Goal: Task Accomplishment & Management: Manage account settings

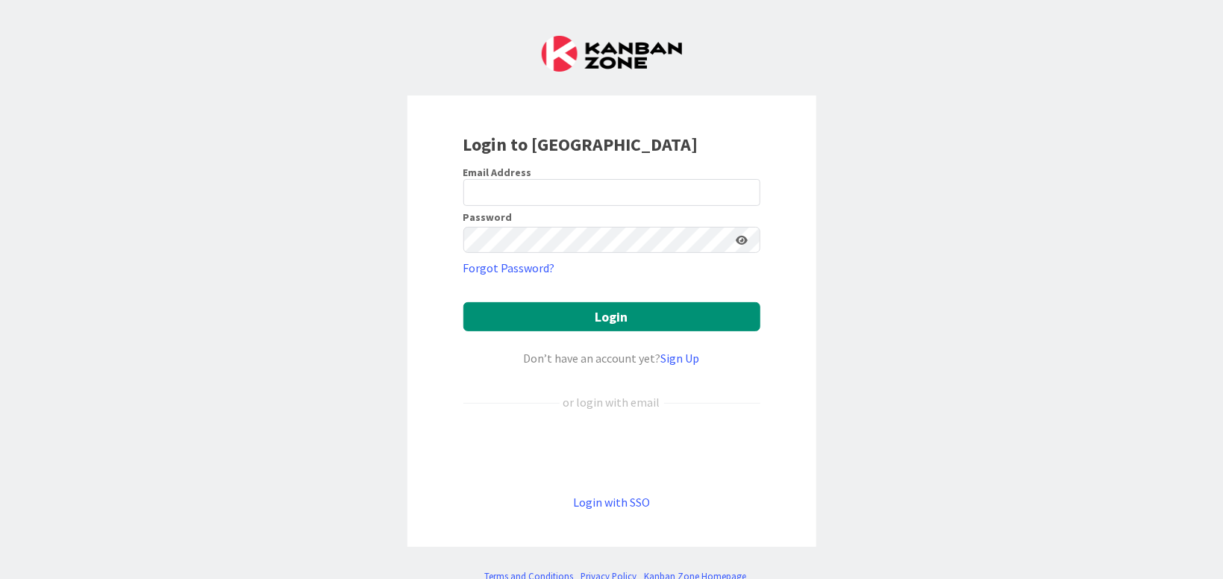
click at [613, 445] on div "Sign in with Google. Opens in new tab" at bounding box center [611, 452] width 297 height 33
click at [103, 372] on div "Login to [GEOGRAPHIC_DATA] Email Address Password Forgot Password? Login Don’t …" at bounding box center [611, 289] width 1223 height 579
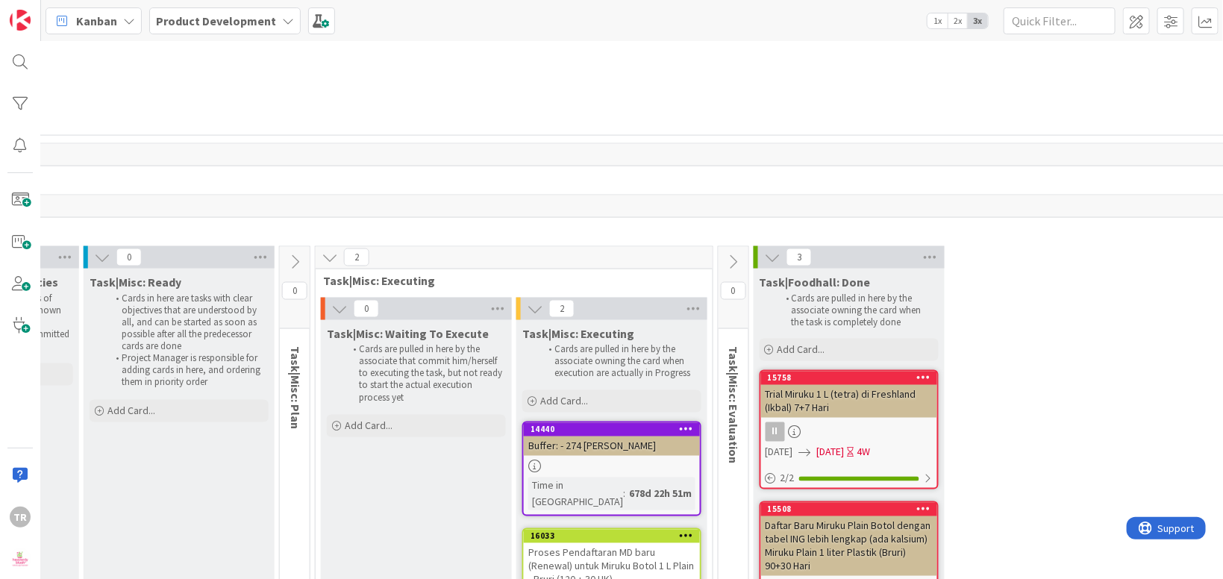
scroll to position [3638, 640]
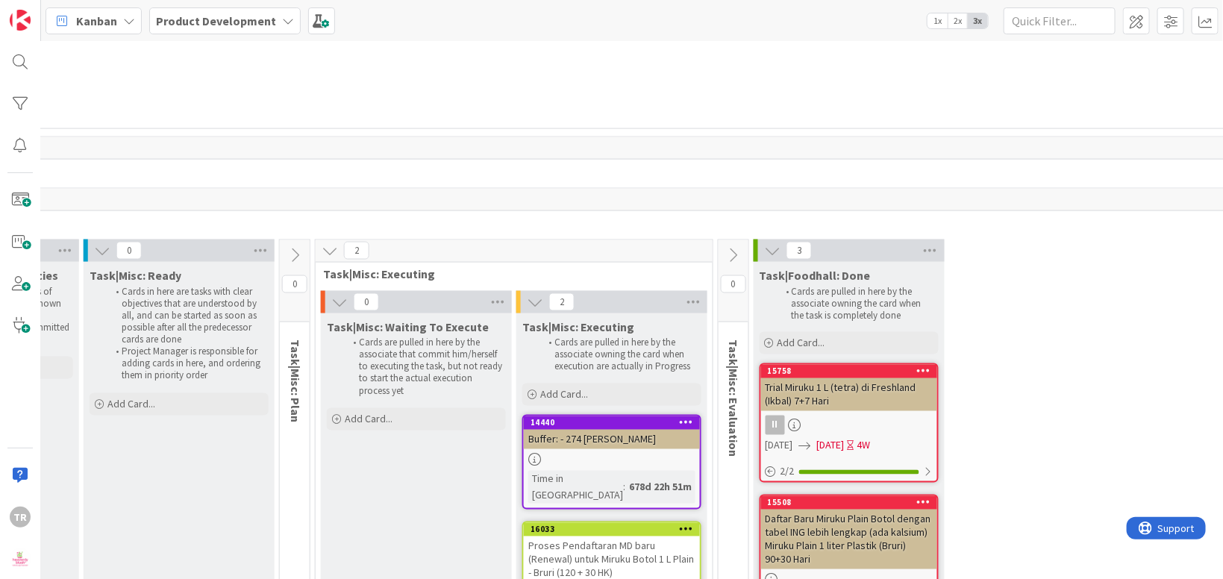
click at [626, 536] on div "Proses Pendaftaran MD baru (Renewal) untuk Miruku Botol 1 L Plain - Bruri (120 …" at bounding box center [612, 559] width 176 height 46
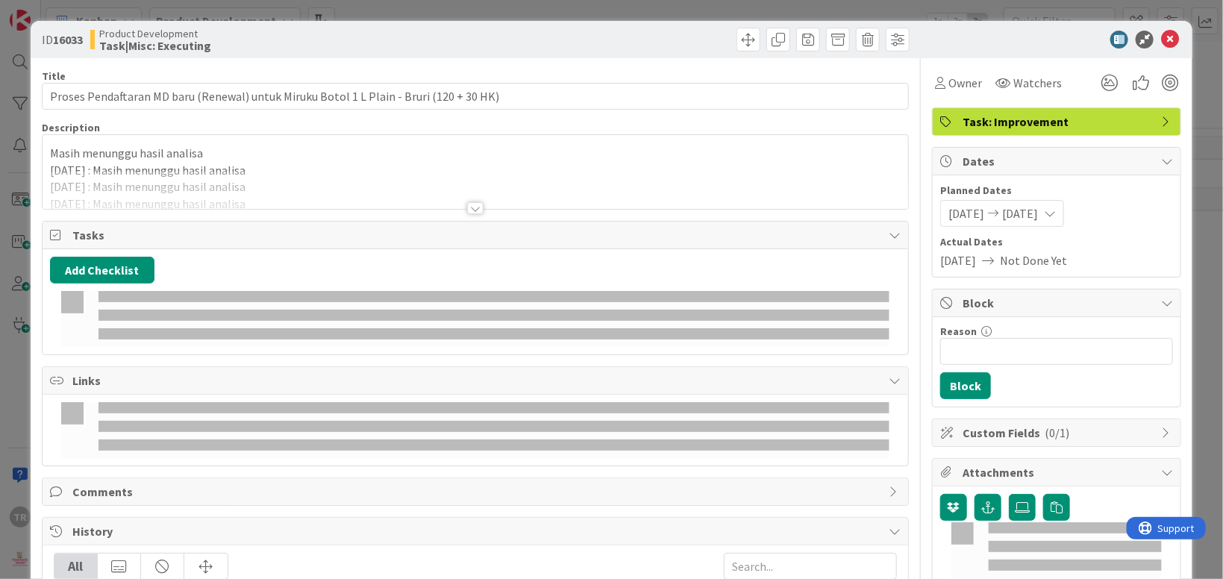
click at [277, 155] on p "Masih menunggu hasil analisa" at bounding box center [475, 153] width 851 height 17
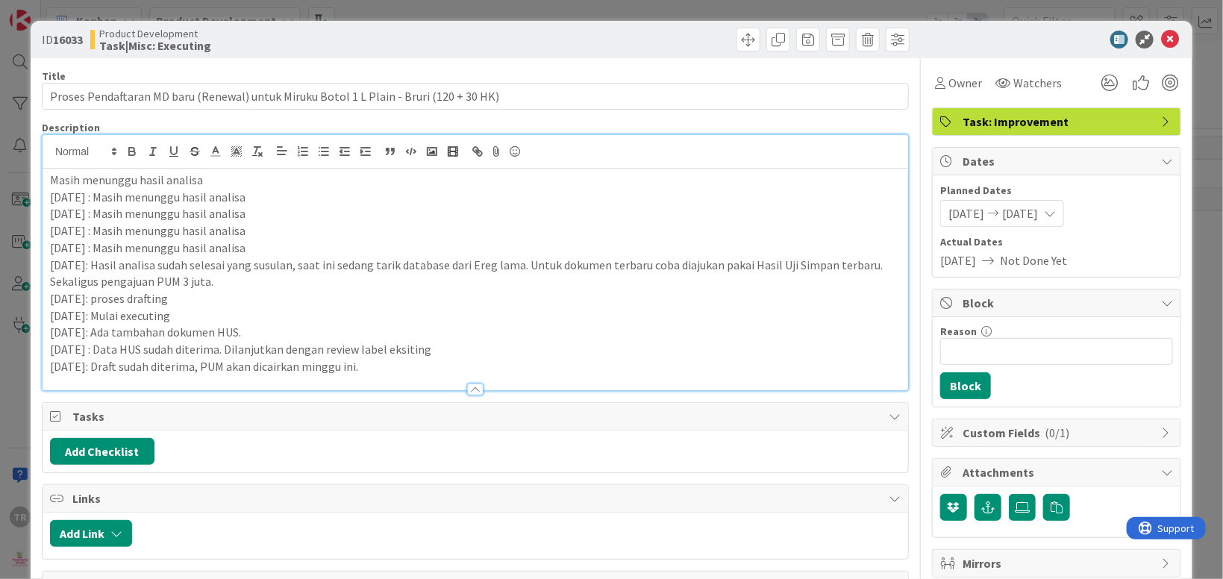
click at [397, 358] on p "[DATE]: Draft sudah diterima, PUM akan dicairkan minggu ini." at bounding box center [475, 366] width 851 height 17
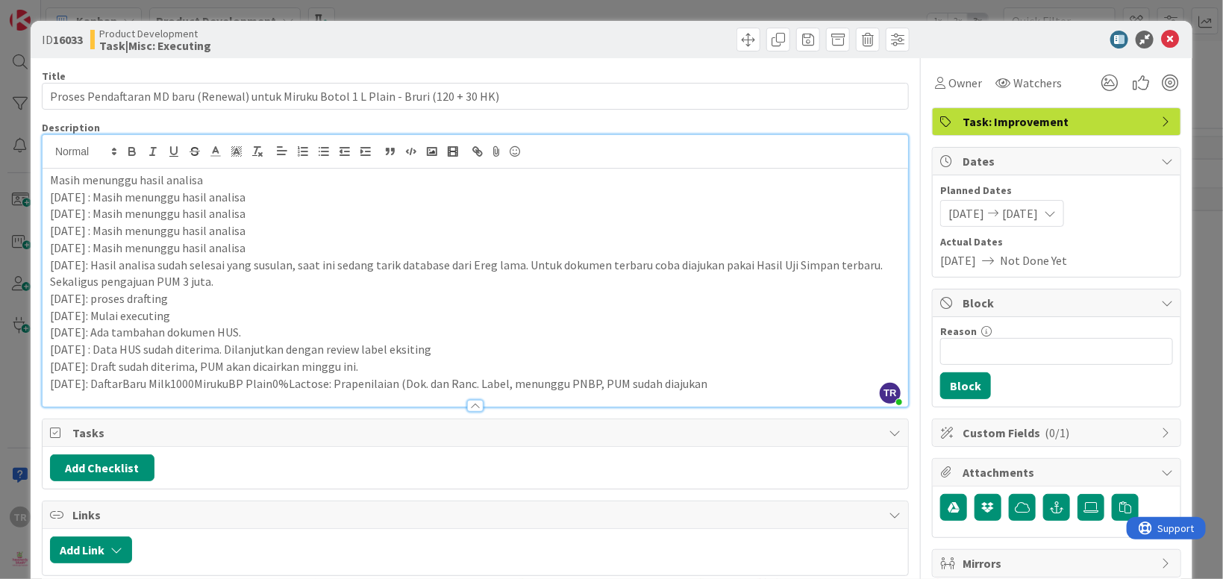
click at [122, 383] on p "[DATE]: DaftarBaru Milk1000MirukuBP Plain0%Lactose: Prapenilaian (Dok. dan Ranc…" at bounding box center [475, 383] width 851 height 17
click at [704, 382] on p "[DATE]: Daftar Baru Milk1000MirukuBP Plain0%Lactose: Prapenilaian (Dok. dan Ran…" at bounding box center [475, 383] width 851 height 17
click at [20, 351] on div "ID 16033 Product Development Task|Misc: Executing Title 87 / 128 Proses Pendaft…" at bounding box center [611, 289] width 1223 height 579
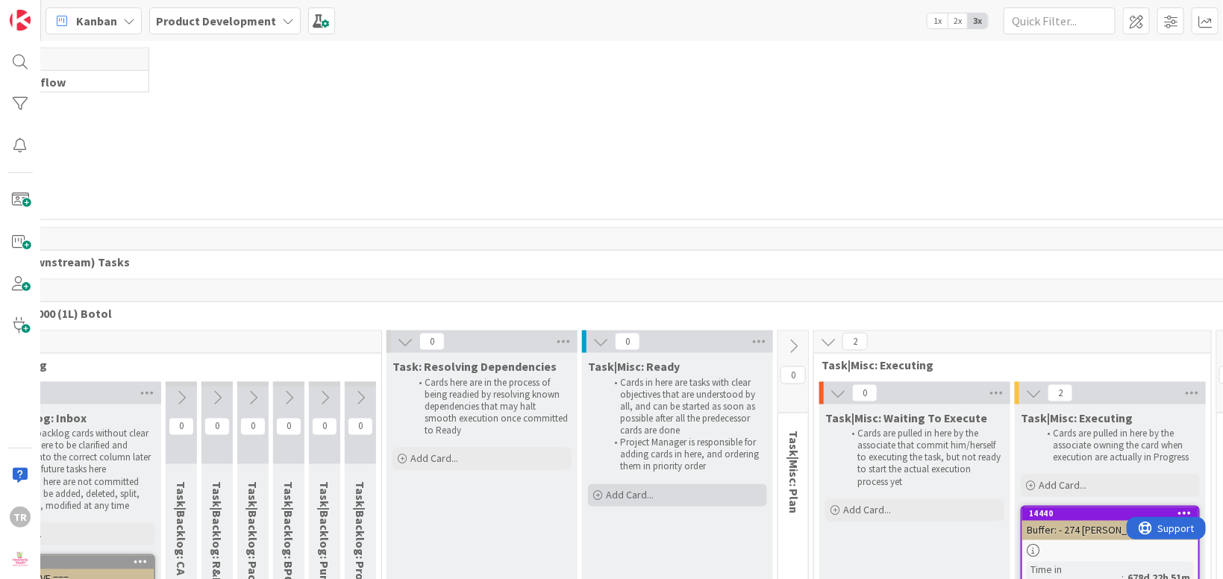
scroll to position [3547, 0]
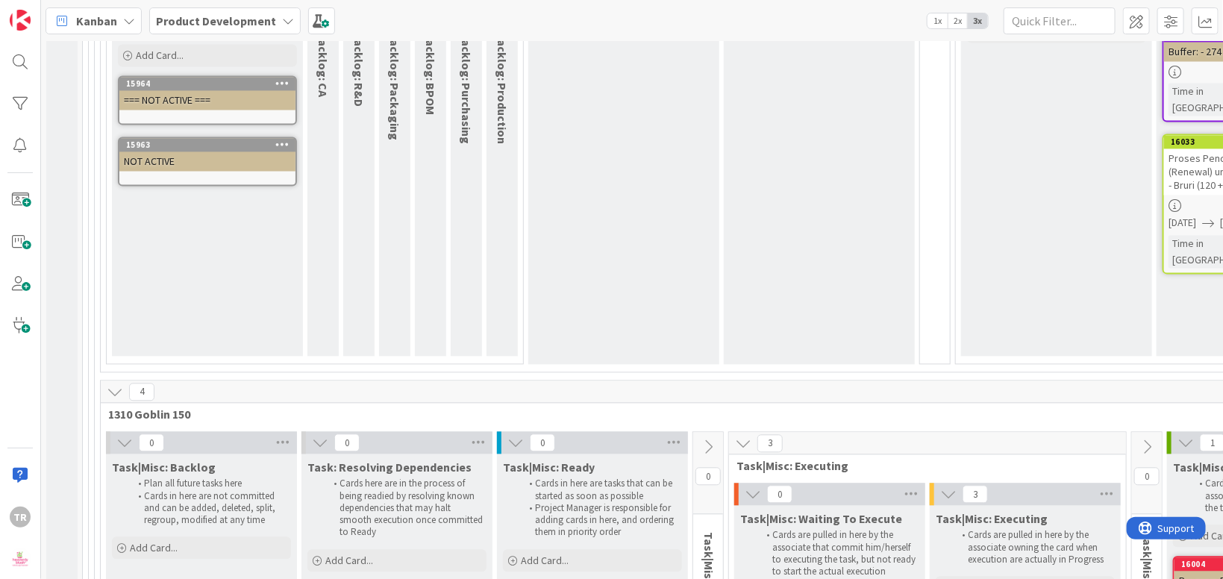
scroll to position [4092, 0]
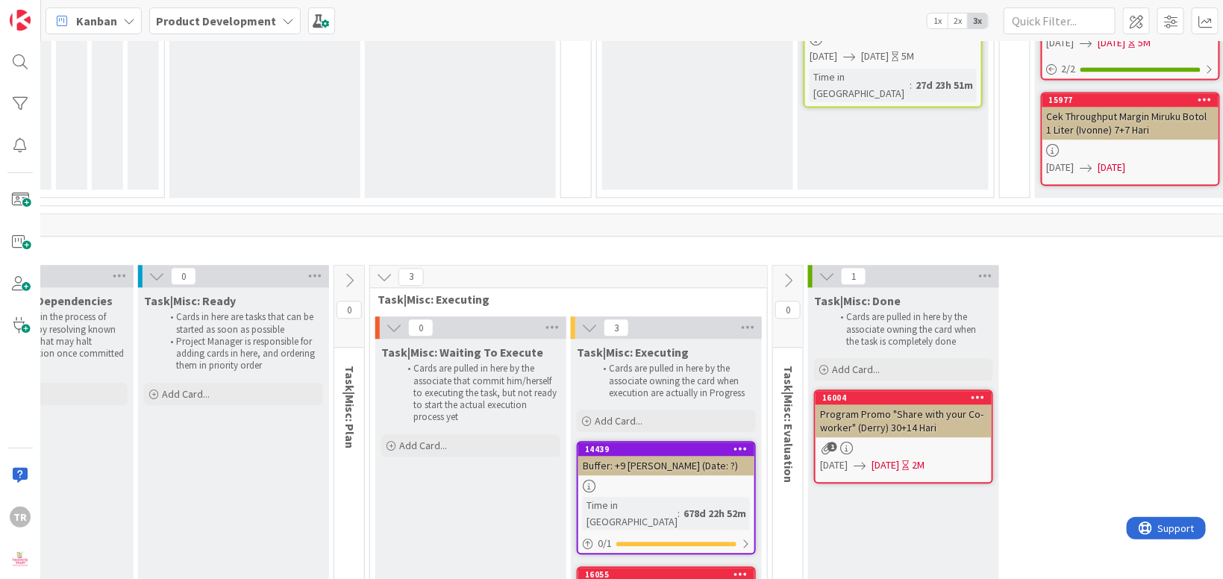
scroll to position [4183, 359]
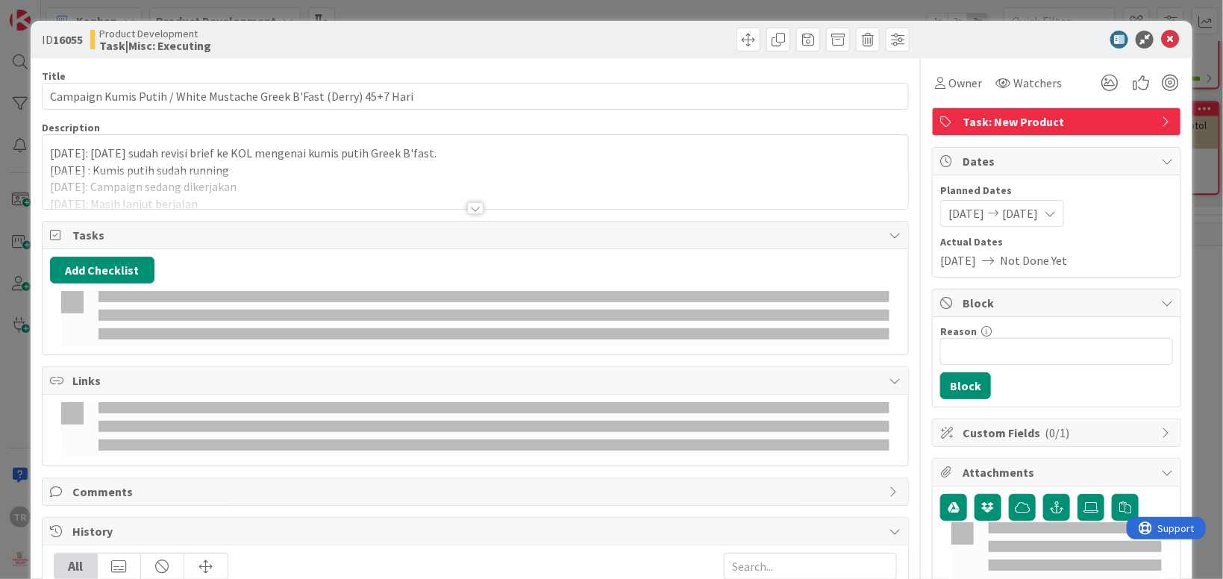
click at [184, 152] on p "[DATE]: [DATE] sudah revisi brief ke KOL mengenai kumis putih Greek B'fast." at bounding box center [475, 153] width 851 height 17
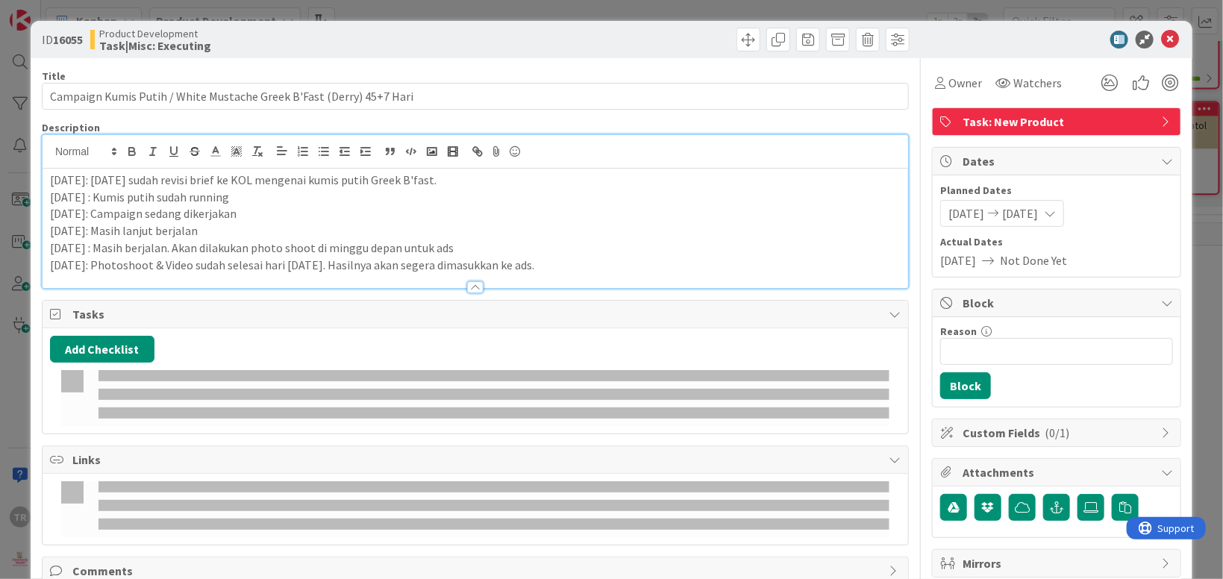
click at [630, 266] on p "[DATE]: Photoshoot & Video sudah selesai hari [DATE]. Hasilnya akan segera dima…" at bounding box center [475, 265] width 851 height 17
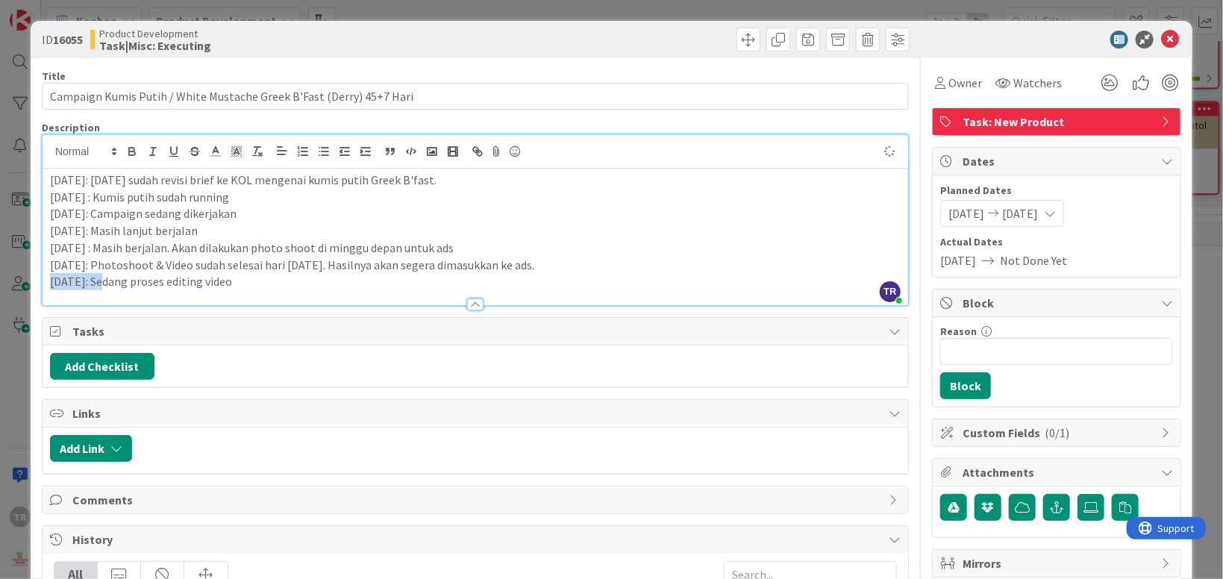
click at [43, 283] on div "[DATE]: [DATE] sudah revisi brief ke KOL mengenai kumis putih Greek B'fast. [DA…" at bounding box center [475, 237] width 865 height 137
copy p "[DATE]:"
click at [10, 374] on div "ID 16055 Product Development Task|Misc: Executing Title 68 / 128 Campaign Kumis…" at bounding box center [611, 289] width 1223 height 579
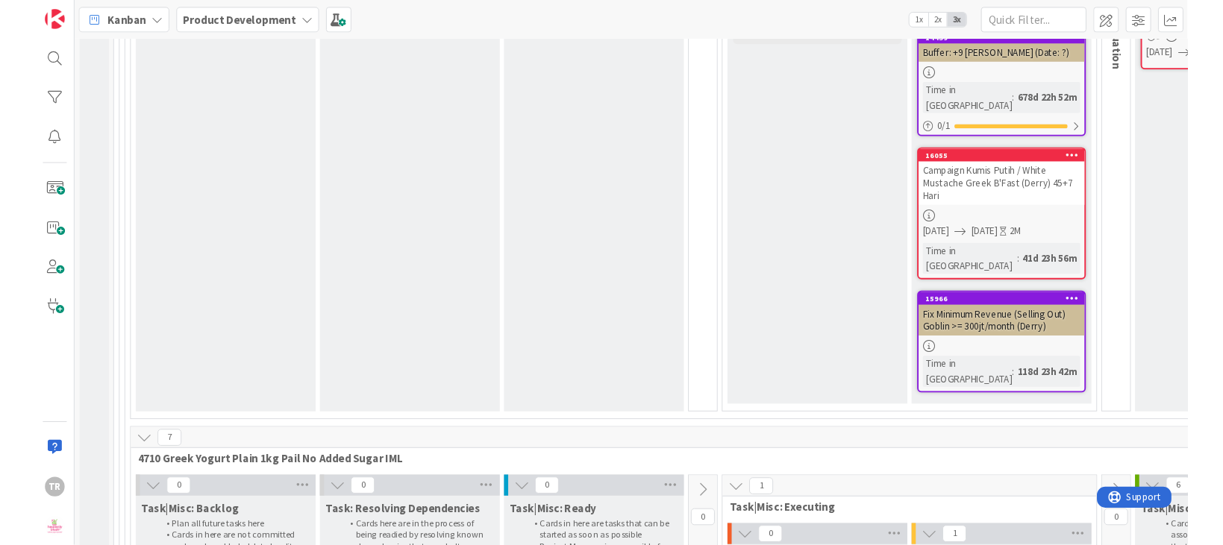
scroll to position [4638, 0]
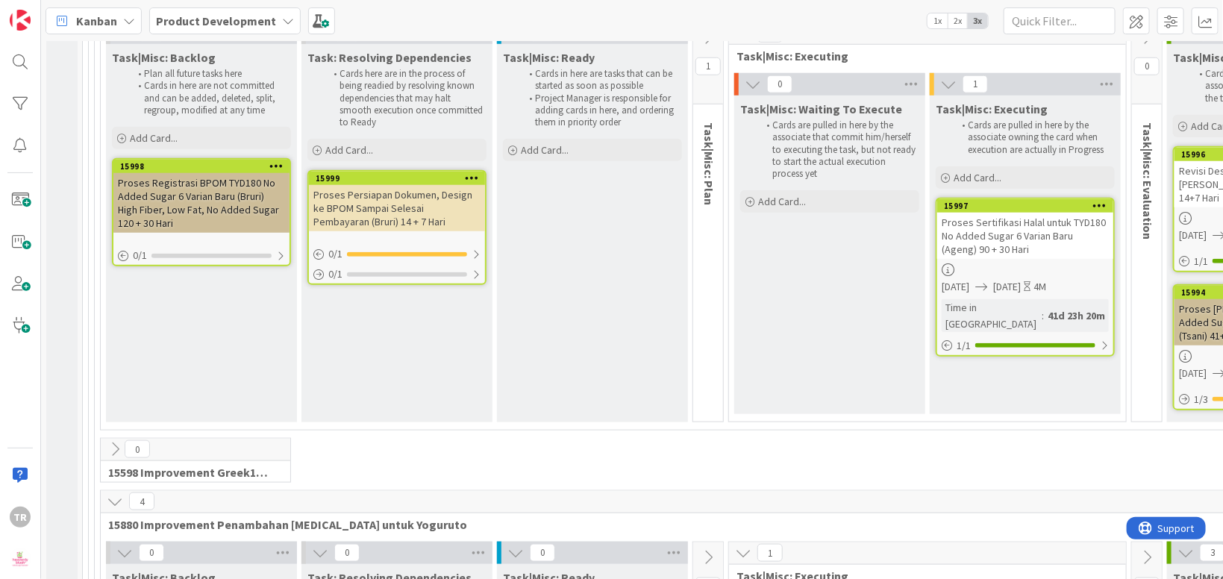
scroll to position [16521, 0]
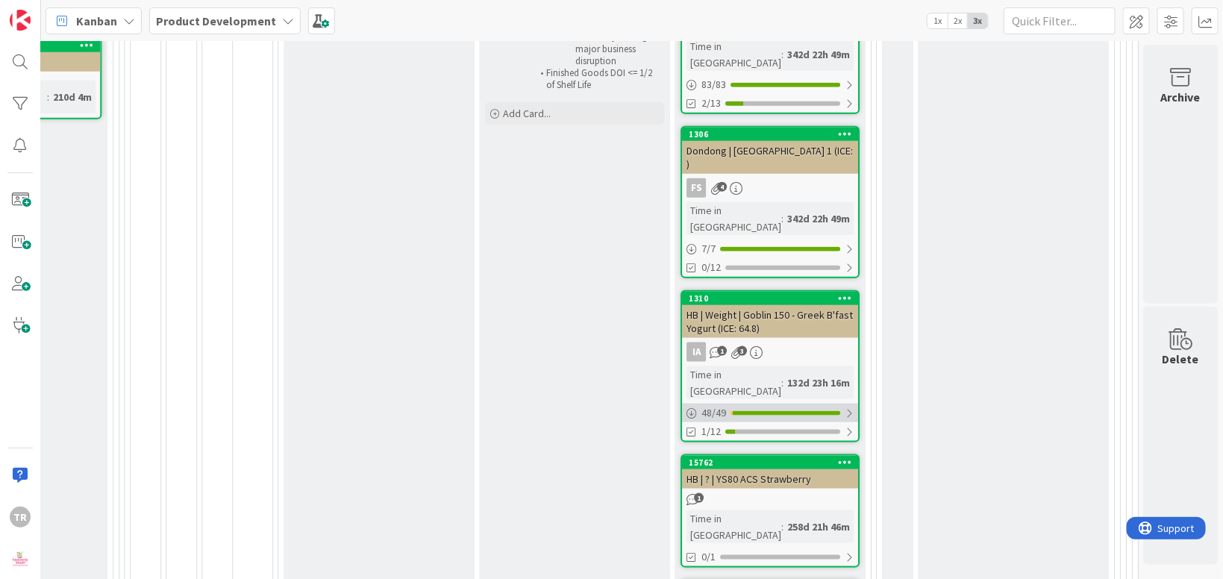
scroll to position [818, 1806]
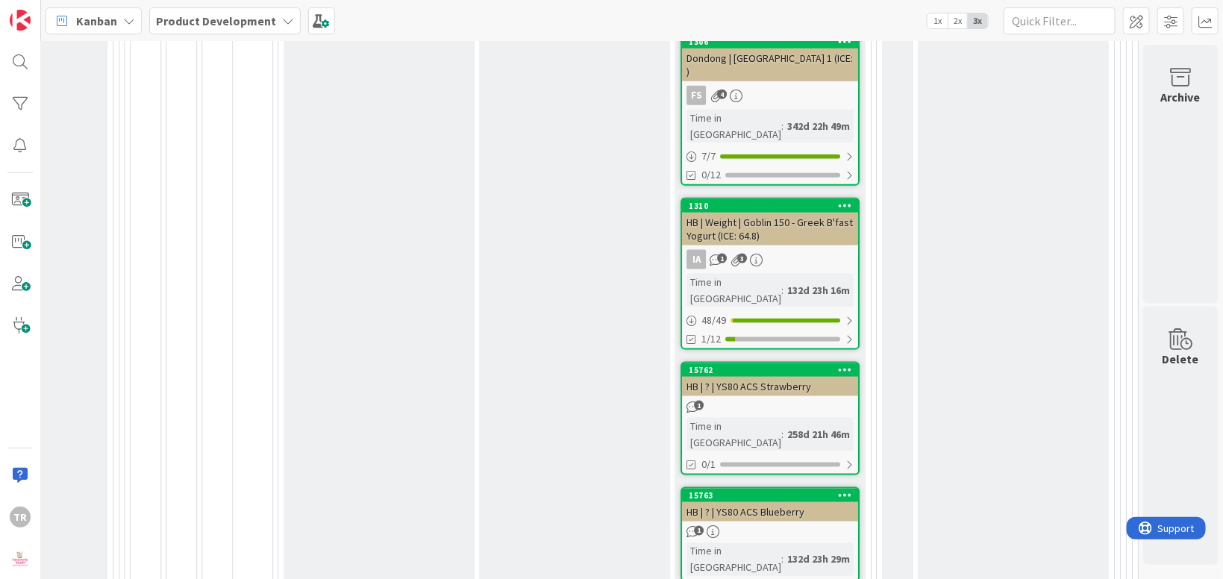
click at [584, 236] on div "Proj|NP|PM: Scaling (Year One) Stabilize Operations Accelerate the acquisition …" at bounding box center [574, 59] width 191 height 1070
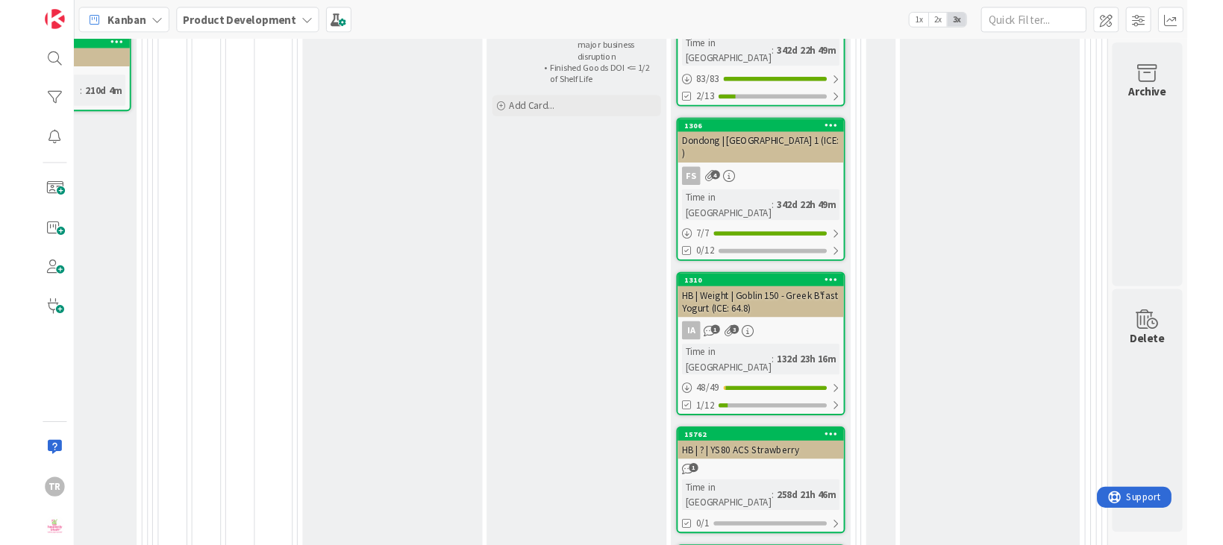
scroll to position [909, 1806]
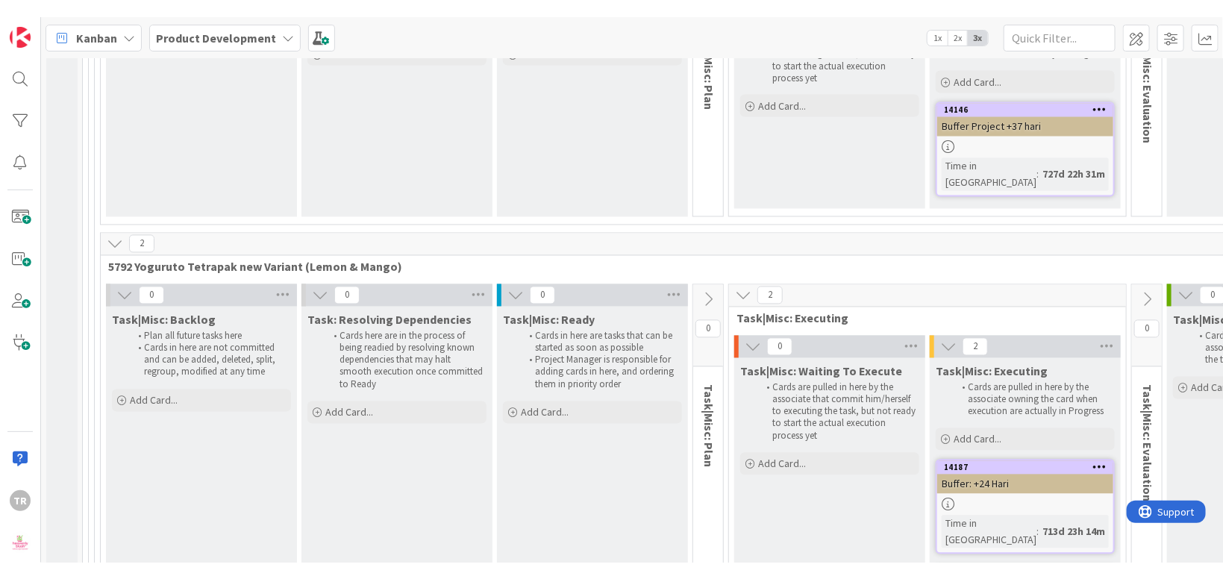
scroll to position [12105, 0]
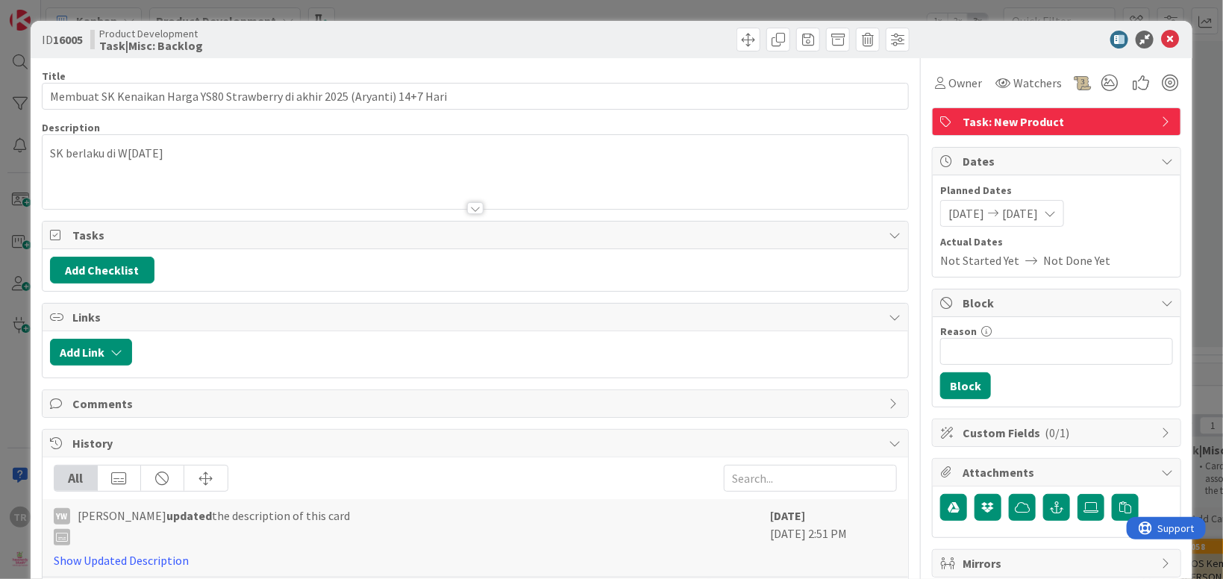
click at [19, 319] on div "ID 16005 Product Development Task|Misc: Backlog Title 75 / 128 Membuat SK Kenai…" at bounding box center [611, 289] width 1223 height 579
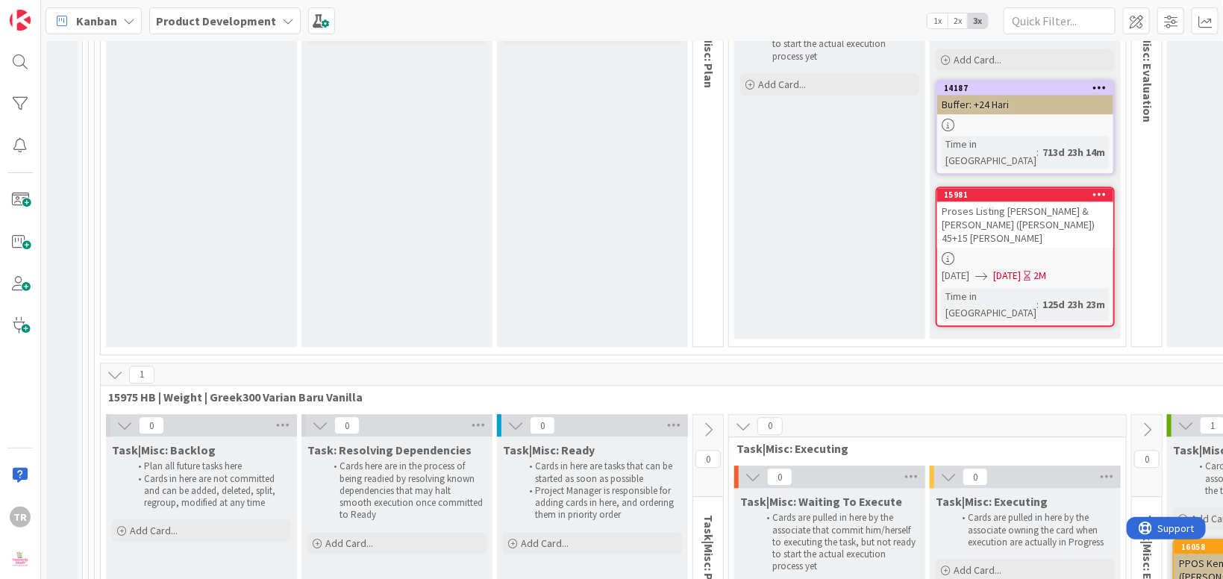
type textarea "x"
type textarea "Me"
type textarea "x"
type textarea "Memb"
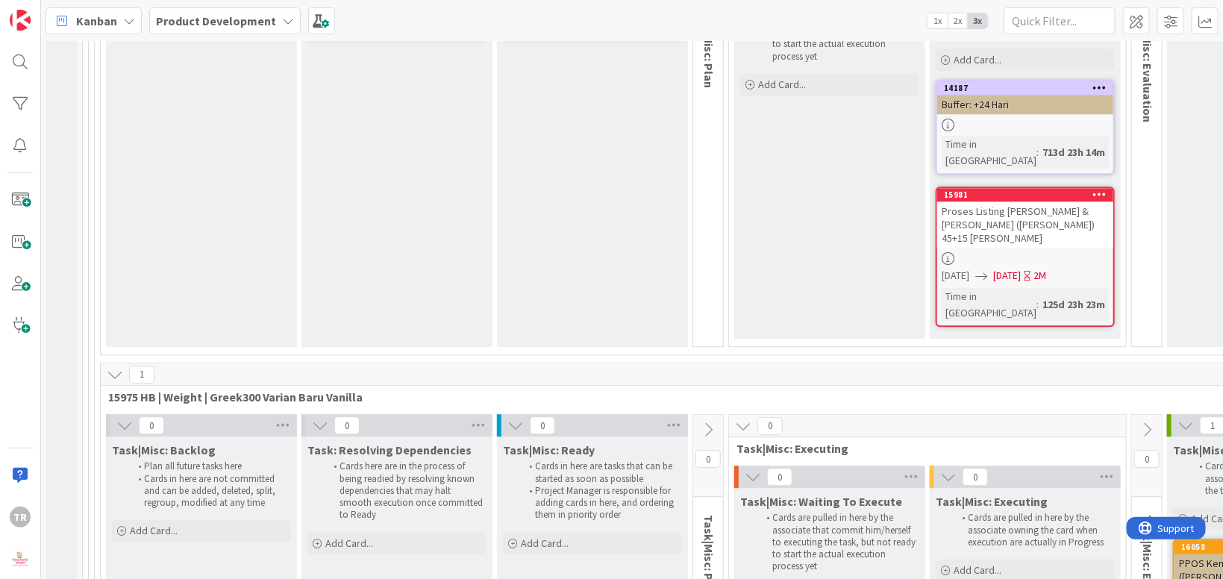
type textarea "x"
type textarea "Membu"
type textarea "x"
type textarea "Membua"
type textarea "x"
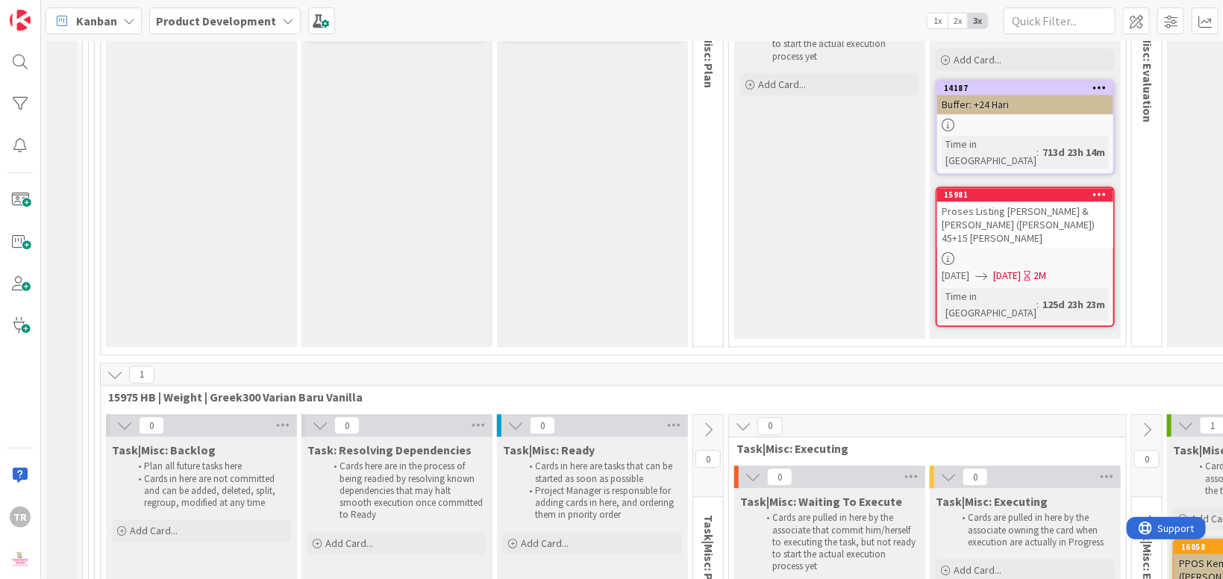
type textarea "Membuat"
type textarea "x"
type textarea "Membuat"
type textarea "x"
type textarea "Membuat S"
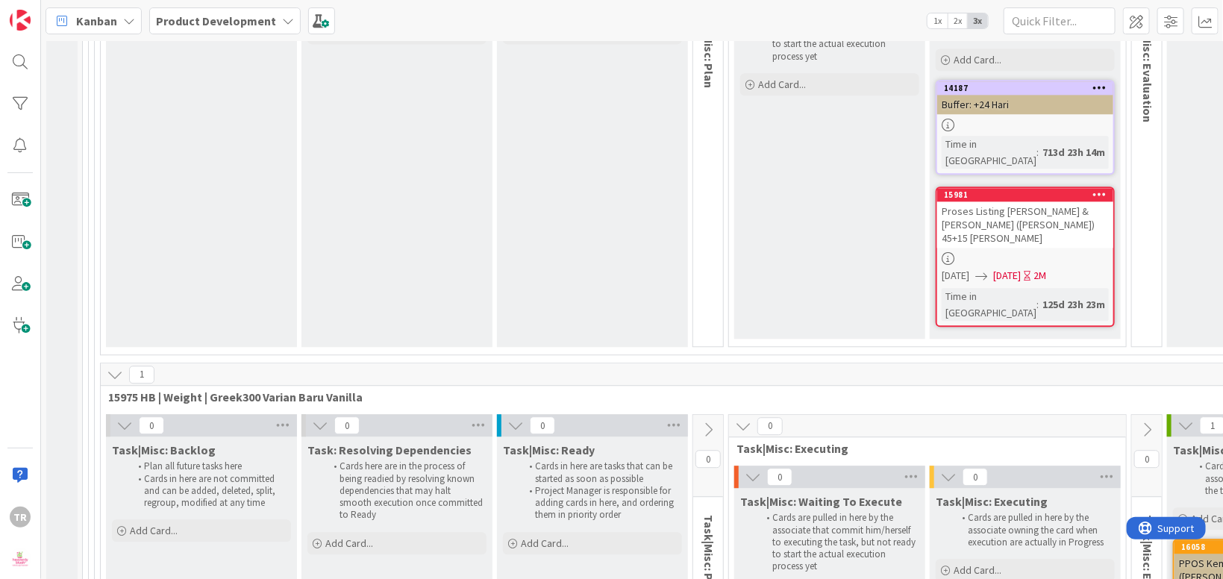
type textarea "x"
type textarea "Membuat SK"
type textarea "x"
type textarea "Membuat S"
type textarea "x"
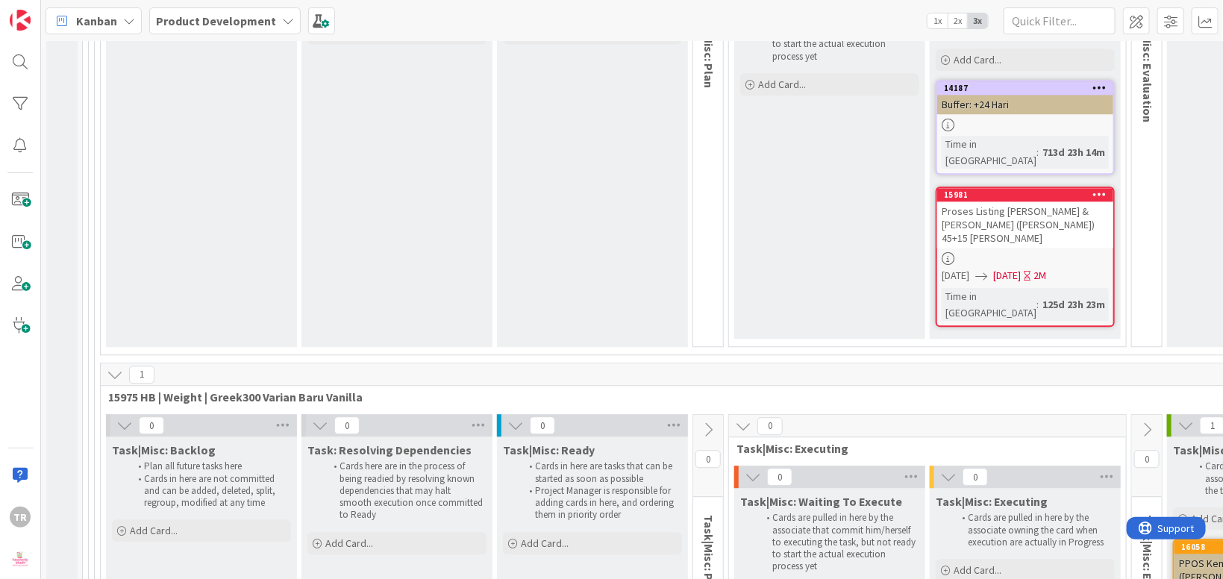
type textarea "Membuat"
type textarea "x"
type textarea "Membua"
type textarea "x"
type textarea "Memb"
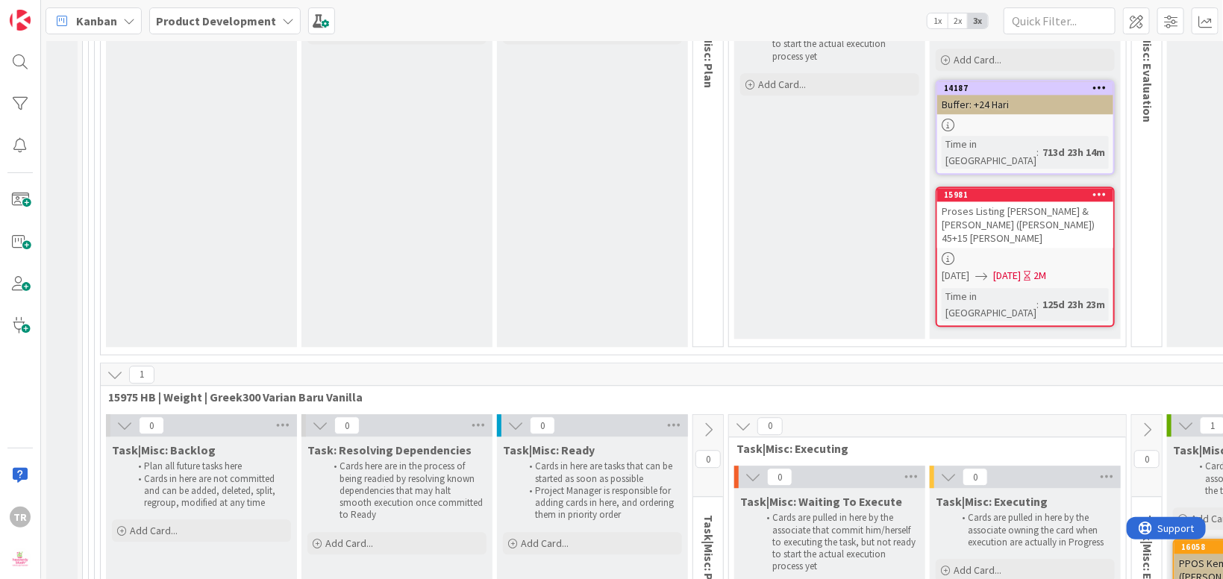
type textarea "x"
type textarea "Mem"
type textarea "x"
type textarea "Me"
type textarea "x"
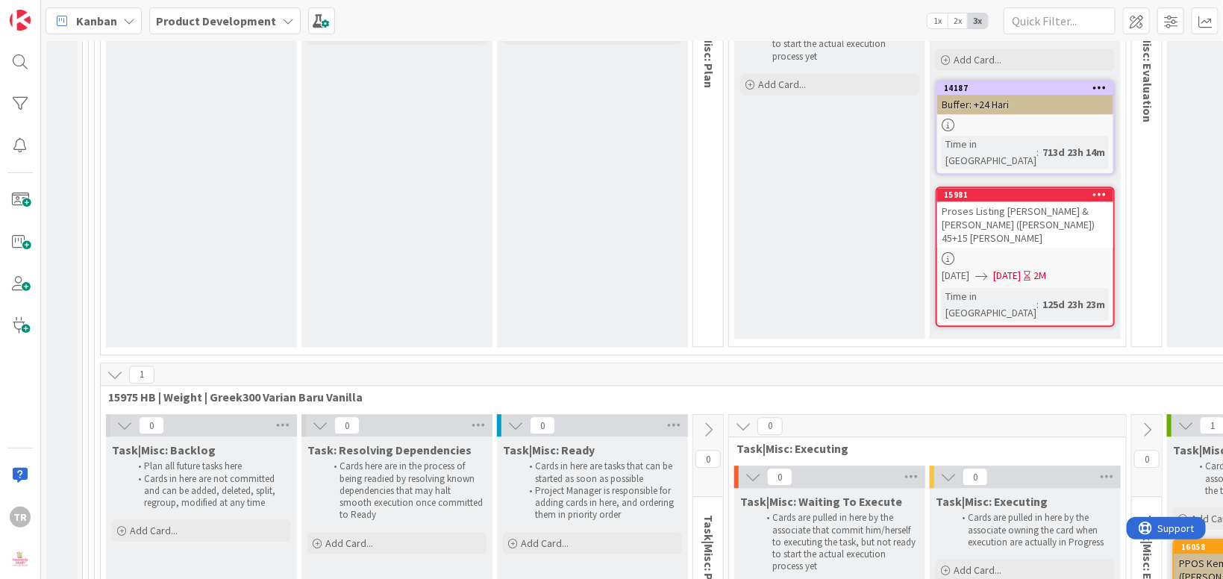
type textarea "M"
type textarea "x"
type textarea "M"
type textarea "x"
type textarea "Mem"
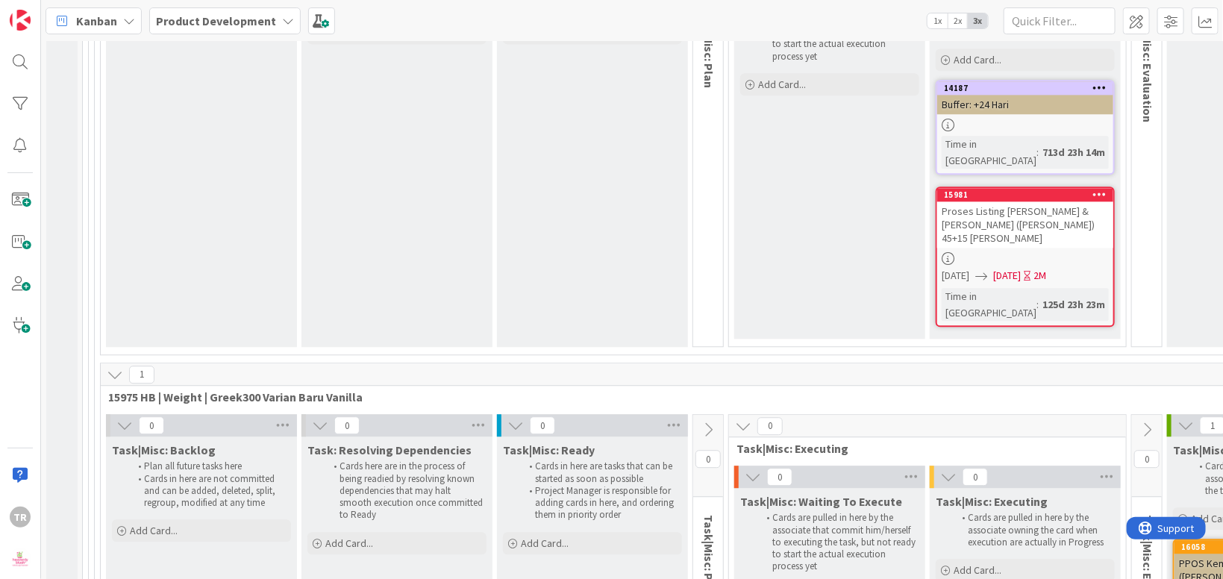
type textarea "x"
type textarea "Membu"
type textarea "x"
type textarea "Membuat SK"
type textarea "x"
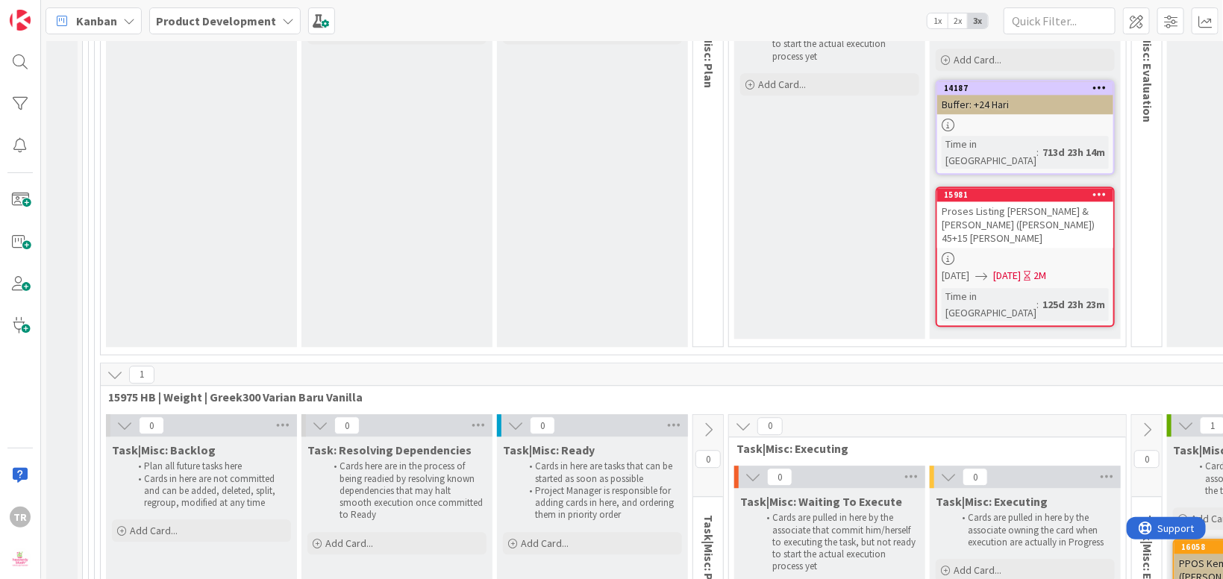
type textarea "Membuat SK H"
type textarea "x"
type textarea "Membuat SK Ha"
type textarea "x"
type textarea "Membuat SK Har"
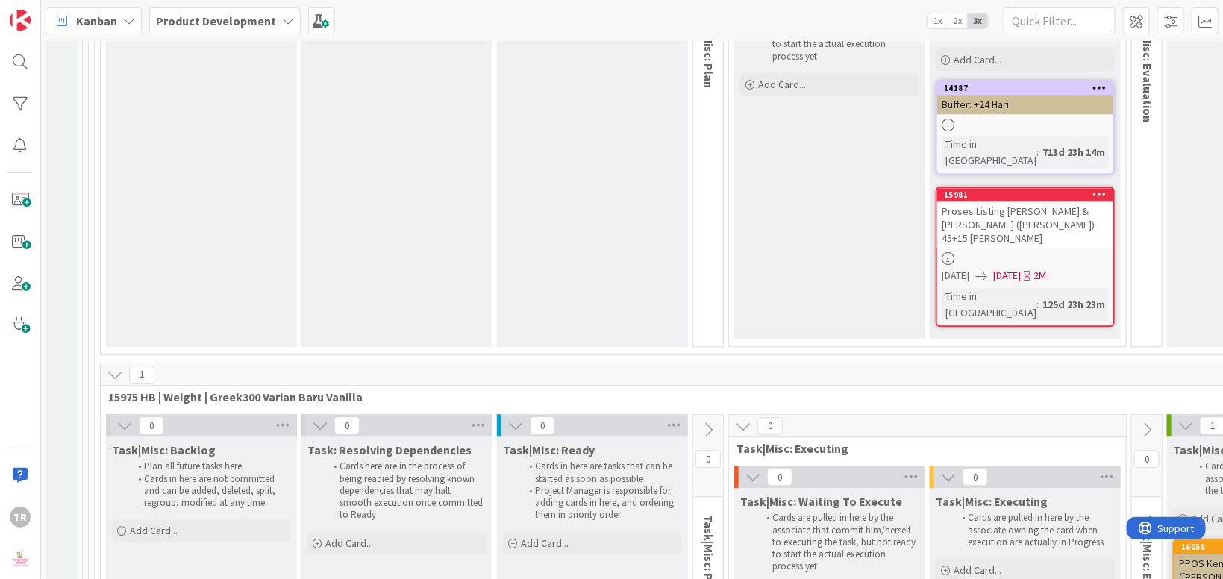
type textarea "x"
type textarea "Membuat SK Harga"
type textarea "x"
type textarea "Membuat SK Harga"
type textarea "x"
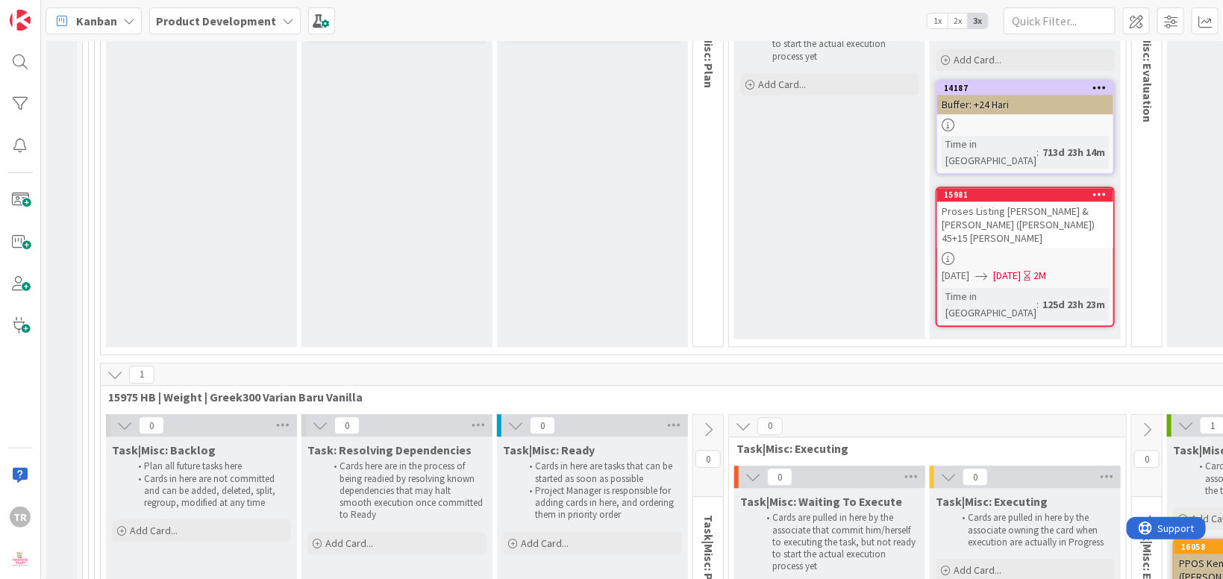
type textarea "Membuat SK Harga Bar"
type textarea "x"
type textarea "Membuat SK Harga Baru"
type textarea "x"
type textarea "Membuat SK Harga Baru"
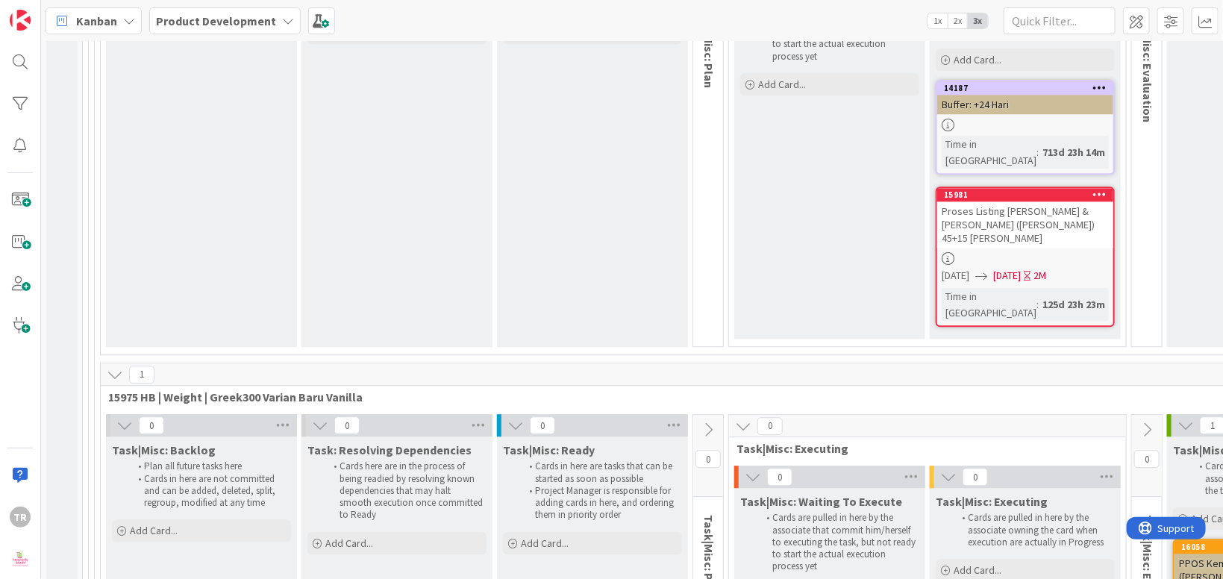
type textarea "x"
type textarea "Membuat SK Harga Baru kh"
type textarea "x"
type textarea "Membuat SK Harga Baru khus"
type textarea "x"
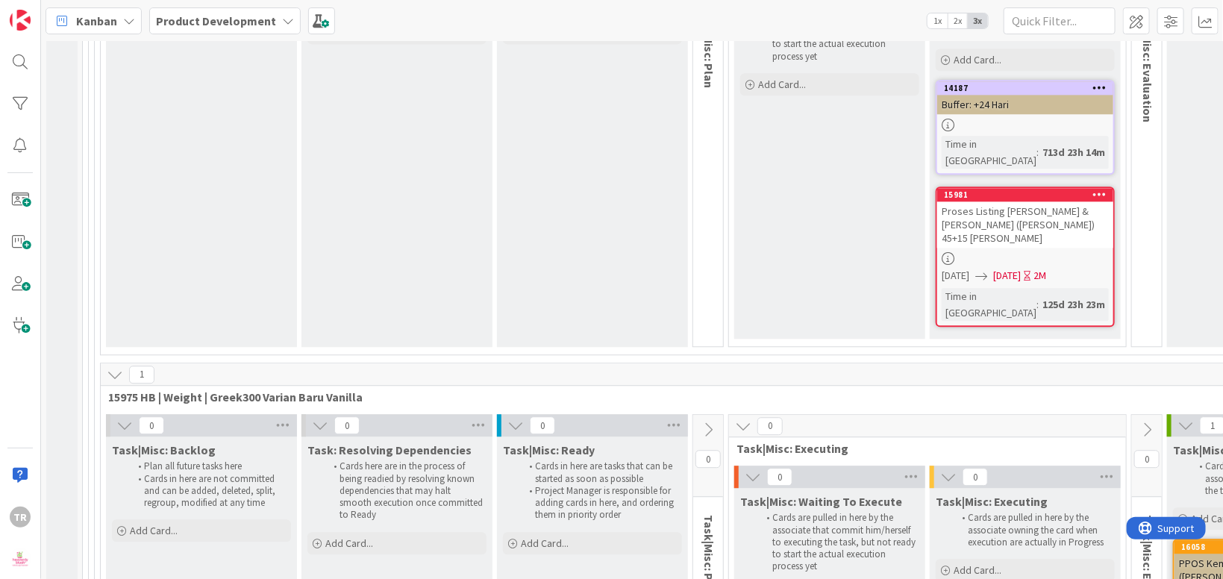
type textarea "Membuat SK Harga Baru khusus"
type textarea "x"
type textarea "Membuat SK Harga Baru khusus"
type textarea "x"
type textarea "Membuat SK Harga Baru khusus un"
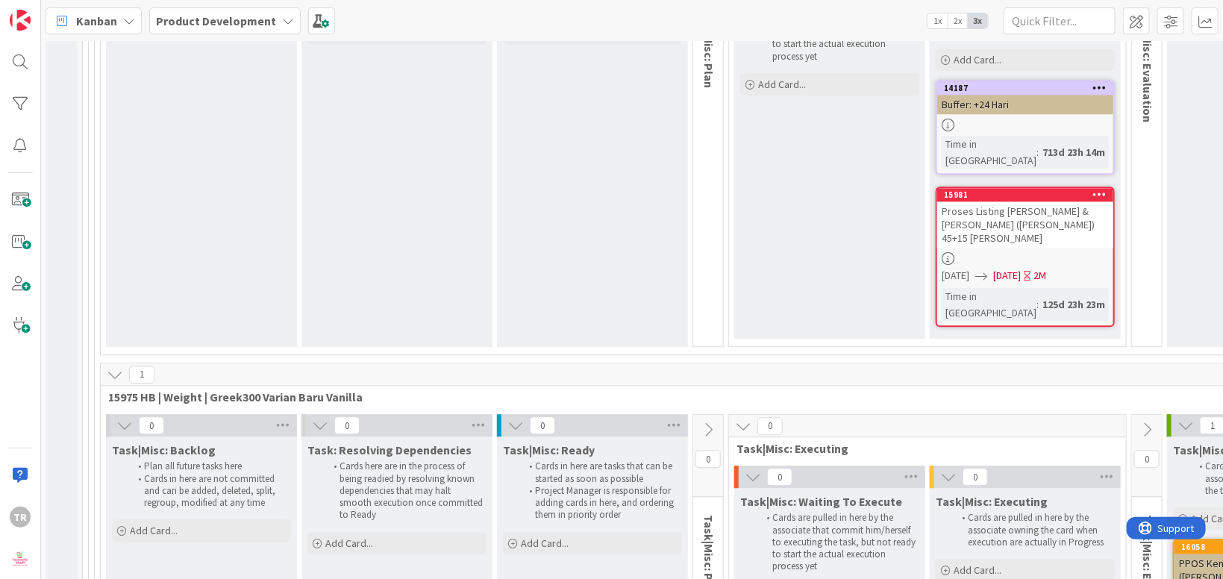
type textarea "x"
type textarea "Membuat SK Harga Baru khusus untuk"
type textarea "x"
type textarea "Membuat SK Harga Baru khusus untuk"
type textarea "x"
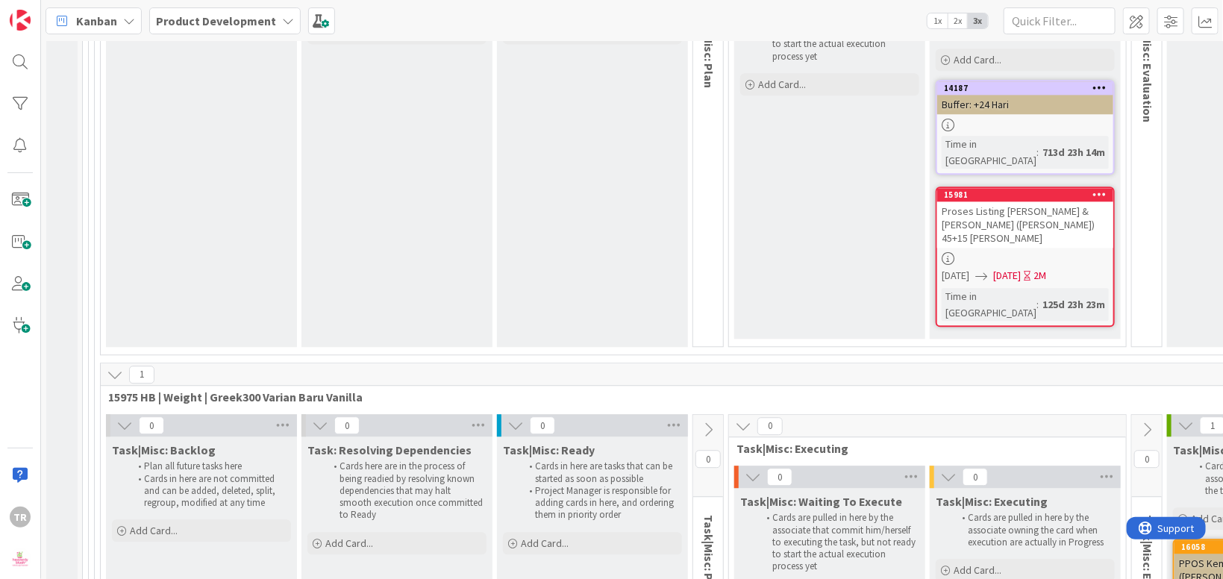
type textarea "Membuat SK Harga Baru khusus untuk J"
type textarea "x"
type textarea "Membuat SK Harga Baru khusus untuk Ja"
type textarea "x"
type textarea "Membuat SK Harga Baru khusus untuk Jaw"
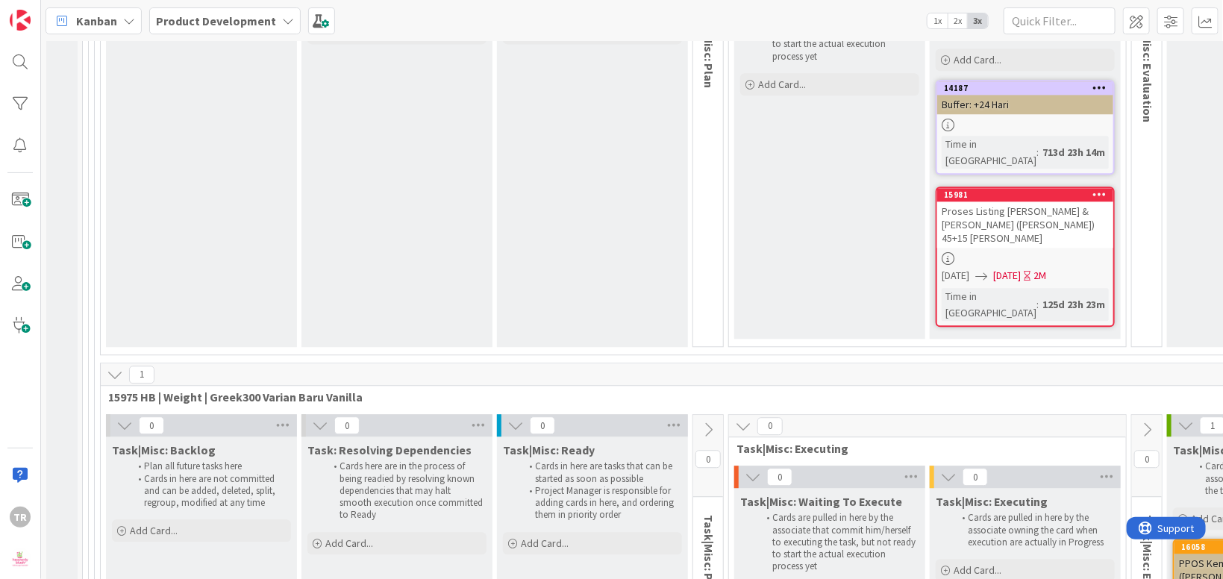
type textarea "x"
type textarea "Membuat SK Harga Baru khusus untuk [GEOGRAPHIC_DATA]"
type textarea "x"
type textarea "Membuat SK Harga Baru khusus untuk [GEOGRAPHIC_DATA] dan"
type textarea "x"
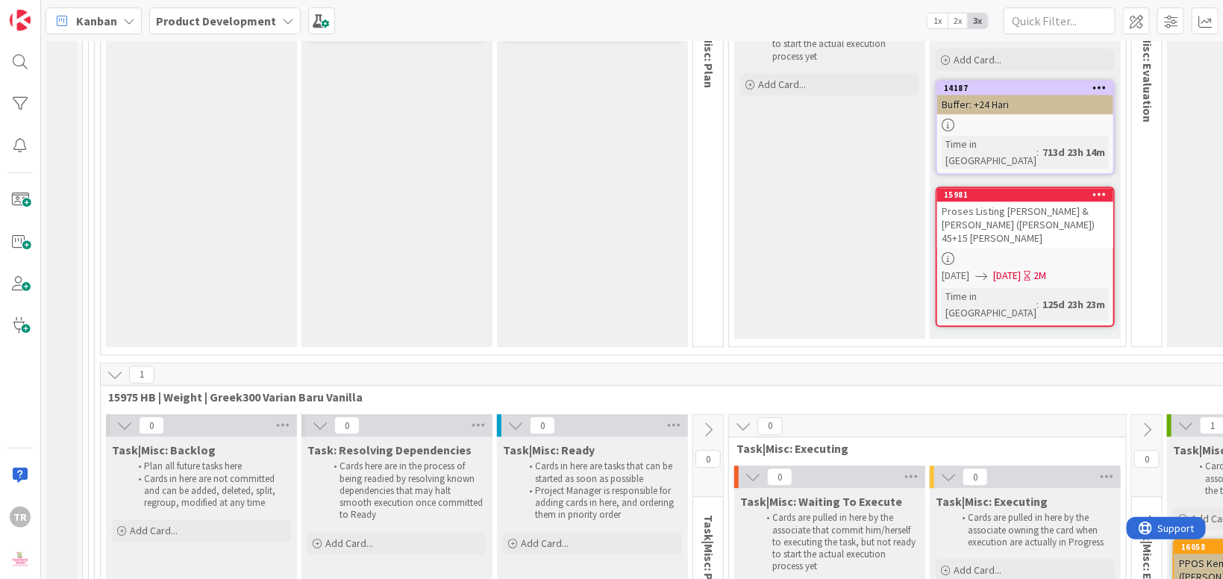
type textarea "Membuat SK Harga Baru khusus untuk [GEOGRAPHIC_DATA] dan J"
type textarea "x"
type textarea "Membuat SK Harga Baru khusus untuk [GEOGRAPHIC_DATA] dan Ja"
type textarea "x"
type textarea "Membuat SK Harga Baru khusus untuk [GEOGRAPHIC_DATA] dan Jaw"
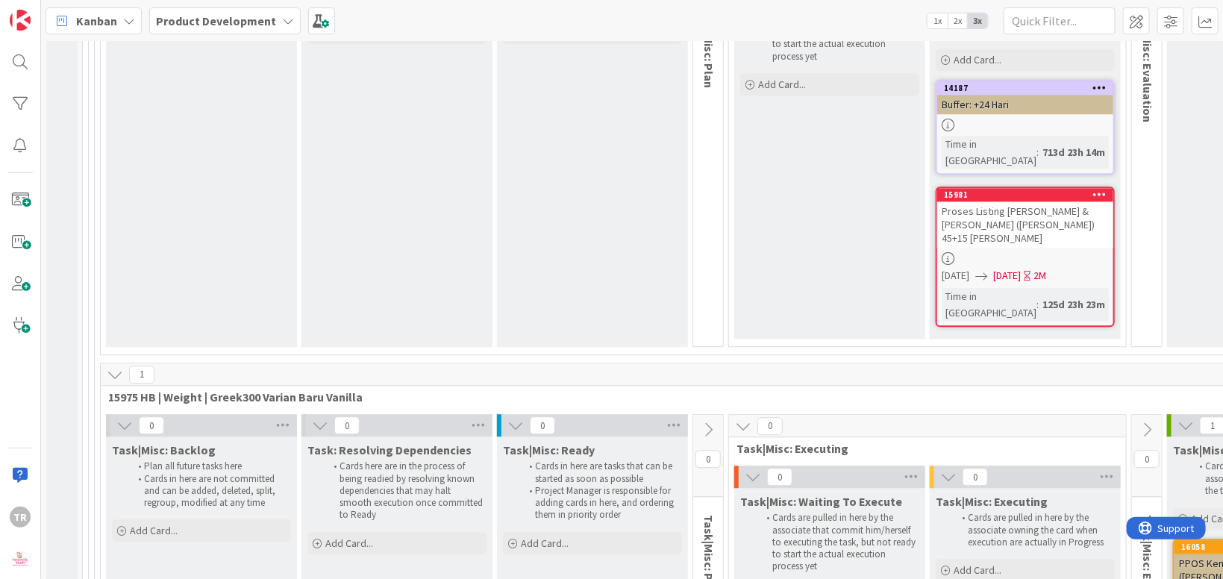
type textarea "x"
type textarea "Membuat SK Harga Baru khusus untuk [GEOGRAPHIC_DATA] dan Jawa"
type textarea "x"
type textarea "Membuat SK Harga Baru khusus untuk [GEOGRAPHIC_DATA] dan Jawa T"
type textarea "x"
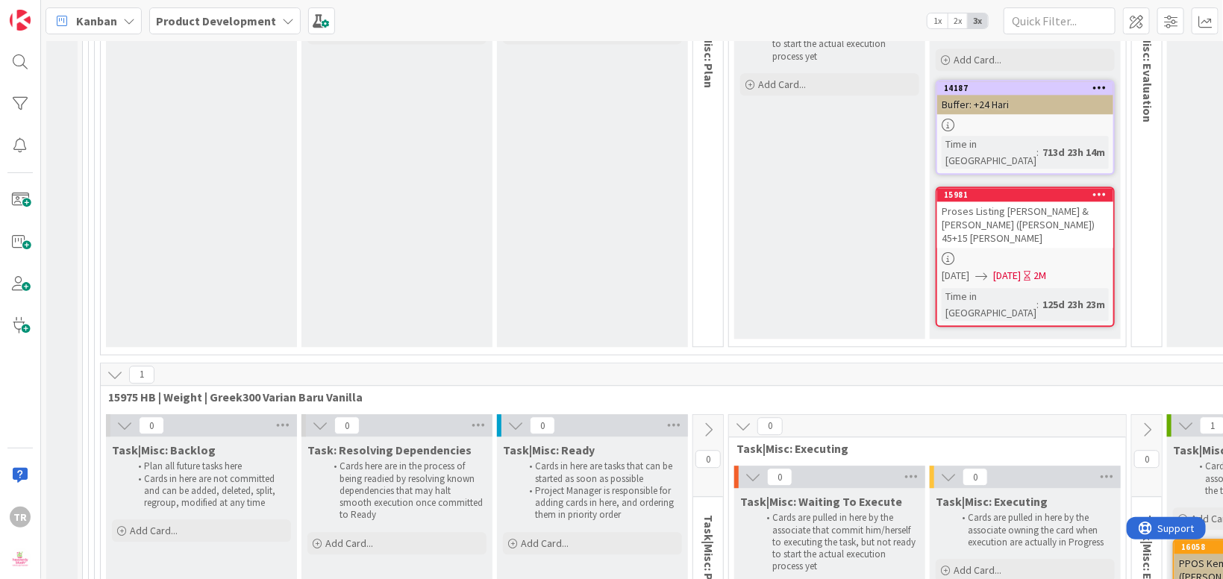
type textarea "Membuat SK Harga Baru khusus untuk [GEOGRAPHIC_DATA] dan [GEOGRAPHIC_DATA]"
type textarea "x"
type textarea "Membuat SK Harga Baru khusus untuk [GEOGRAPHIC_DATA] dan Jawa Teng"
type textarea "x"
type textarea "Membuat SK Harga Baru khusus untuk [GEOGRAPHIC_DATA] dan Jawa Tenga"
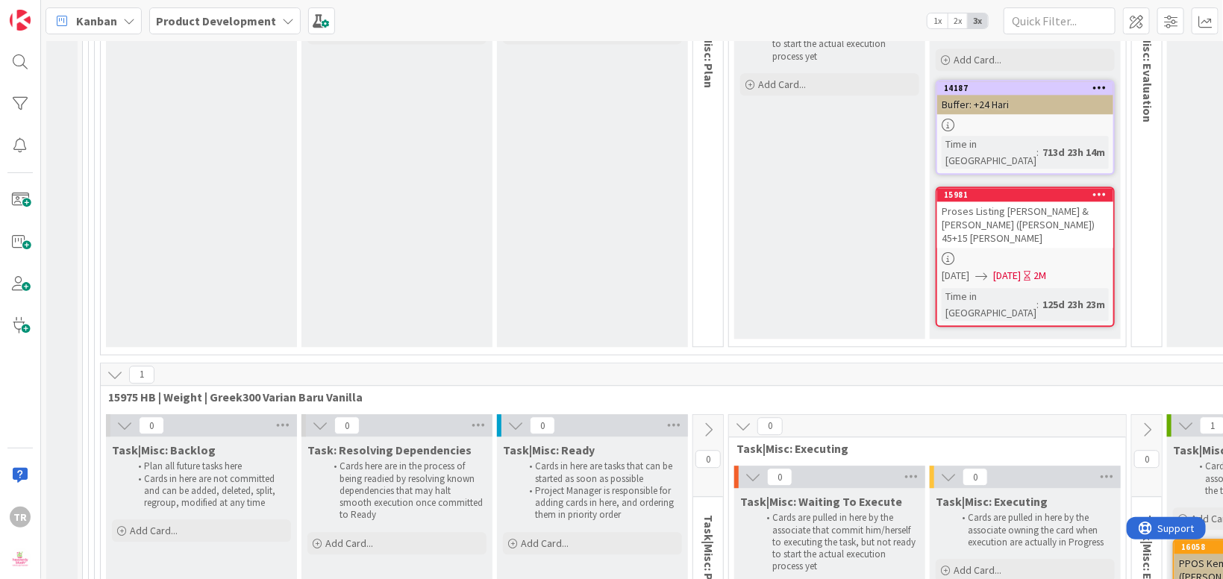
type textarea "x"
type textarea "Membuat SK Harga Baru khusus untuk [GEOGRAPHIC_DATA] dan [GEOGRAPHIC_DATA]"
type textarea "x"
type textarea "Membuat SK Harga Baru khusus untuk [GEOGRAPHIC_DATA] dan [GEOGRAPHIC_DATA]"
type textarea "x"
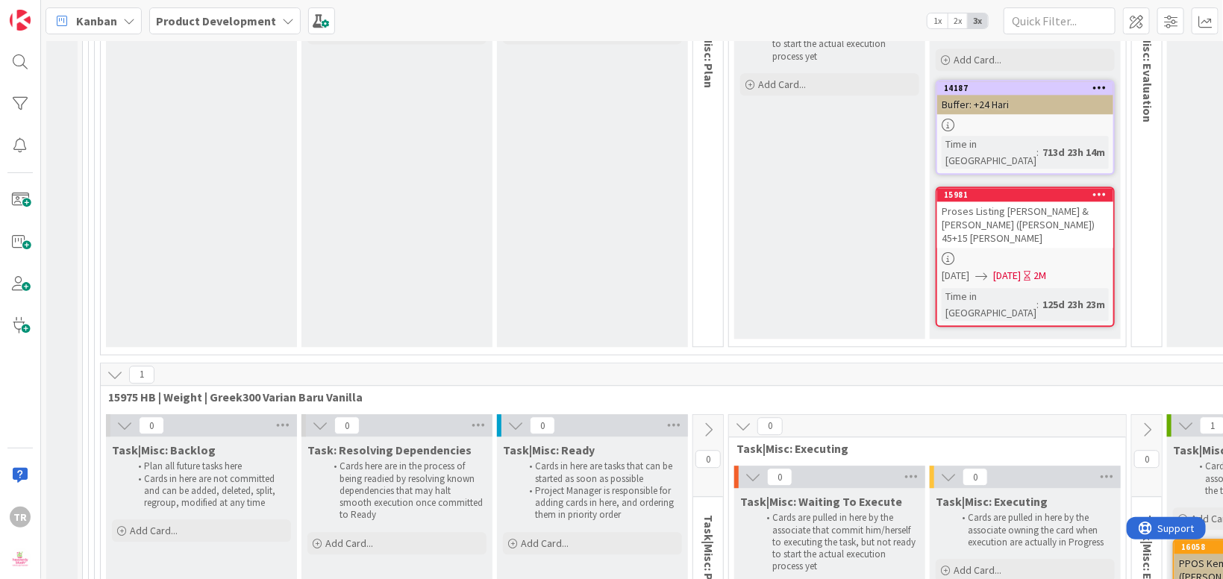
type textarea "Membuat SK Harga Baru khusus untuk [GEOGRAPHIC_DATA] dan [GEOGRAPHIC_DATA] ("
type textarea "x"
type textarea "Membuat SK Harga Baru khusus untuk [GEOGRAPHIC_DATA] dan [GEOGRAPHIC_DATA] (A"
type textarea "x"
type textarea "Membuat SK Harga Baru khusus untuk [GEOGRAPHIC_DATA] dan [GEOGRAPHIC_DATA] (Ar"
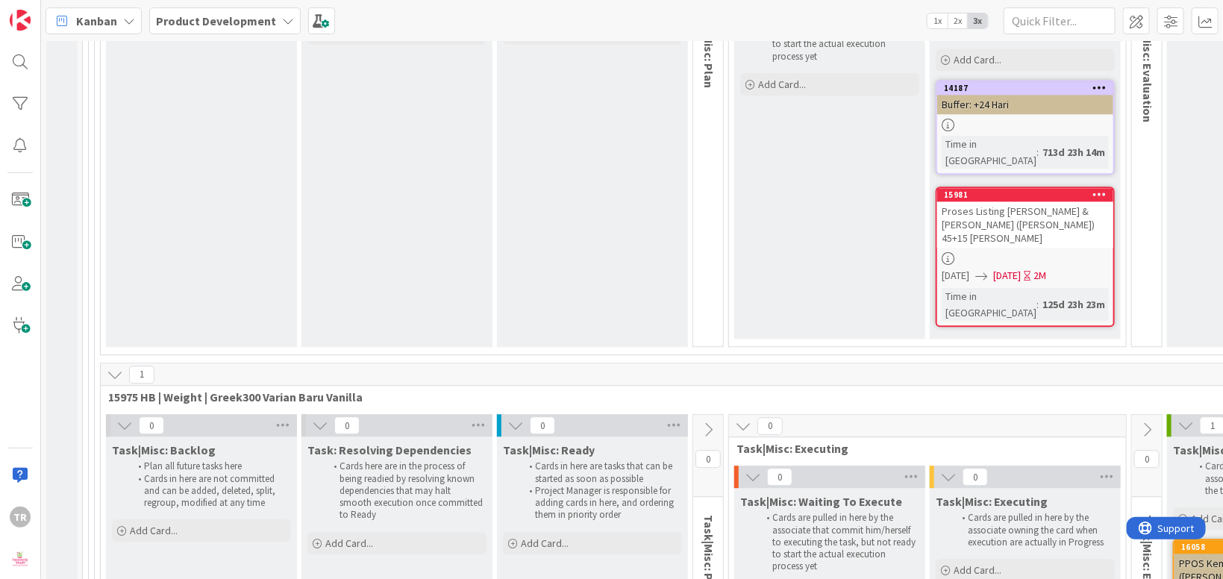
type textarea "x"
type textarea "Membuat SK Harga Baru khusus untuk [GEOGRAPHIC_DATA] dan [GEOGRAPHIC_DATA] (Ary"
type textarea "x"
type textarea "Membuat SK Harga Baru khusus untuk [GEOGRAPHIC_DATA] dan [GEOGRAPHIC_DATA] (Arya"
type textarea "x"
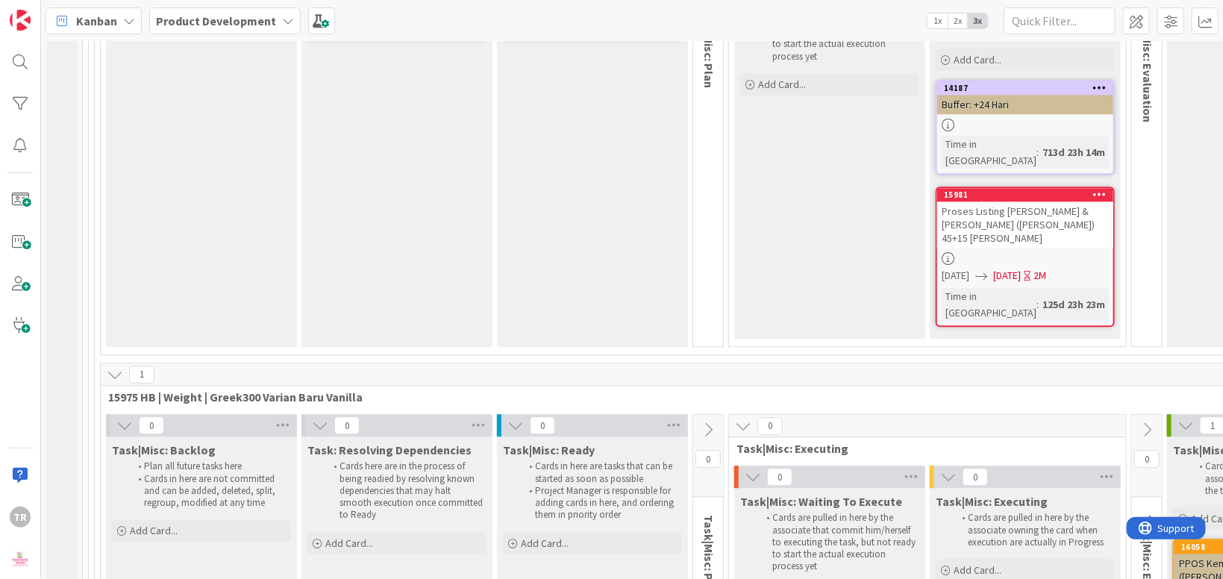
type textarea "Membuat SK Harga Baru khusus untuk [GEOGRAPHIC_DATA] dan [GEOGRAPHIC_DATA] (Ary…"
type textarea "x"
type textarea "Membuat SK Harga Baru khusus untuk [GEOGRAPHIC_DATA] dan [GEOGRAPHIC_DATA] (Ary…"
type textarea "x"
type textarea "Membuat SK Harga Baru khusus untuk [GEOGRAPHIC_DATA] dan [GEOGRAPHIC_DATA] (Ary…"
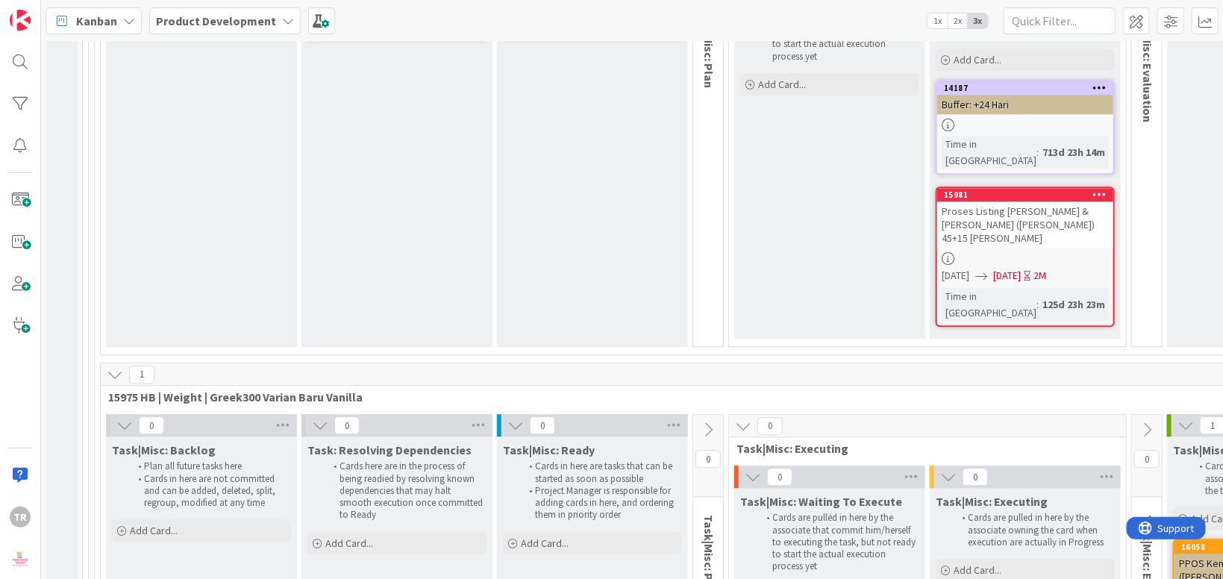
type textarea "x"
type textarea "Membuat SK Harga Baru khusus untuk [GEOGRAPHIC_DATA] dan [GEOGRAPHIC_DATA] (Ary…"
type textarea "x"
type textarea "Membuat SK Harga Baru khusus untuk [GEOGRAPHIC_DATA] dan [GEOGRAPHIC_DATA] (Ary…"
type textarea "x"
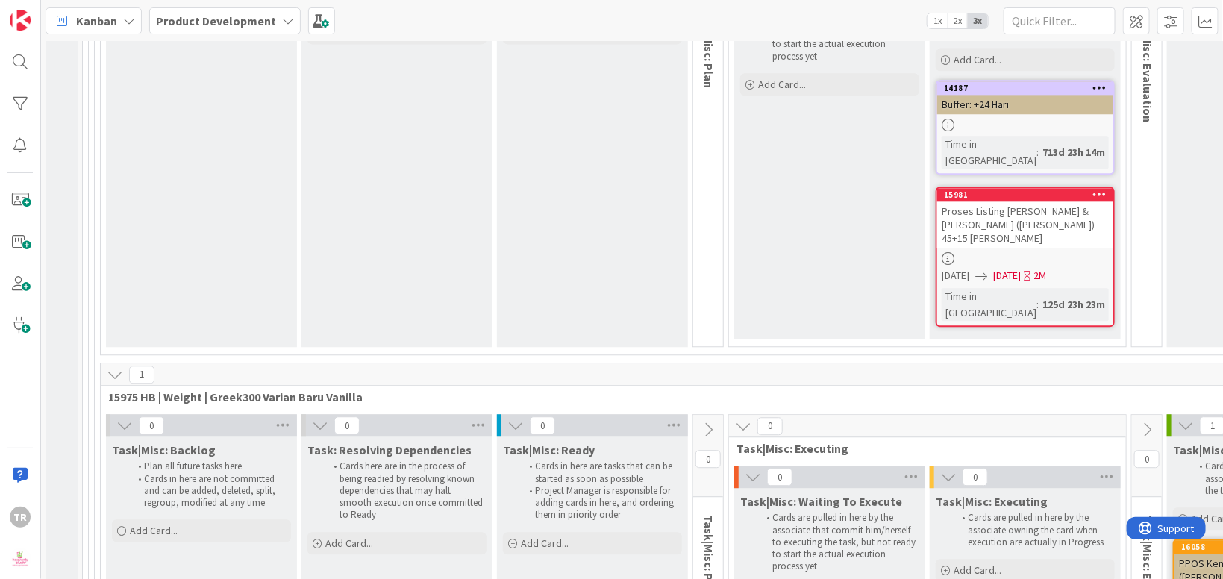
type textarea "Membuat SK Harga Baru khusus untuk [GEOGRAPHIC_DATA] dan [GEOGRAPHIC_DATA] (Ary…"
type textarea "x"
type textarea "Membuat SK Harga Baru khusus untuk [GEOGRAPHIC_DATA] dan [GEOGRAPHIC_DATA] (Ary…"
type textarea "x"
type textarea "Membuat SK Harga Baru khusus untuk [GEOGRAPHIC_DATA] dan [GEOGRAPHIC_DATA] (Ary…"
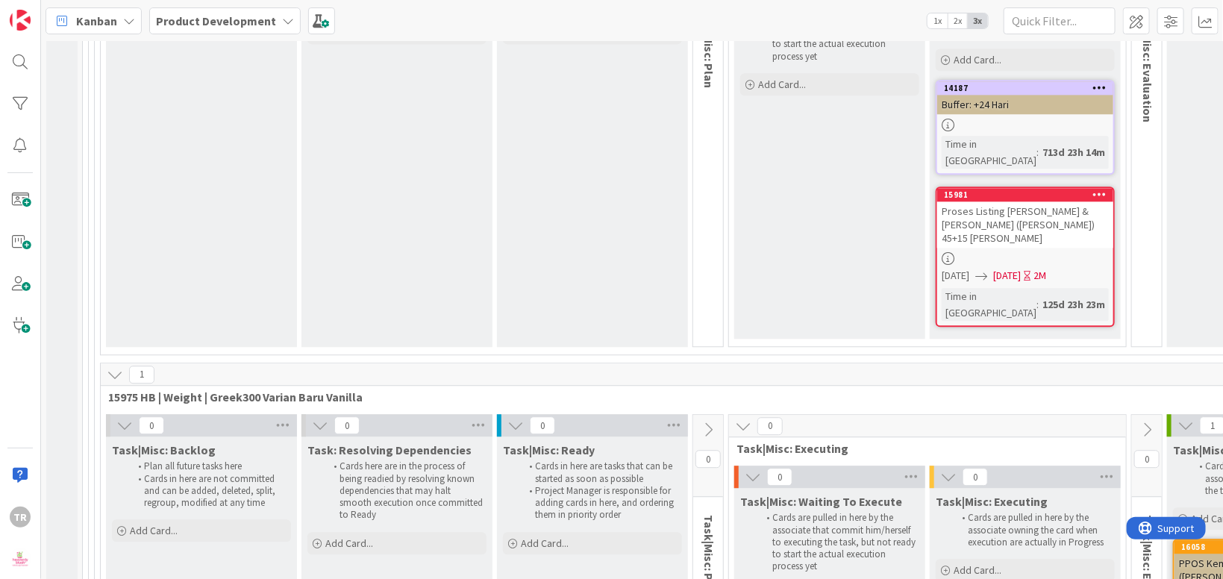
type textarea "x"
type textarea "Membuat SK Harga Baru khusus untuk [GEOGRAPHIC_DATA] dan [GEOGRAPHIC_DATA] (Ary…"
type textarea "x"
type textarea "Membuat SK Harga Baru khusus untuk [GEOGRAPHIC_DATA] dan [GEOGRAPHIC_DATA] (Ary…"
type textarea "x"
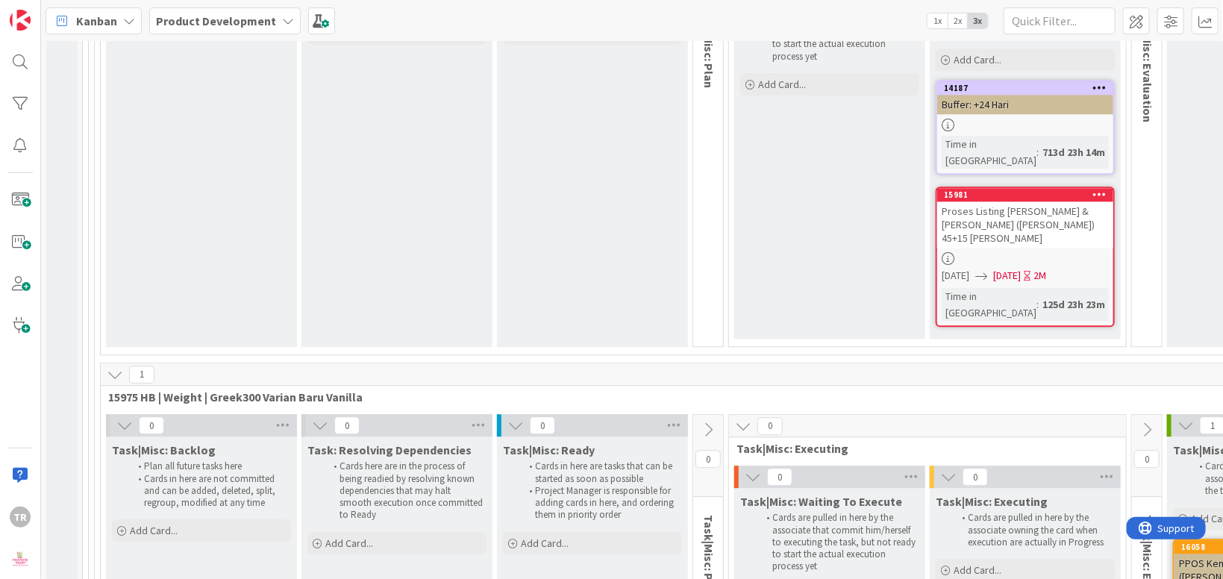
type textarea "Membuat SK Harga Baru khusus untuk [GEOGRAPHIC_DATA] dan [GEOGRAPHIC_DATA] (Ary…"
type textarea "x"
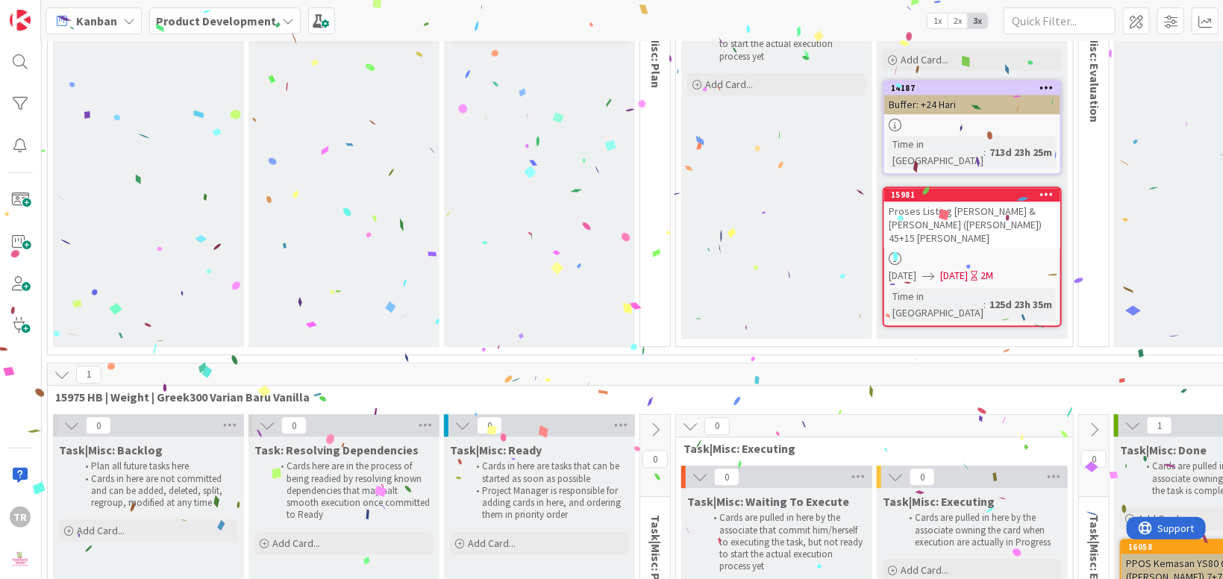
scroll to position [12105, 0]
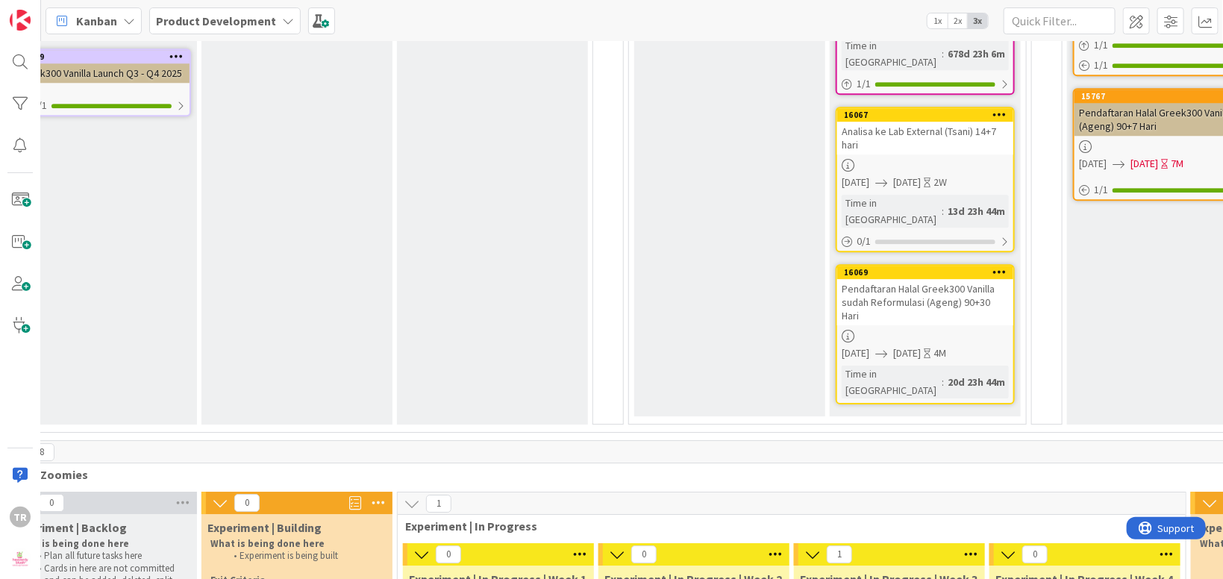
scroll to position [7264, 349]
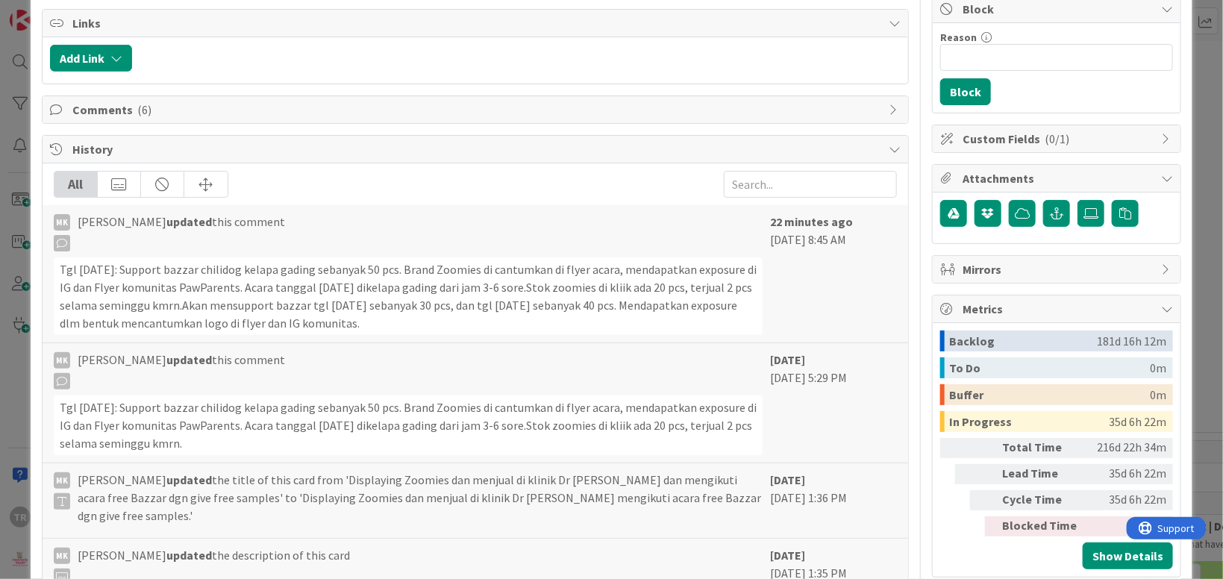
scroll to position [322, 0]
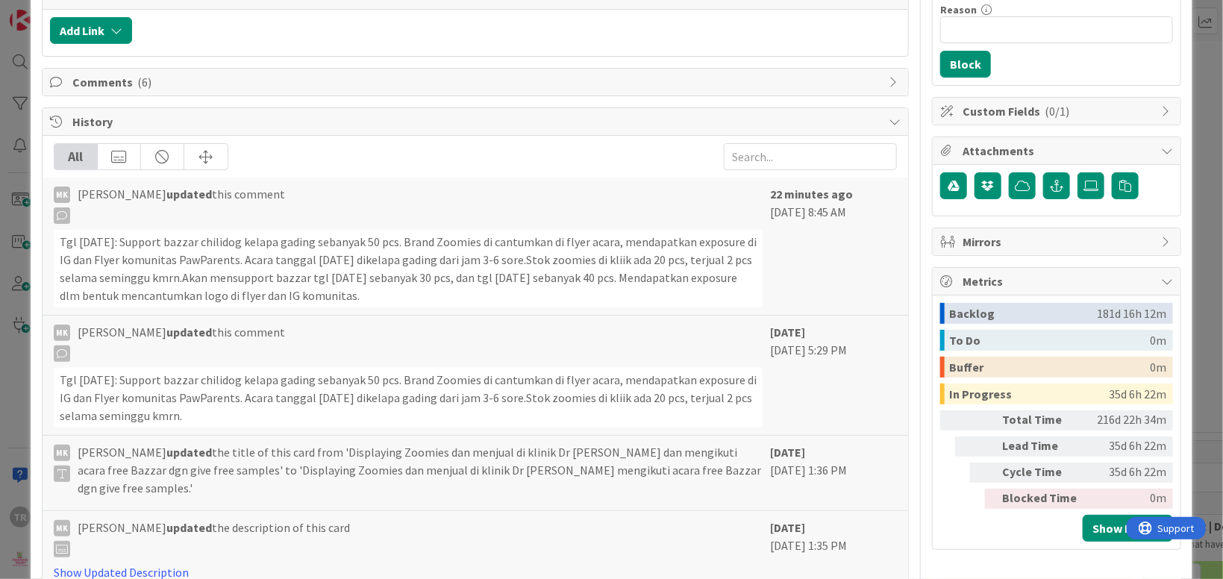
click at [57, 240] on div "Tgl [DATE]: Support bazzar chilidog kelapa gading sebanyak 50 pcs. Brand Zoomie…" at bounding box center [408, 269] width 709 height 78
drag, startPoint x: 57, startPoint y: 240, endPoint x: 449, endPoint y: 292, distance: 395.8
click at [449, 292] on div "Tgl [DATE]: Support bazzar chilidog kelapa gading sebanyak 50 pcs. Brand Zoomie…" at bounding box center [408, 269] width 709 height 78
drag, startPoint x: 449, startPoint y: 292, endPoint x: 413, endPoint y: 295, distance: 36.7
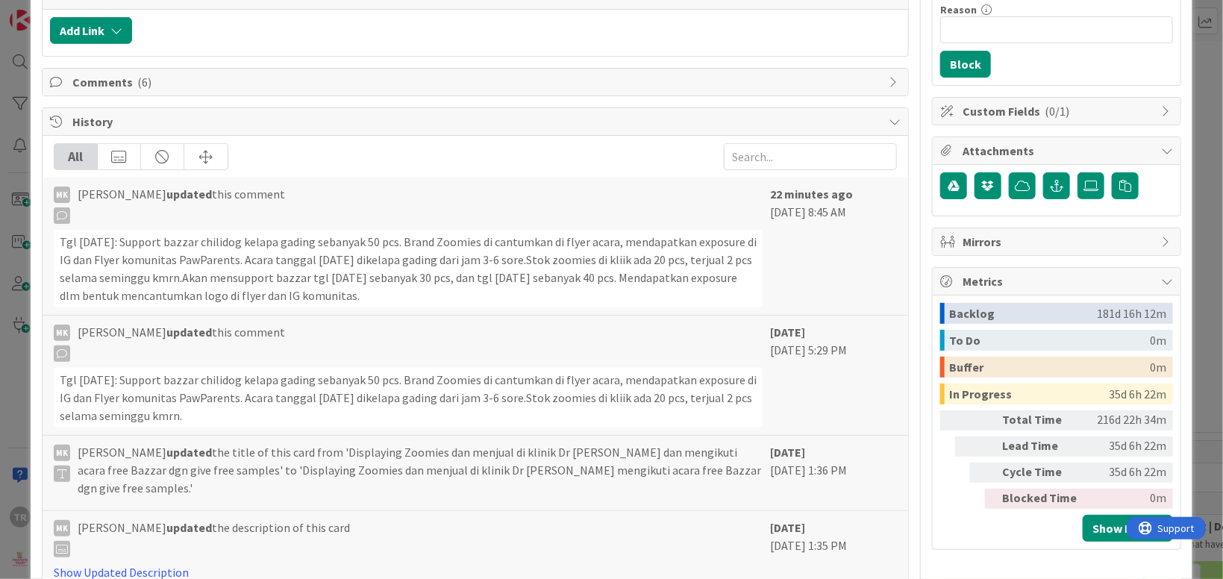
click at [413, 295] on div "Tgl [DATE]: Support bazzar chilidog kelapa gading sebanyak 50 pcs. Brand Zoomie…" at bounding box center [408, 269] width 709 height 78
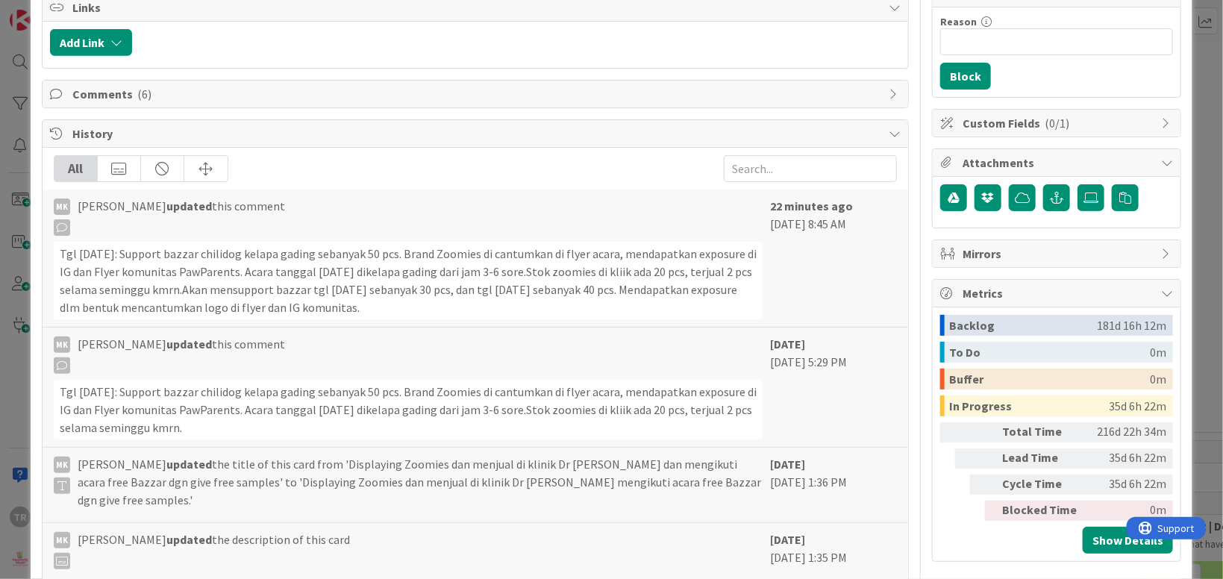
scroll to position [298, 0]
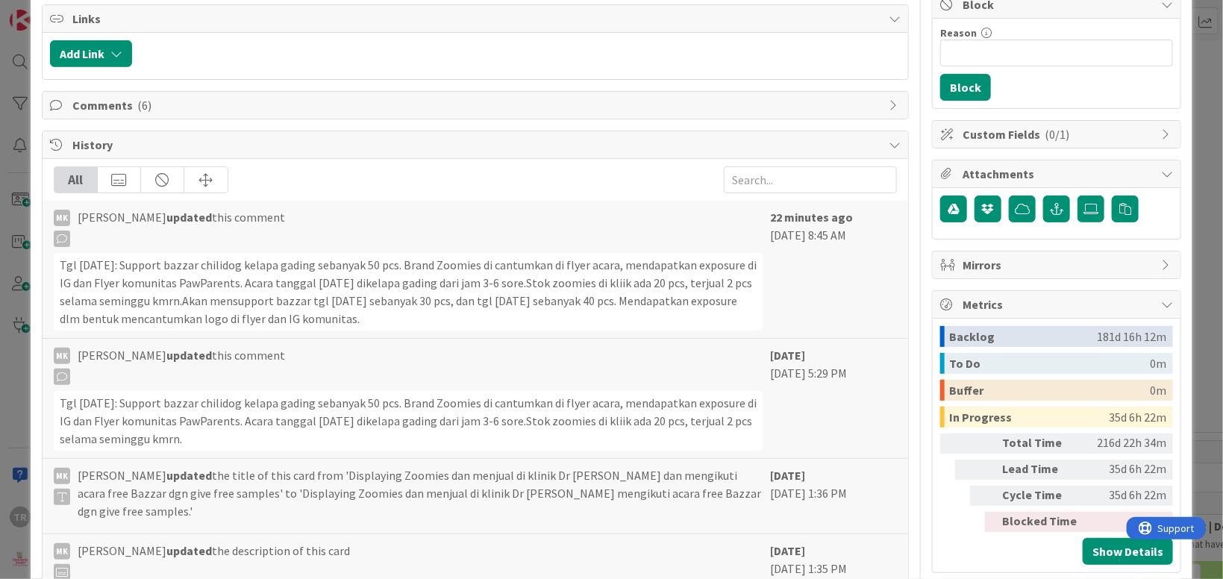
drag, startPoint x: 406, startPoint y: 315, endPoint x: 404, endPoint y: 245, distance: 69.4
click at [404, 245] on div "MK [PERSON_NAME] updated this comment Tgl [DATE]: Support bazzar chilidog kelap…" at bounding box center [408, 269] width 709 height 122
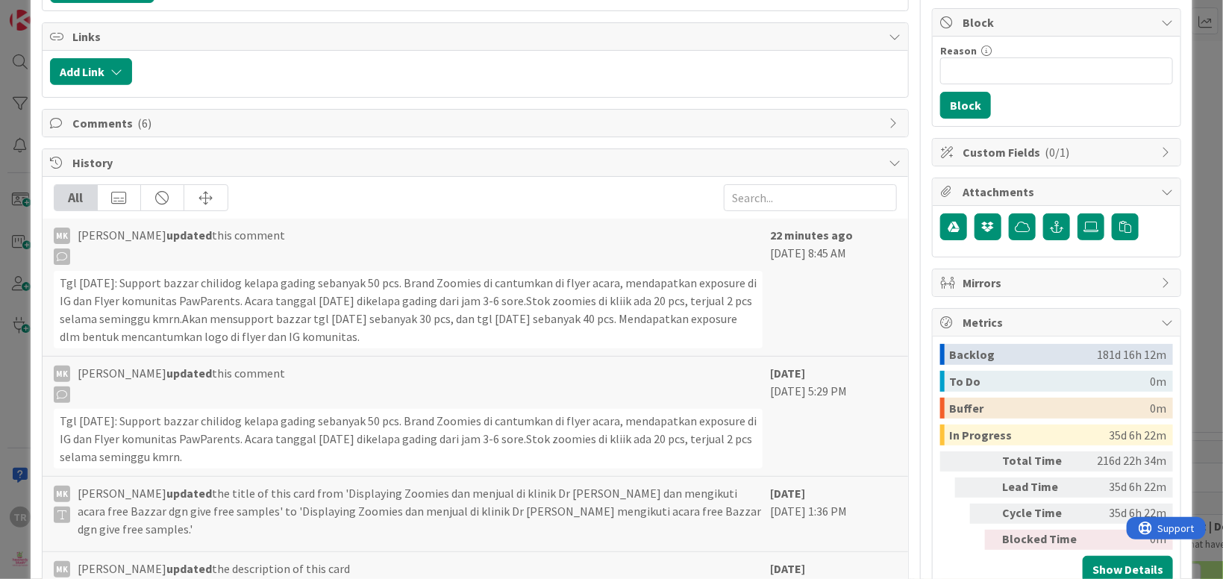
scroll to position [280, 0]
drag, startPoint x: 448, startPoint y: 328, endPoint x: 366, endPoint y: 251, distance: 113.5
click at [366, 250] on div "MK [PERSON_NAME] updated this comment Tgl [DATE]: Support bazzar chilidog kelap…" at bounding box center [408, 288] width 709 height 122
click at [366, 250] on div "MK [PERSON_NAME] updated this comment" at bounding box center [408, 246] width 709 height 39
drag, startPoint x: 448, startPoint y: 339, endPoint x: 418, endPoint y: 265, distance: 79.7
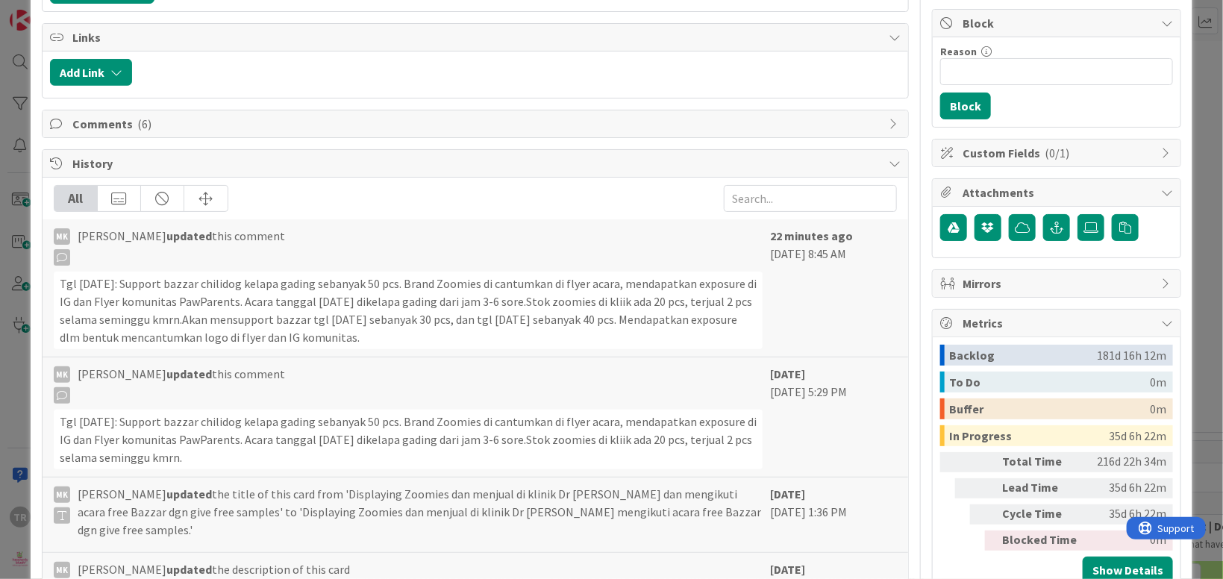
click at [418, 265] on div "MK [PERSON_NAME] updated this comment Tgl [DATE]: Support bazzar chilidog kelap…" at bounding box center [408, 288] width 709 height 122
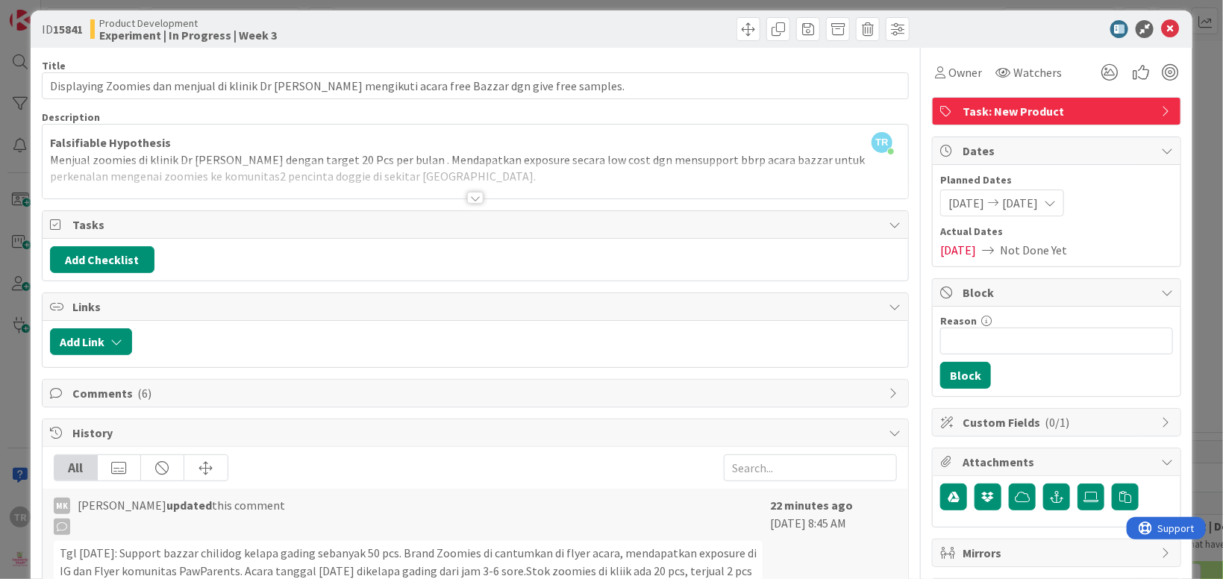
scroll to position [0, 0]
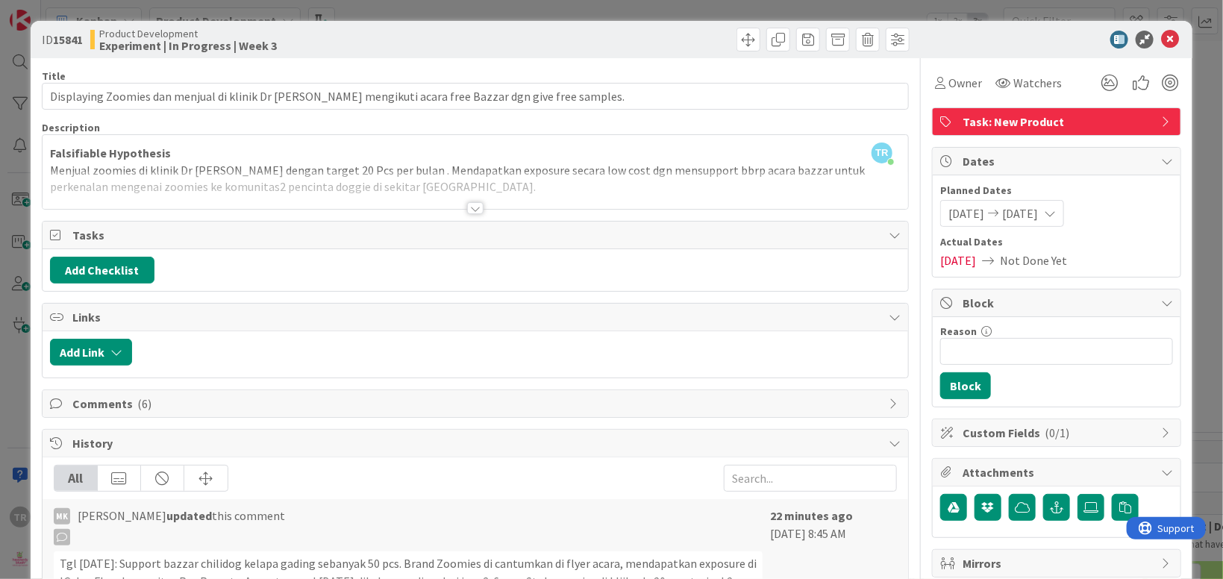
click at [12, 363] on div "ID 15841 Product Development Experiment | In Progress | Week 3 Title 104 / 128 …" at bounding box center [611, 289] width 1223 height 579
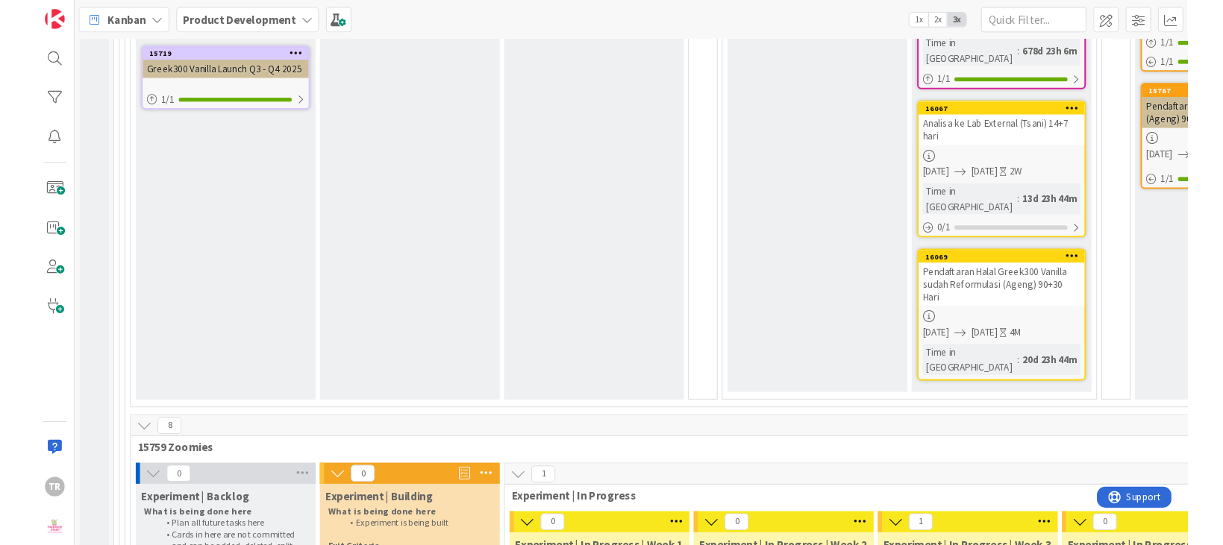
scroll to position [7173, 0]
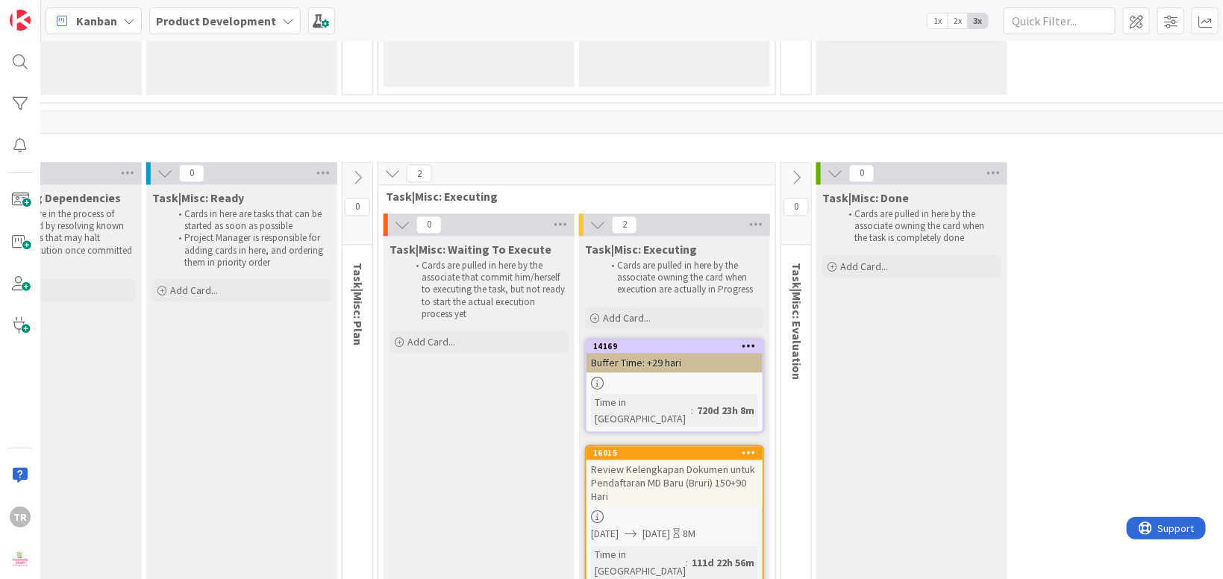
scroll to position [14456, 351]
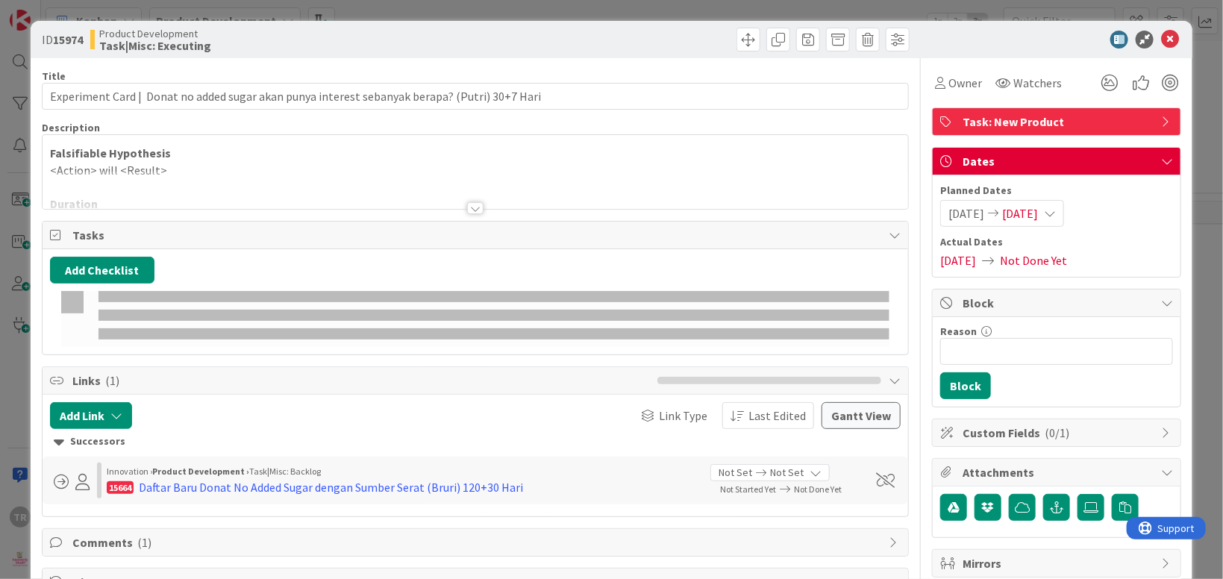
click at [266, 179] on div at bounding box center [475, 190] width 865 height 38
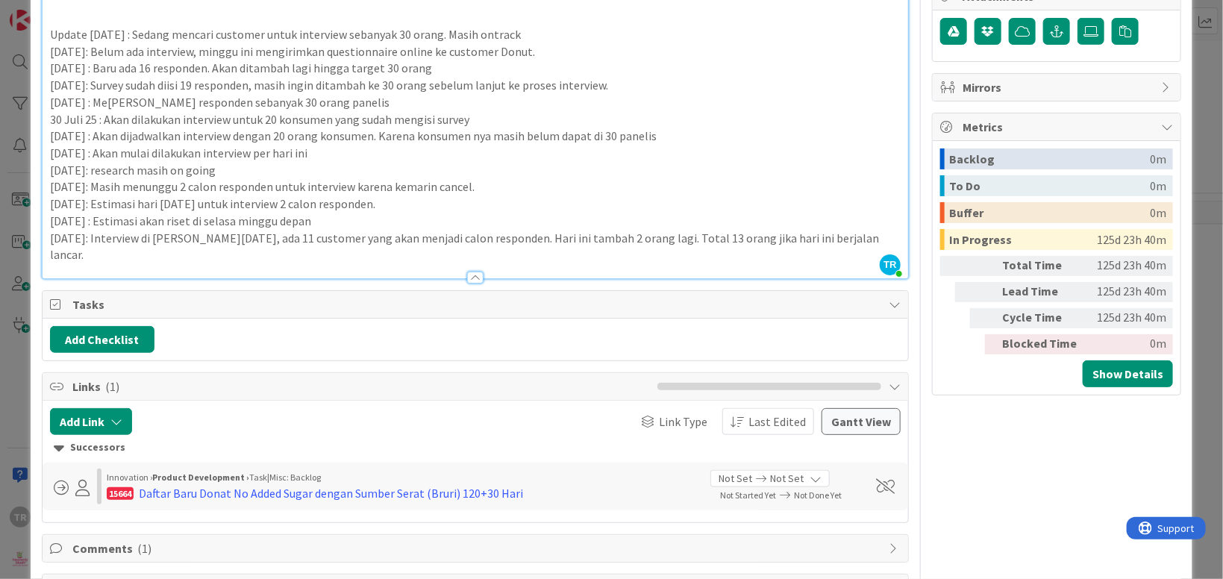
scroll to position [381, 0]
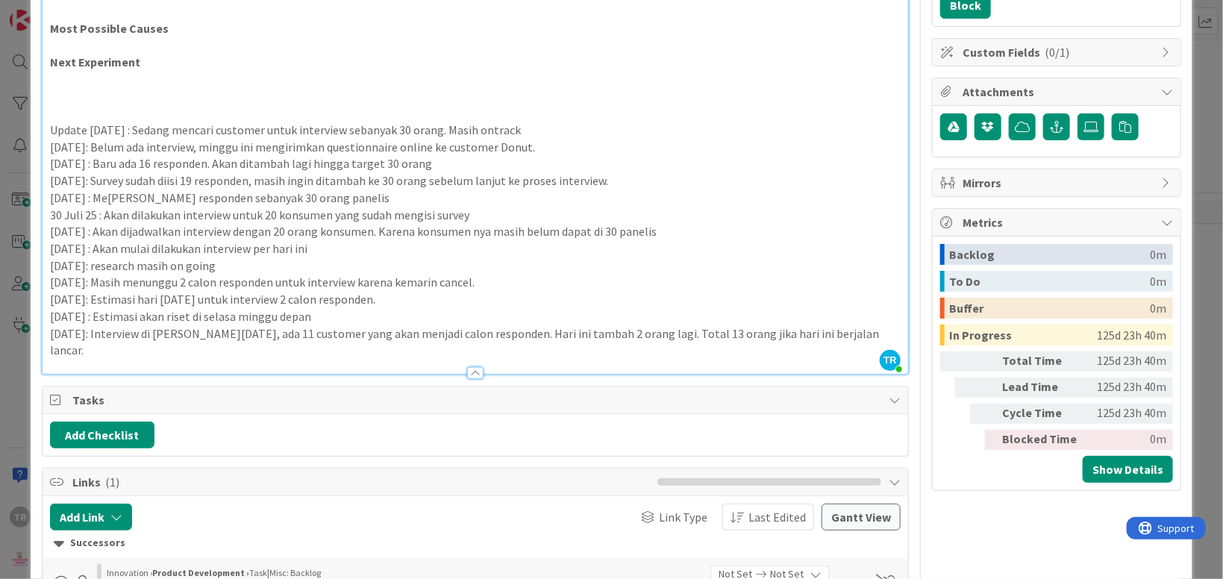
click at [789, 324] on p "[DATE] : Estimasi akan riset di selasa minggu depan" at bounding box center [475, 316] width 851 height 17
click at [859, 337] on p "[DATE]: Interview di [PERSON_NAME][DATE], ada 11 customer yang akan menjadi cal…" at bounding box center [475, 342] width 851 height 34
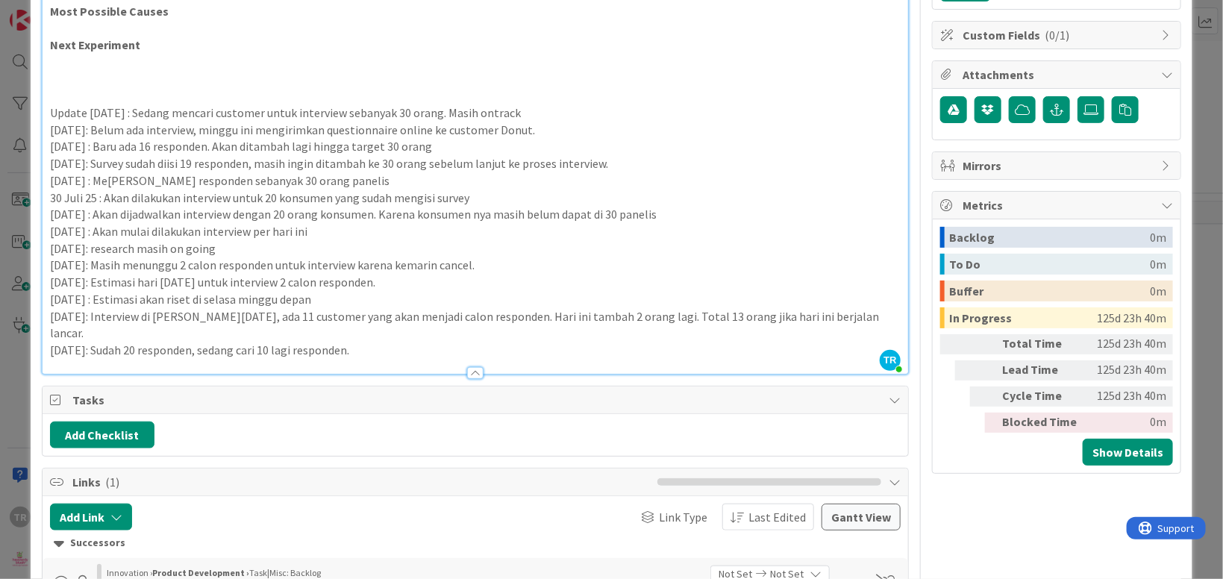
scroll to position [307, 0]
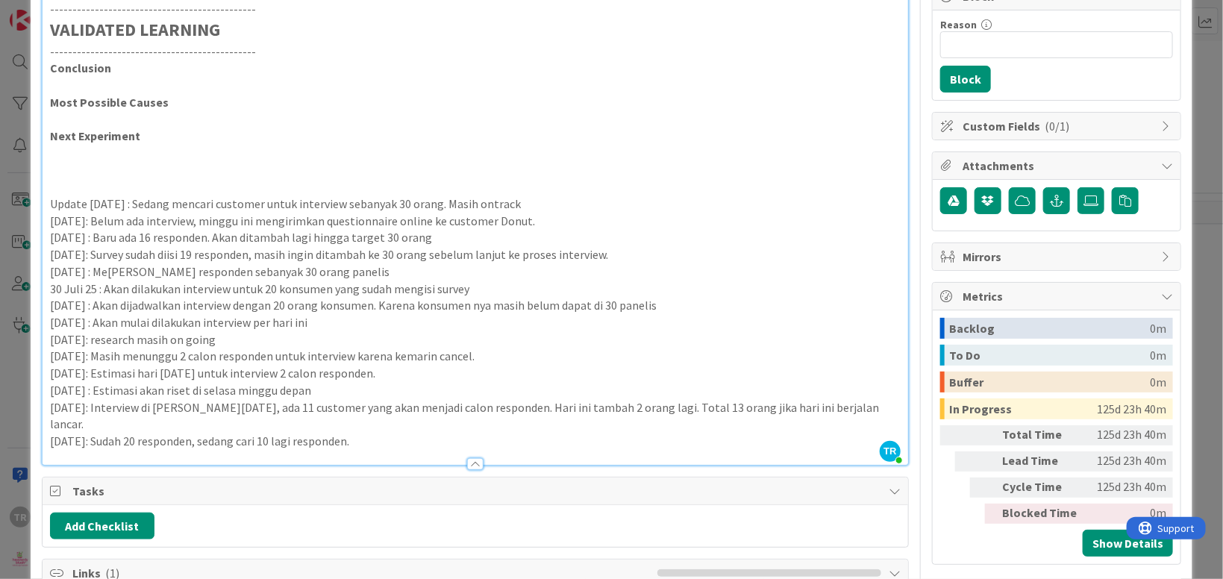
click at [19, 233] on div "ID 15974 Product Development Task|Misc: Executing Title 94 / 128 Experiment Car…" at bounding box center [611, 289] width 1223 height 579
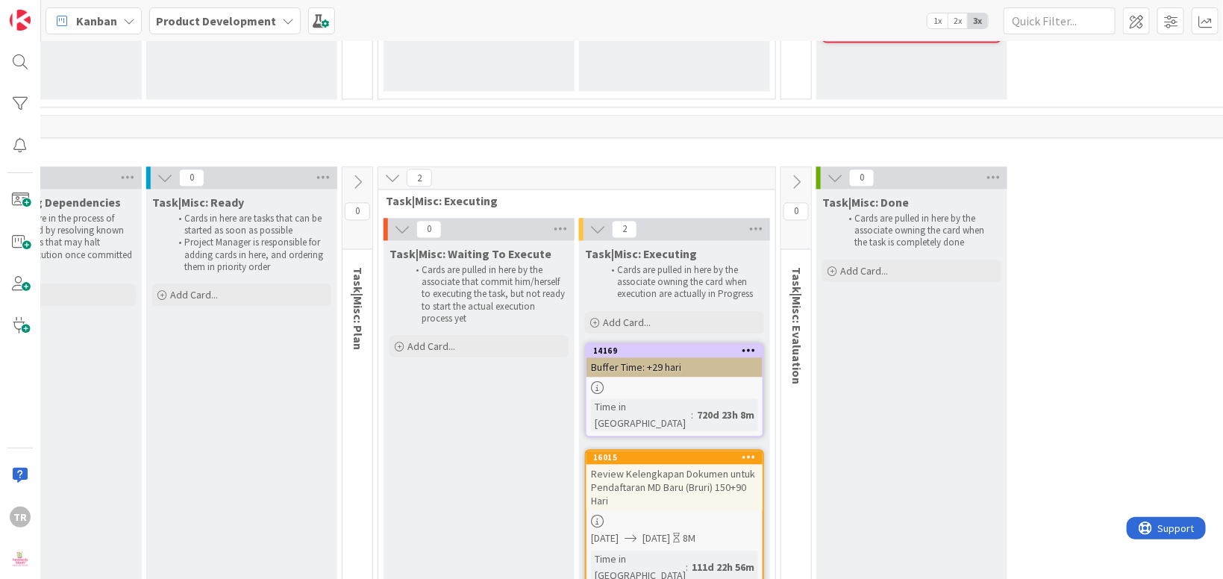
scroll to position [14547, 351]
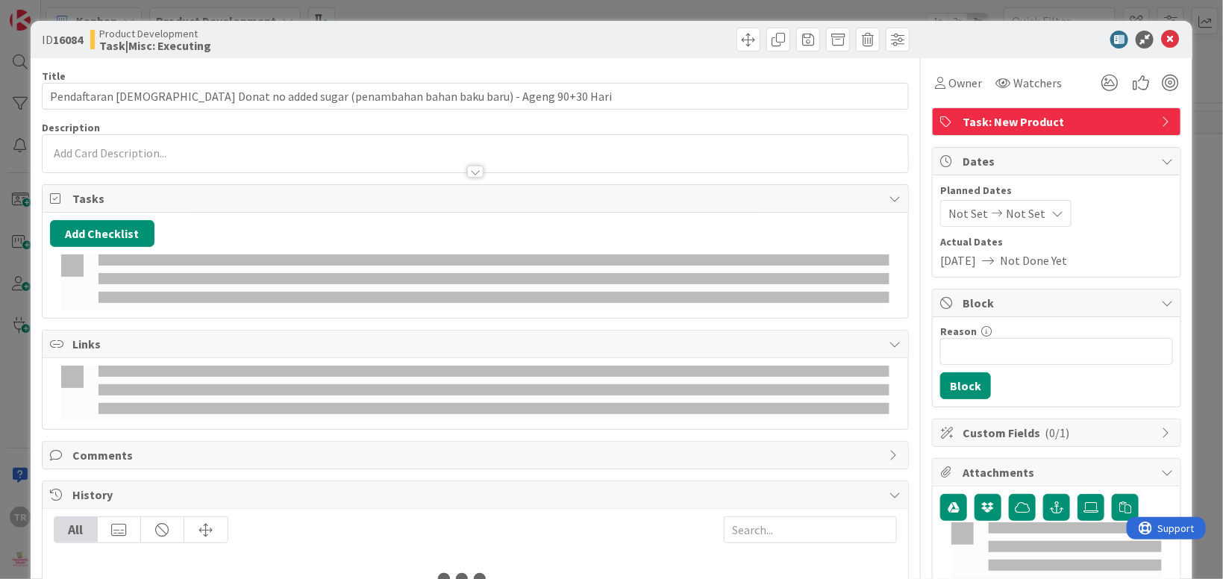
click at [249, 150] on p at bounding box center [475, 153] width 851 height 17
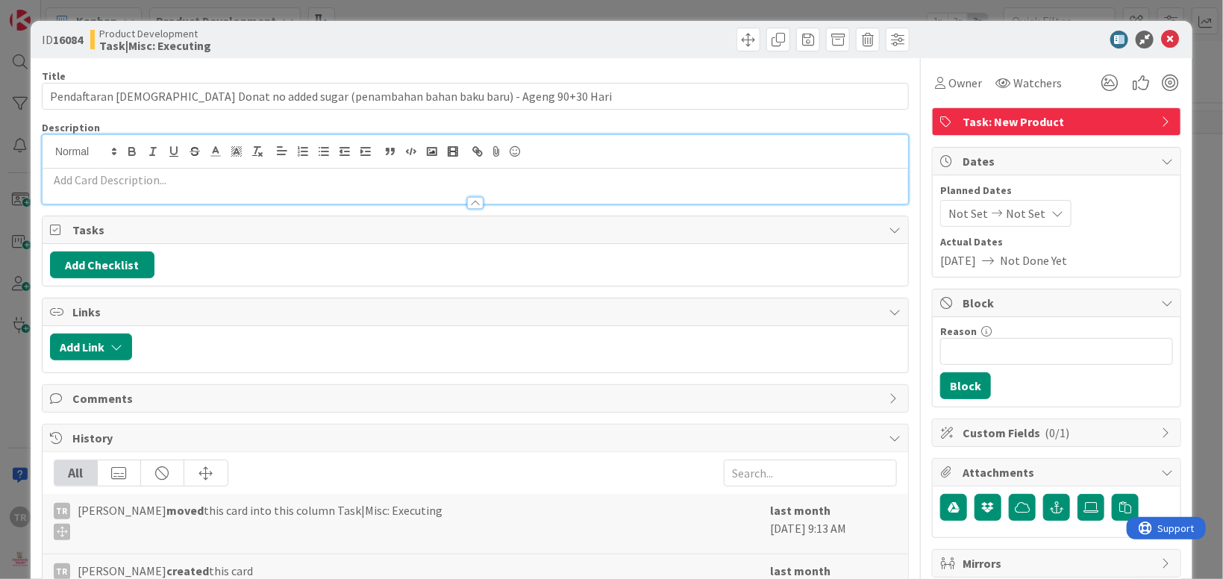
click at [221, 178] on p at bounding box center [475, 180] width 851 height 17
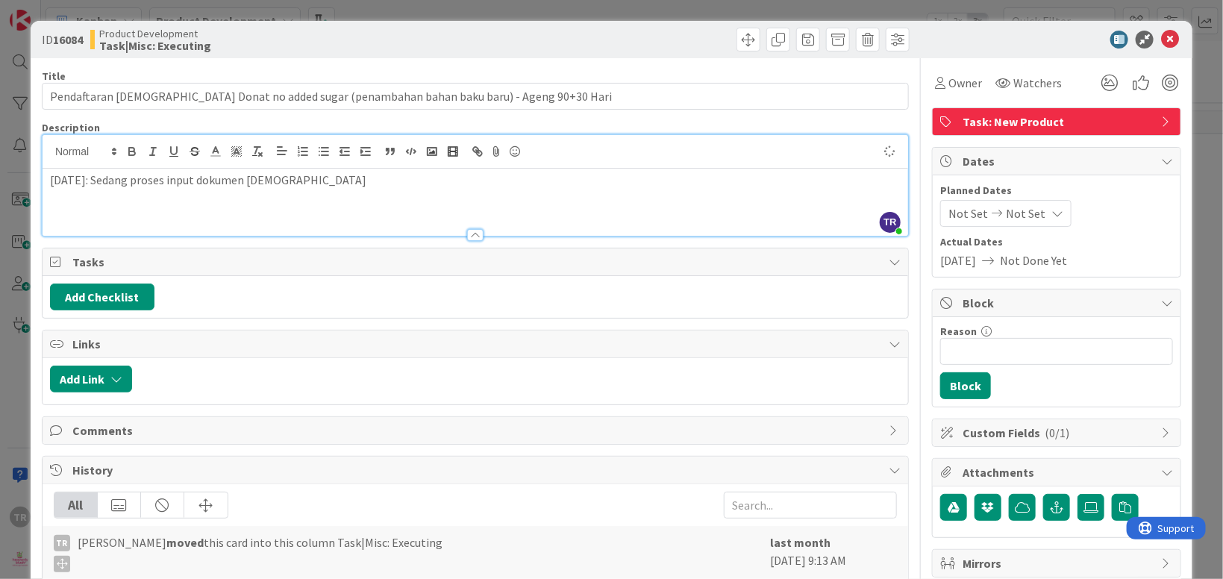
click at [6, 260] on div "ID 16084 Product Development Task|Misc: Executing Title 86 / 128 Pendaftaran ha…" at bounding box center [611, 289] width 1223 height 579
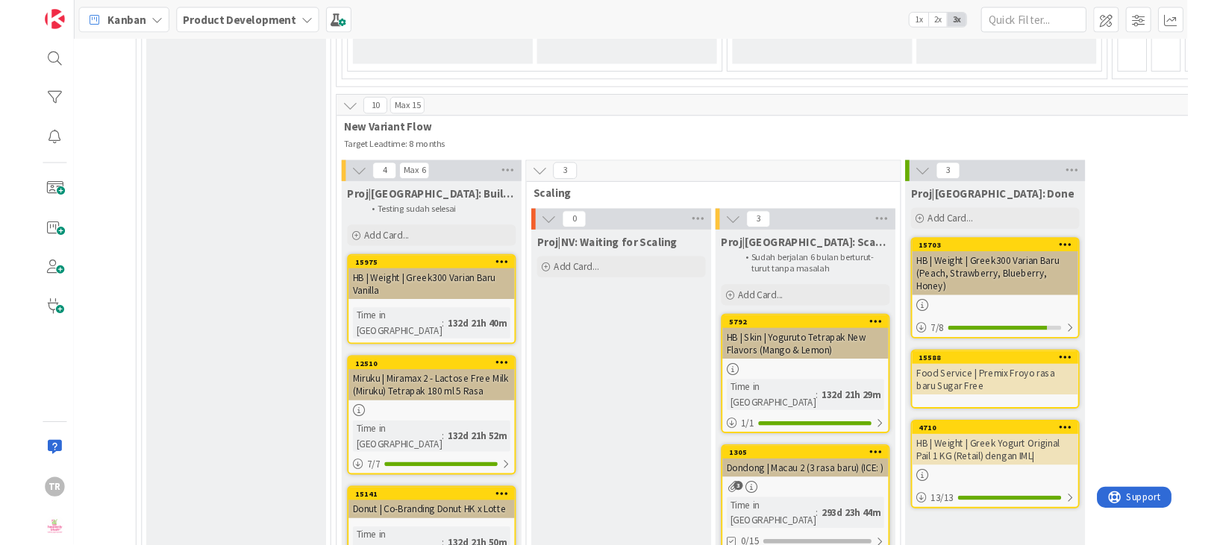
scroll to position [1336, 889]
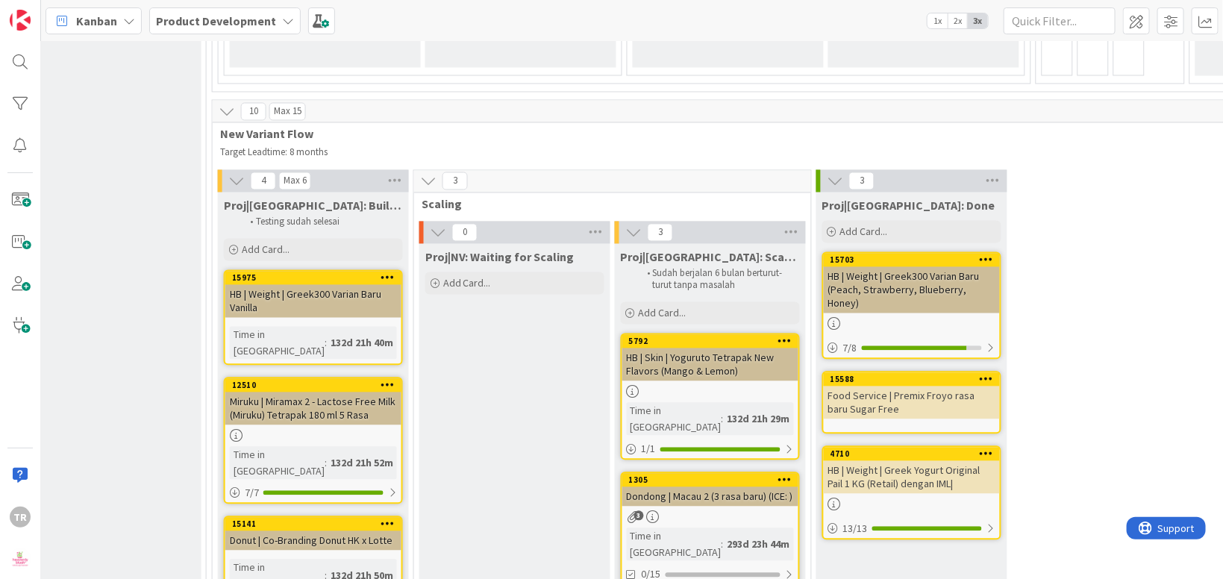
click at [533, 305] on div "Proj|NV: Waiting for Scaling Add Card..." at bounding box center [514, 497] width 191 height 507
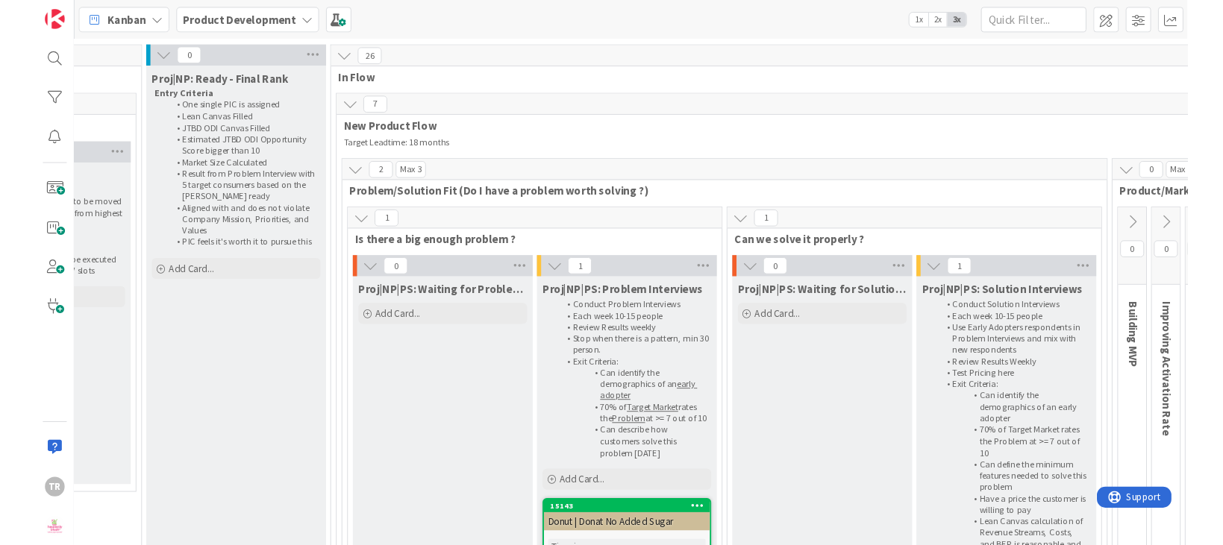
scroll to position [1101, 783]
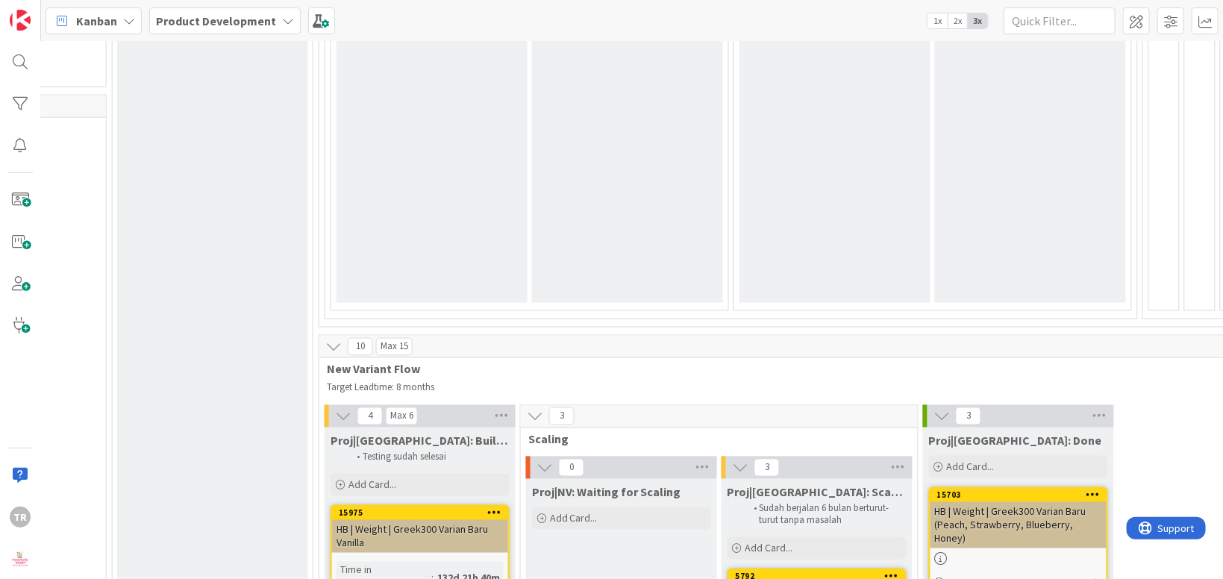
click at [714, 362] on span "New Variant Flow" at bounding box center [1223, 369] width 1793 height 15
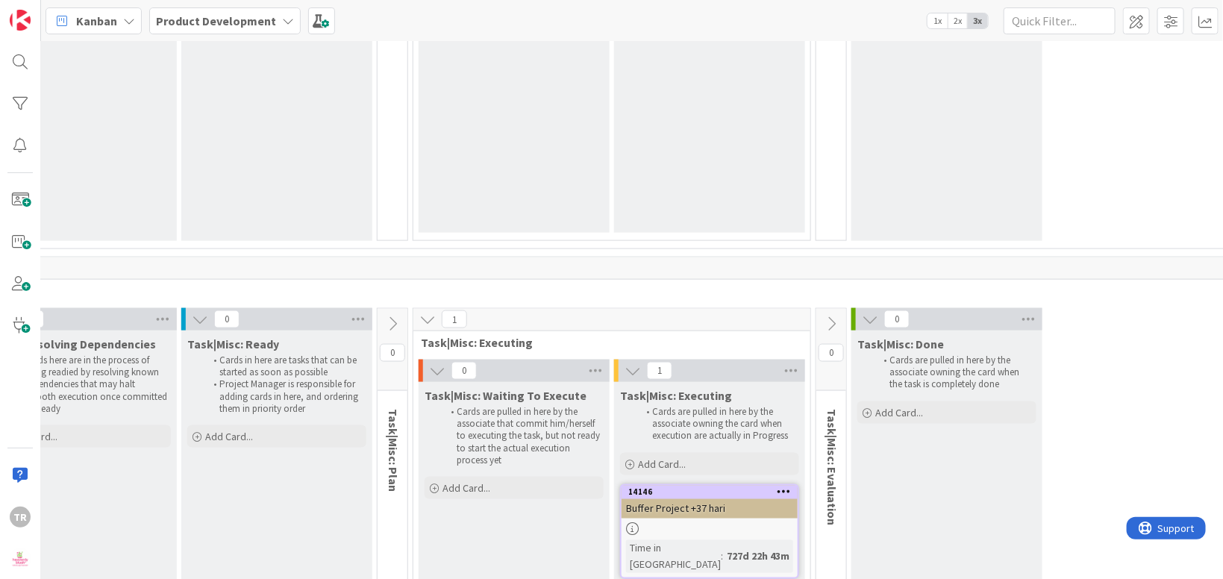
scroll to position [11387, 316]
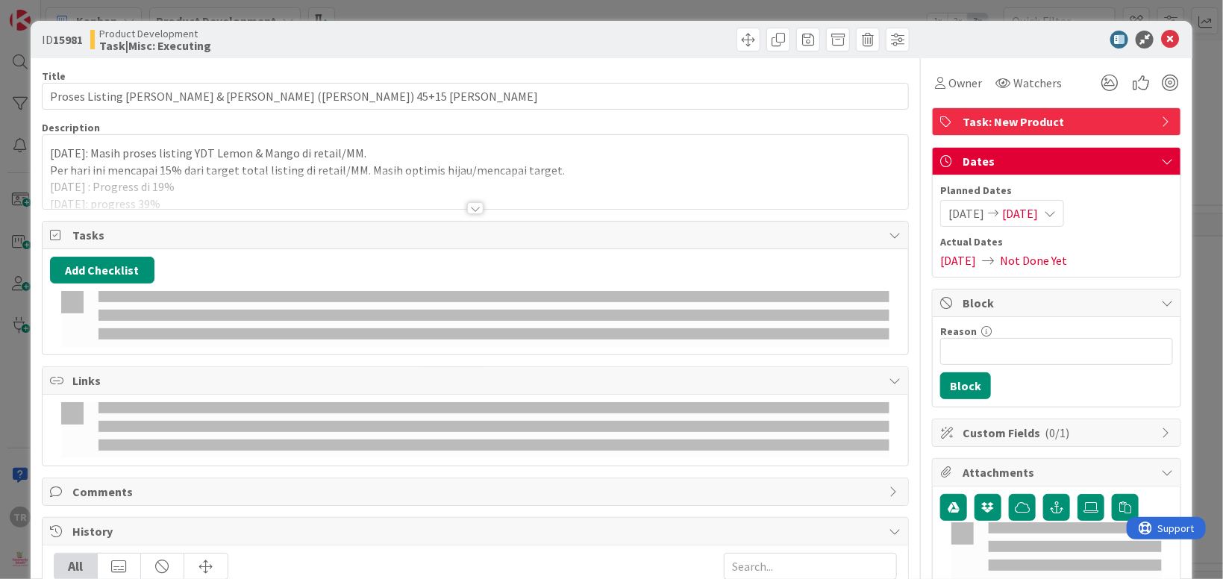
click at [212, 179] on div at bounding box center [475, 190] width 865 height 38
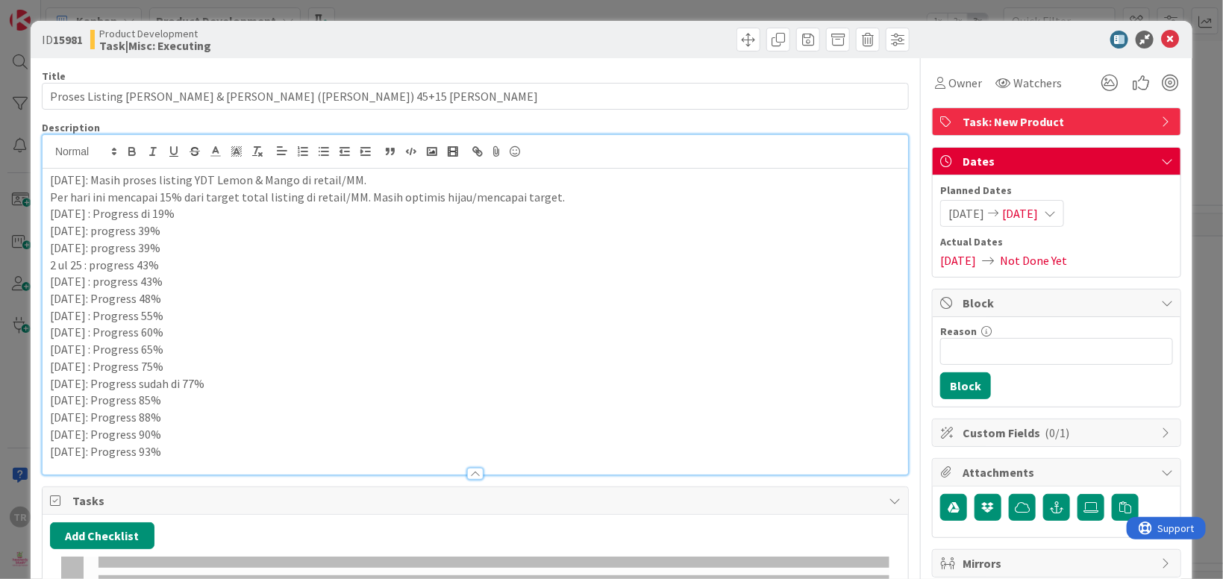
click at [278, 460] on div at bounding box center [475, 467] width 865 height 16
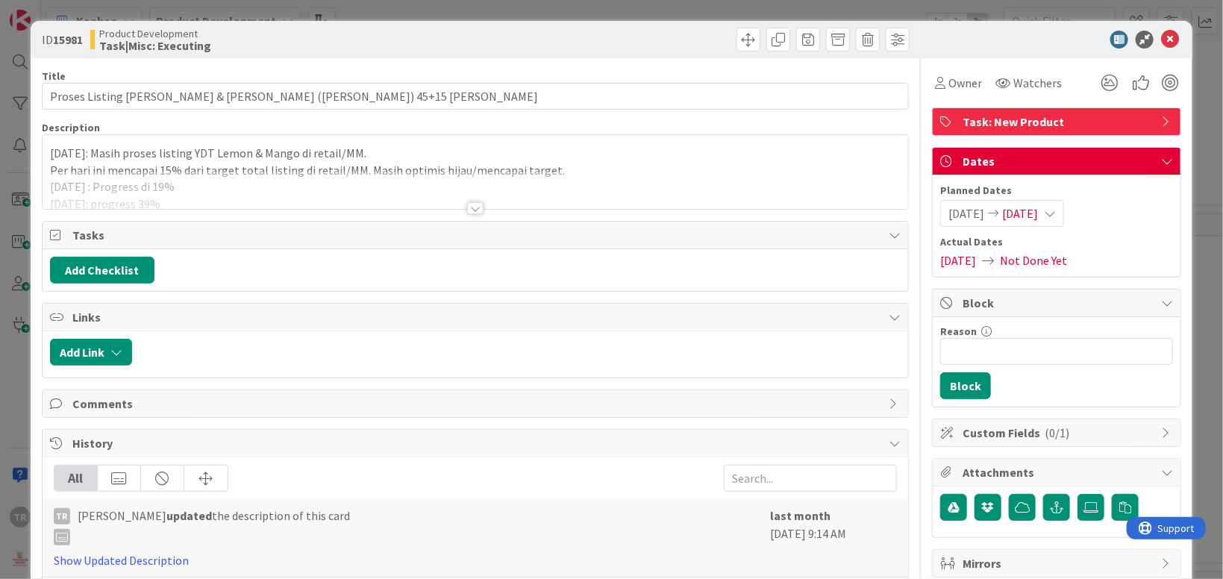
click at [165, 175] on div at bounding box center [475, 190] width 865 height 38
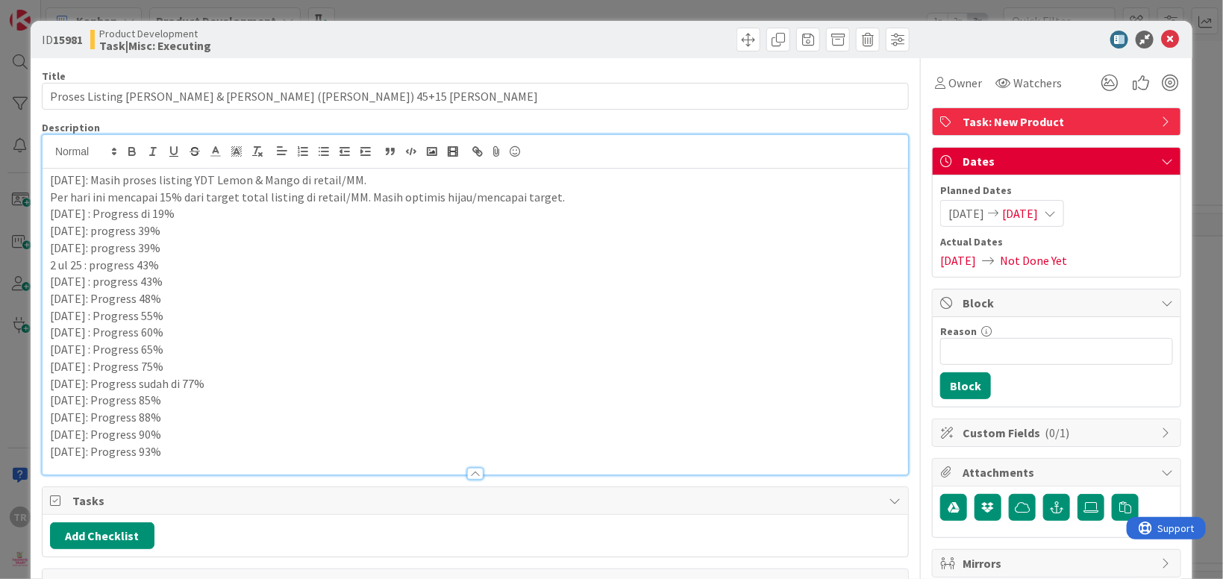
click at [203, 448] on p "[DATE]: Progress 93%" at bounding box center [475, 451] width 851 height 17
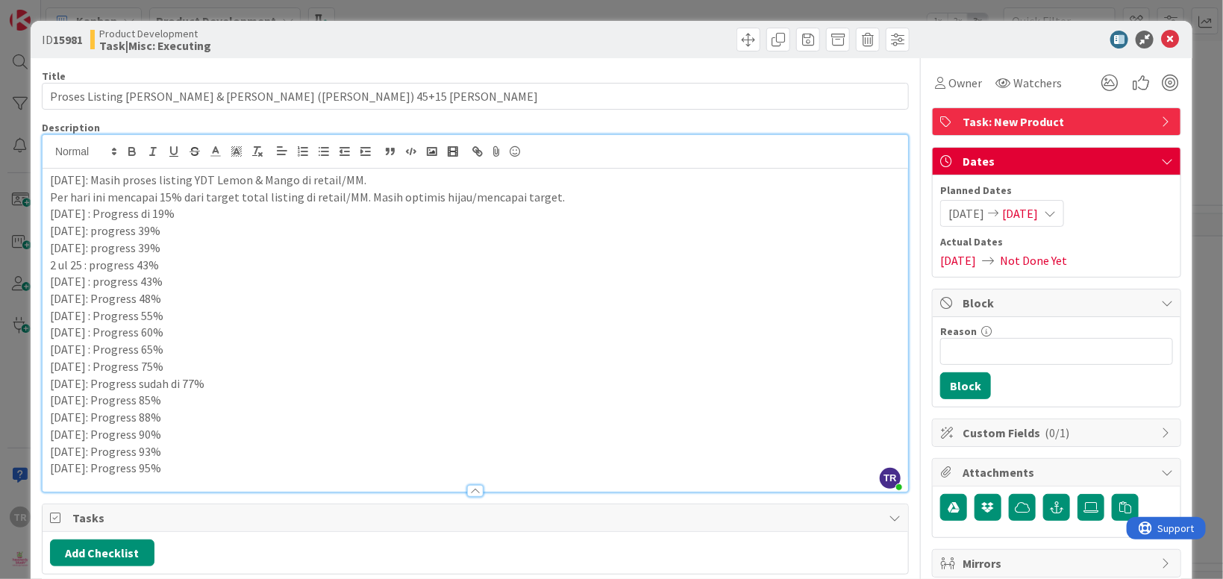
click at [95, 471] on p "[DATE]: Progress 95%" at bounding box center [475, 468] width 851 height 17
drag, startPoint x: 96, startPoint y: 470, endPoint x: 60, endPoint y: 466, distance: 36.7
click at [60, 466] on p "[DATE]: Progress 95%" at bounding box center [475, 468] width 851 height 17
drag, startPoint x: 50, startPoint y: 465, endPoint x: 98, endPoint y: 466, distance: 48.5
click at [98, 466] on p "[DATE]: Progress 95%" at bounding box center [475, 468] width 851 height 17
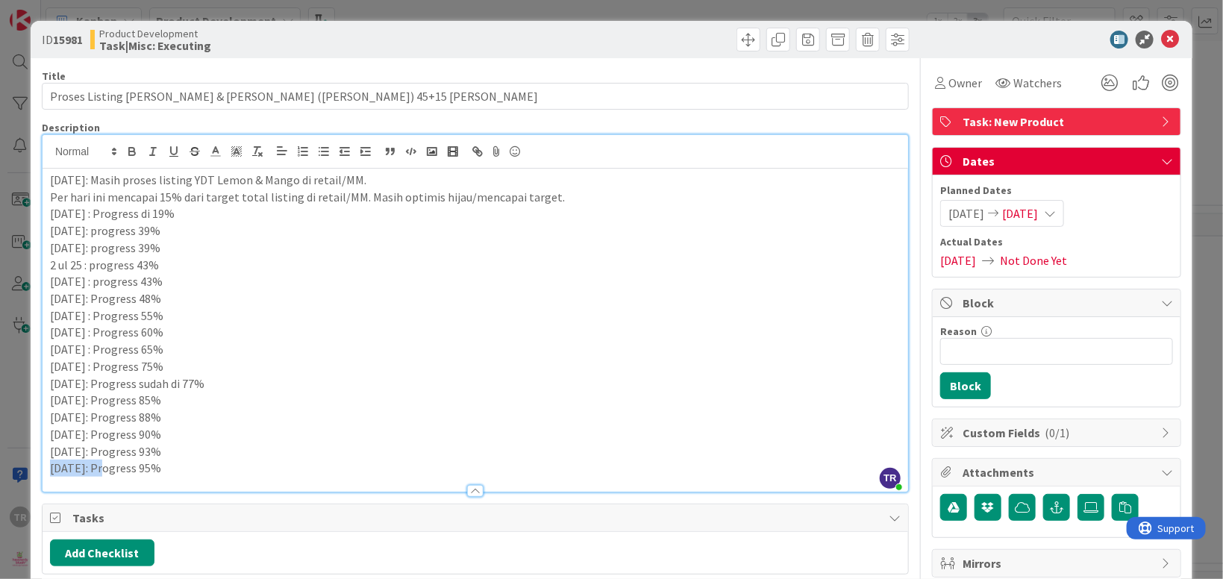
copy p "[DATE]:"
click at [4, 400] on div "ID 15981 Product Development Task|Misc: Executing Title 65 / 128 Proses Listing…" at bounding box center [611, 289] width 1223 height 579
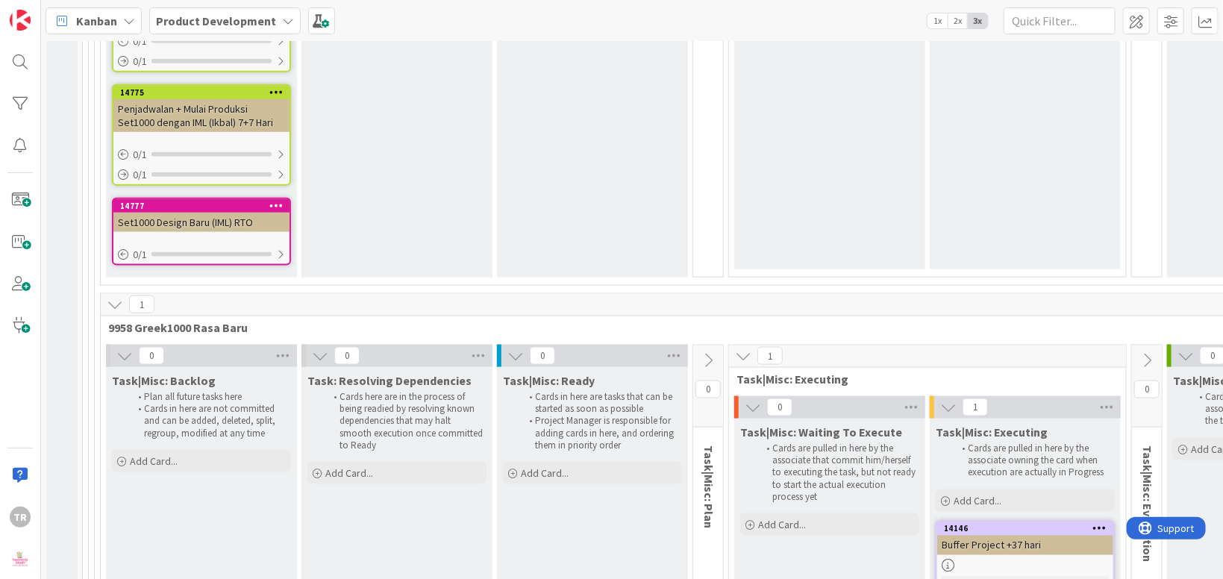
scroll to position [11296, 0]
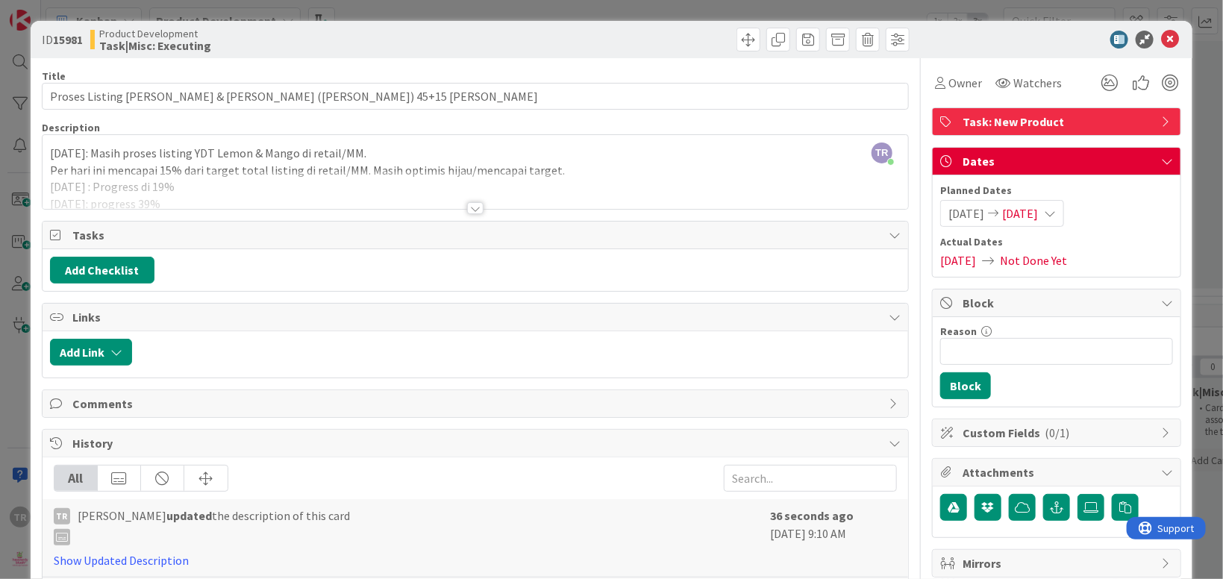
click at [398, 190] on div at bounding box center [475, 190] width 865 height 38
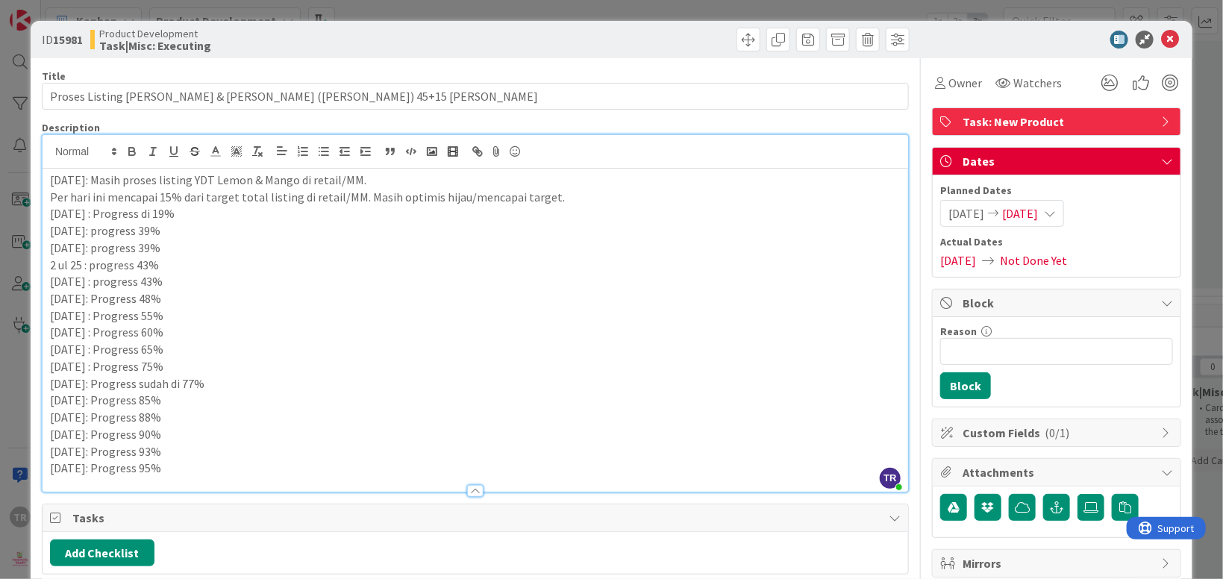
click at [190, 463] on p "[DATE]: Progress 95%" at bounding box center [475, 468] width 851 height 17
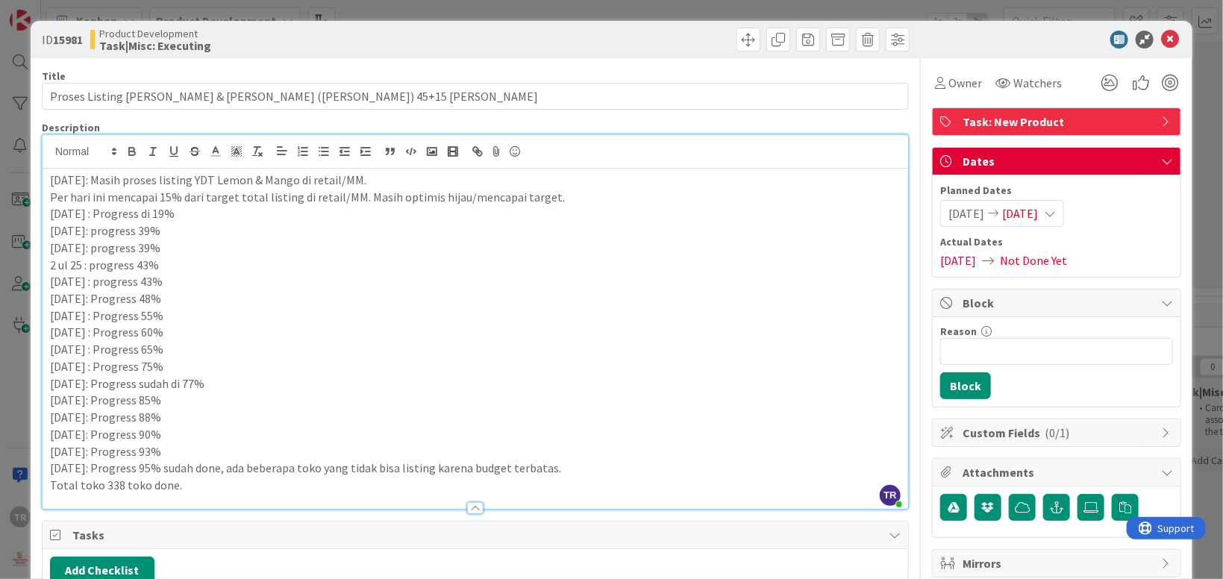
click at [269, 486] on p "Total toko 338 toko done." at bounding box center [475, 485] width 851 height 17
click at [14, 414] on div "ID 15981 Product Development Task|Misc: Executing Title 65 / 128 Proses Listing…" at bounding box center [611, 289] width 1223 height 579
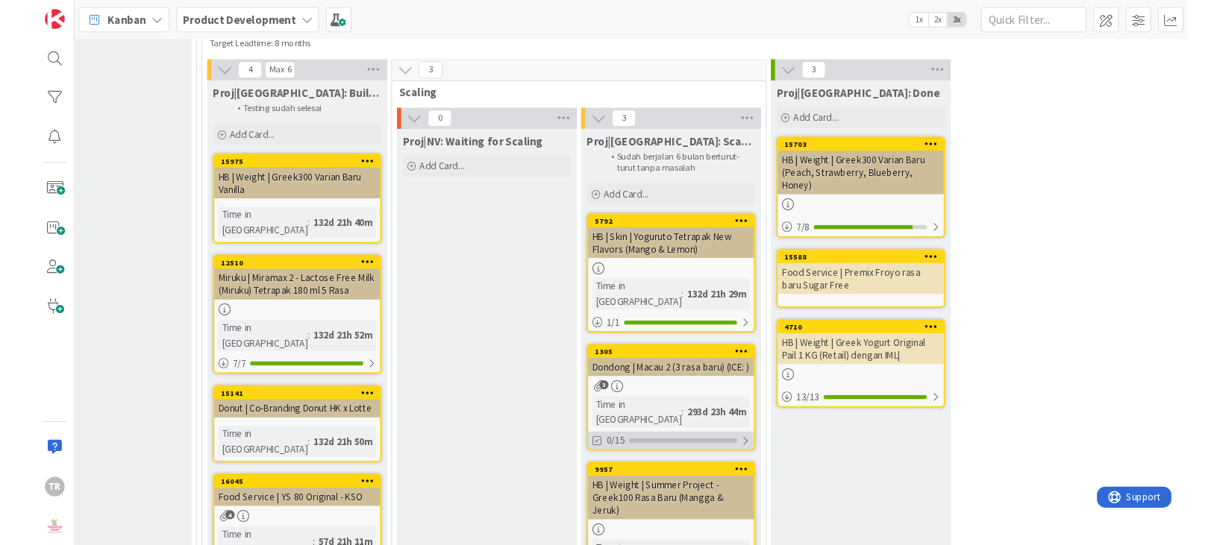
scroll to position [1449, 925]
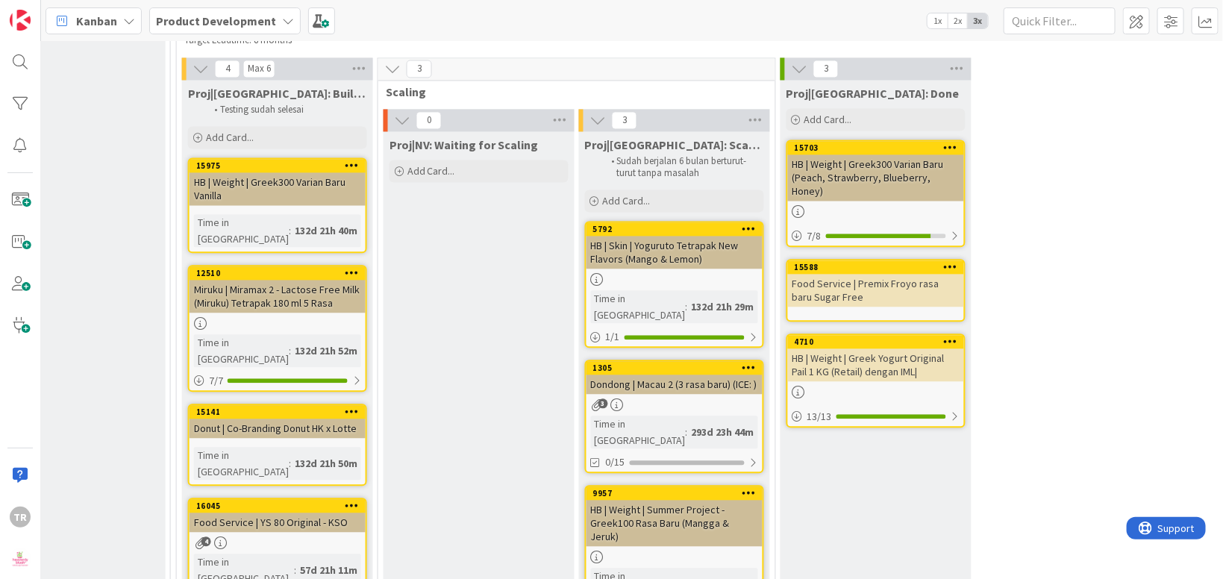
click at [554, 306] on div "Proj|NV: Waiting for Scaling Add Card..." at bounding box center [478, 384] width 191 height 507
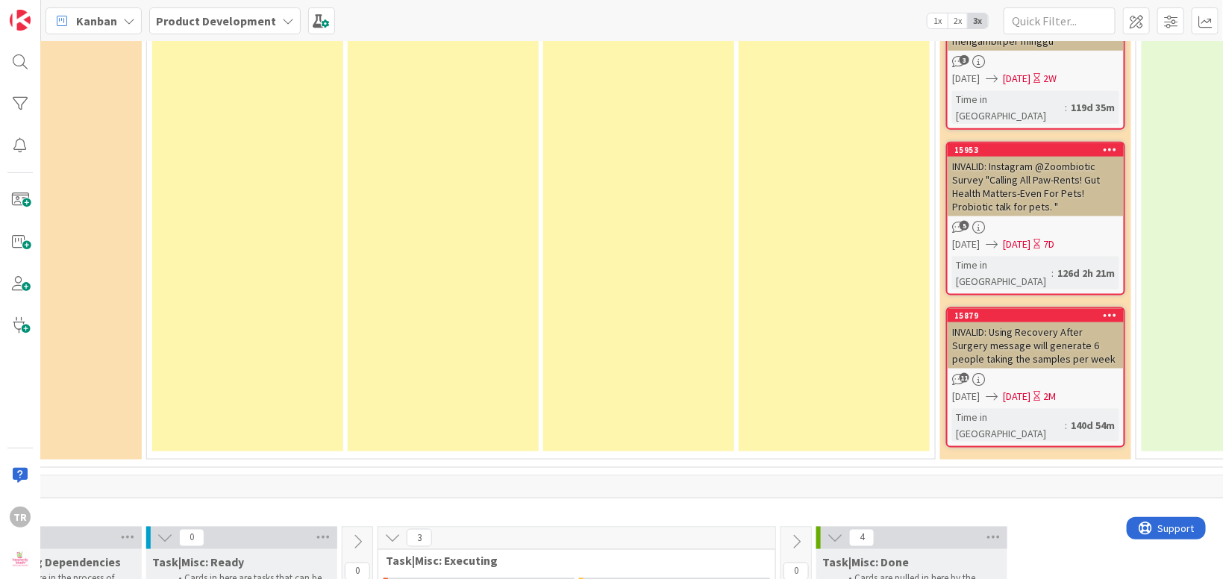
scroll to position [8718, 351]
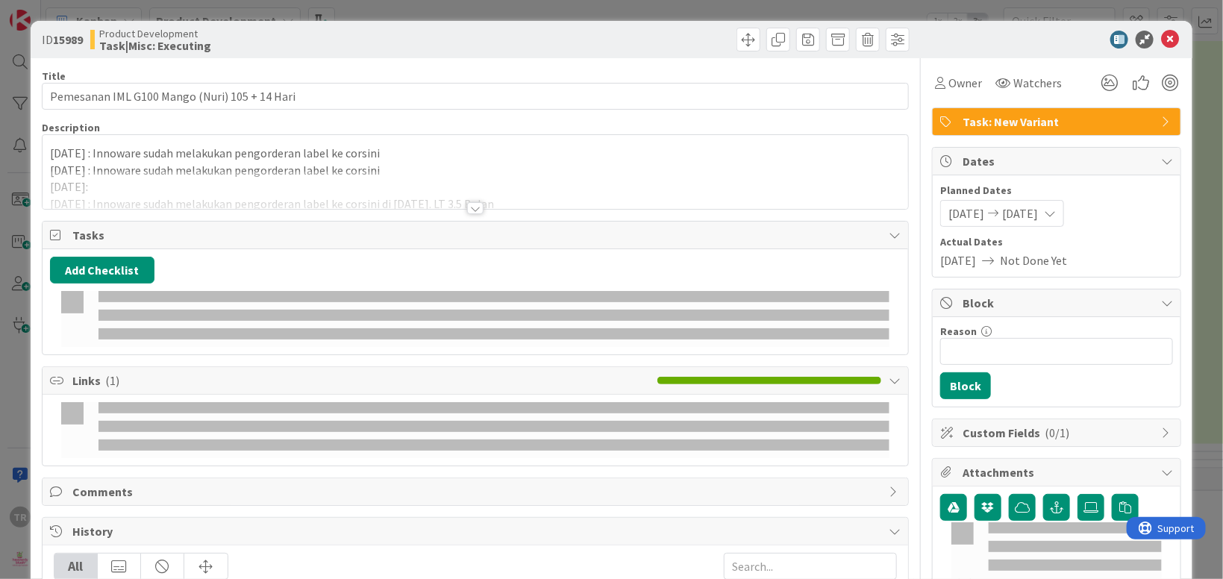
click at [266, 160] on p "[DATE] : Innoware sudah melakukan pengorderan label ke corsini" at bounding box center [475, 153] width 851 height 17
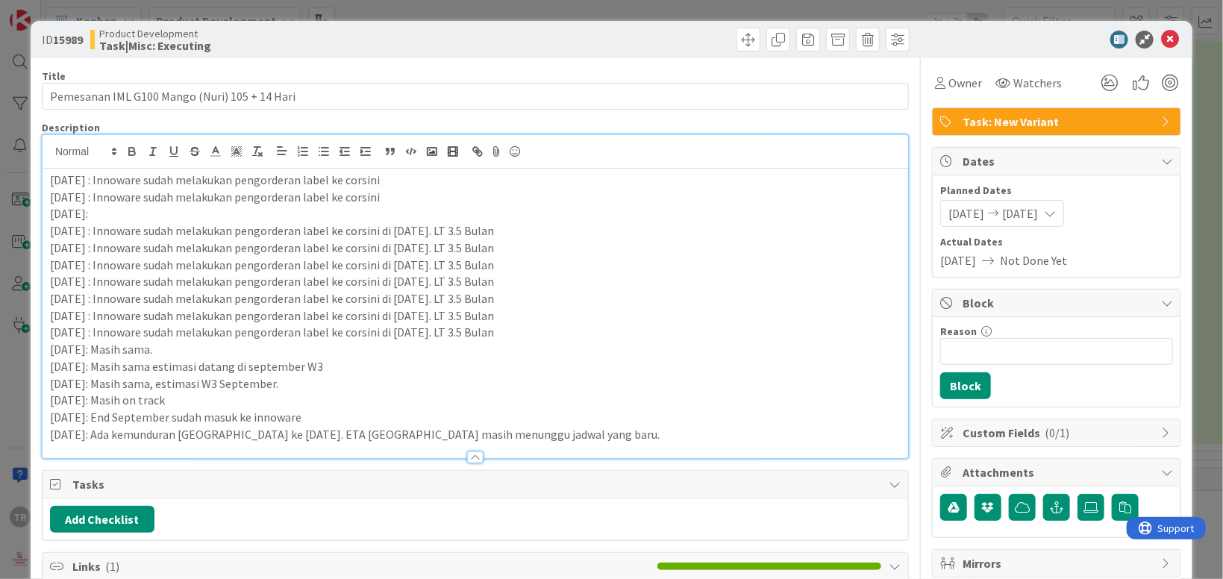
click at [634, 438] on p "[DATE]: Ada kemunduran [GEOGRAPHIC_DATA] ke [DATE]. ETA [GEOGRAPHIC_DATA] masih…" at bounding box center [475, 434] width 851 height 17
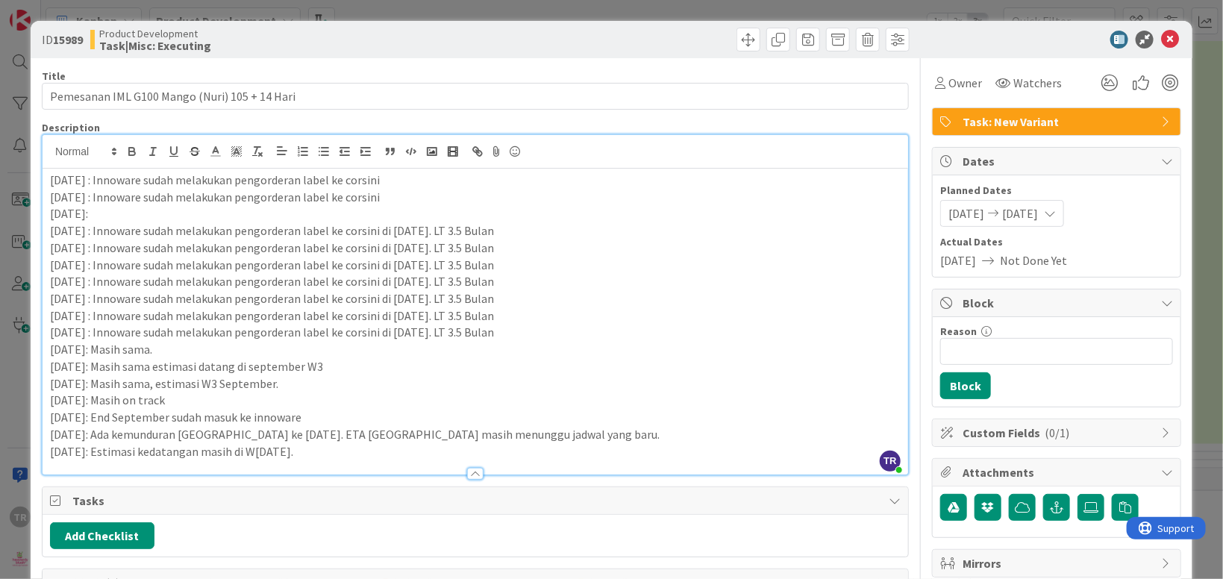
click at [13, 383] on div "ID 15989 Product Development Task|Misc: Executing Title 45 / 128 Pemesanan IML …" at bounding box center [611, 289] width 1223 height 579
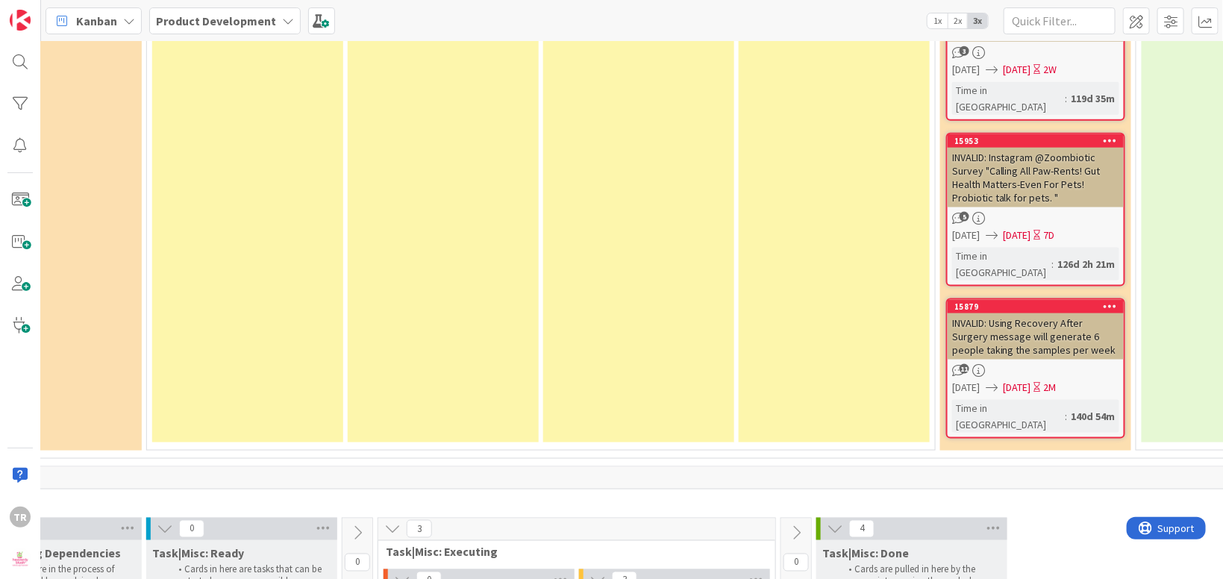
scroll to position [8718, 351]
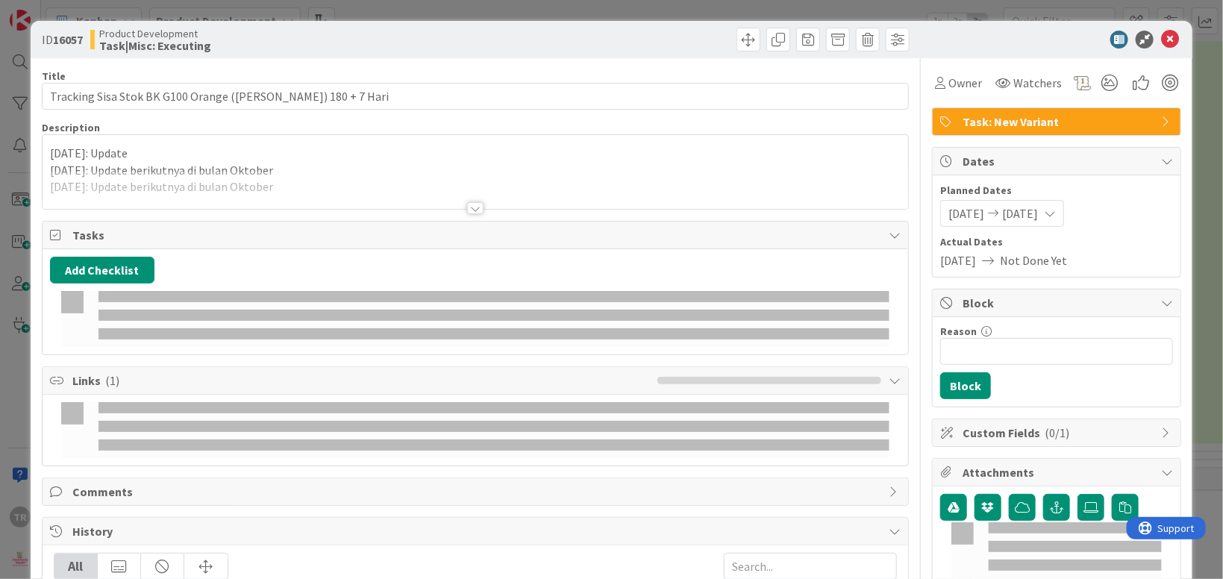
click at [223, 172] on div at bounding box center [475, 190] width 865 height 38
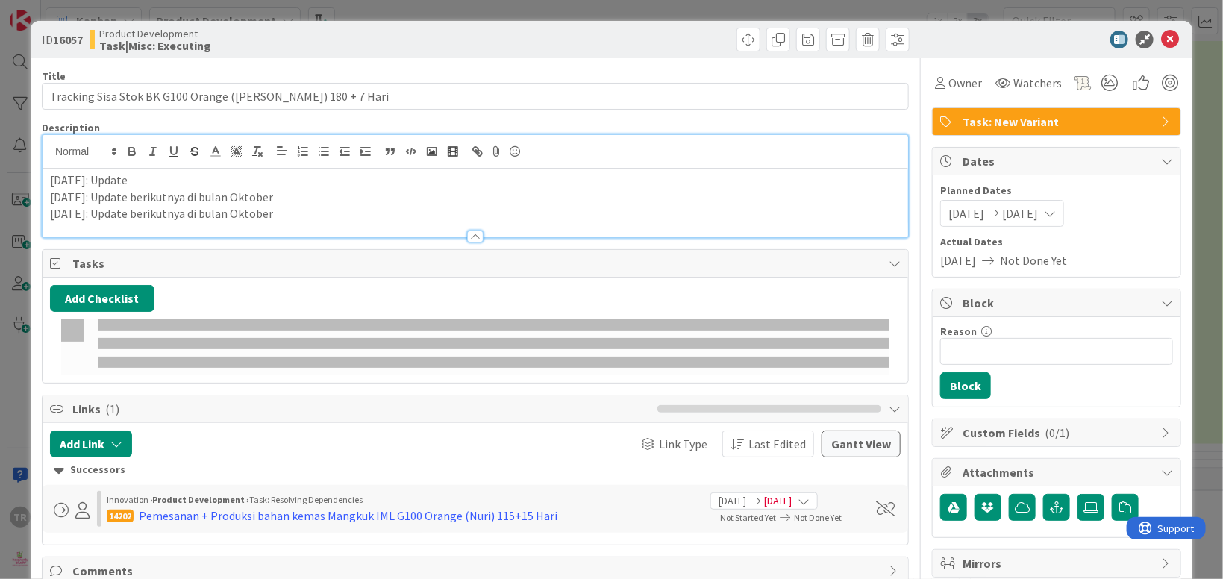
click at [291, 213] on p "[DATE]: Update berikutnya di bulan Oktober" at bounding box center [475, 213] width 851 height 17
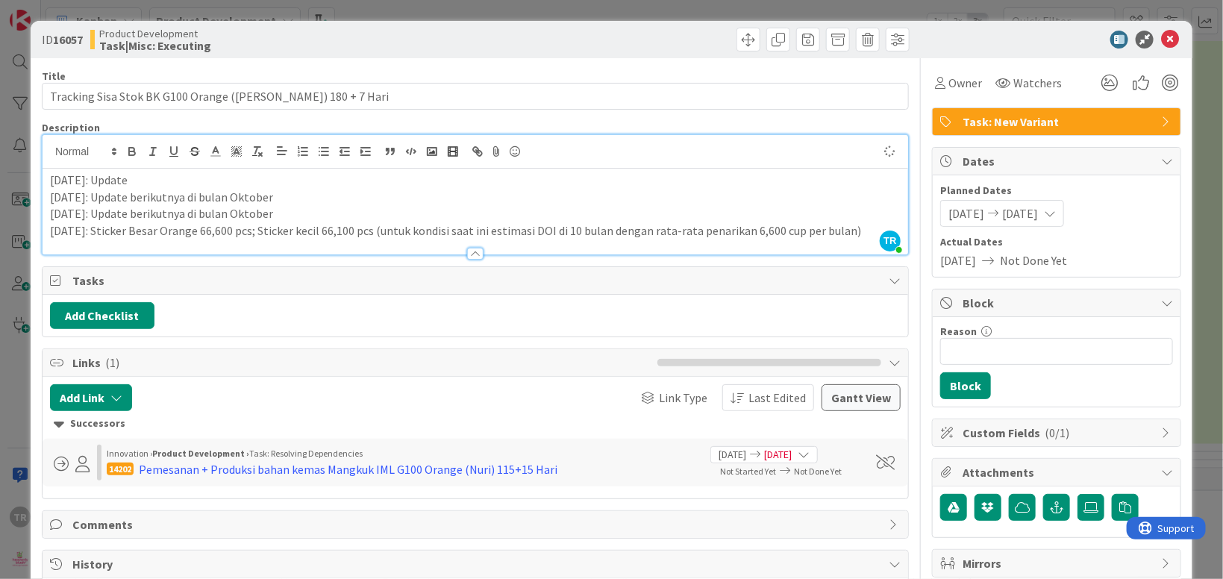
click at [18, 273] on div "ID 16057 Product Development Task|Misc: Executing Title 53 / 128 Tracking Sisa …" at bounding box center [611, 289] width 1223 height 579
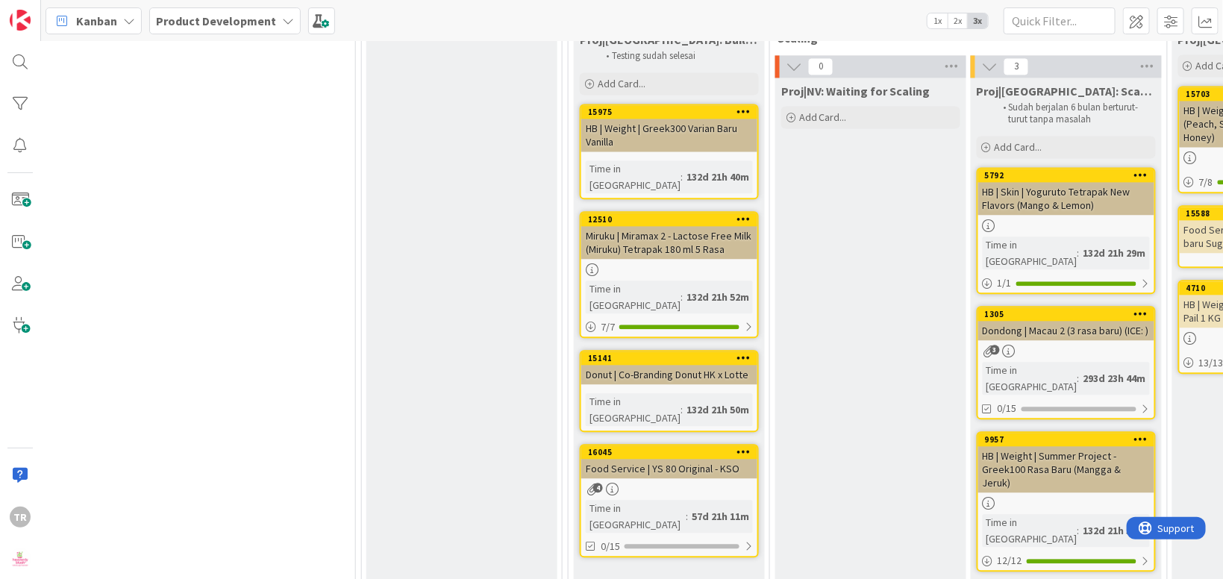
scroll to position [1503, 747]
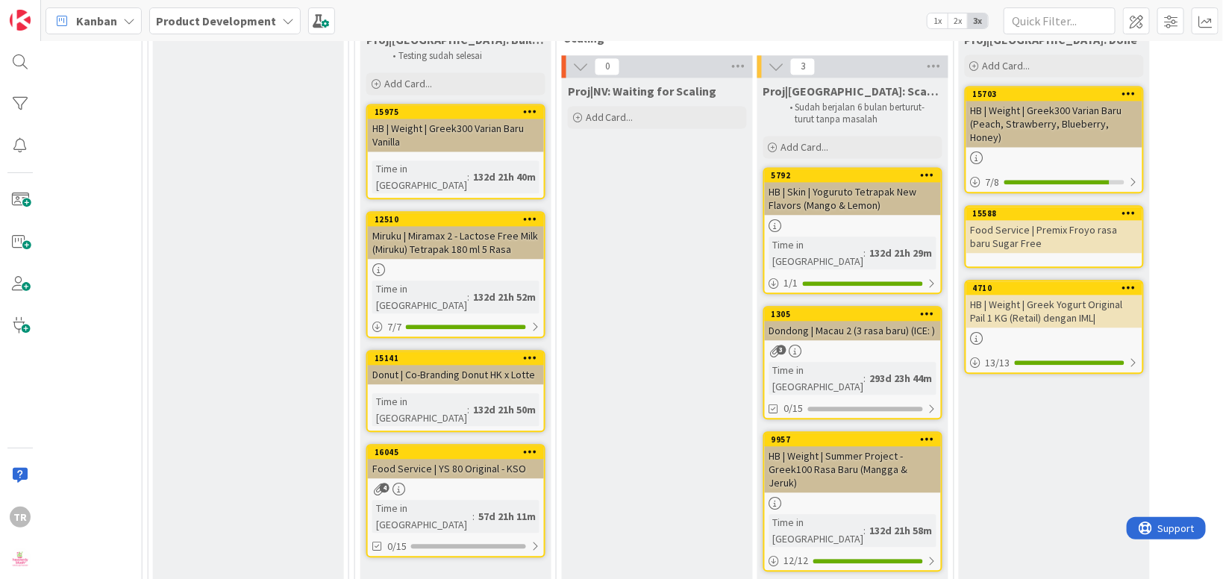
click at [680, 331] on div "Proj|NV: Waiting for Scaling Add Card..." at bounding box center [657, 331] width 191 height 507
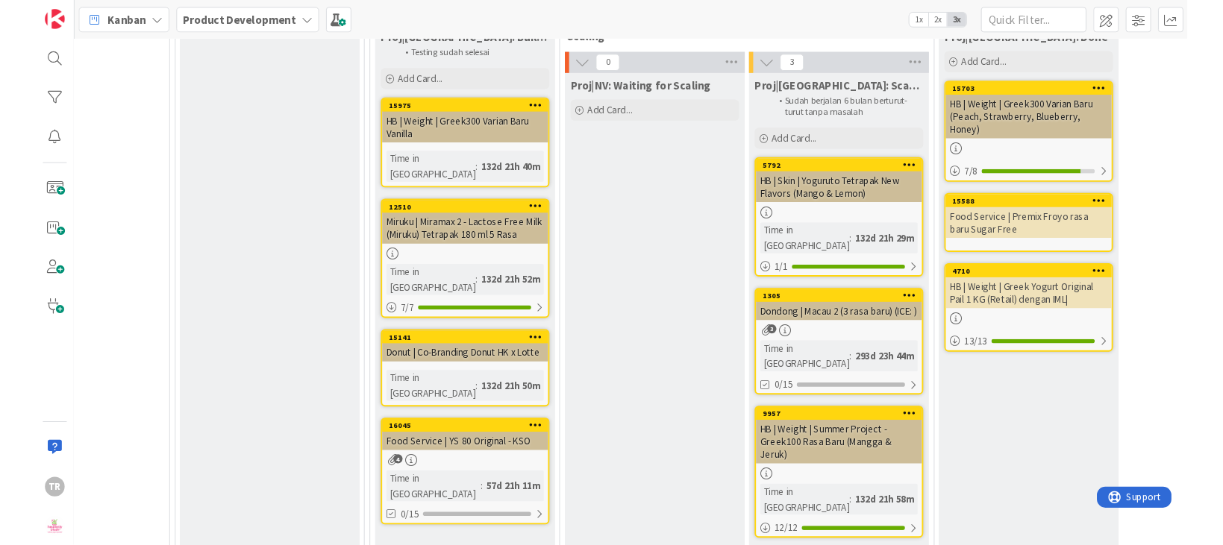
scroll to position [1412, 747]
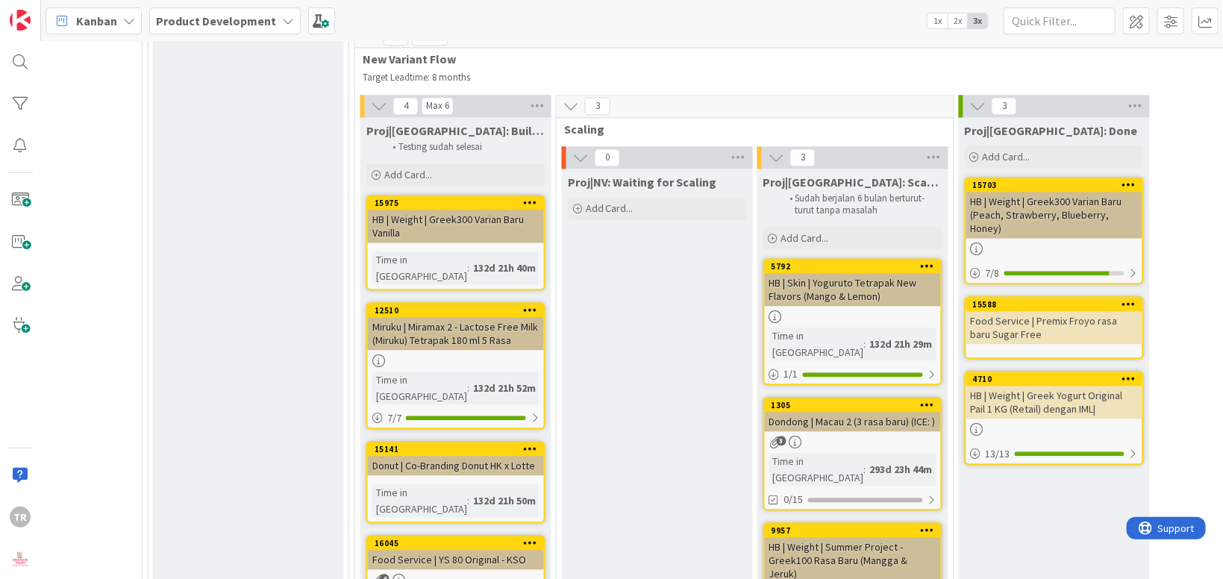
click at [680, 331] on div "Proj|NV: Waiting for Scaling Add Card..." at bounding box center [657, 422] width 191 height 507
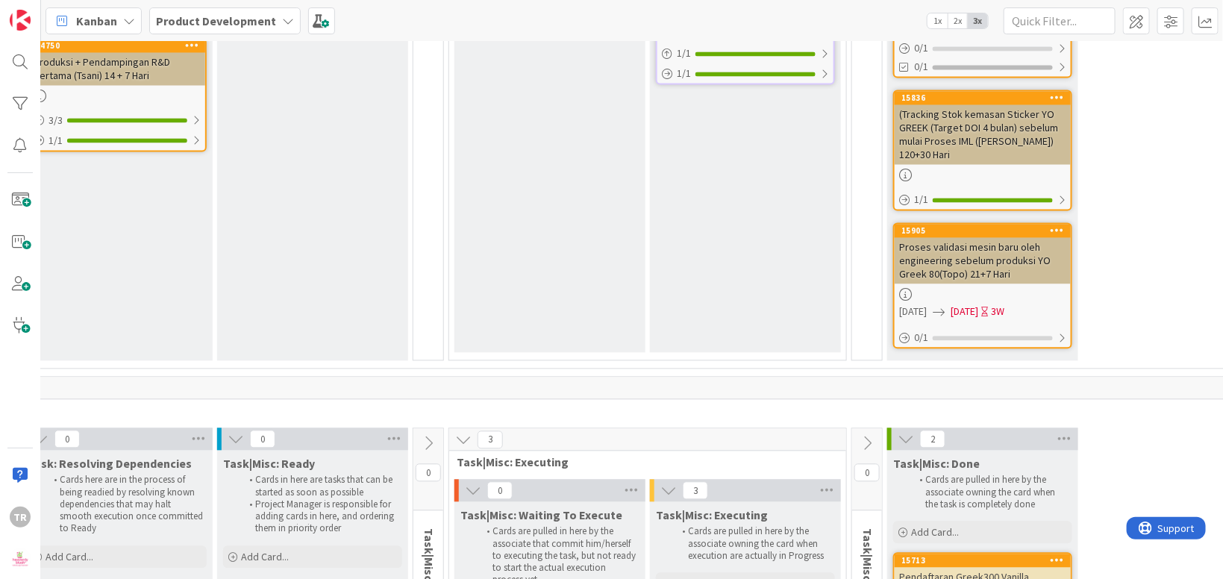
scroll to position [6642, 316]
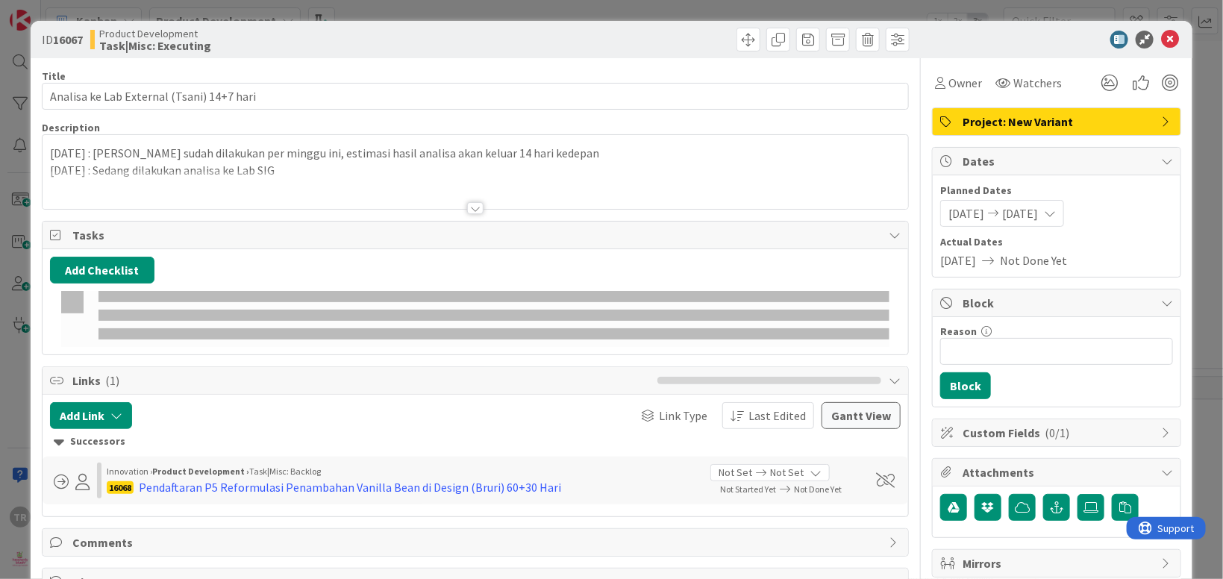
click at [424, 163] on p "[DATE] : Sedang dilakukan analisa ke Lab SIG" at bounding box center [475, 170] width 851 height 17
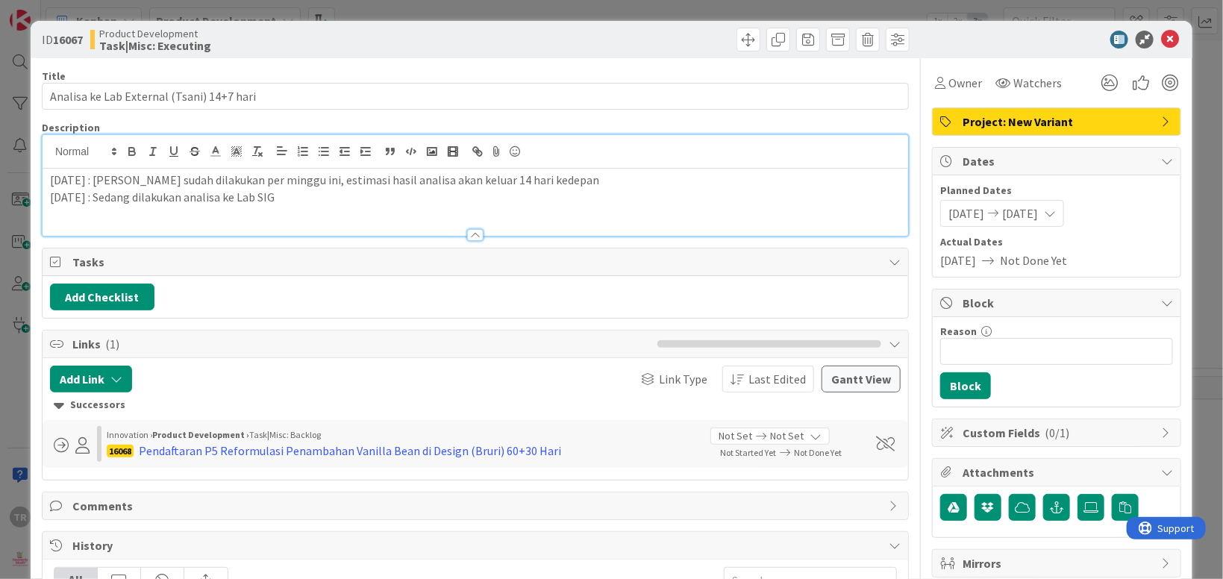
click at [412, 184] on p "[DATE] : [PERSON_NAME] sudah dilakukan per minggu ini, estimasi hasil analisa a…" at bounding box center [475, 180] width 851 height 17
drag, startPoint x: 242, startPoint y: 198, endPoint x: 237, endPoint y: 210, distance: 13.7
click at [242, 198] on p "[DATE] : Sedang dilakukan analisa ke Lab SIG" at bounding box center [475, 197] width 851 height 17
click at [234, 216] on p "[DATE]:" at bounding box center [475, 213] width 851 height 17
click at [125, 215] on p "[DATE]:" at bounding box center [475, 213] width 851 height 17
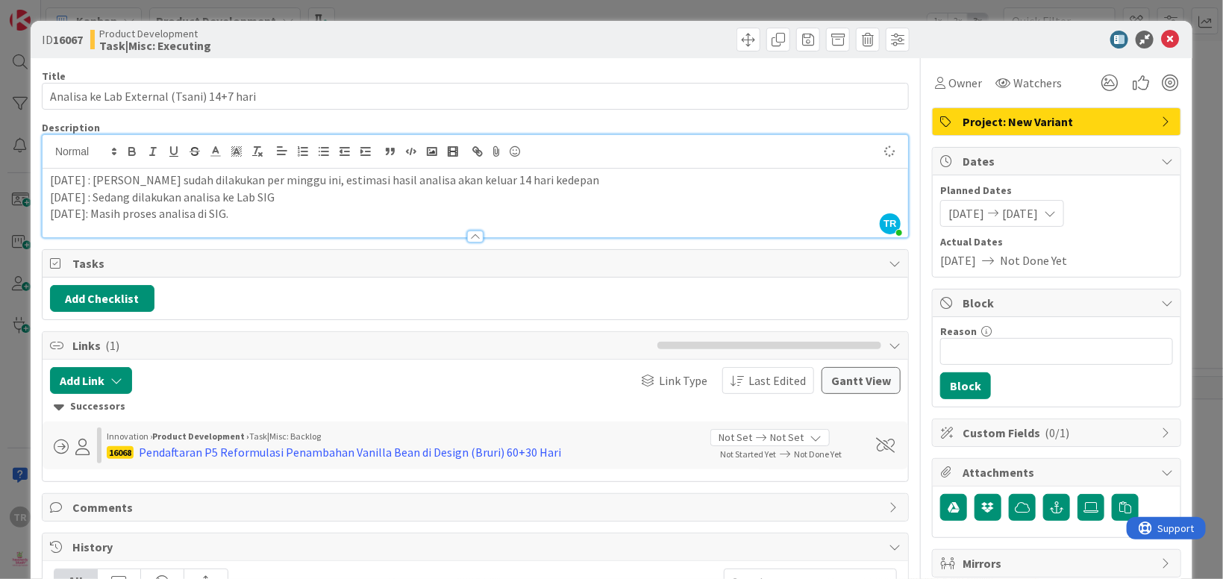
click at [19, 247] on div "ID 16067 Product Development Task|Misc: Executing Title 41 / 128 Analisa ke Lab…" at bounding box center [611, 289] width 1223 height 579
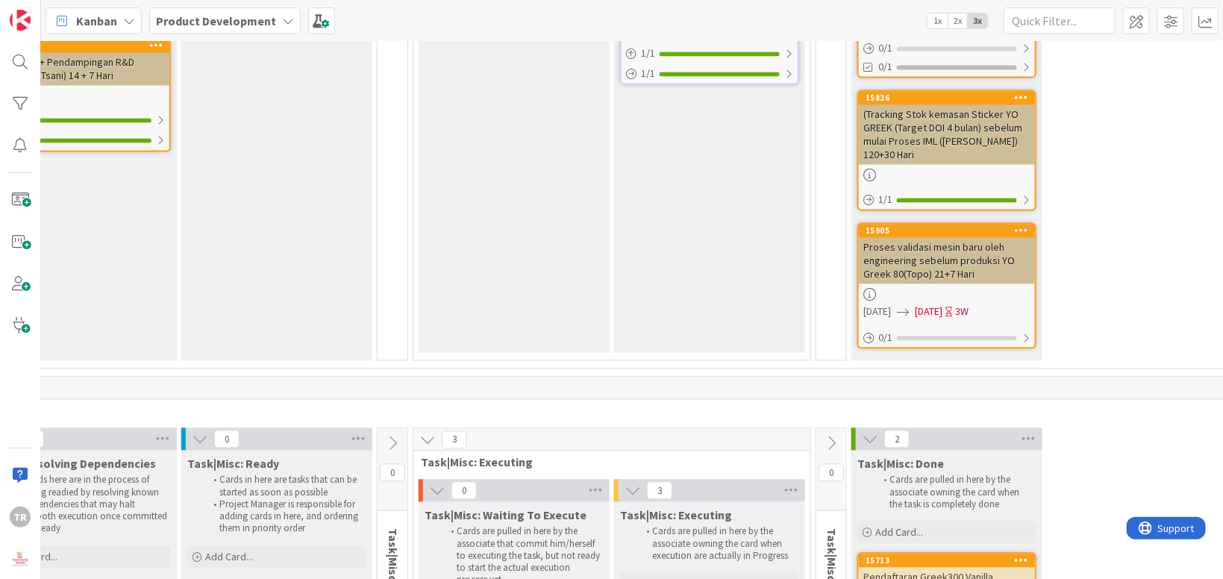
scroll to position [6824, 316]
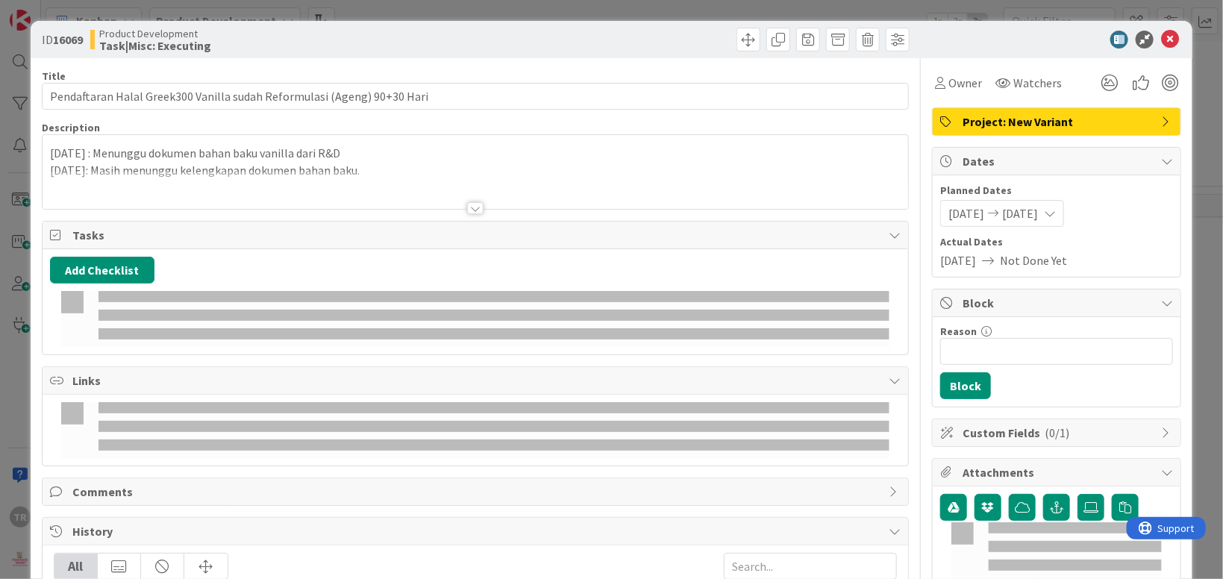
click at [356, 178] on div at bounding box center [475, 190] width 865 height 38
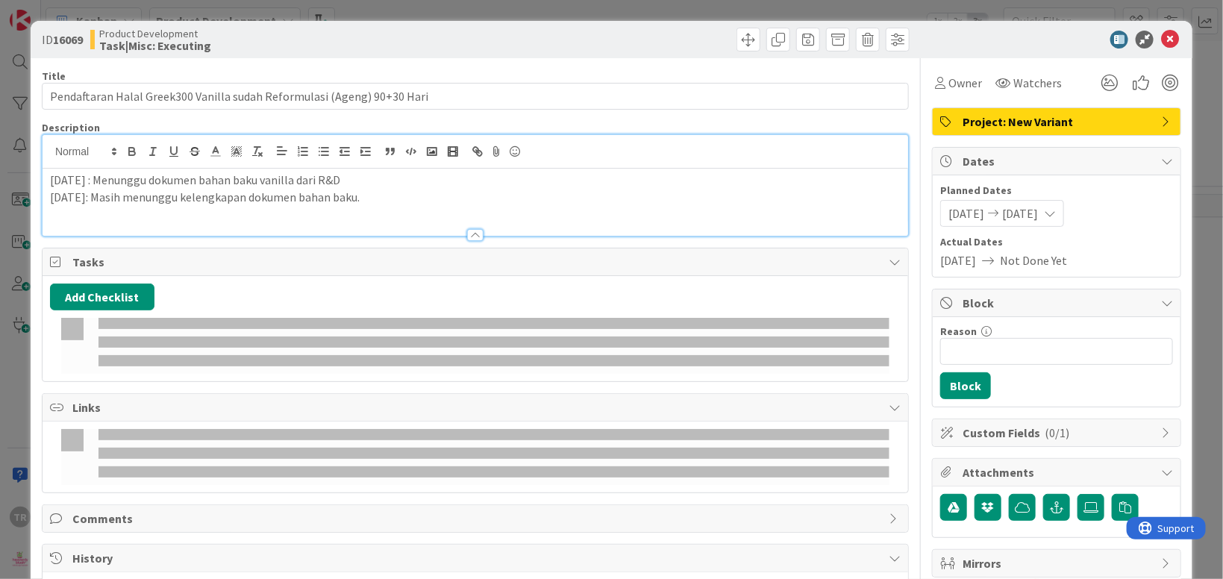
click at [386, 196] on p "[DATE]: Masih menunggu kelengkapan dokumen bahan baku." at bounding box center [475, 197] width 851 height 17
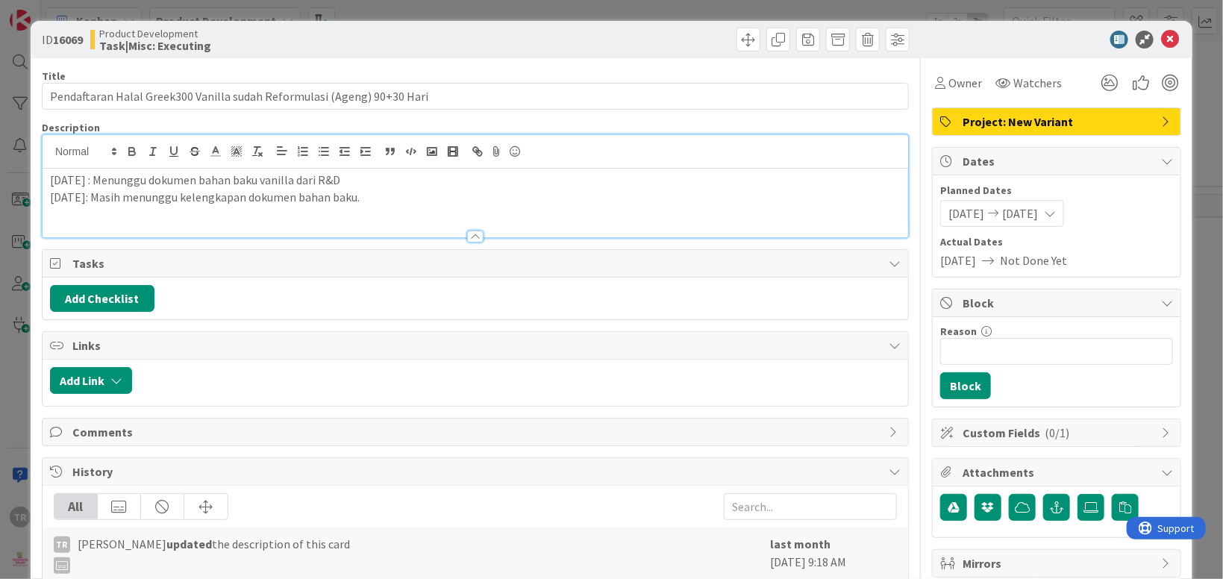
paste div
click at [3, 286] on div "ID 16069 Product Development Task|Misc: Executing Title 71 / 128 Pendaftaran Ha…" at bounding box center [611, 289] width 1223 height 579
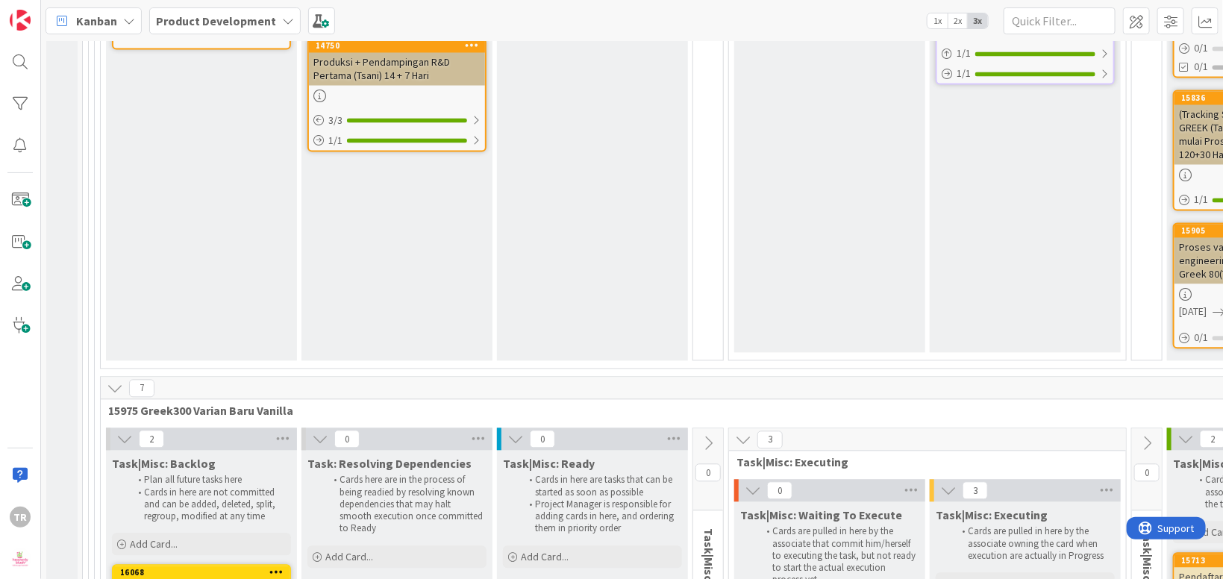
scroll to position [6551, 0]
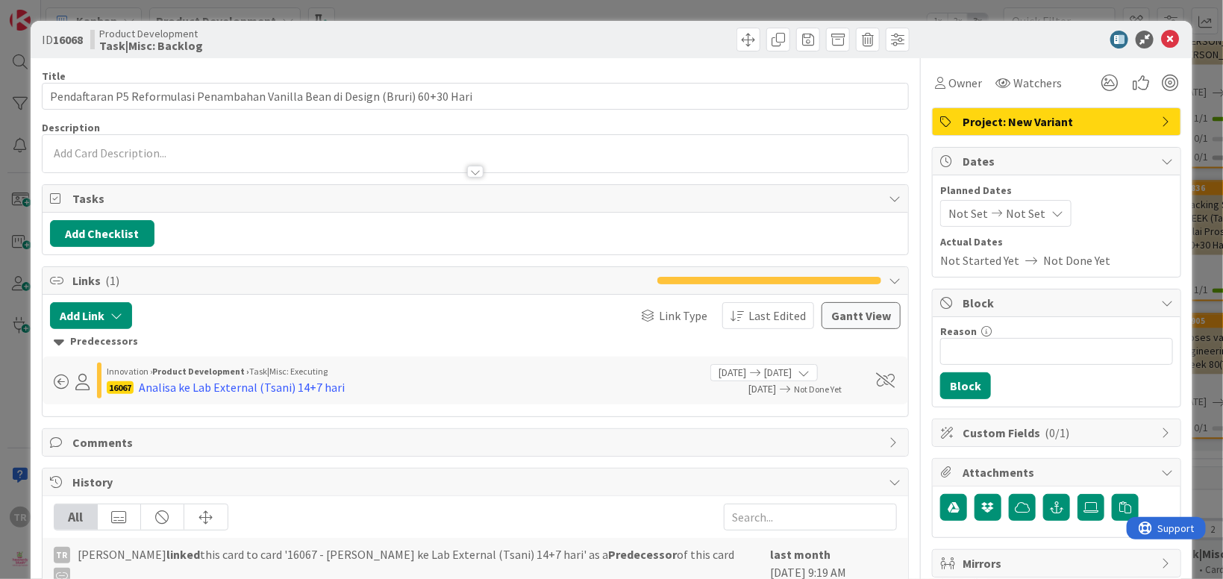
click at [2, 395] on div "ID 16068 Product Development Task|Misc: Backlog Title 80 / 128 Pendaftaran P5 R…" at bounding box center [611, 289] width 1223 height 579
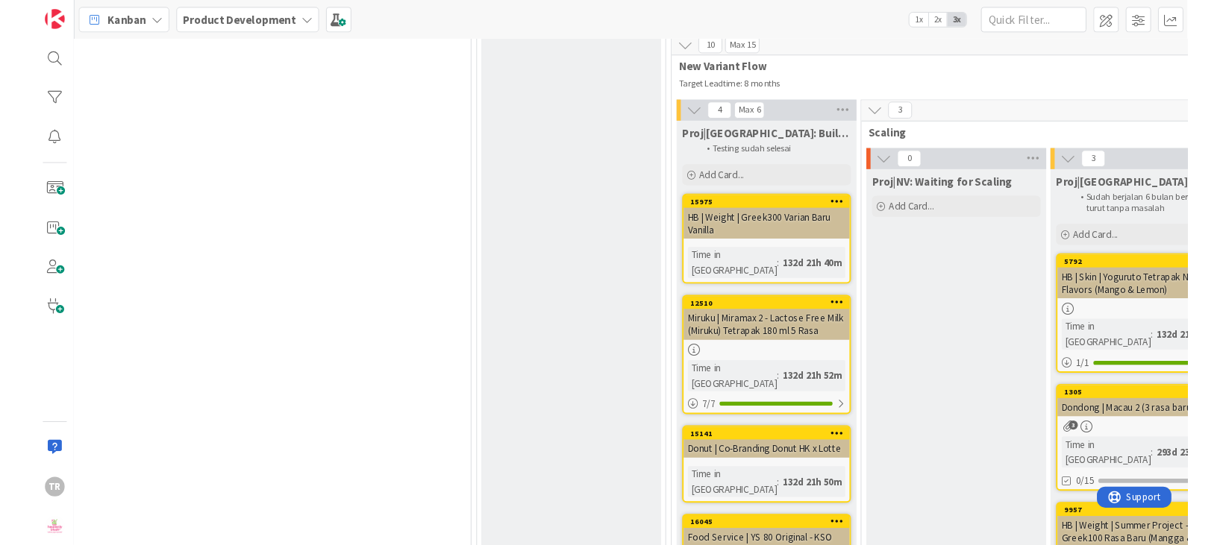
scroll to position [1400, 569]
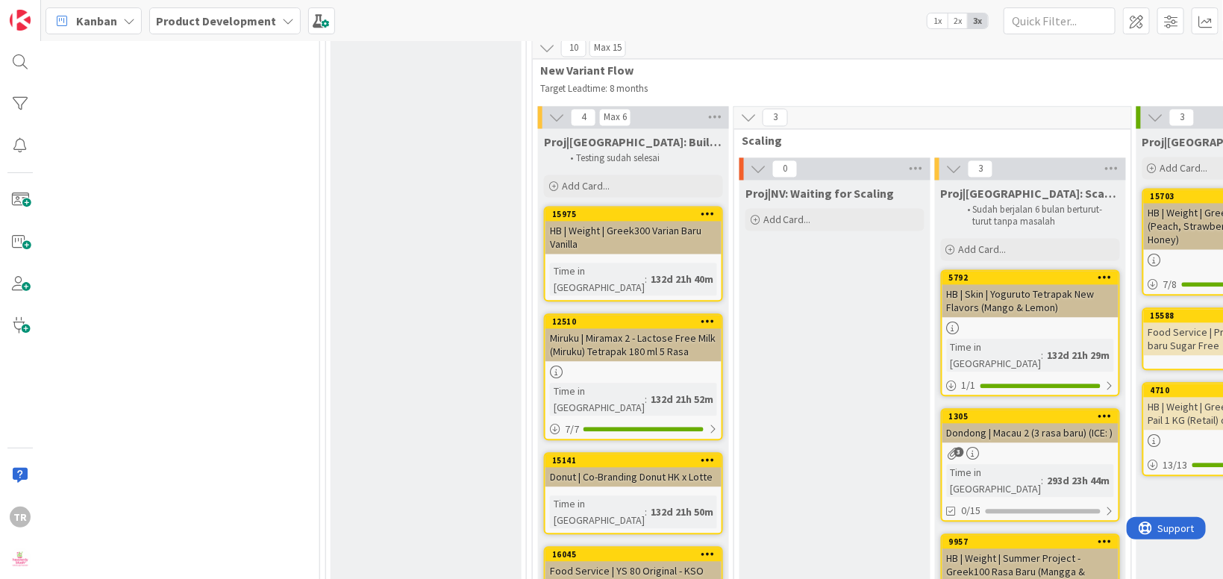
click at [819, 207] on div "Proj|NV: Waiting for Scaling Add Card..." at bounding box center [834, 433] width 191 height 507
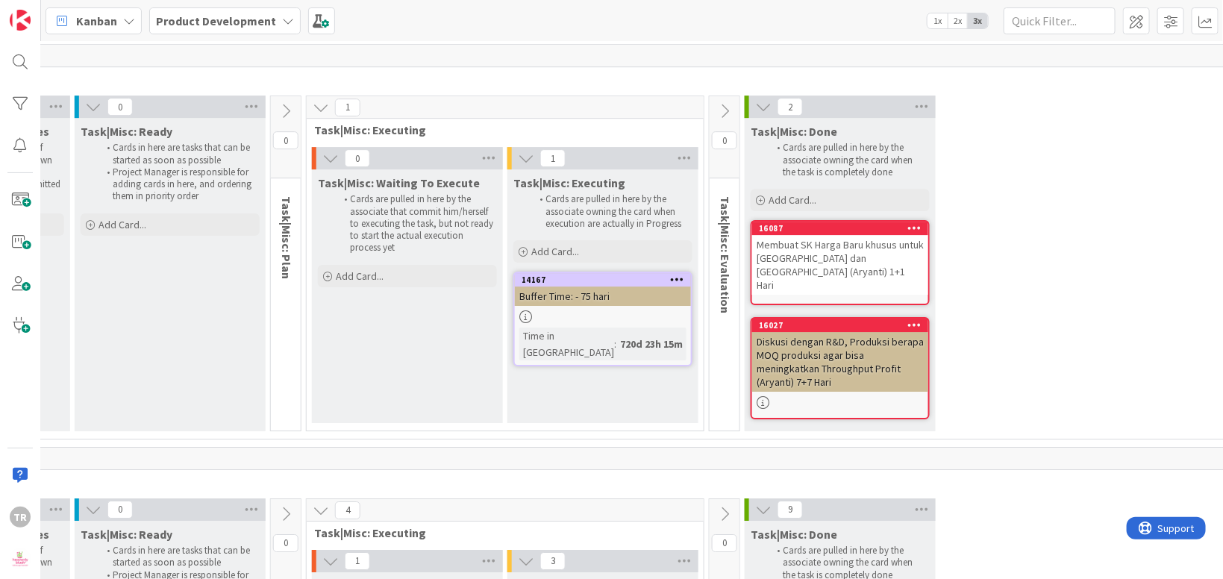
scroll to position [12657, 422]
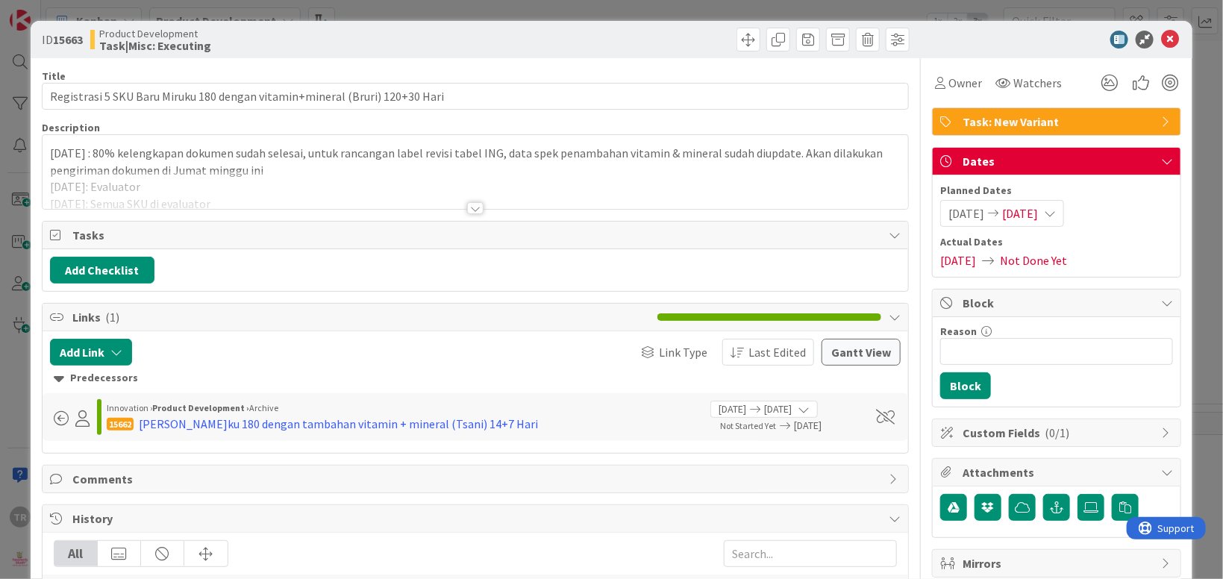
click at [349, 175] on div at bounding box center [475, 190] width 865 height 38
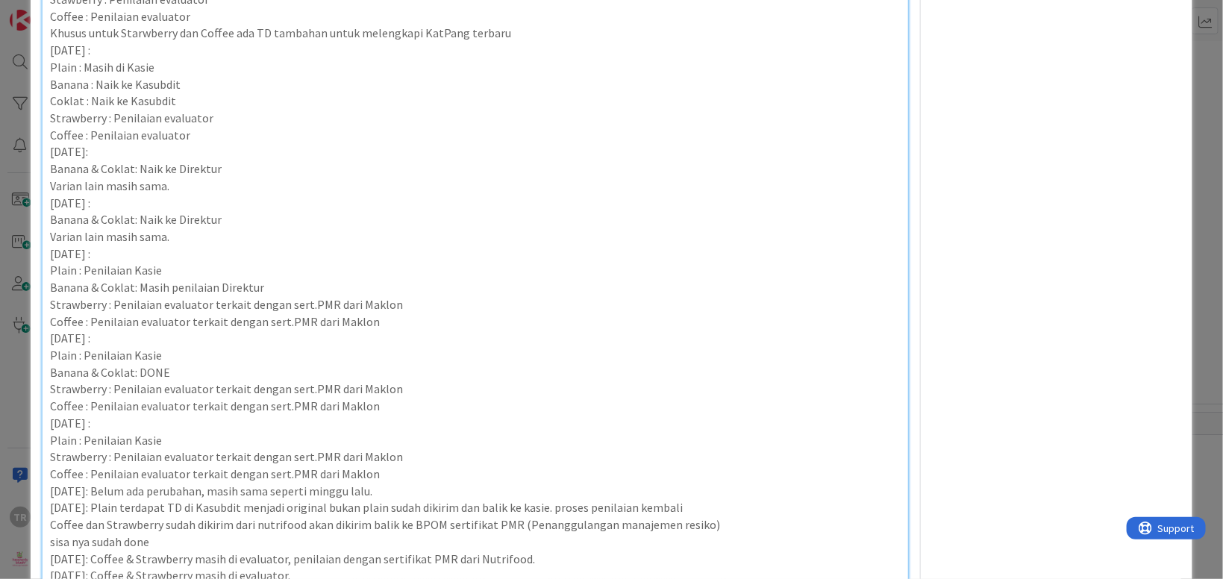
scroll to position [1273, 0]
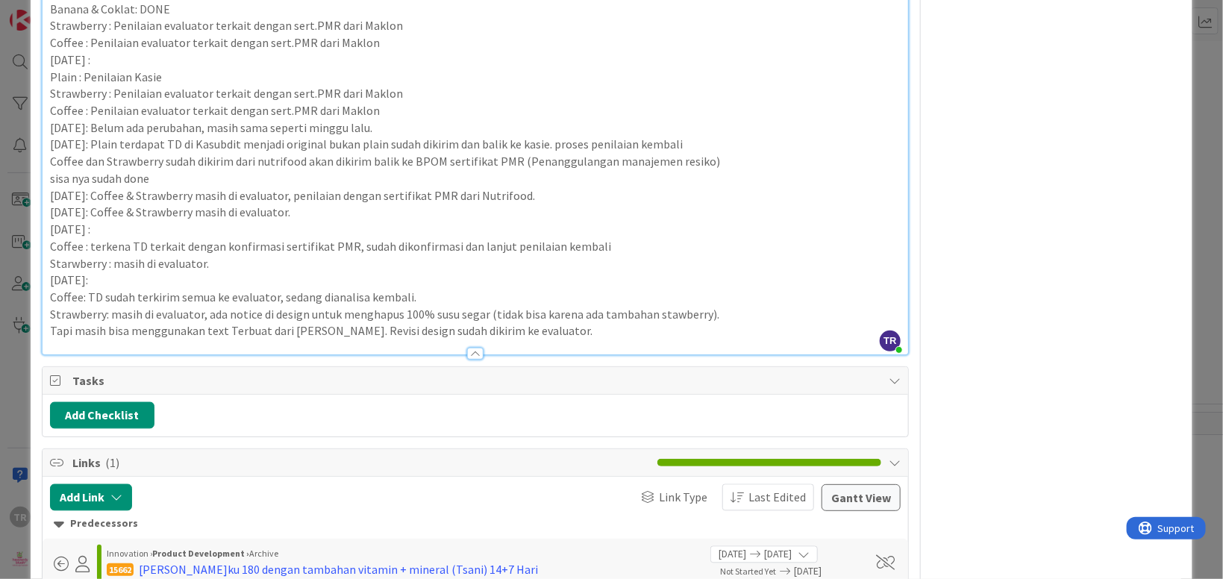
click at [584, 325] on p "Tapi masih bisa menggunakan text Terbuat dari [PERSON_NAME]. Revisi design suda…" at bounding box center [475, 330] width 851 height 17
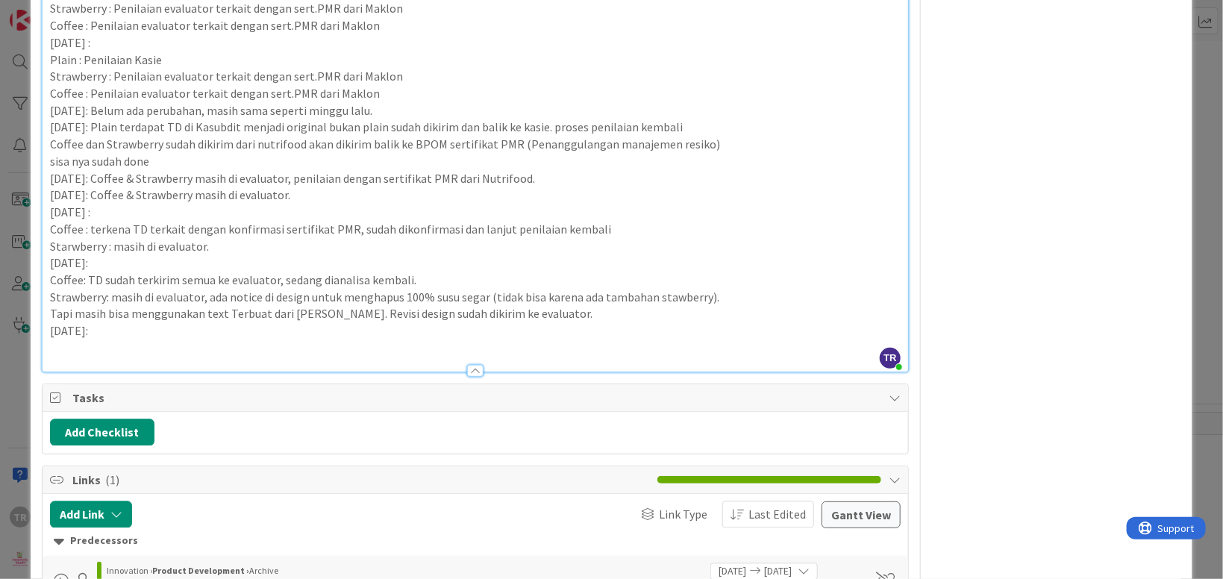
scroll to position [1324, 0]
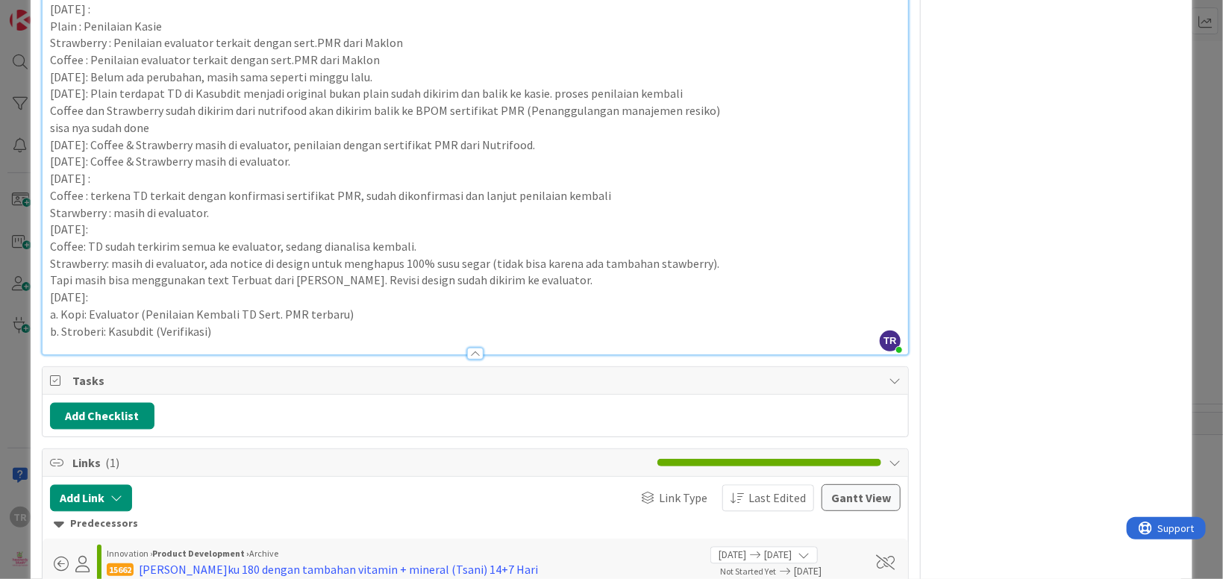
click at [275, 340] on div at bounding box center [475, 347] width 865 height 16
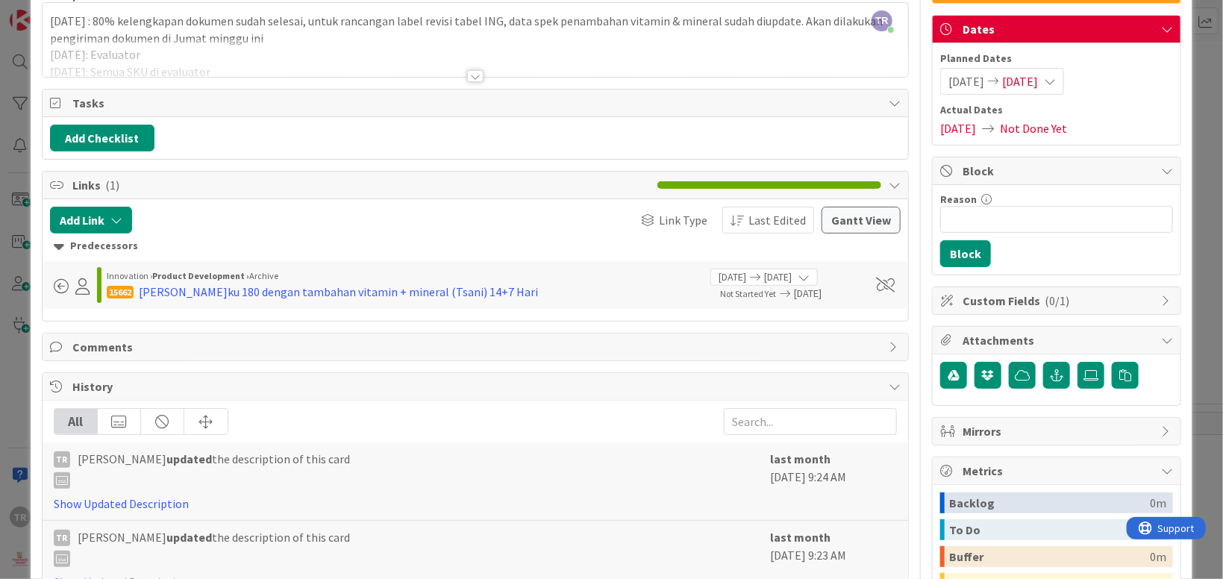
scroll to position [120, 0]
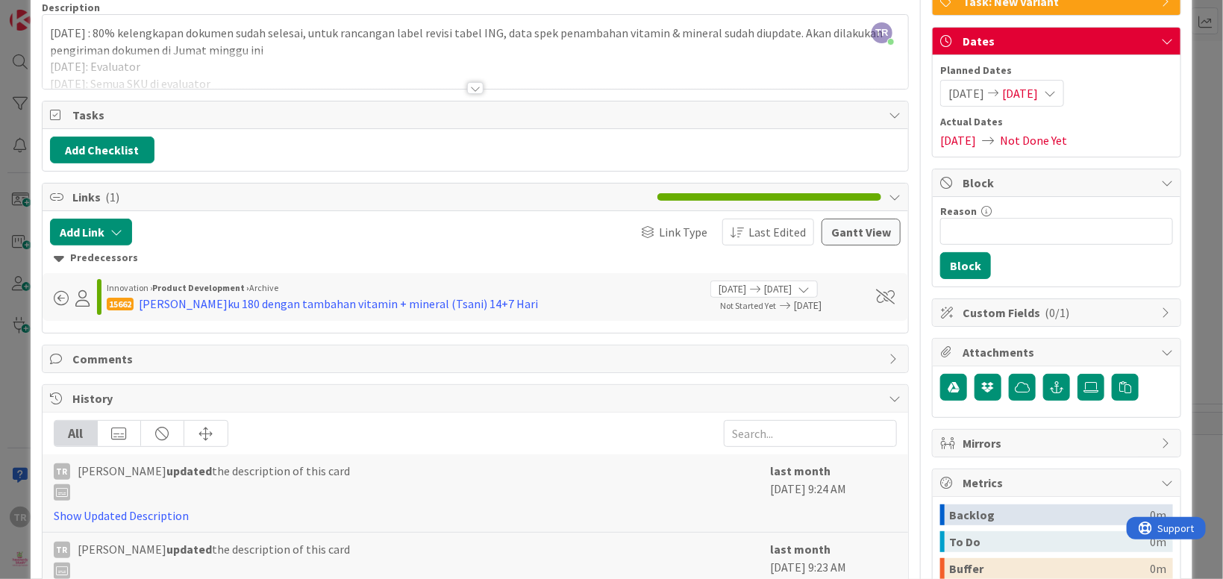
click at [271, 56] on div at bounding box center [475, 70] width 865 height 38
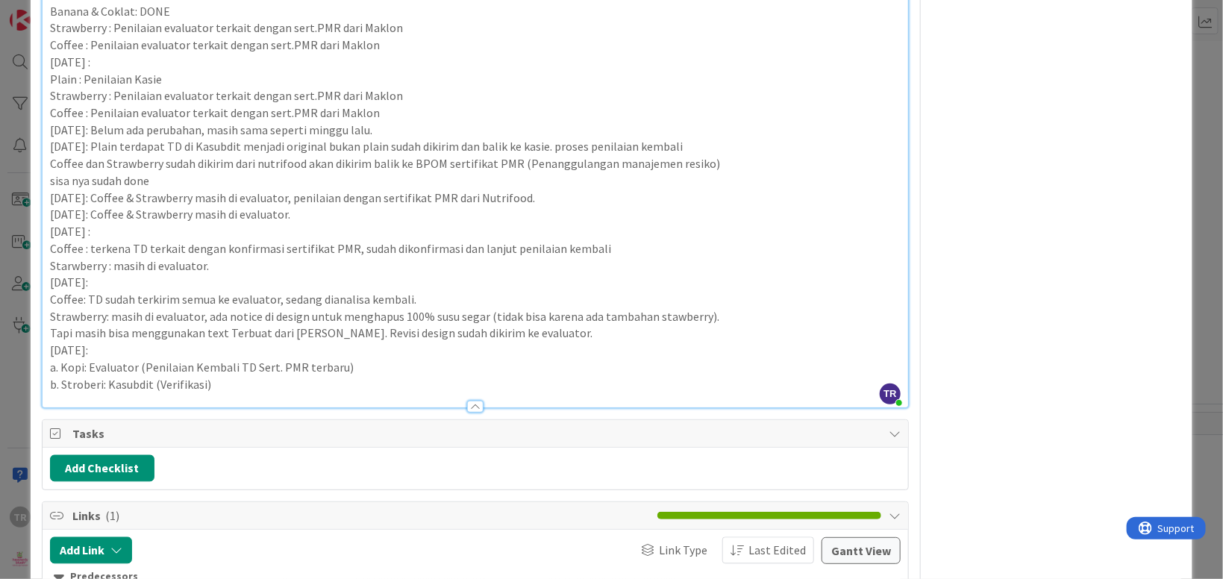
scroll to position [1303, 0]
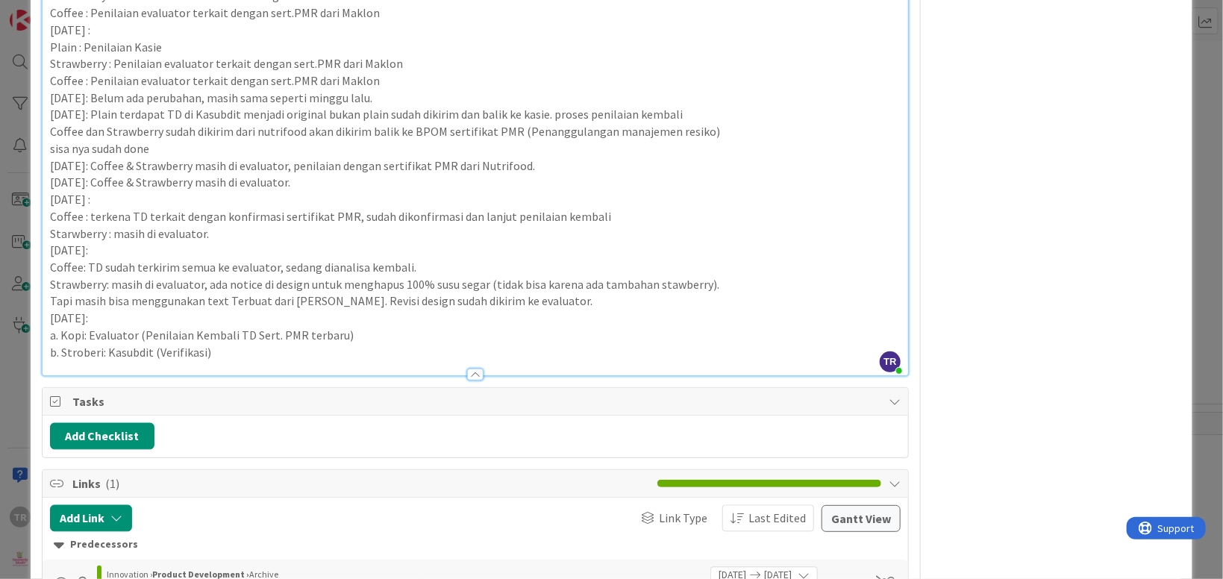
click at [137, 351] on p "b. Stroberi: Kasubdit (Verifikasi)" at bounding box center [475, 352] width 851 height 17
click at [212, 355] on p "b. Stroberi: Kasubdit (Verifikasi)" at bounding box center [475, 352] width 851 height 17
click at [23, 354] on div "ID 15663 Product Development Task|Misc: Executing Title 75 / 128 Registrasi 5 S…" at bounding box center [611, 289] width 1223 height 579
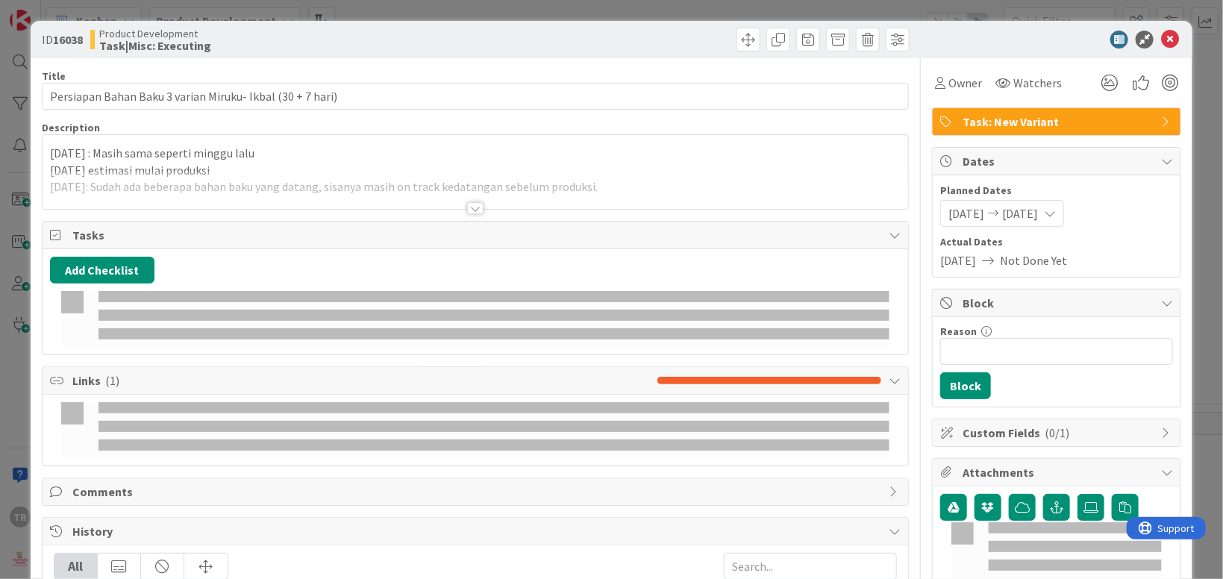
click at [192, 179] on div at bounding box center [475, 190] width 865 height 38
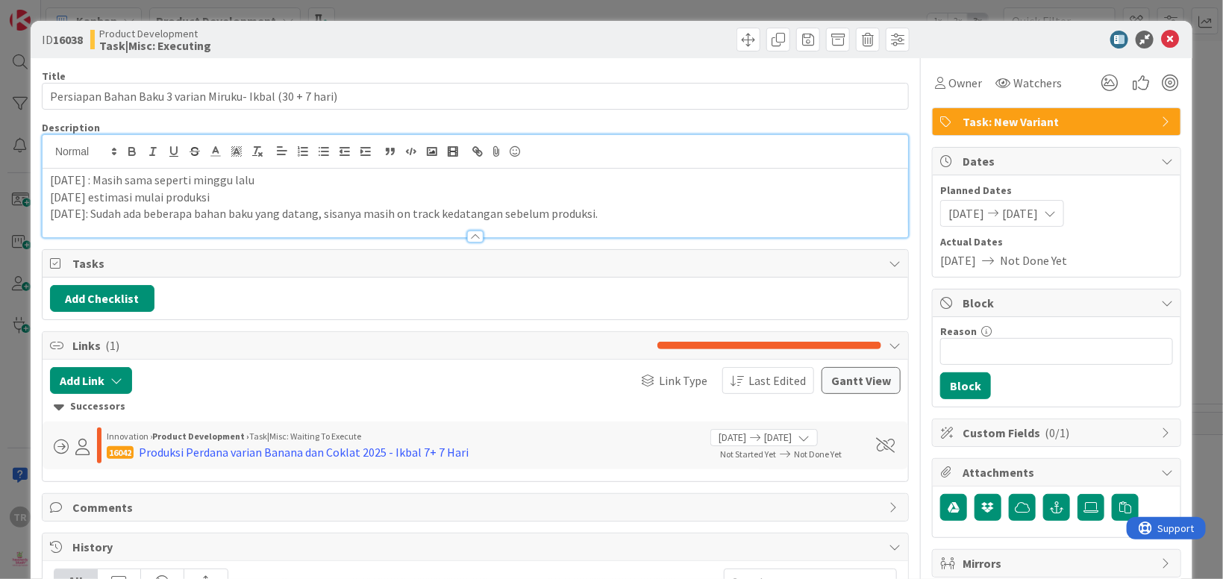
click at [630, 219] on p "[DATE]: Sudah ada beberapa bahan baku yang datang, sisanya masih on track kedat…" at bounding box center [475, 213] width 851 height 17
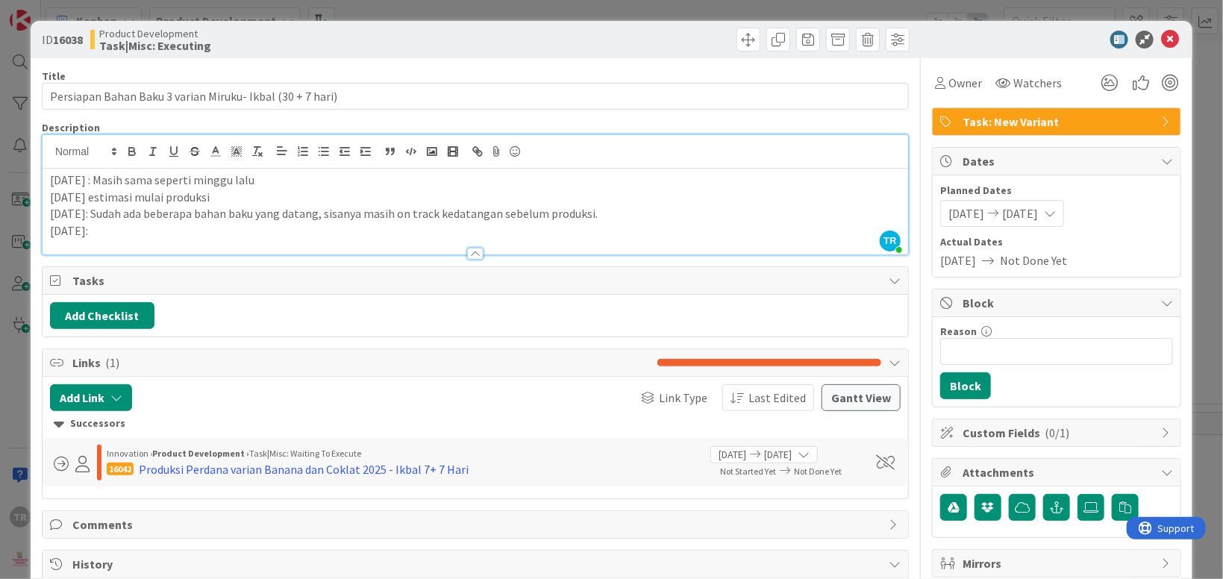
copy p "[DATE]:"
click at [20, 269] on div "ID 16038 Product Development Task|Misc: Executing Title 57 / 128 Persiapan Baha…" at bounding box center [611, 289] width 1223 height 579
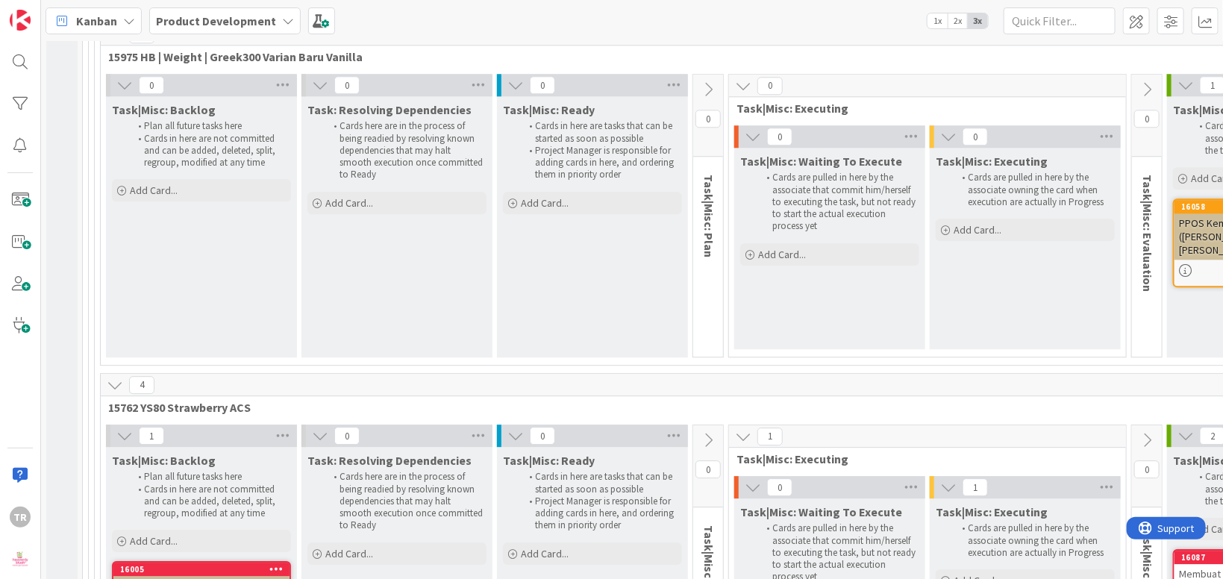
scroll to position [12384, 0]
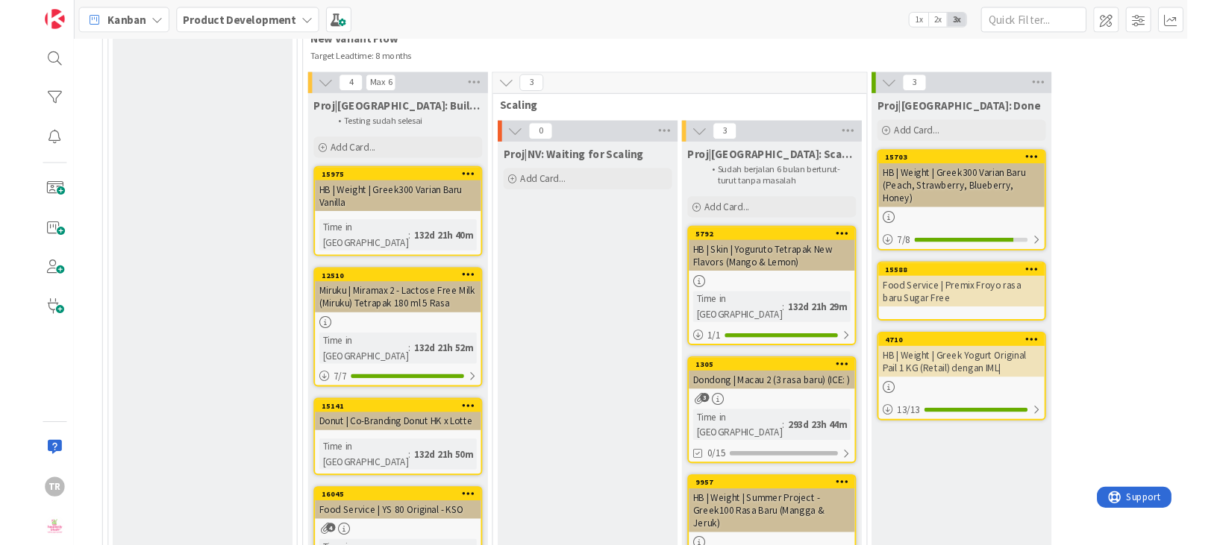
scroll to position [1385, 818]
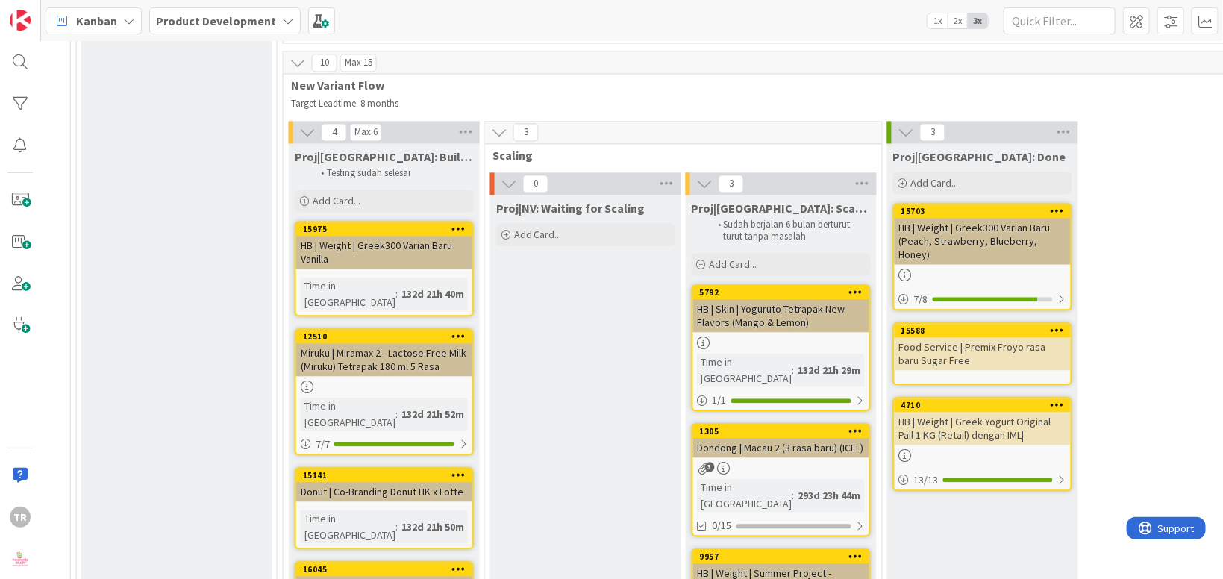
click at [563, 361] on div "Proj|NV: Waiting for Scaling Add Card..." at bounding box center [585, 448] width 191 height 507
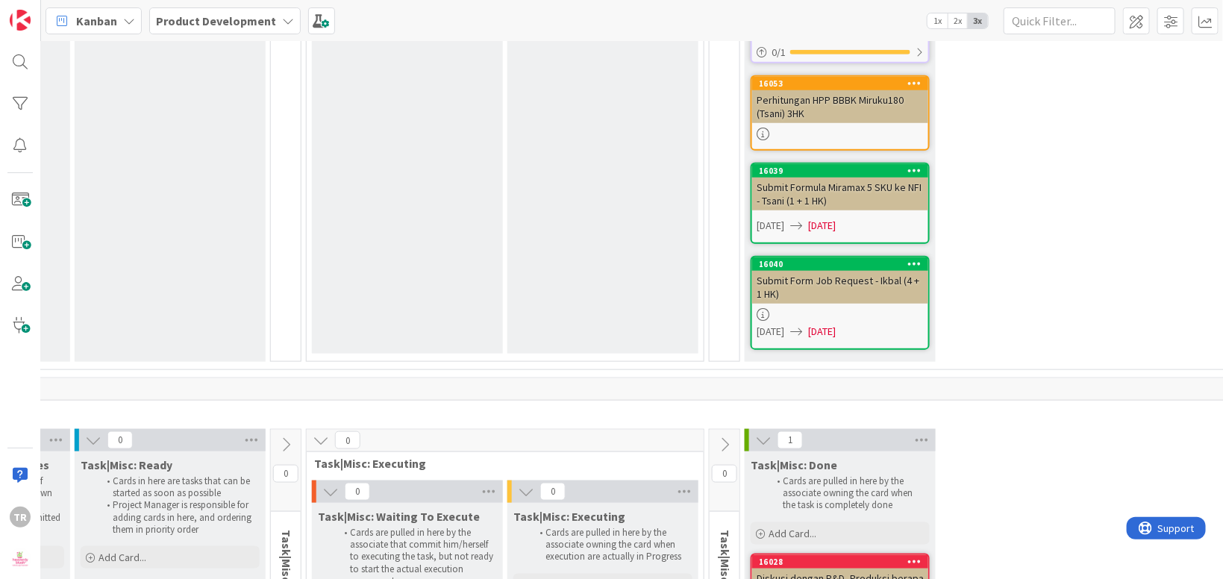
scroll to position [13867, 422]
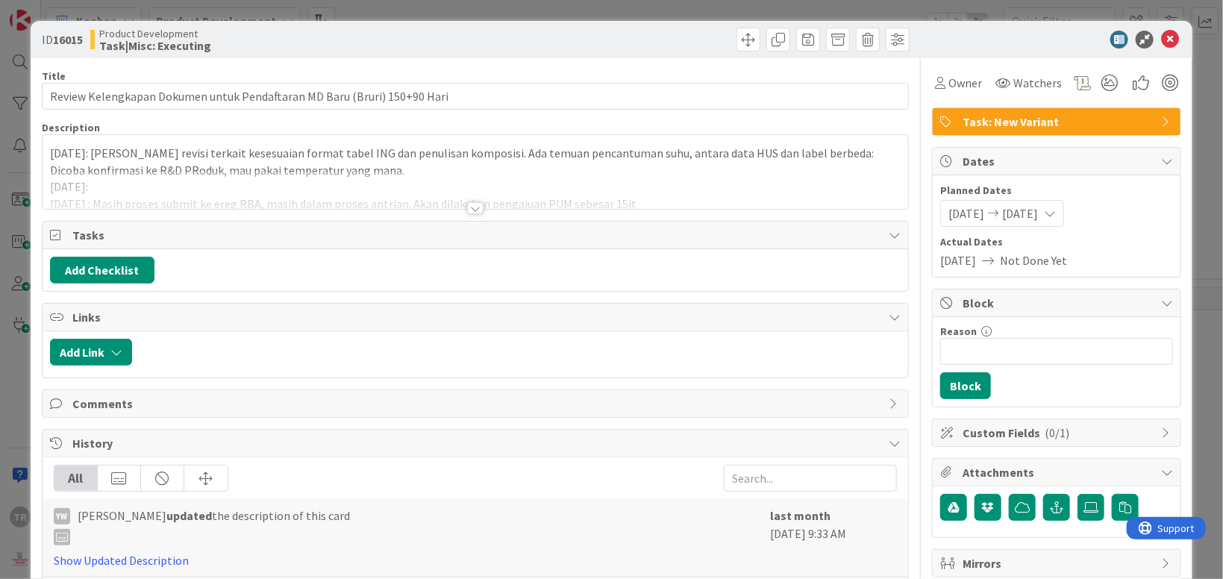
click at [320, 183] on div at bounding box center [475, 190] width 865 height 38
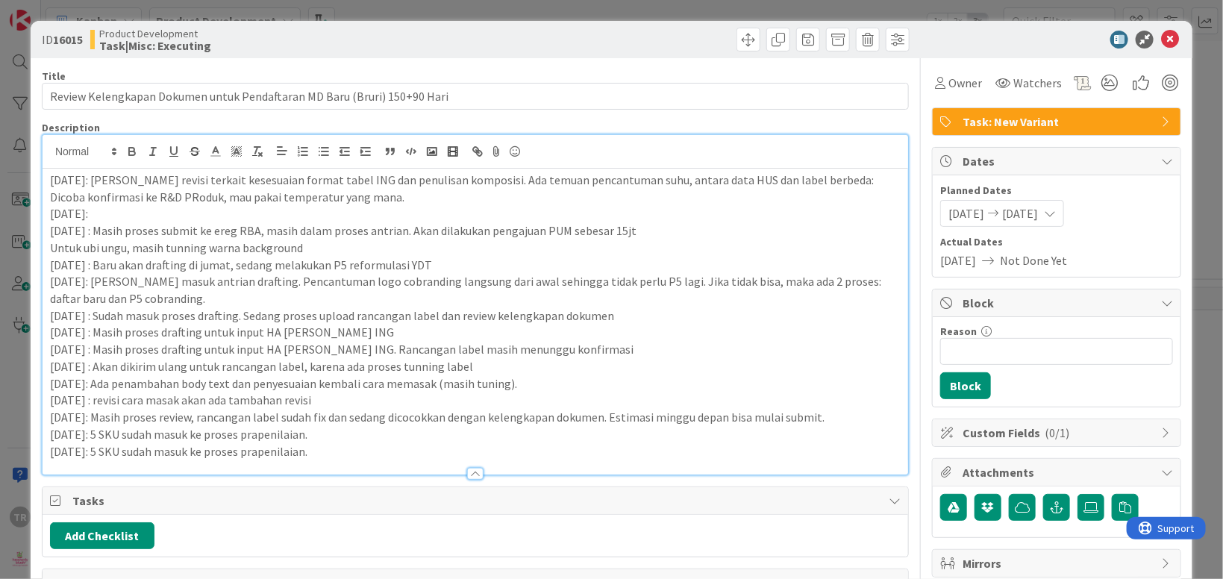
click at [361, 454] on p "[DATE]: 5 SKU sudah masuk ke proses prapenilaian." at bounding box center [475, 451] width 851 height 17
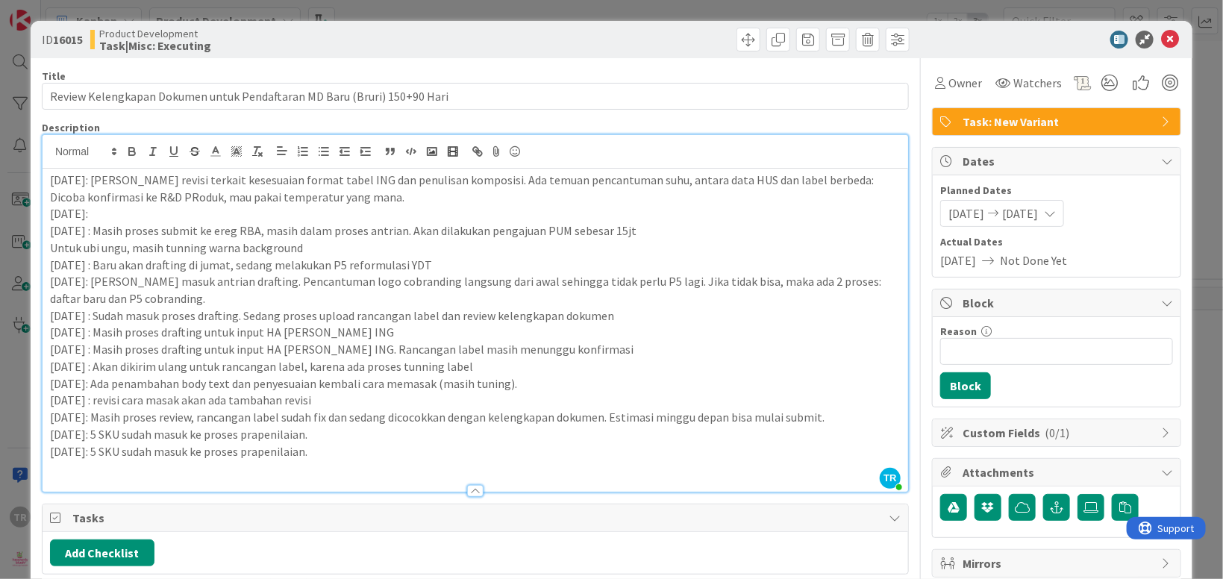
paste div
copy p "[DATE]:"
click at [349, 463] on p "[DATE]: Evaluator (Penilaian Kembali TD terkait data spek)" at bounding box center [475, 468] width 851 height 17
click at [11, 410] on div "ID 16015 Product Development Task|Misc: Executing Title 72 / 128 Review Kelengk…" at bounding box center [611, 289] width 1223 height 579
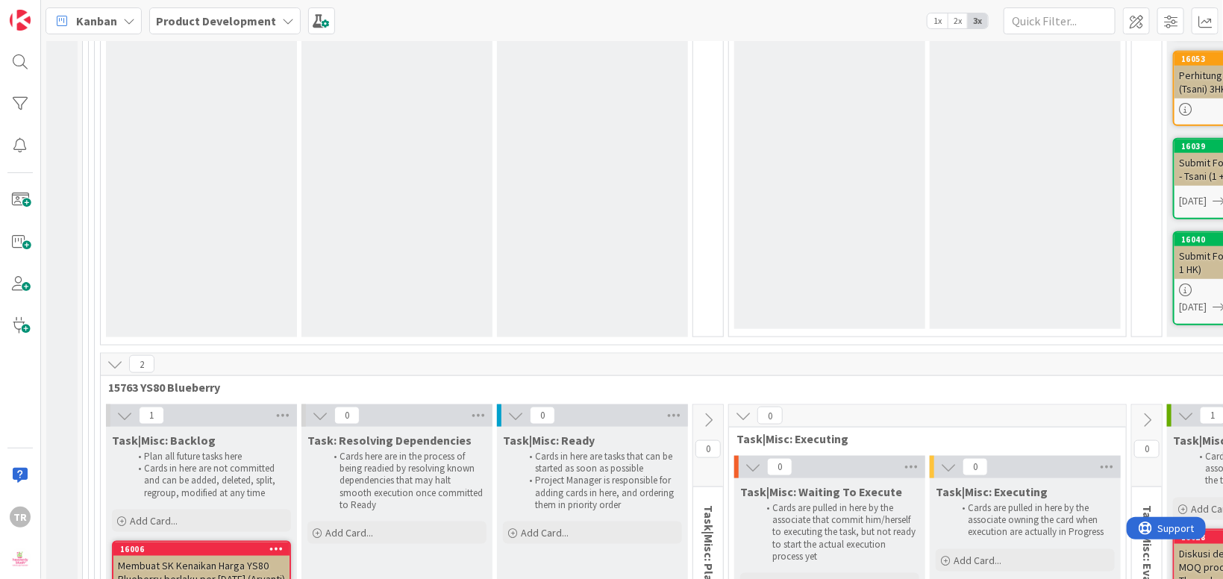
scroll to position [13777, 0]
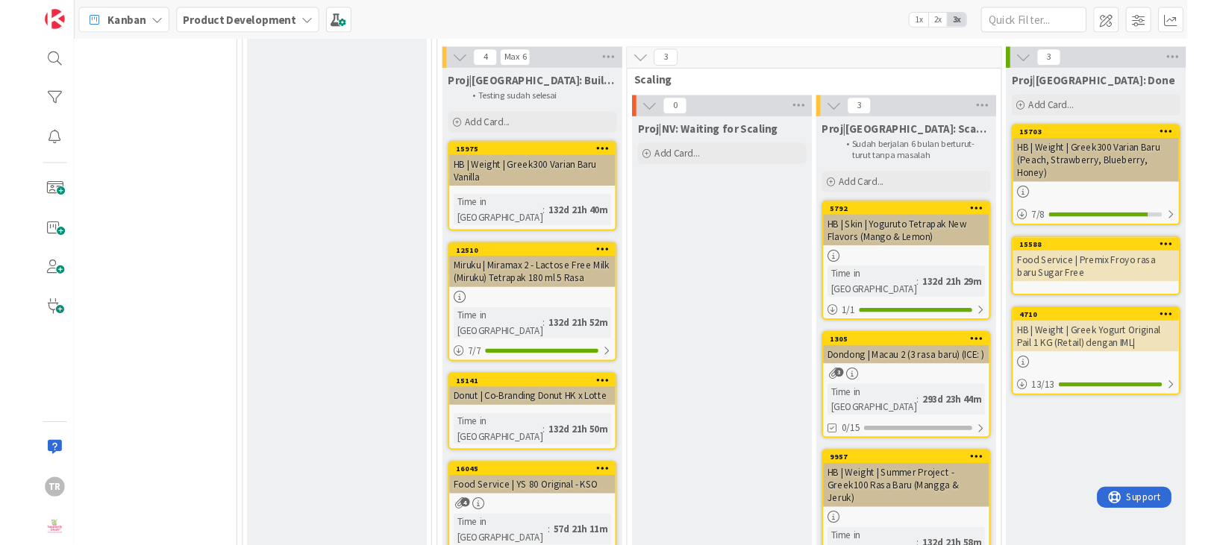
scroll to position [1435, 676]
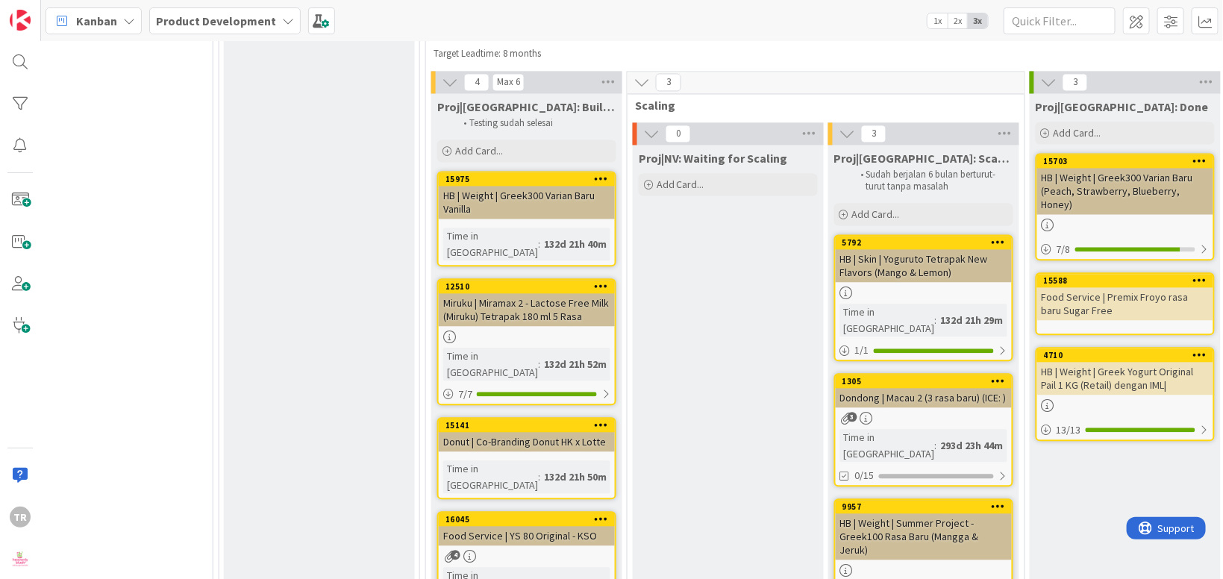
click at [750, 265] on div "Proj|NV: Waiting for Scaling Add Card..." at bounding box center [728, 398] width 191 height 507
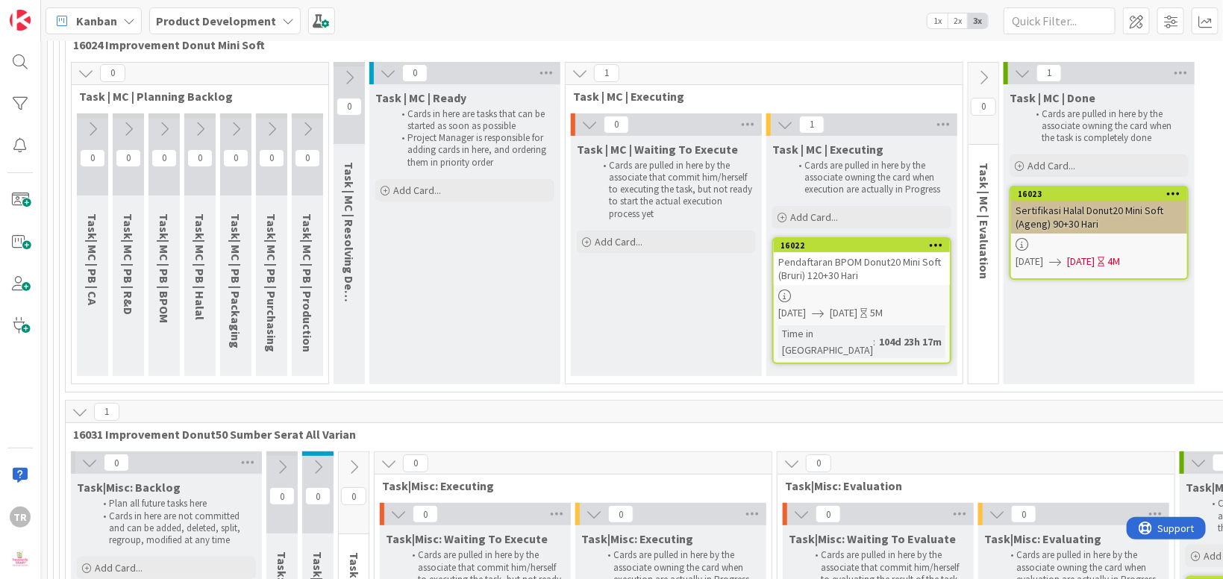
scroll to position [18295, 35]
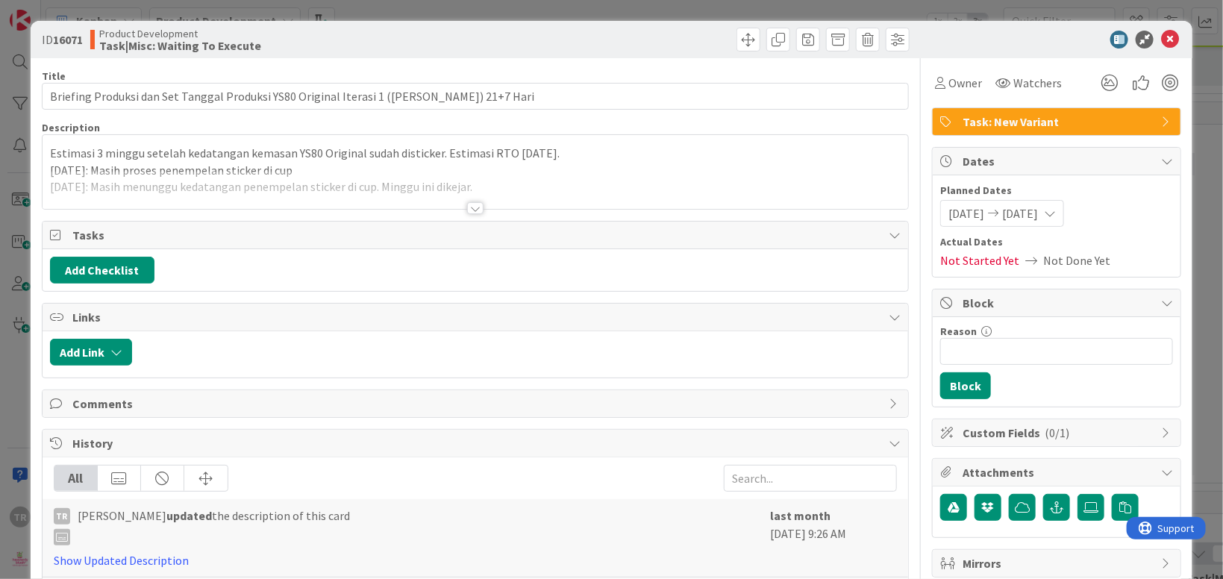
click at [424, 175] on div at bounding box center [475, 190] width 865 height 38
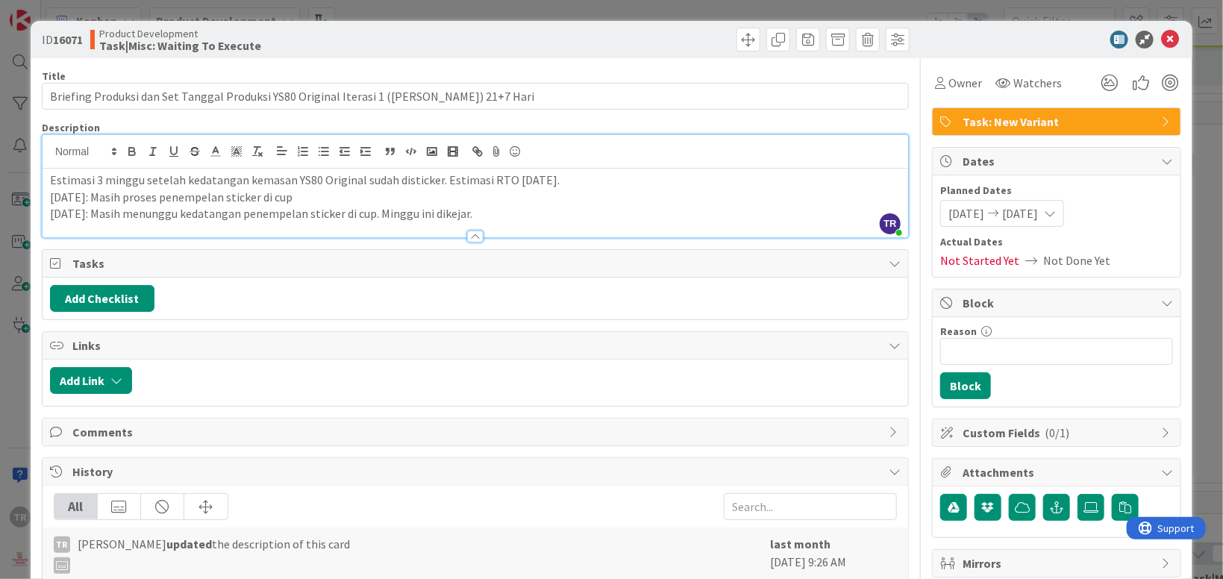
click at [516, 212] on p "[DATE]: Masih menunggu kedatangan penempelan sticker di cup. Minggu ini dikejar." at bounding box center [475, 213] width 851 height 17
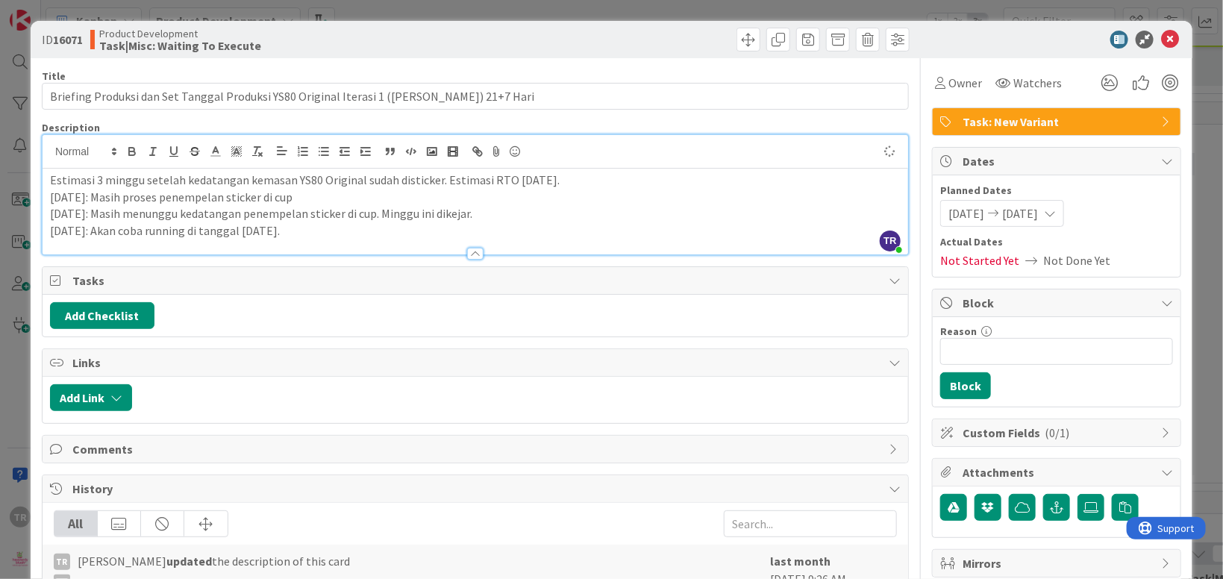
click at [15, 361] on div "ID 16071 Product Development Task|Misc: Waiting To Execute Title 83 / 128 Brief…" at bounding box center [611, 289] width 1223 height 579
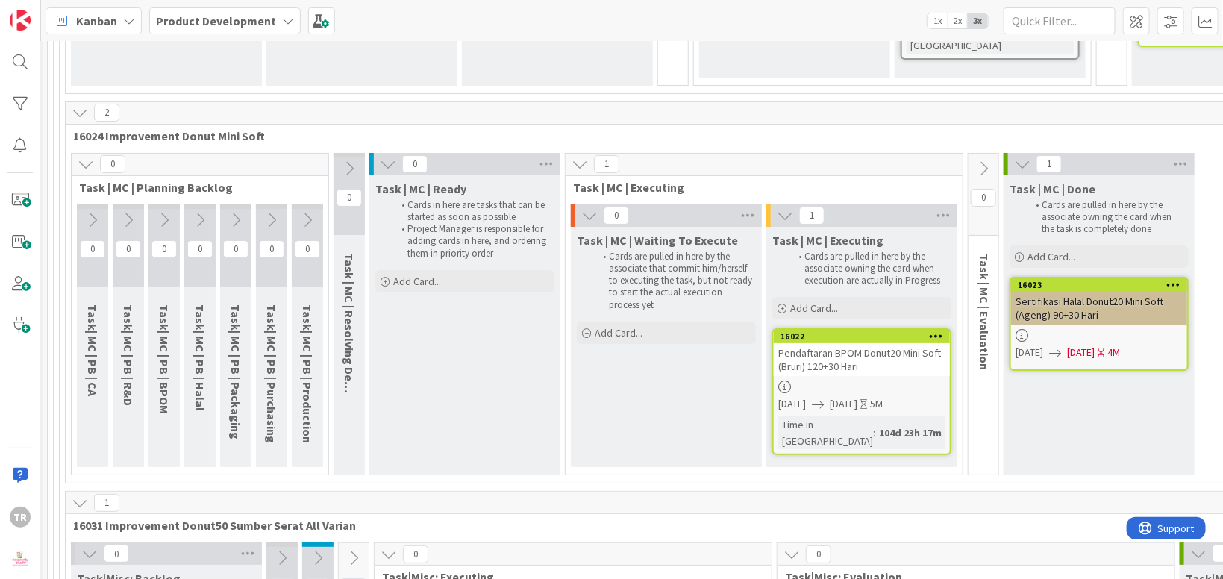
scroll to position [18295, 0]
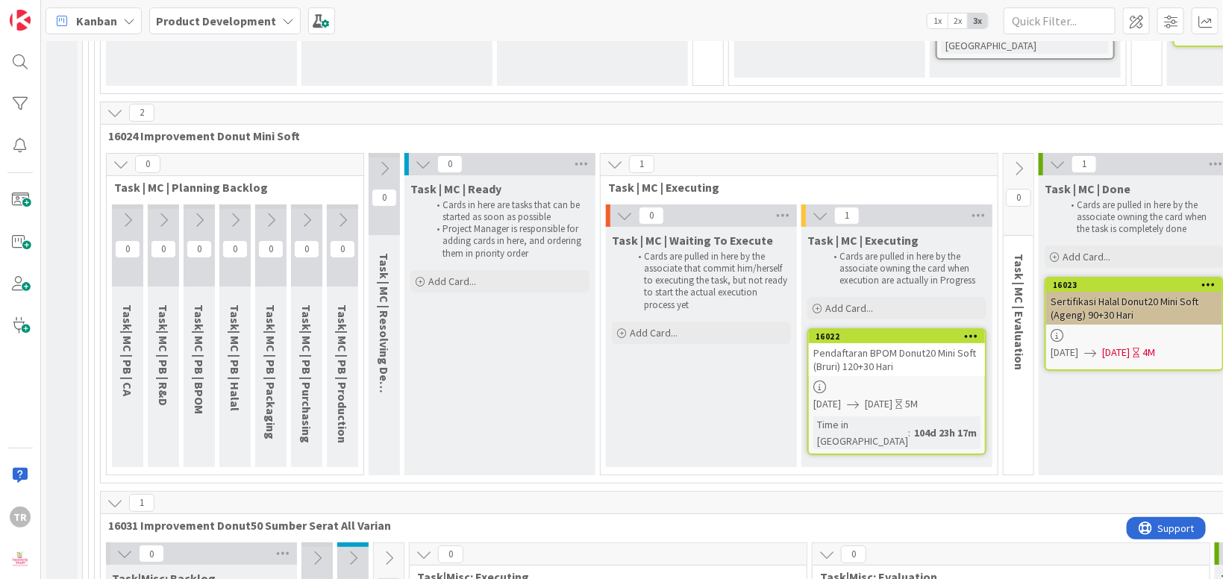
type textarea "H"
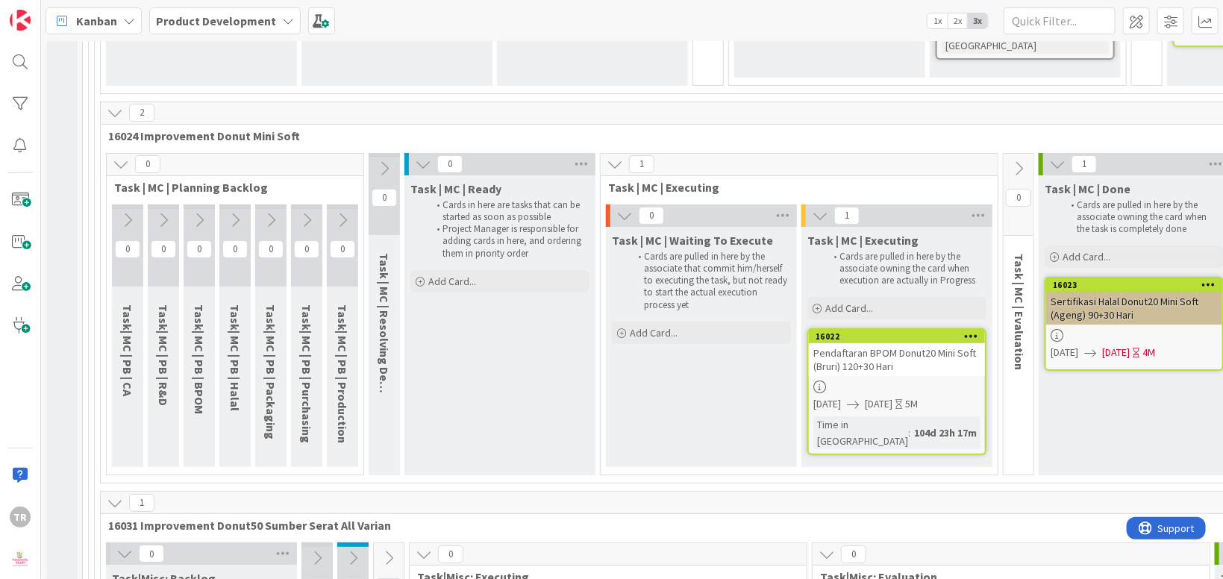
type textarea "x"
type textarea "Hasil"
type textarea "x"
type textarea "Hasil E"
type textarea "x"
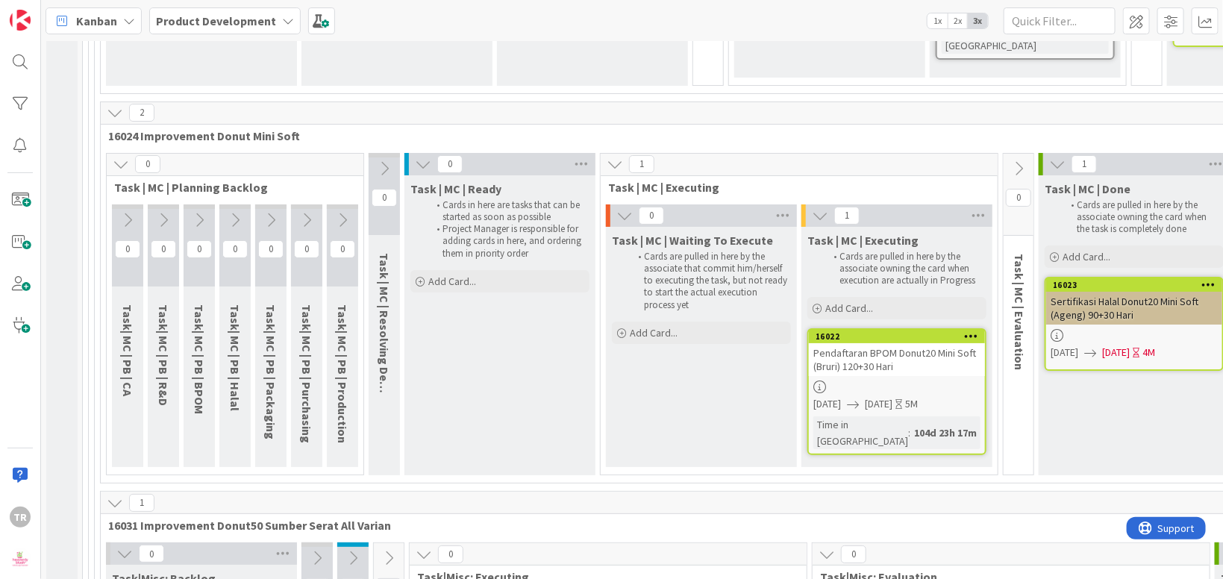
type textarea "Hasil Ev"
type textarea "x"
type textarea "[PERSON_NAME]"
type textarea "x"
type textarea "[PERSON_NAME]"
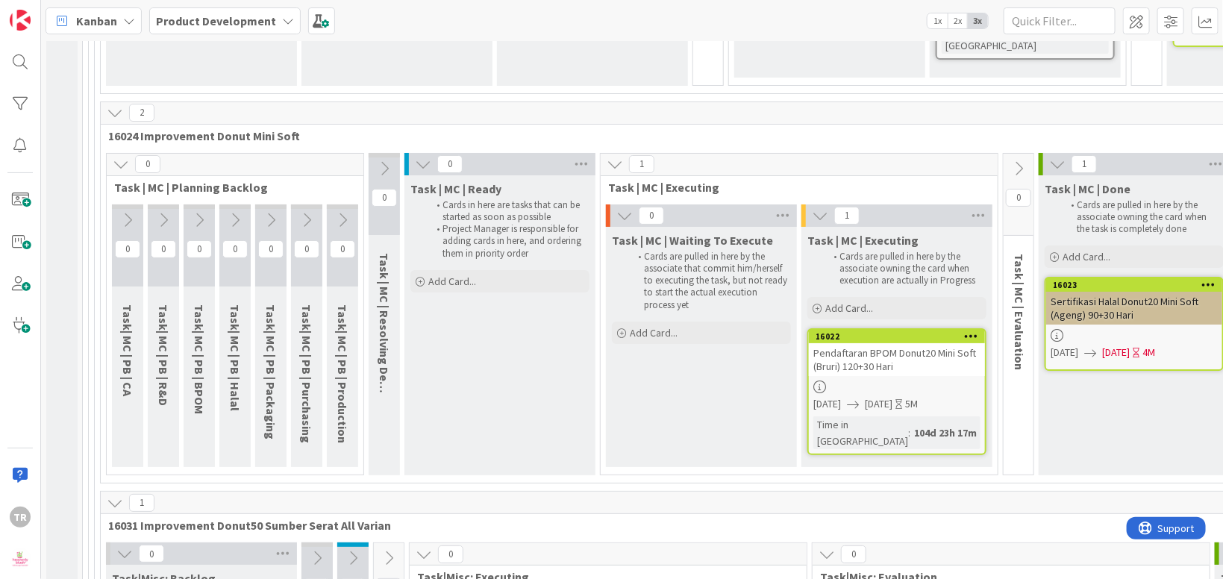
type textarea "x"
type textarea "[PERSON_NAME]"
type textarea "x"
type textarea "Hasil Evaluas"
type textarea "x"
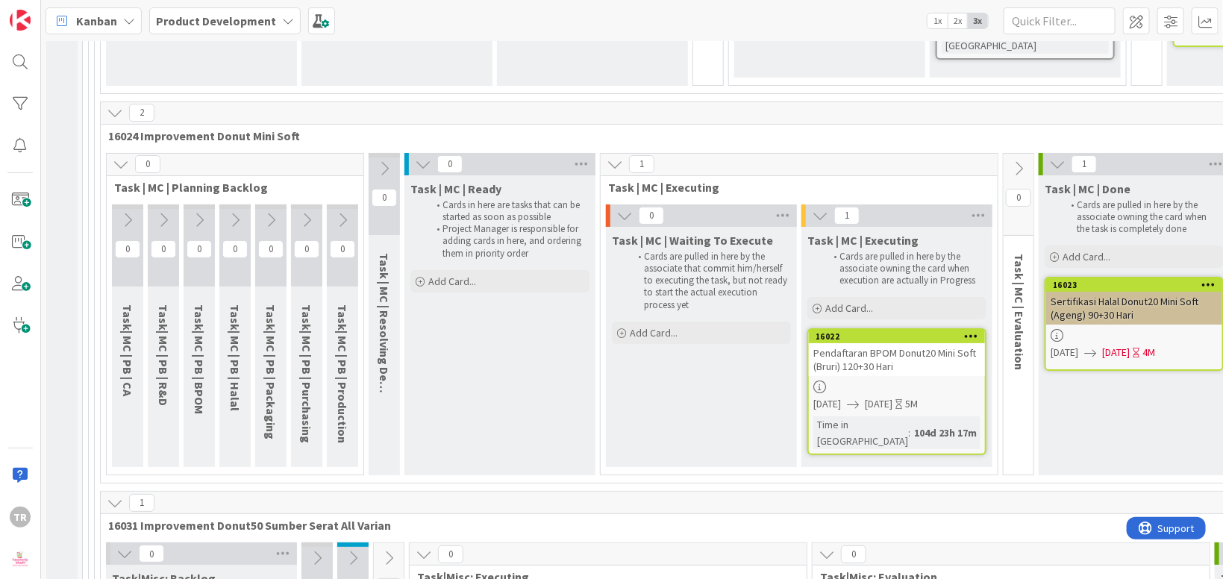
type textarea "Hasil Evaluast"
type textarea "x"
type textarea "Hasil Evaluas"
type textarea "x"
type textarea "Hasil Evaluasi"
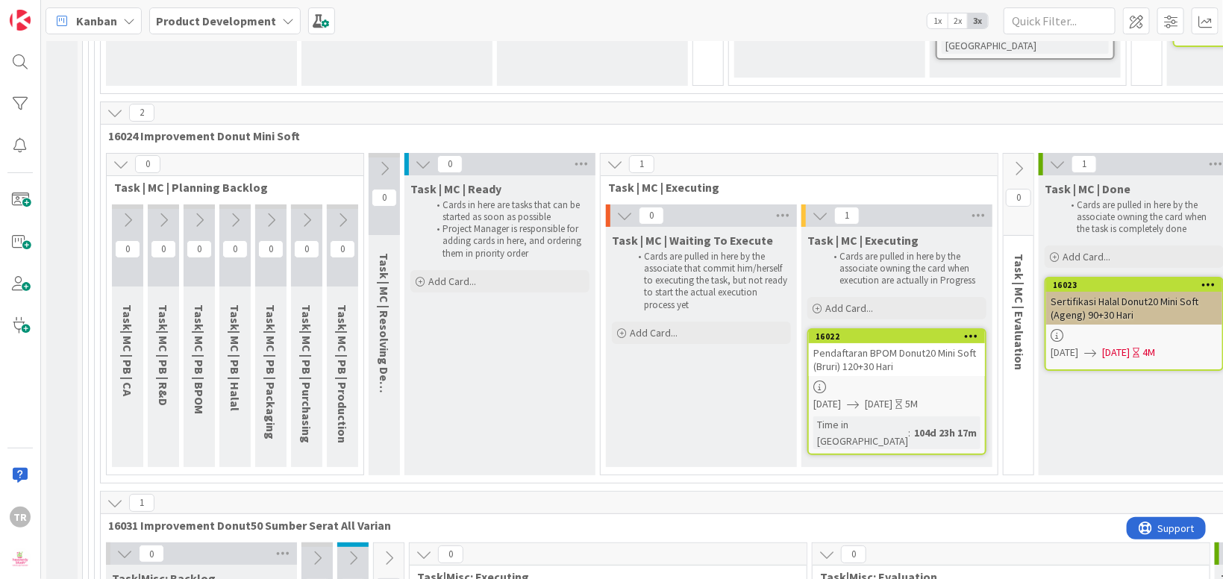
type textarea "x"
type textarea "Hasil Evaluasi"
type textarea "x"
type textarea "Hasil Evaluasi T"
type textarea "x"
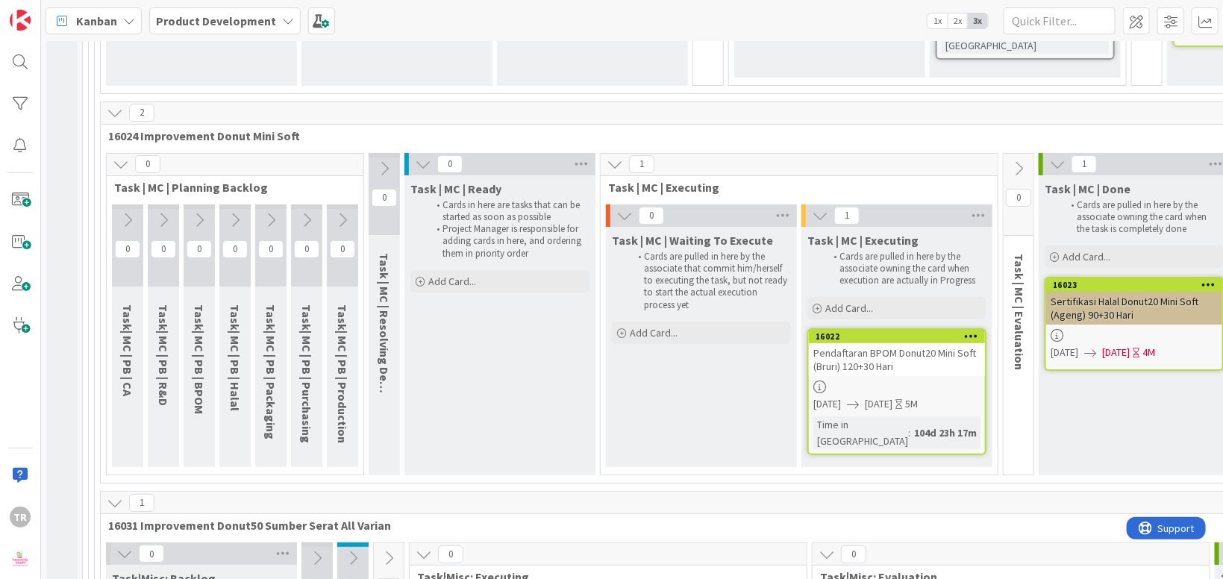
type textarea "Hasil Evaluasi Tr"
type textarea "x"
type textarea "Hasil Evaluasi Tria"
type textarea "x"
type textarea "Hasil Evaluasi Trial"
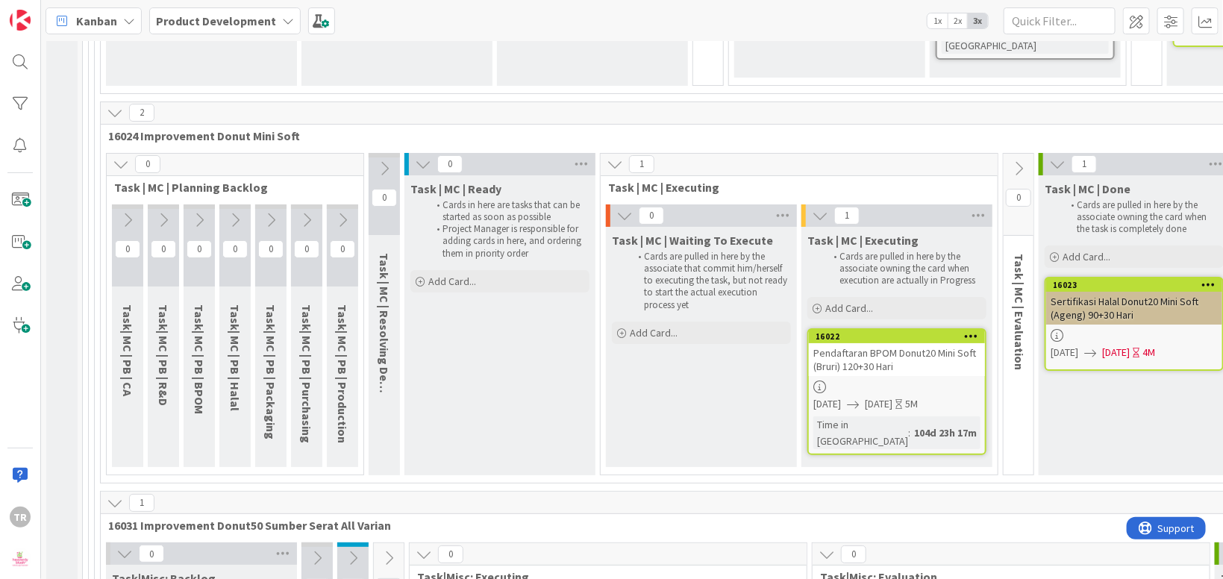
type textarea "x"
type textarea "Hasil Evaluasi Trial"
type textarea "x"
type textarea "Hasil Evaluasi Trial YS"
type textarea "x"
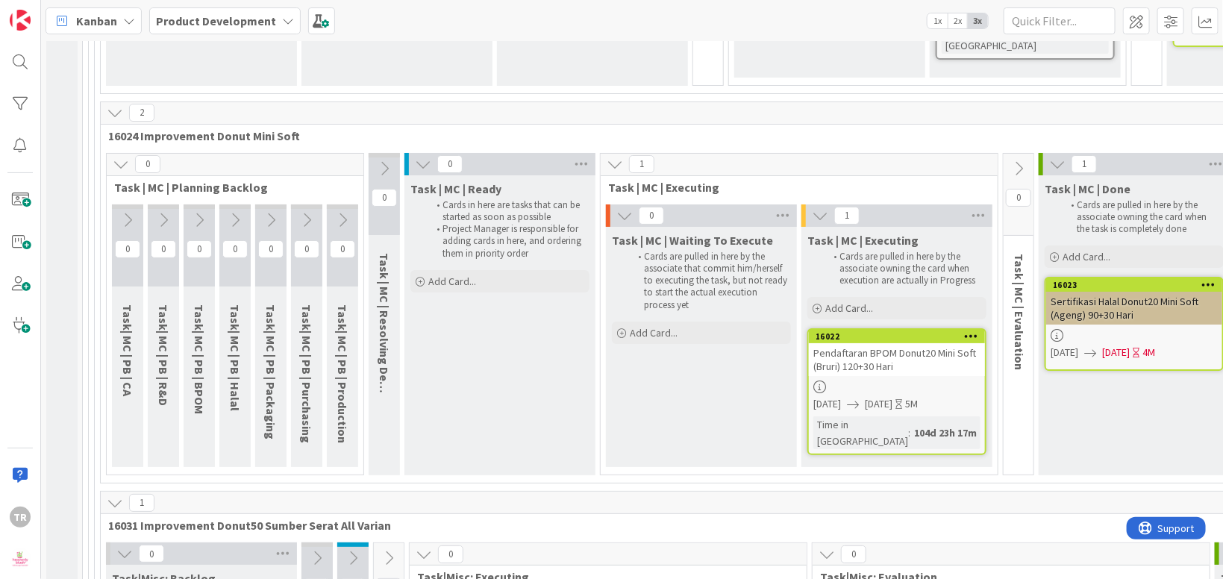
type textarea "Hasil Evaluasi Trial YS80"
type textarea "x"
type textarea "Hasil Evaluasi Trial YS80"
type textarea "x"
type textarea "Hasil Evaluasi Trial YS80 O"
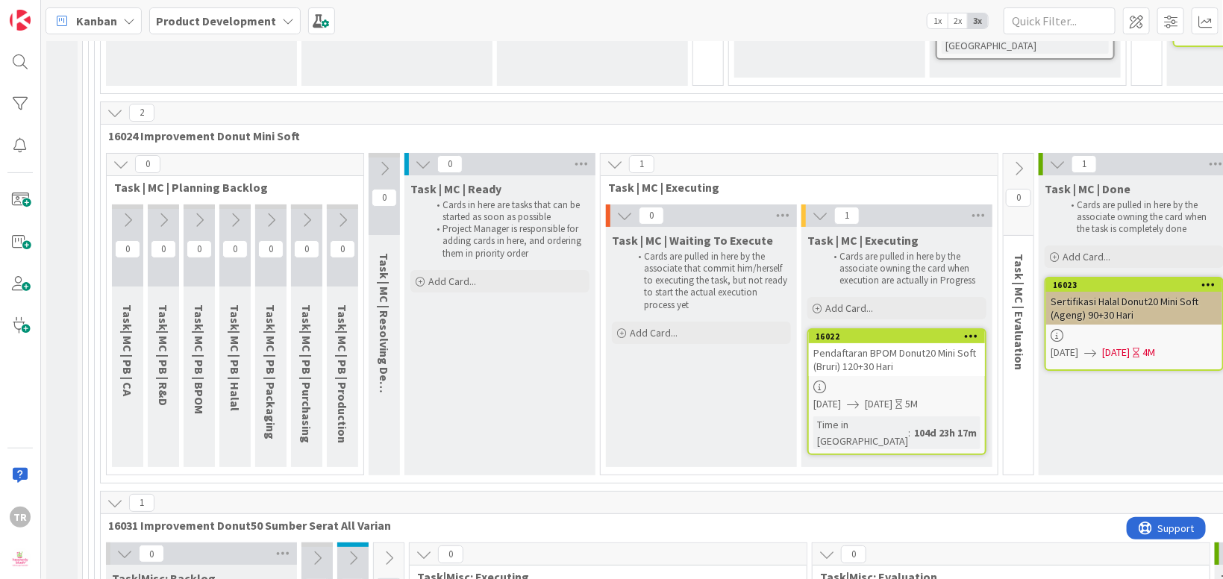
type textarea "x"
type textarea "Hasil Evaluasi Trial YS80 Or"
type textarea "x"
type textarea "Hasil Evaluasi Trial YS80 Ori"
type textarea "x"
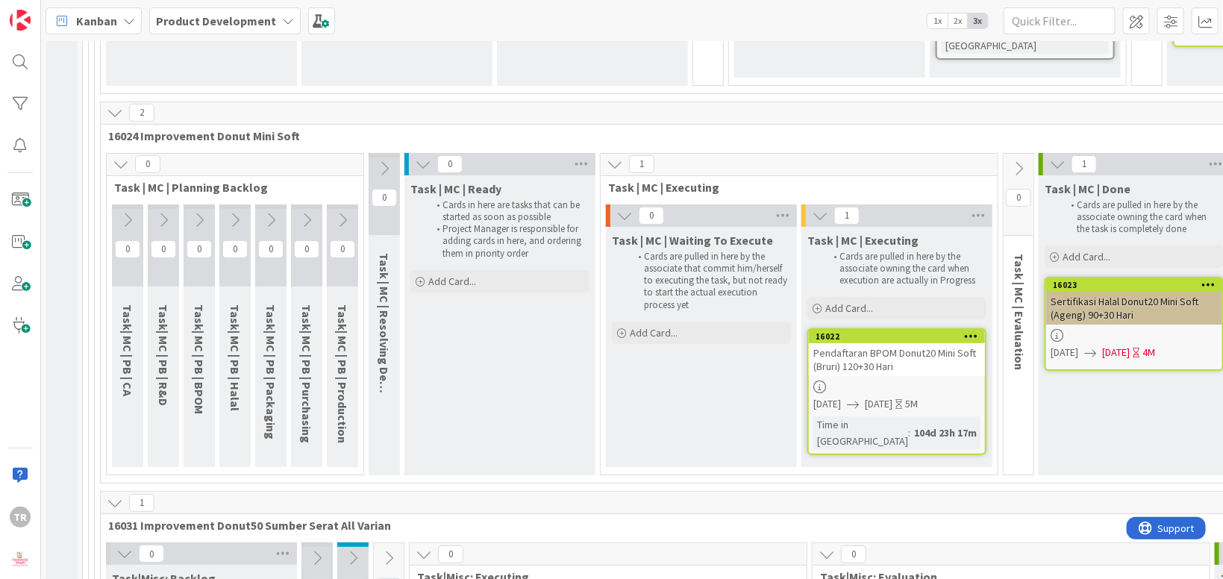
type textarea "Hasil Evaluasi Trial YS80 Origi"
type textarea "x"
type textarea "Hasil Evaluasi Trial YS80 Origin"
type textarea "x"
type textarea "Hasil Evaluasi Trial YS80 Original"
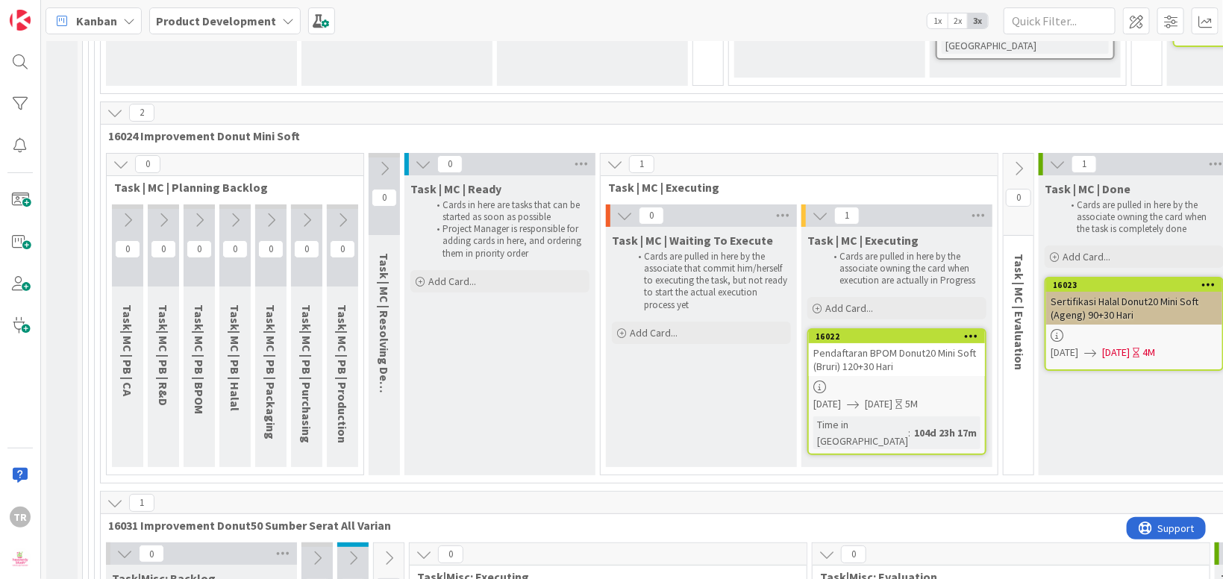
type textarea "x"
type textarea "Hasil Evaluasi Trial YS80 Original"
type textarea "x"
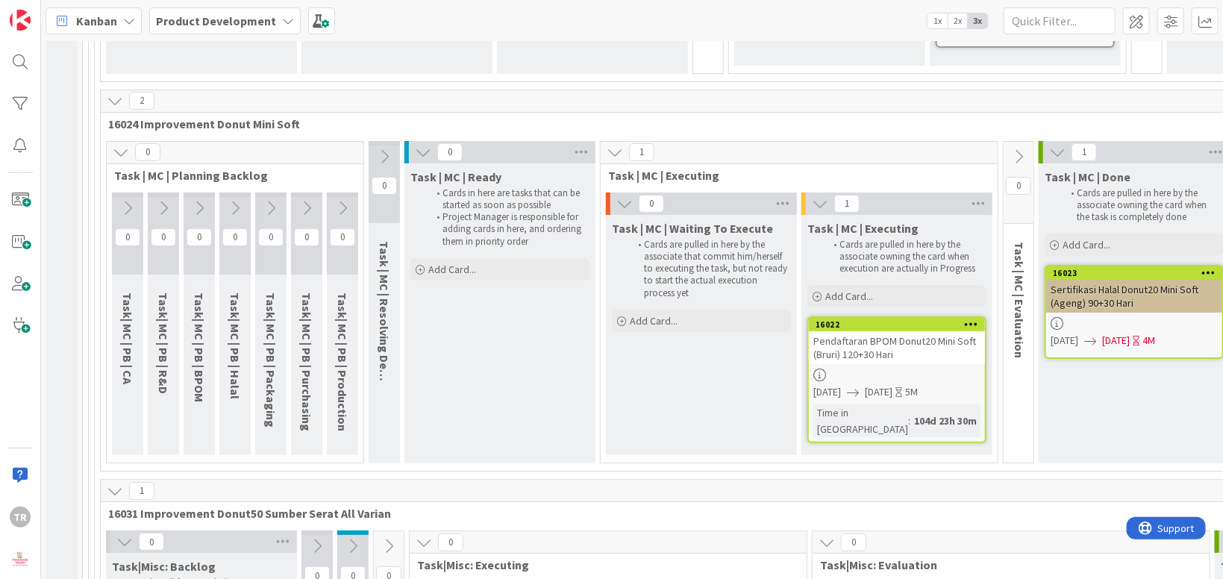
drag, startPoint x: 197, startPoint y: 302, endPoint x: 372, endPoint y: 317, distance: 176.0
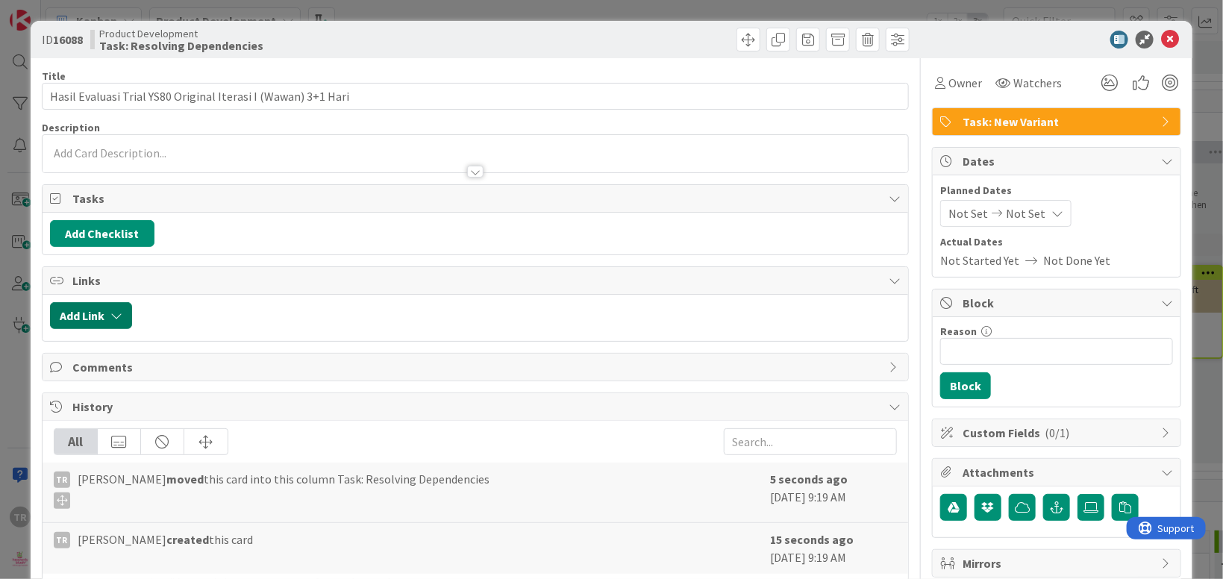
click at [99, 315] on button "Add Link" at bounding box center [91, 315] width 82 height 27
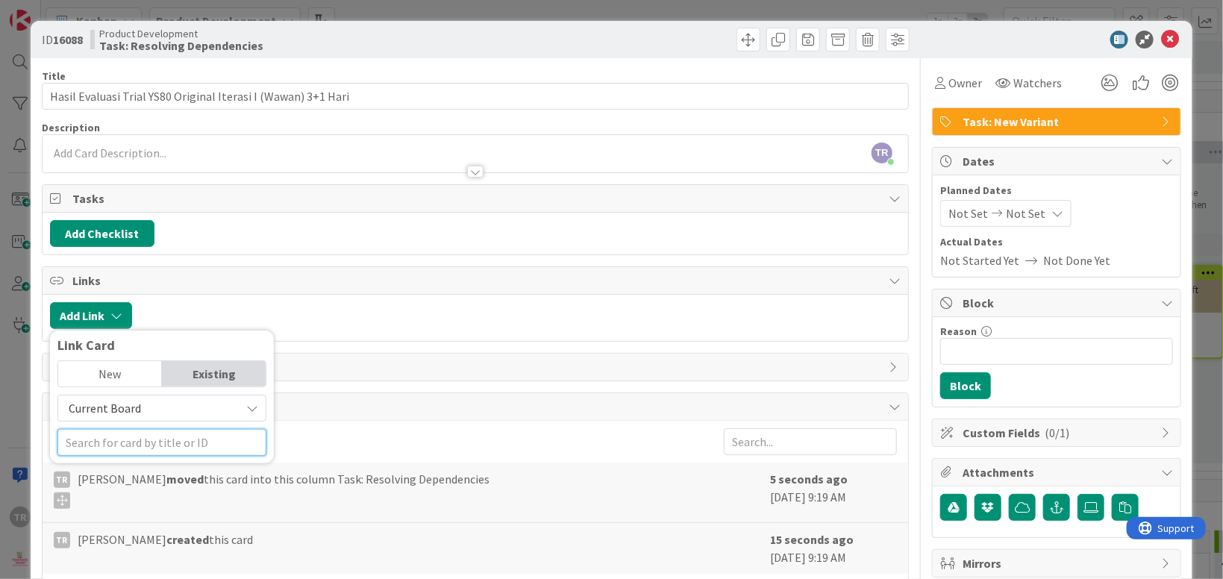
click at [137, 448] on input "text" at bounding box center [161, 442] width 209 height 27
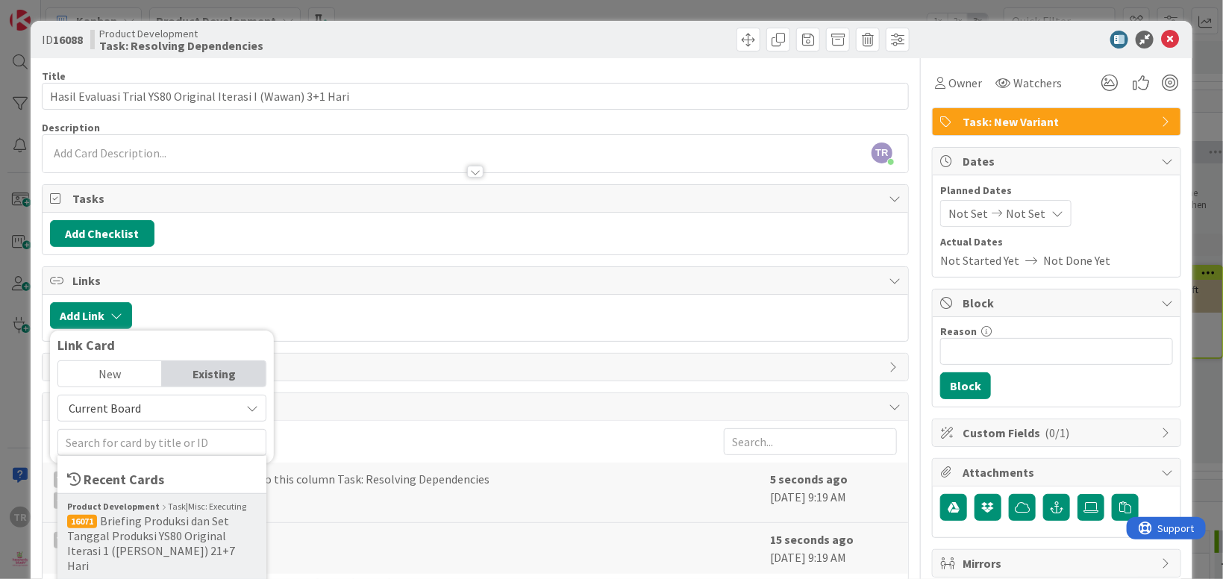
click at [161, 522] on span "Briefing Produksi dan Set Tanggal Produksi YS80 Original Iterasi 1 ([PERSON_NAM…" at bounding box center [151, 543] width 168 height 60
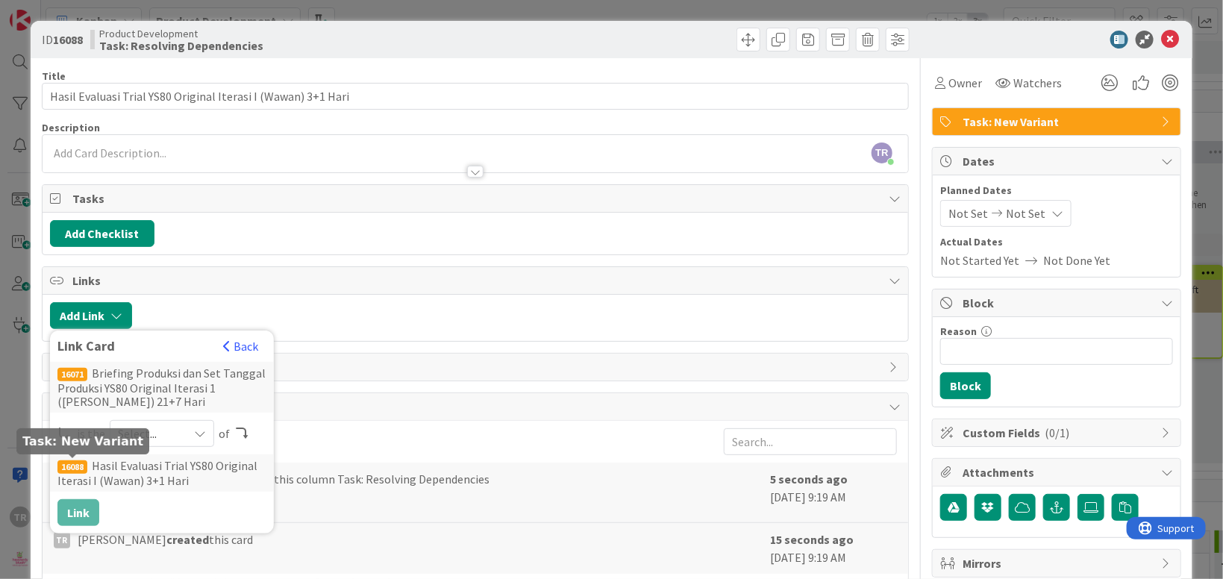
click at [144, 429] on span "Select..." at bounding box center [149, 433] width 63 height 21
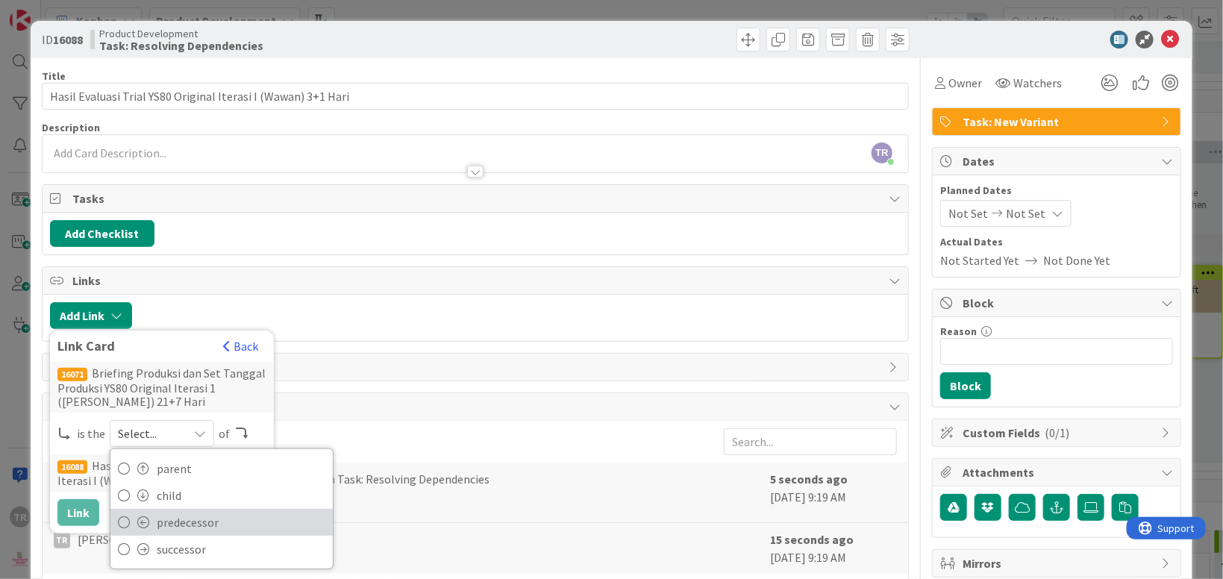
click at [148, 519] on link "predecessor" at bounding box center [221, 522] width 222 height 27
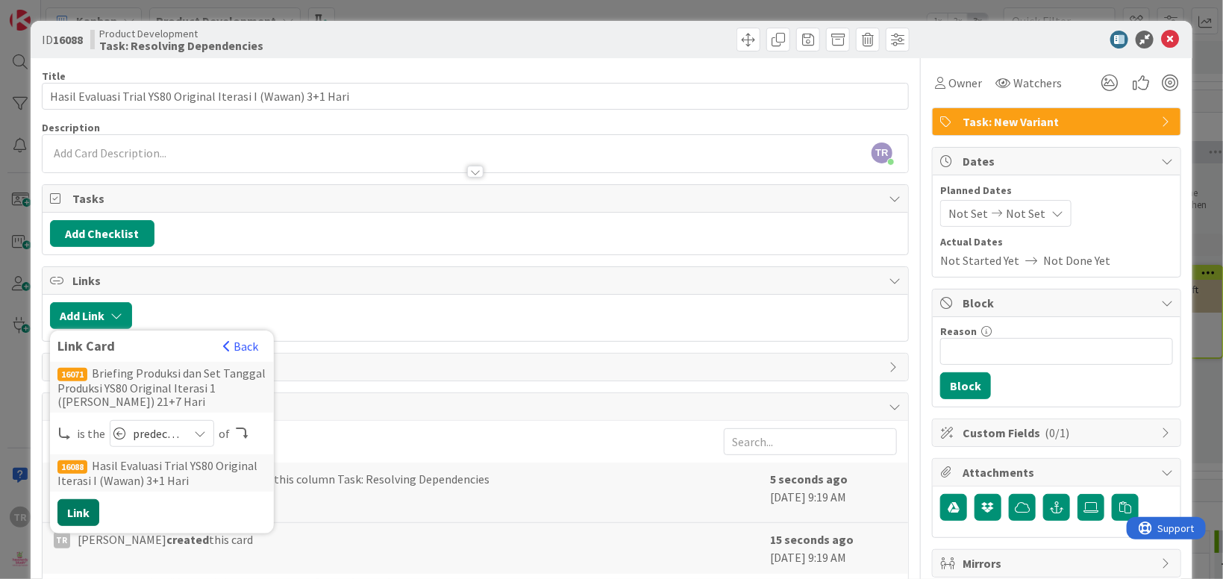
click at [87, 510] on button "Link" at bounding box center [78, 512] width 42 height 27
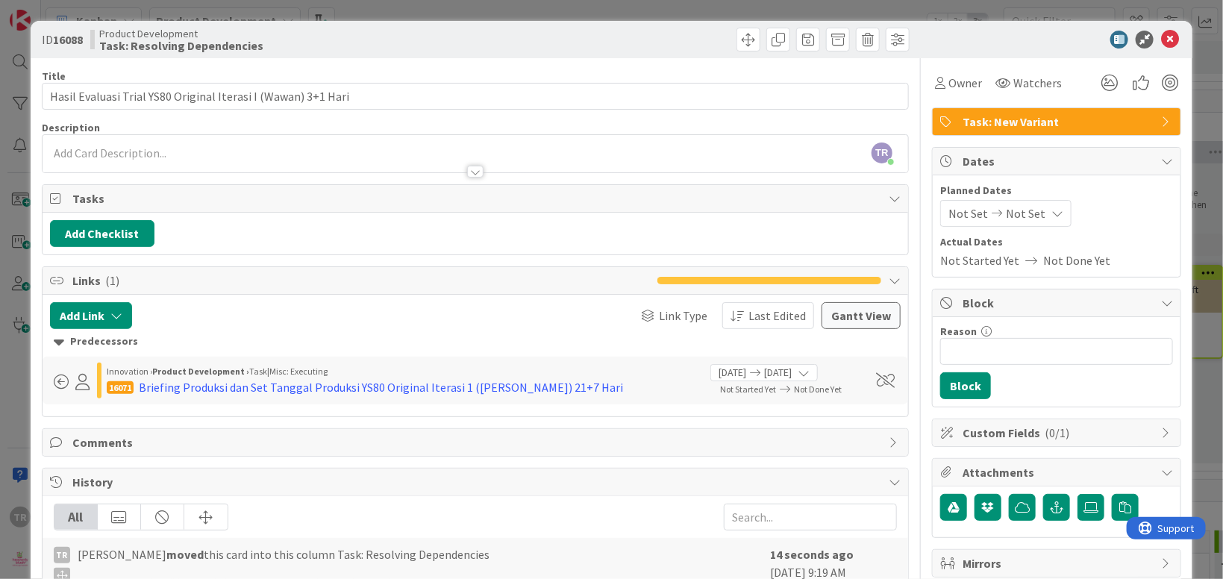
click at [20, 383] on div "ID 16088 Product Development Task: Resolving Dependencies Title 61 / 128 Hasil …" at bounding box center [611, 289] width 1223 height 579
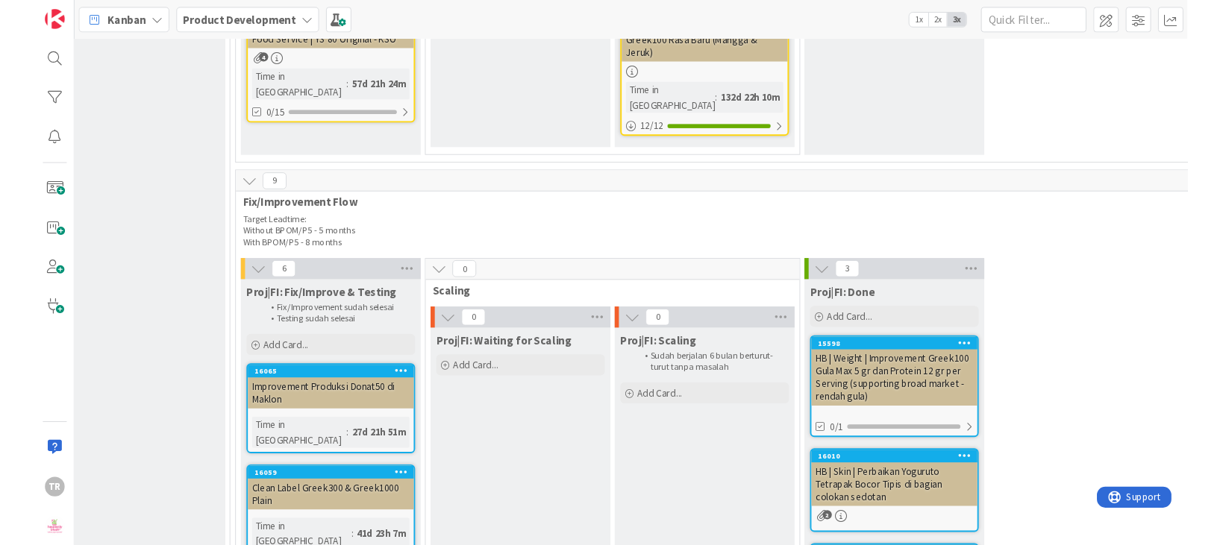
scroll to position [1930, 676]
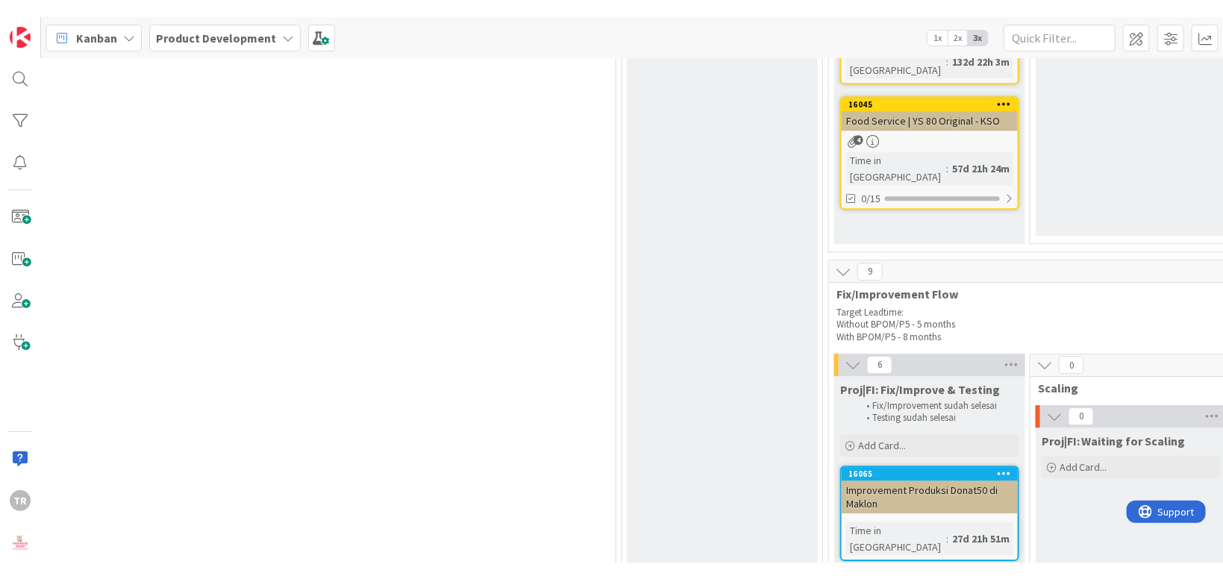
scroll to position [19285, 66]
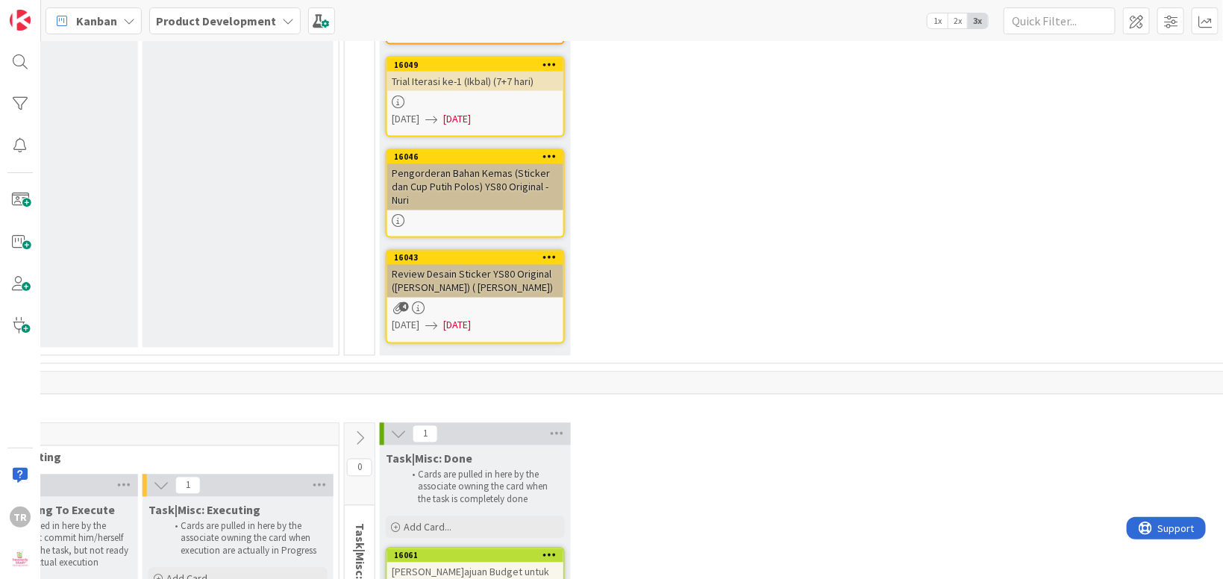
scroll to position [19557, 636]
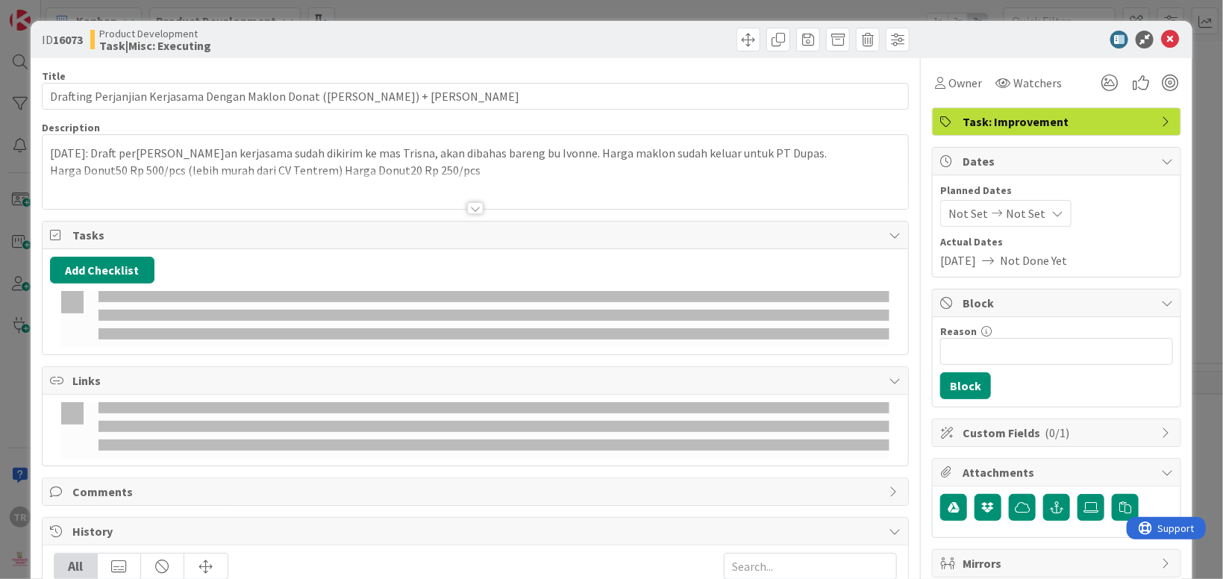
click at [474, 161] on div "[DATE]: Draft per[PERSON_NAME]an kerjasama sudah dikirim ke mas Trisna, akan di…" at bounding box center [475, 175] width 865 height 67
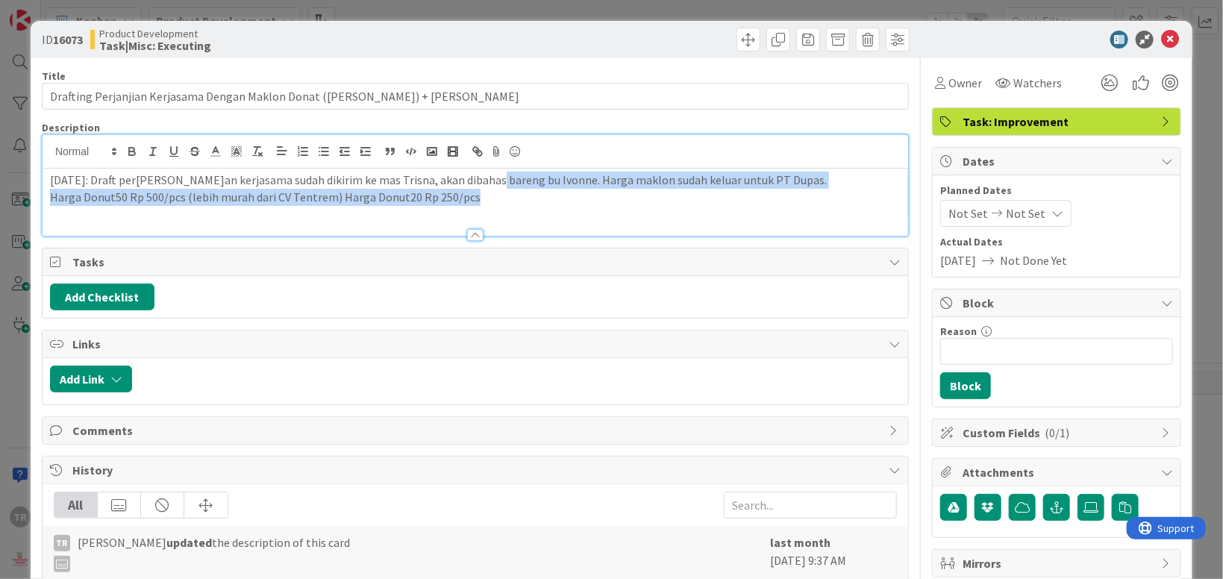
click at [501, 201] on p "Harga Donut50 Rp 500/pcs (lebih murah dari CV Tentrem) Harga Donut20 Rp 250/pcs" at bounding box center [475, 197] width 851 height 17
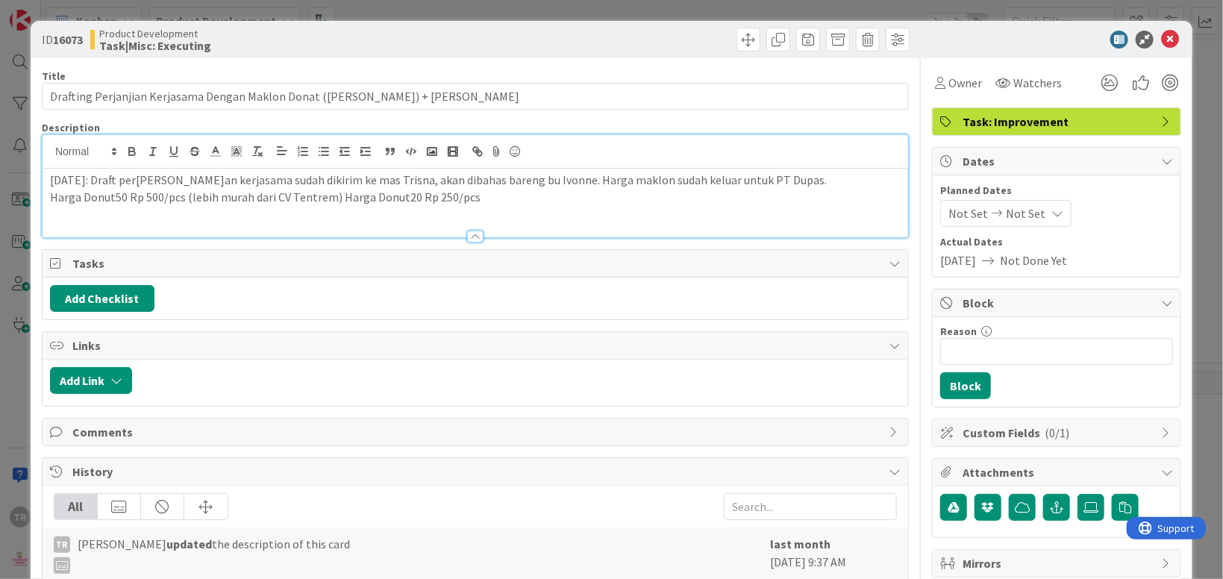
paste div
click at [308, 216] on p "[DATE]:" at bounding box center [475, 213] width 851 height 17
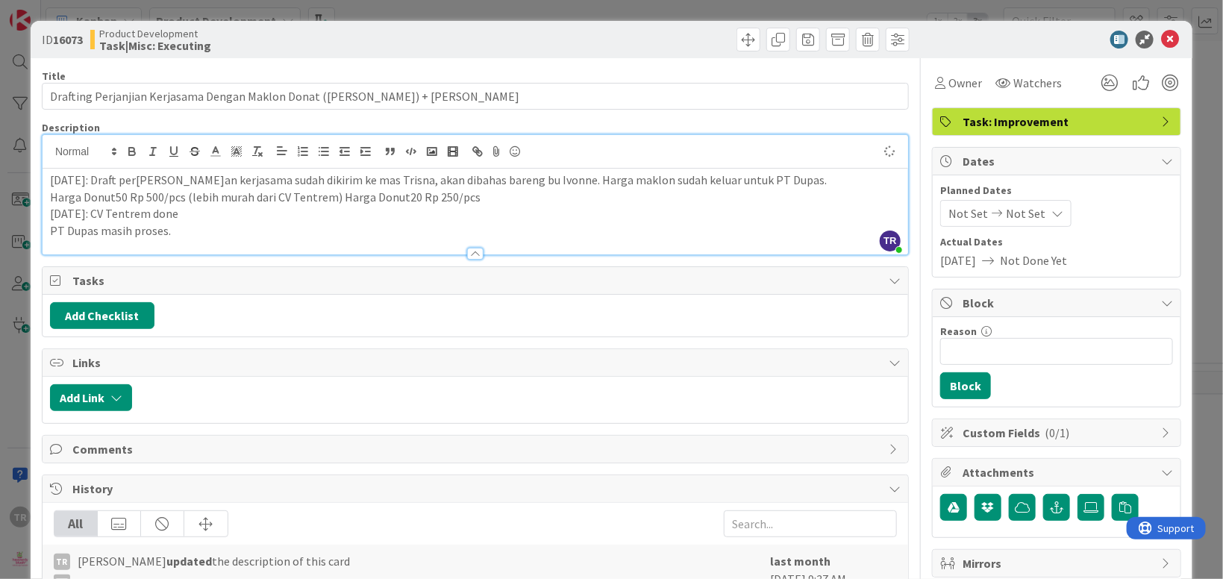
click at [985, 218] on span "Not Set" at bounding box center [968, 213] width 40 height 18
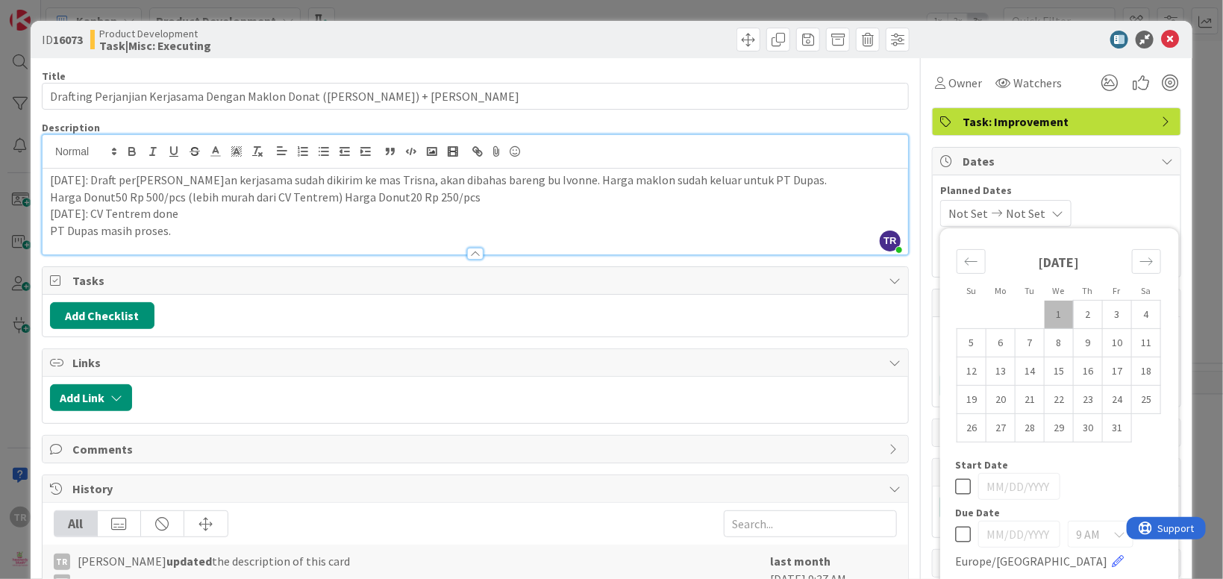
click at [1068, 320] on td "1" at bounding box center [1059, 314] width 29 height 28
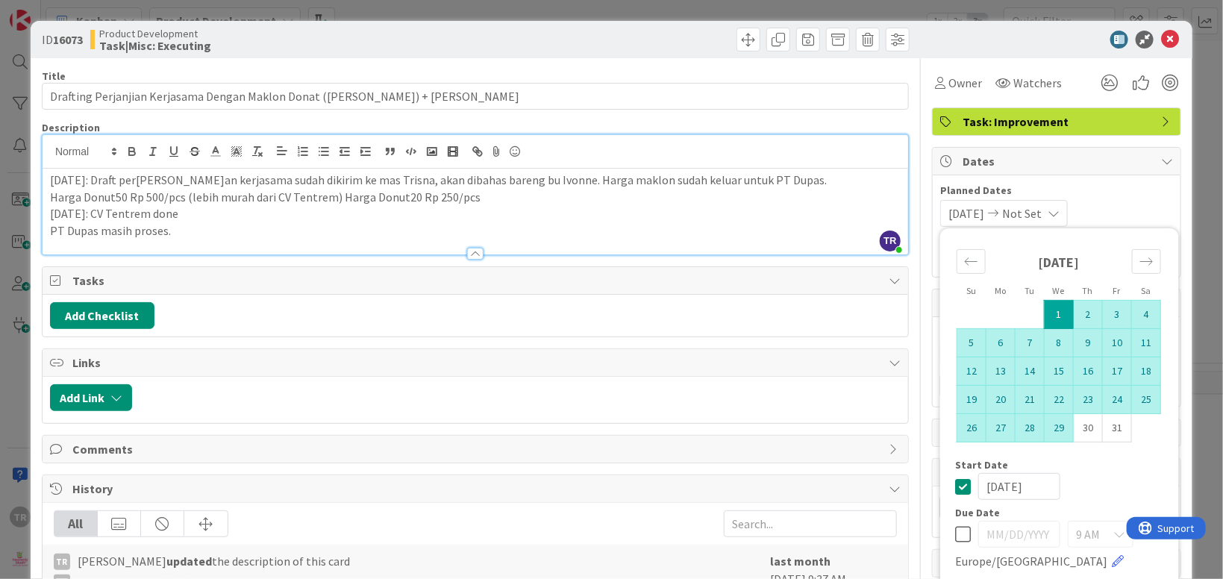
click at [1060, 431] on td "29" at bounding box center [1059, 427] width 29 height 28
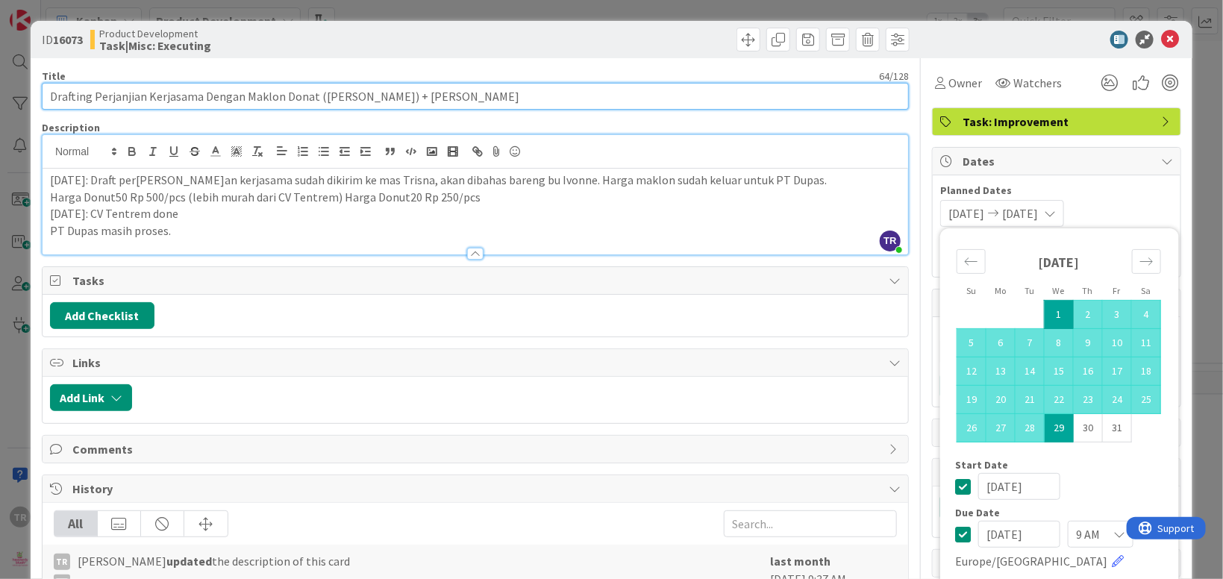
click at [350, 95] on input "Drafting Perjanjian Kerjasama Dengan Maklon Donat ([PERSON_NAME]) + [PERSON_NAM…" at bounding box center [475, 96] width 867 height 27
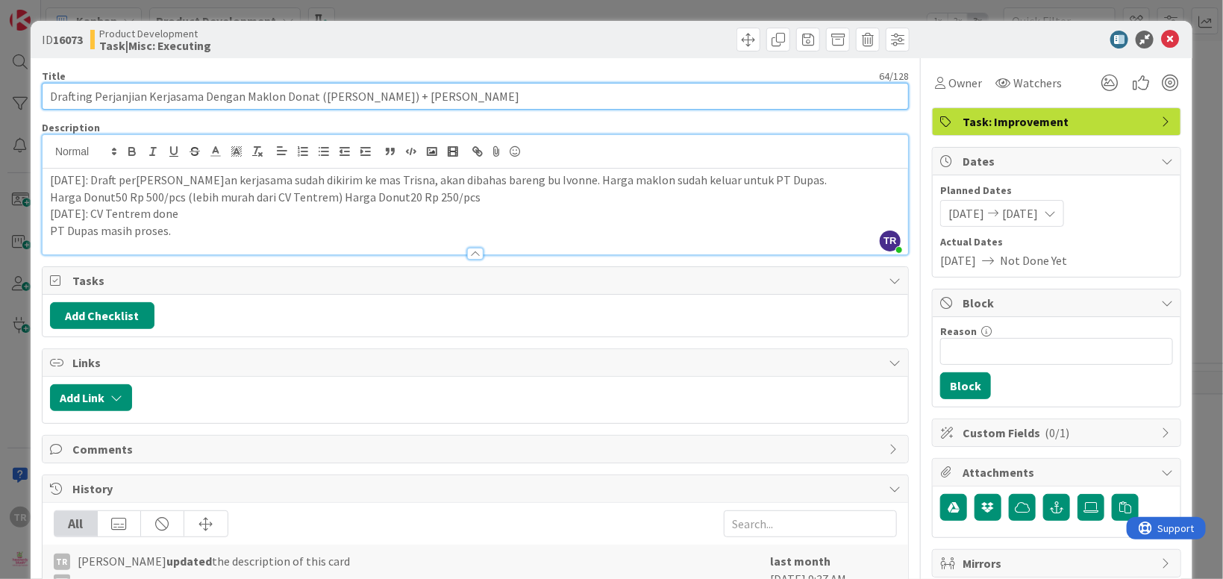
click at [347, 93] on input "Drafting Perjanjian Kerjasama Dengan Maklon Donat ([PERSON_NAME]) + [PERSON_NAM…" at bounding box center [475, 96] width 867 height 27
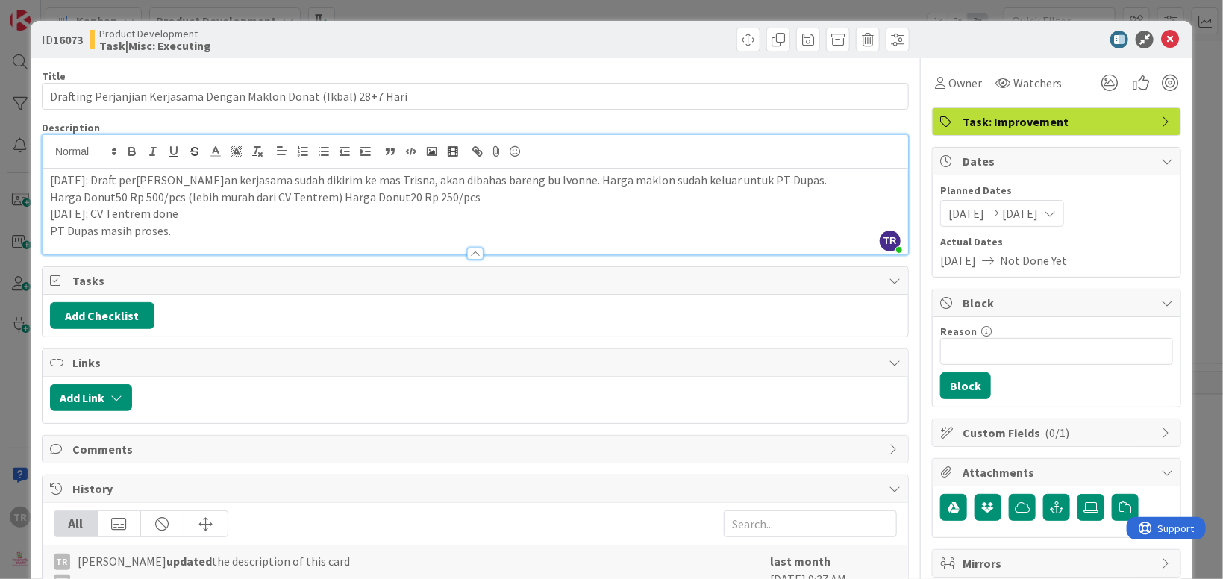
click at [15, 342] on div "ID 16073 Product Development Task|Misc: Executing Title 67 / 128 Drafting Perja…" at bounding box center [611, 289] width 1223 height 579
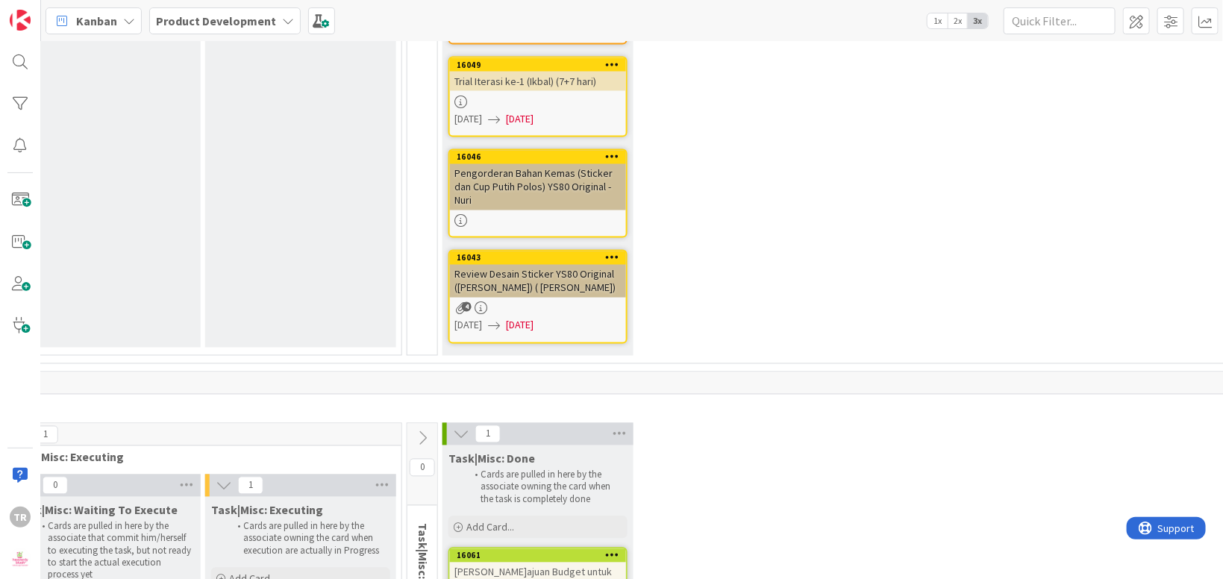
scroll to position [19557, 600]
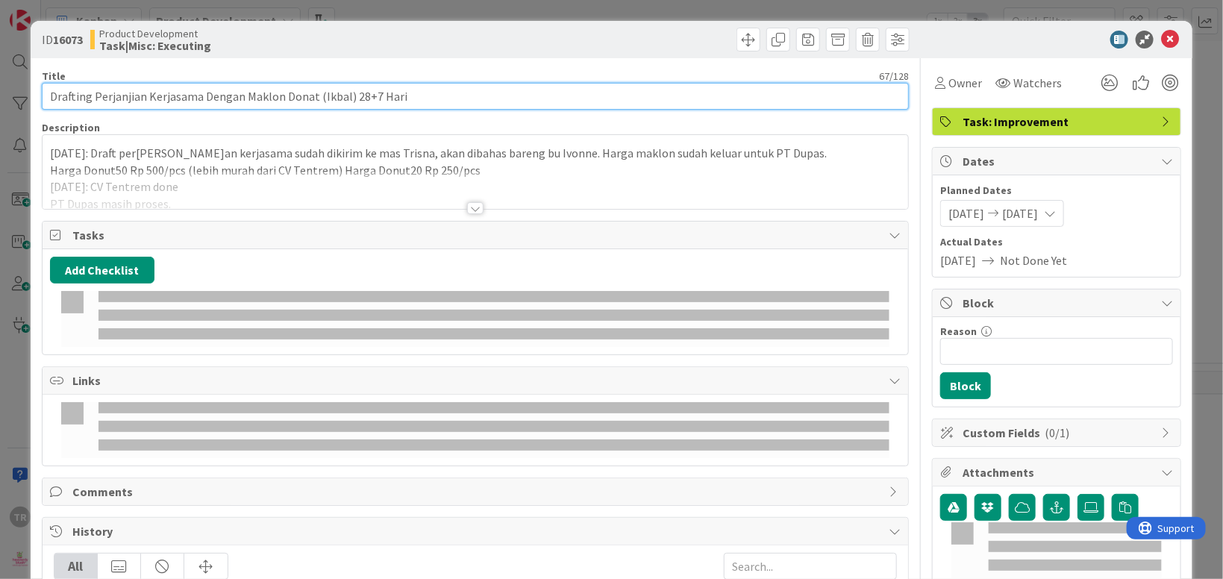
click at [210, 97] on input "Drafting Perjanjian Kerjasama Dengan Maklon Donat (Ikbal) 28+7 Hari" at bounding box center [475, 96] width 867 height 27
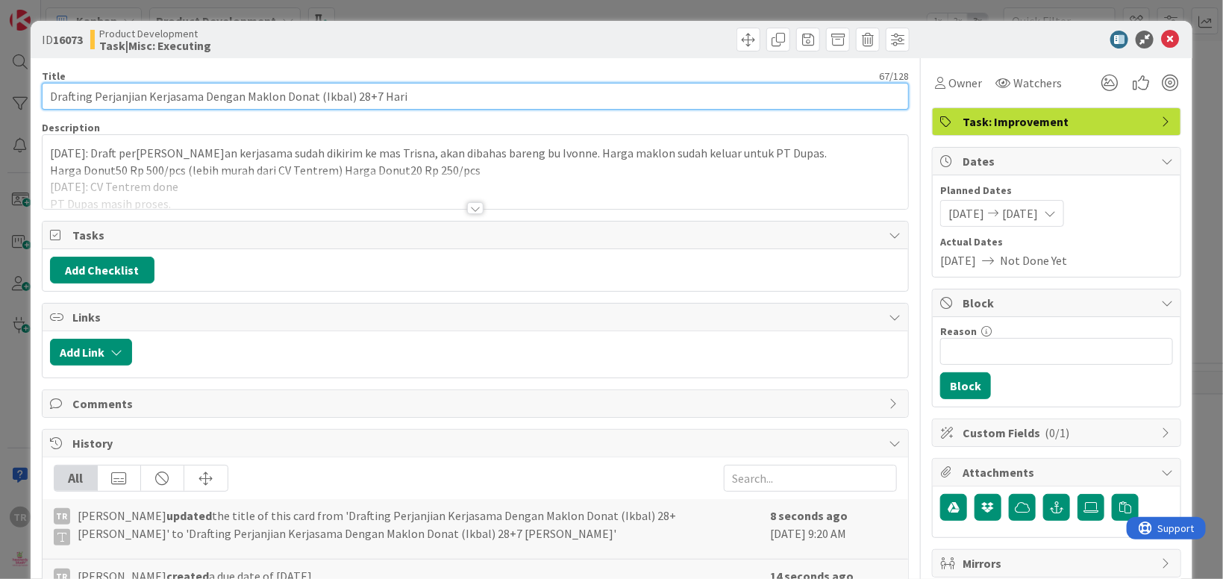
drag, startPoint x: 240, startPoint y: 95, endPoint x: 278, endPoint y: 93, distance: 37.3
click at [278, 93] on input "Drafting Perjanjian Kerjasama Dengan Maklon Donat (Ikbal) 28+7 Hari" at bounding box center [475, 96] width 867 height 27
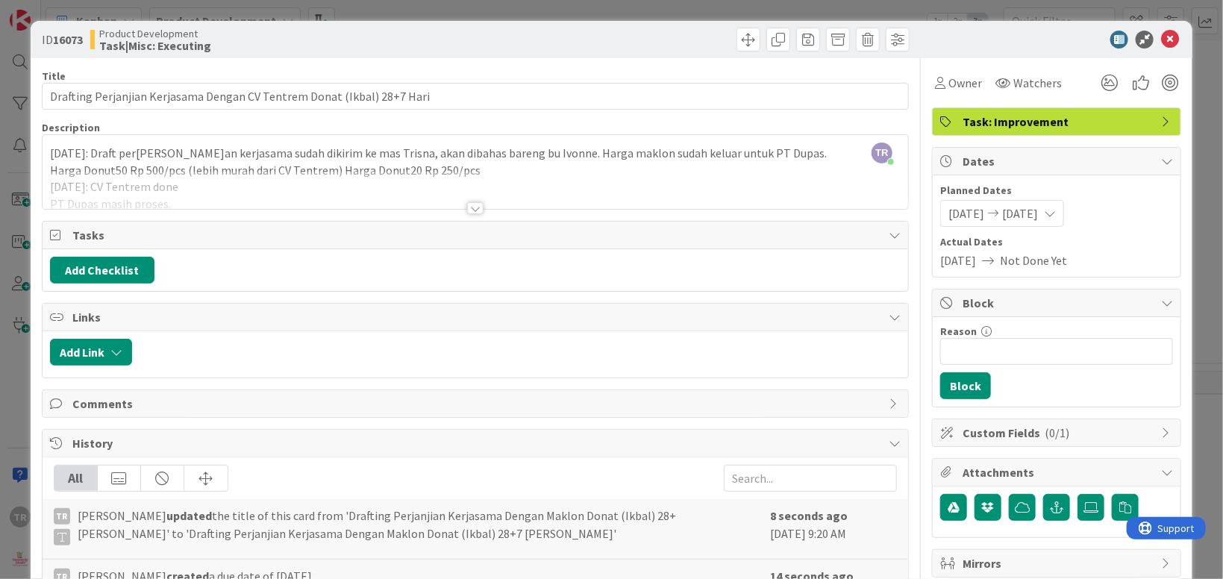
click at [971, 221] on span "[DATE]" at bounding box center [966, 213] width 36 height 18
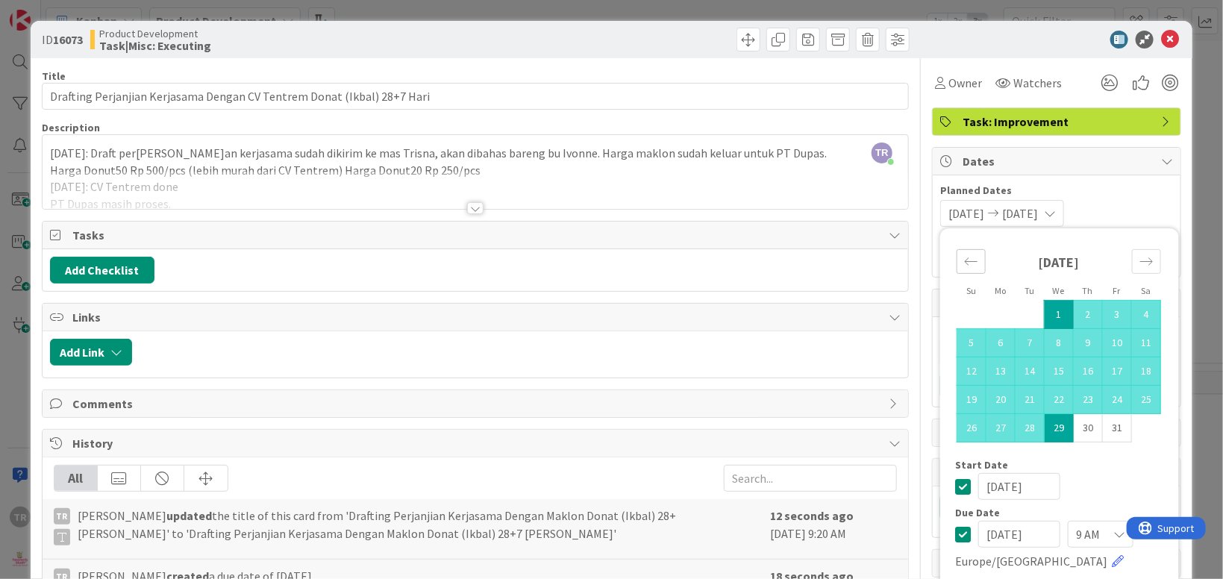
click at [980, 263] on div "Move backward to switch to the previous month." at bounding box center [970, 261] width 29 height 25
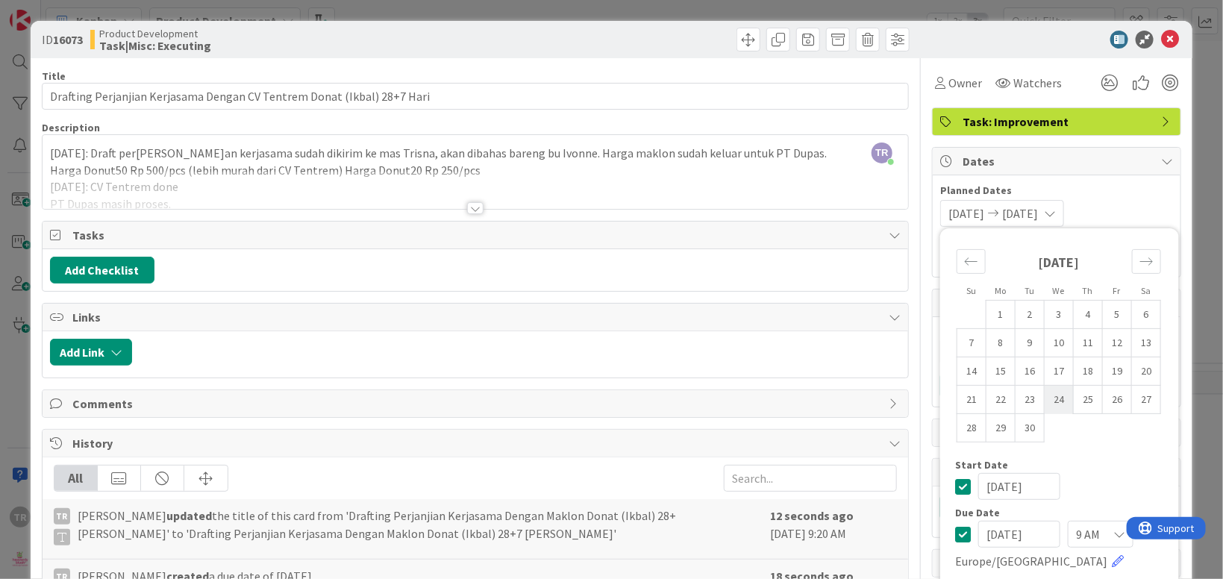
click at [1058, 399] on td "24" at bounding box center [1059, 399] width 29 height 28
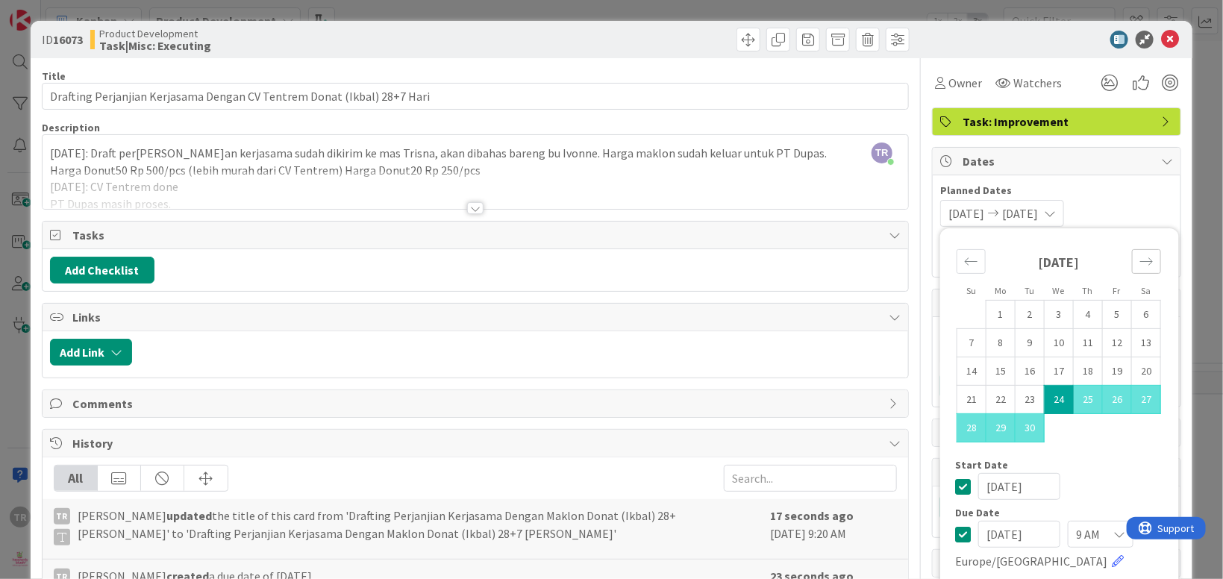
click at [1144, 260] on icon "Move forward to switch to the next month." at bounding box center [1146, 261] width 14 height 14
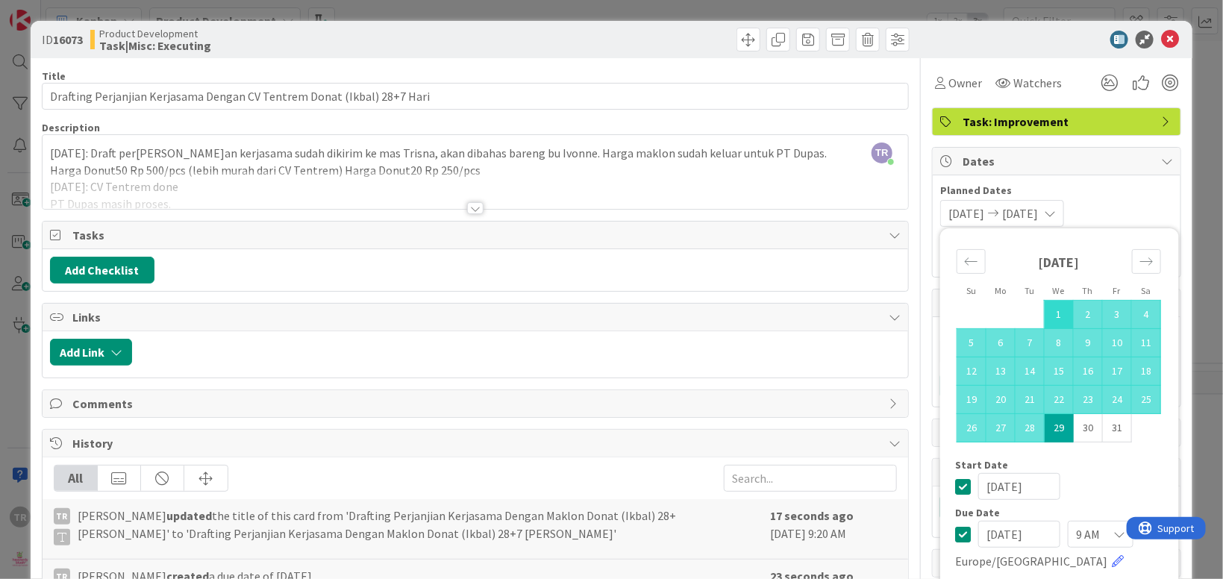
click at [1060, 321] on td "1" at bounding box center [1059, 314] width 29 height 28
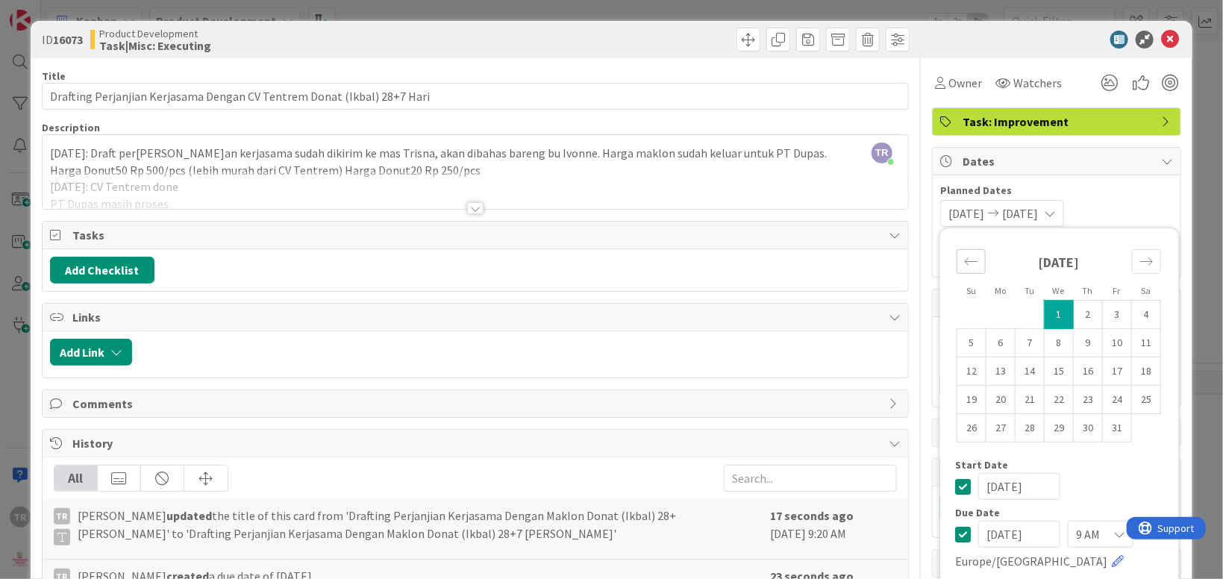
click at [976, 264] on icon "Move backward to switch to the previous month." at bounding box center [971, 261] width 14 height 14
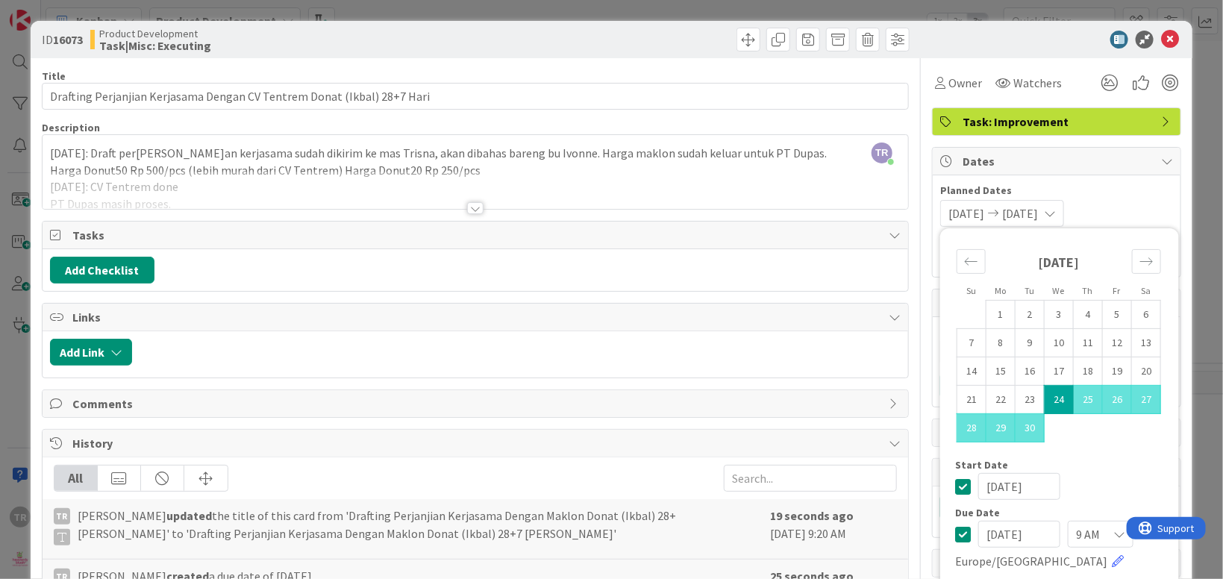
click at [184, 147] on div "[DATE]: Draft per[PERSON_NAME]an kerjasama sudah dikirim ke mas Trisna, akan di…" at bounding box center [475, 175] width 865 height 67
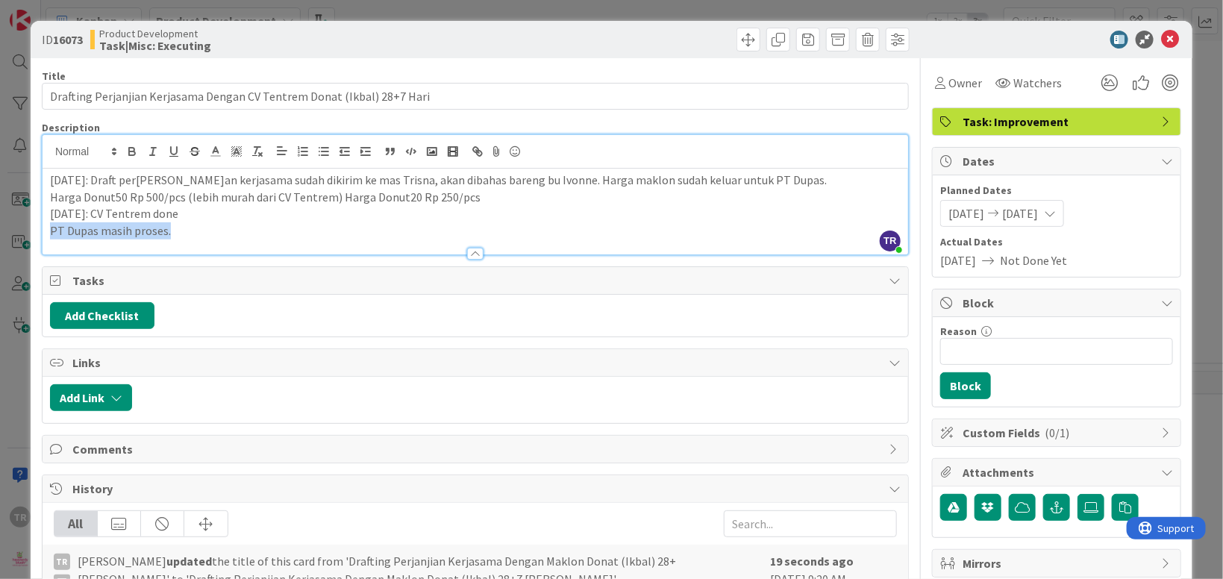
drag, startPoint x: 190, startPoint y: 234, endPoint x: 43, endPoint y: 228, distance: 147.1
click at [43, 226] on div "[DATE]: Draft per[PERSON_NAME]an kerjasama sudah dikirim ke mas Trisna, akan di…" at bounding box center [475, 212] width 865 height 86
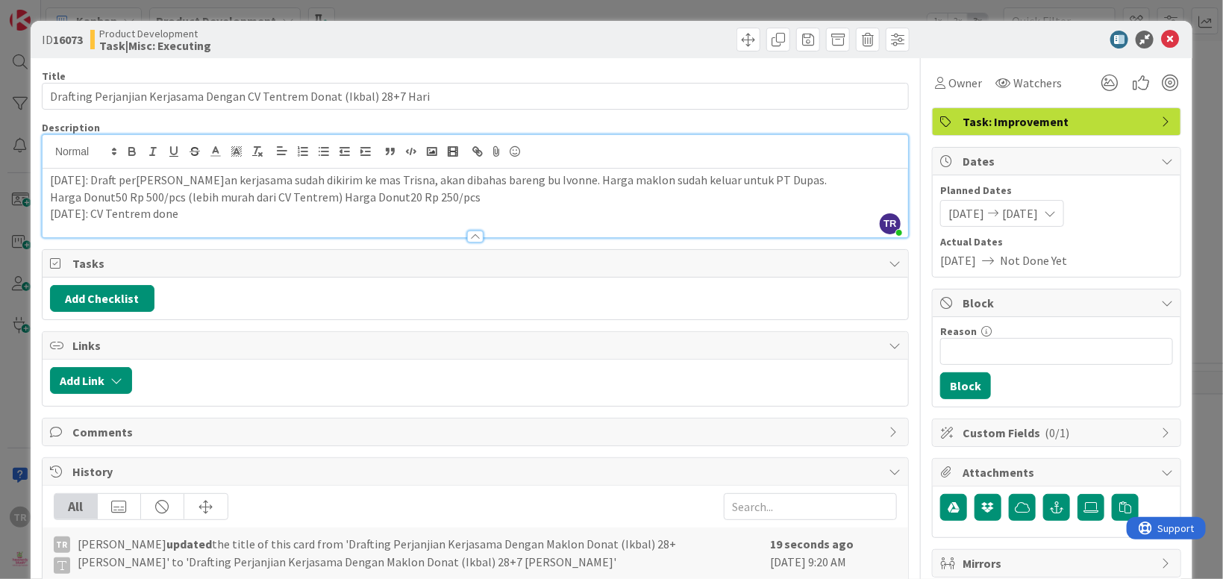
click at [10, 295] on div "ID 16073 Product Development Task|Misc: Executing Title 71 / 128 Drafting Perja…" at bounding box center [611, 289] width 1223 height 579
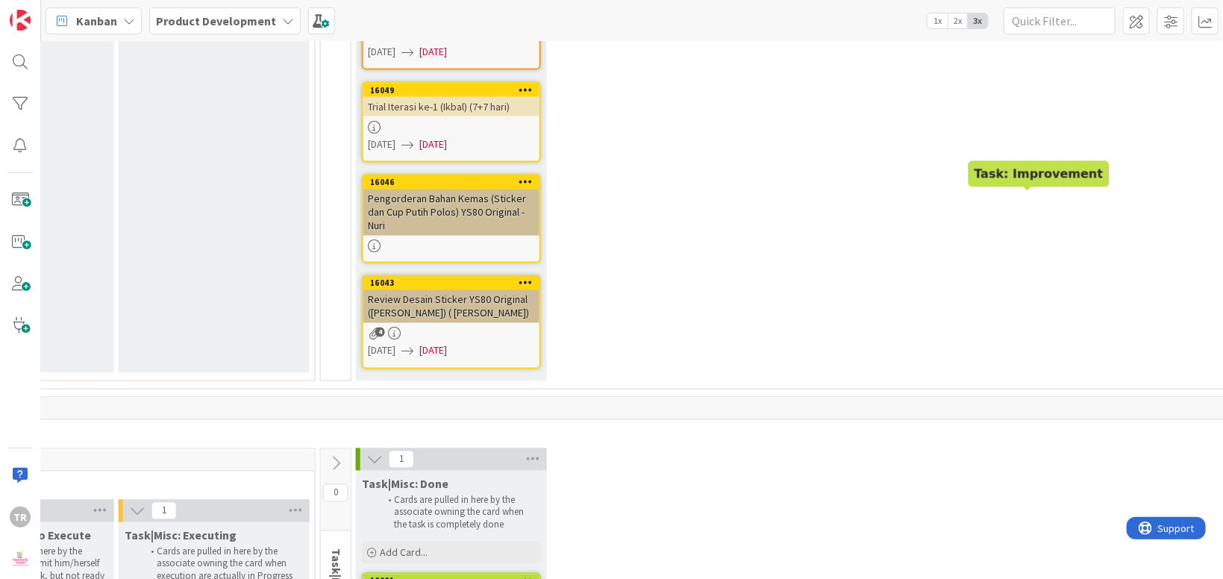
scroll to position [19532, 651]
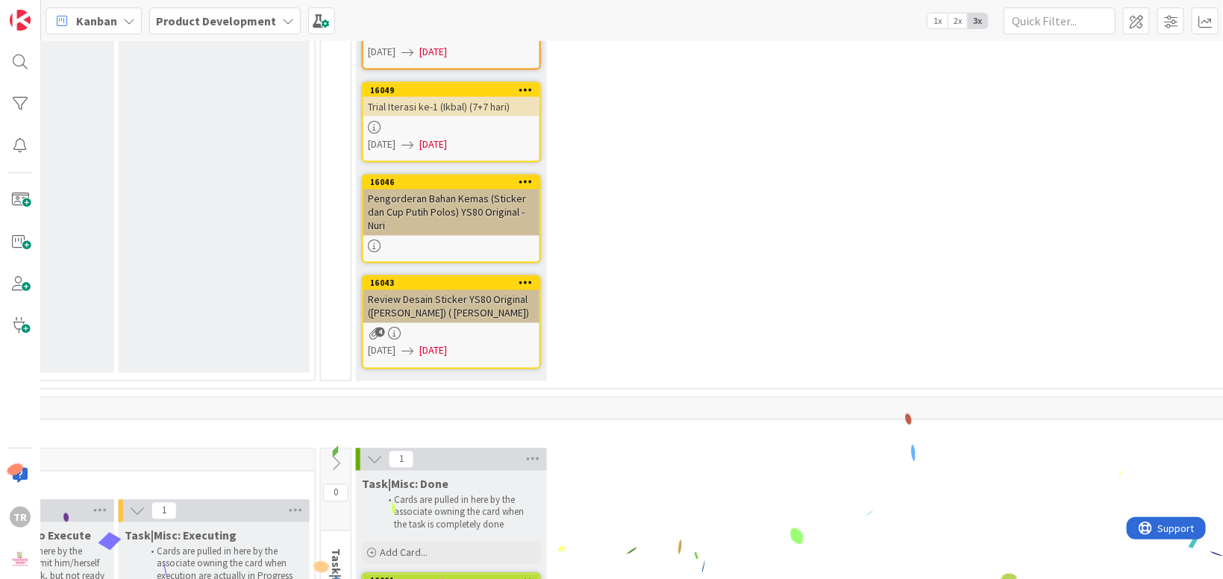
paste textarea "PT Dupas masih proses."
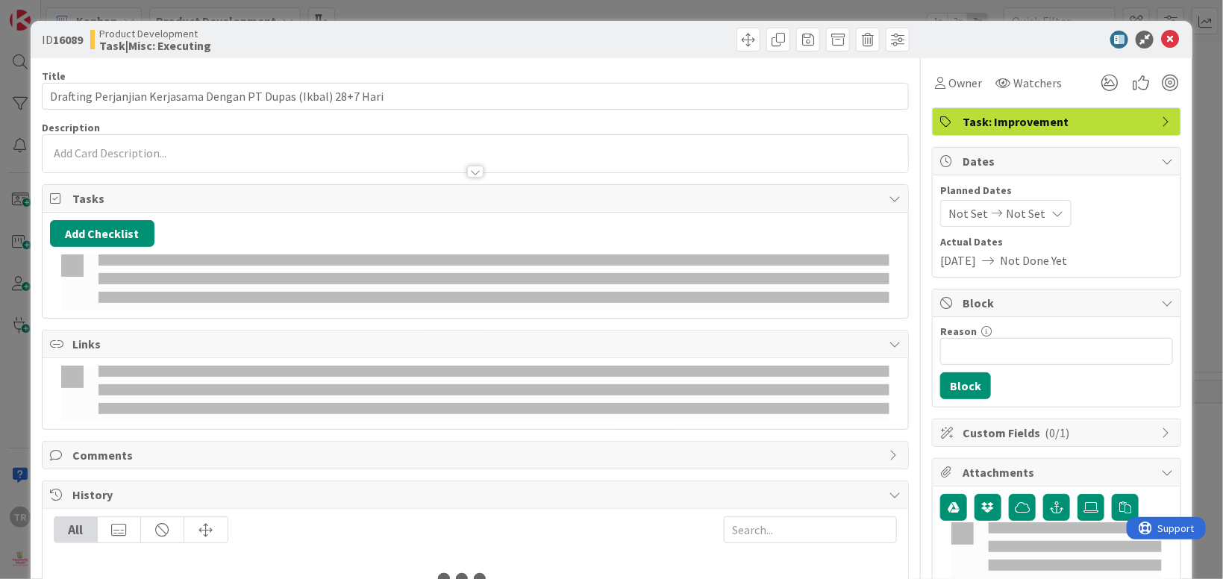
click at [79, 151] on p at bounding box center [475, 153] width 851 height 17
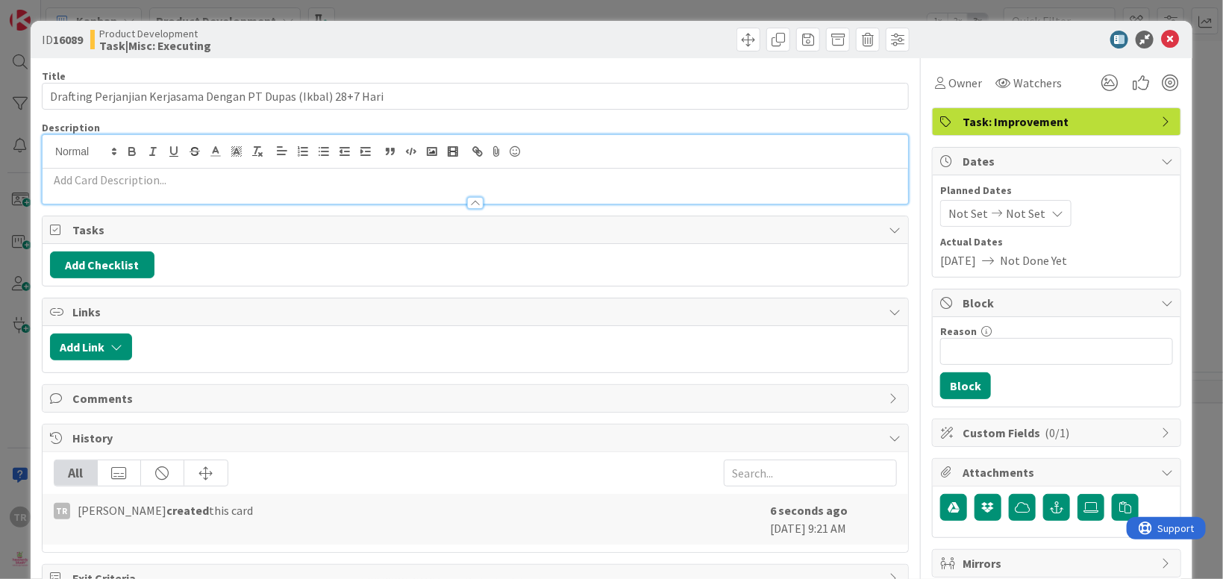
click at [154, 184] on p at bounding box center [475, 180] width 851 height 17
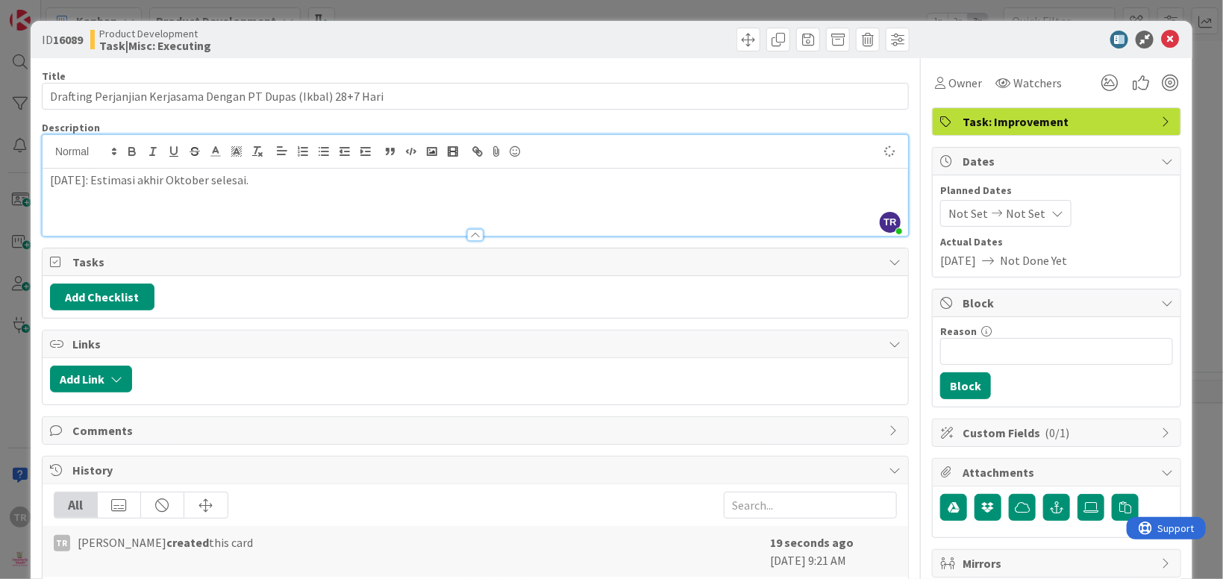
click at [983, 219] on span "Not Set" at bounding box center [968, 213] width 40 height 18
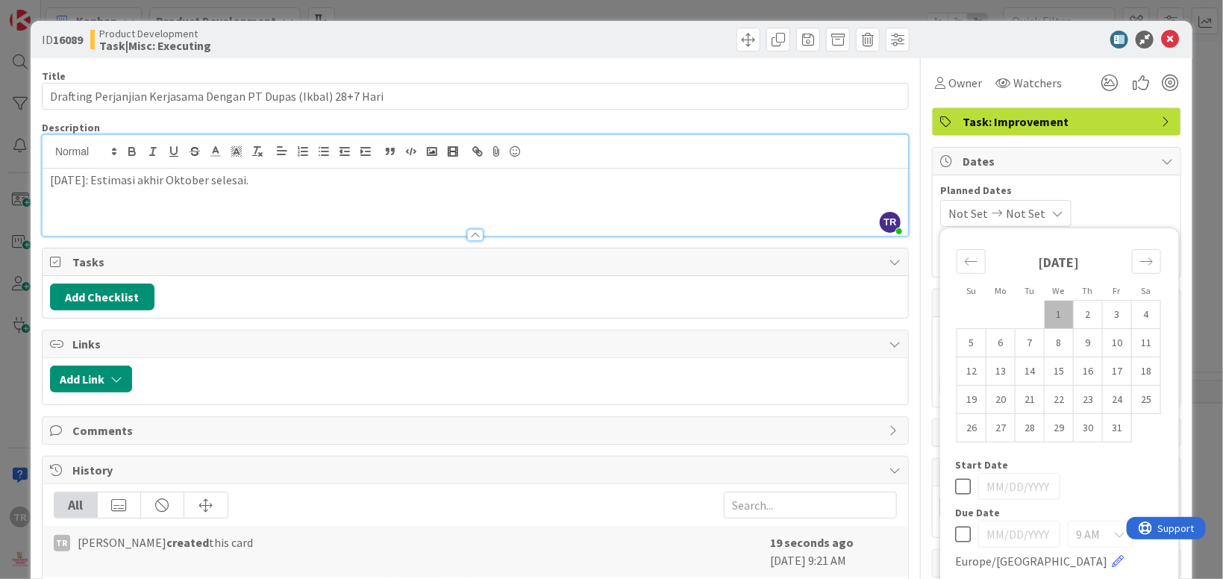
click at [1052, 316] on td "1" at bounding box center [1059, 314] width 29 height 28
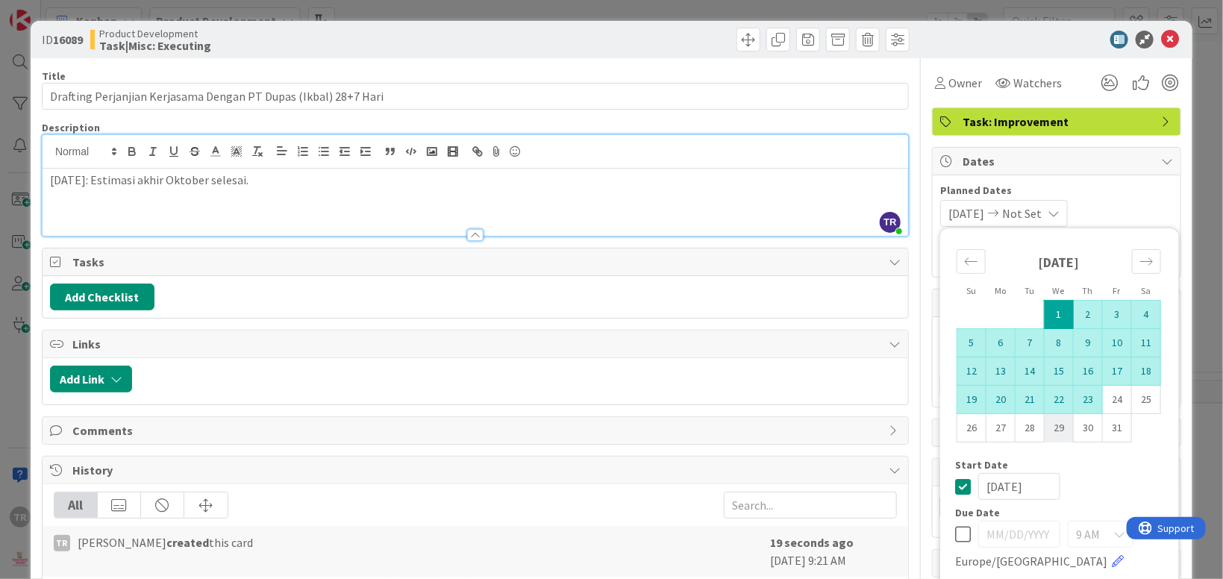
click at [1059, 427] on td "29" at bounding box center [1059, 427] width 29 height 28
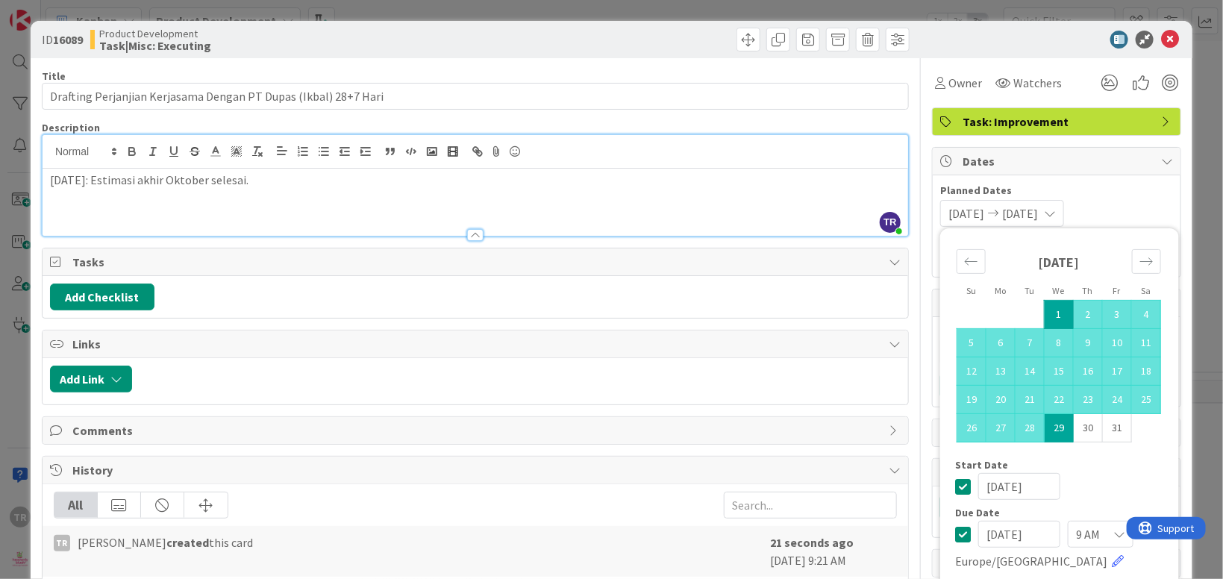
click at [25, 270] on div "ID 16089 Product Development Task|Misc: Executing Title 63 / 128 Drafting Perja…" at bounding box center [611, 289] width 1223 height 579
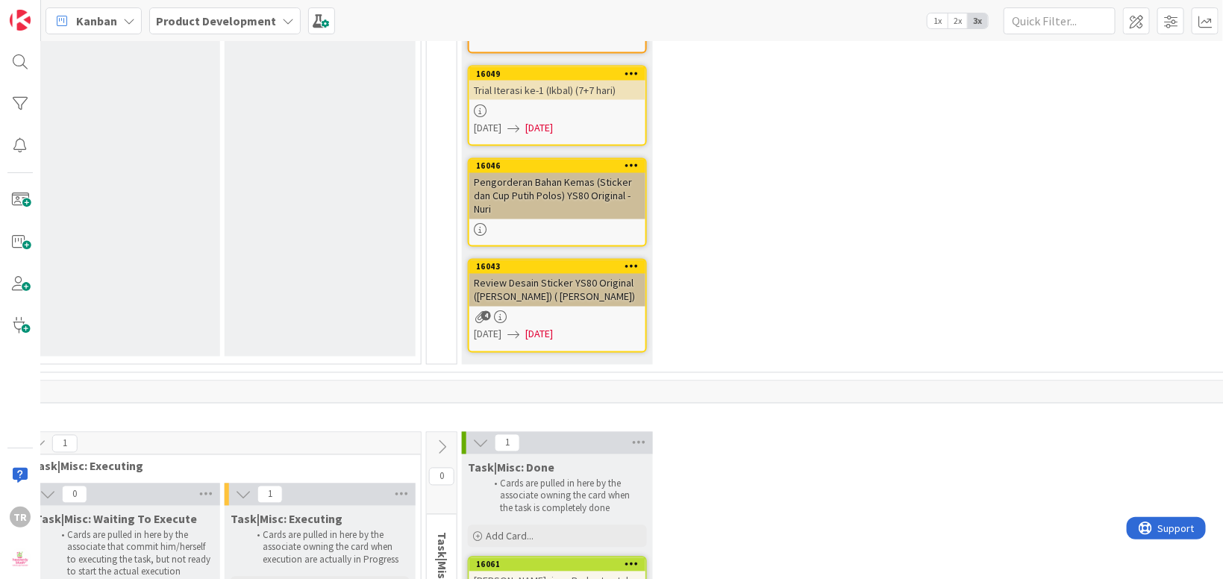
scroll to position [19532, 545]
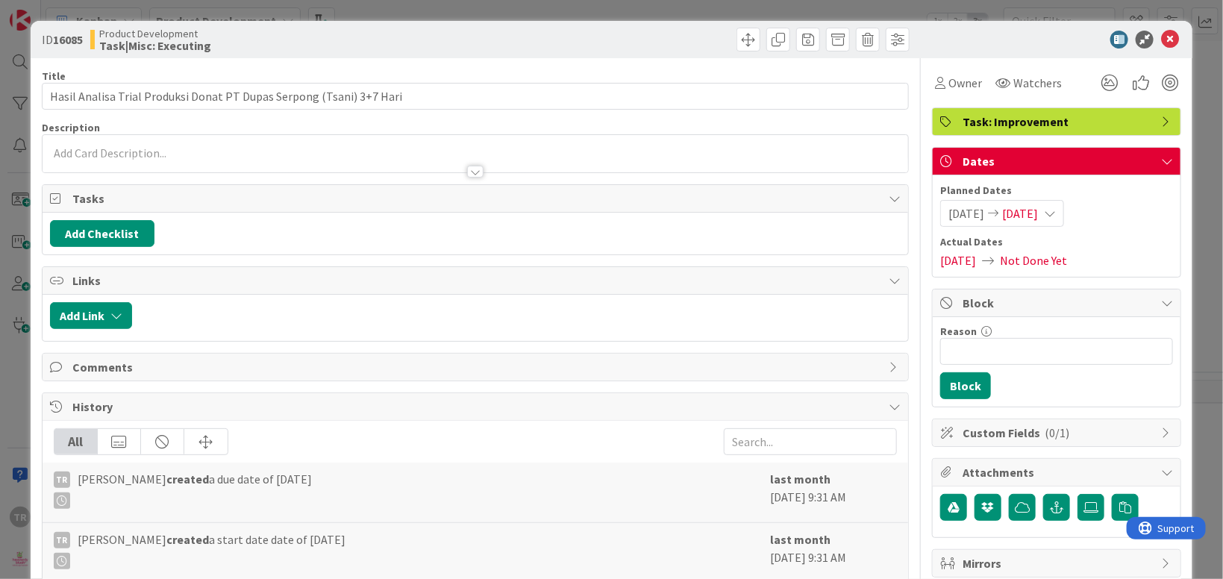
click at [242, 151] on div at bounding box center [475, 157] width 865 height 31
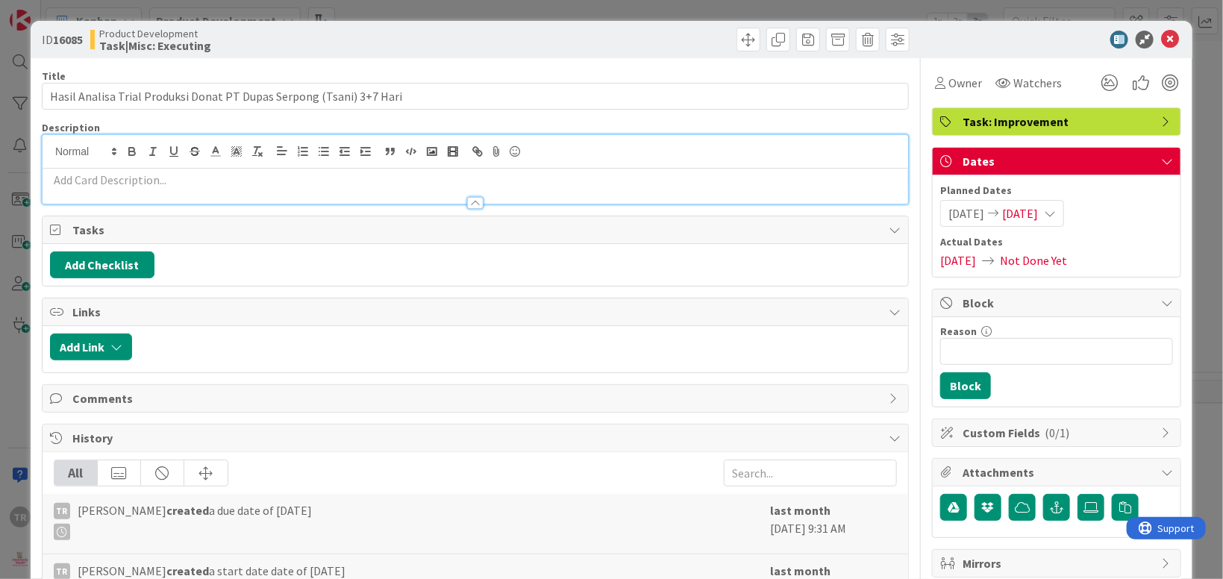
paste div
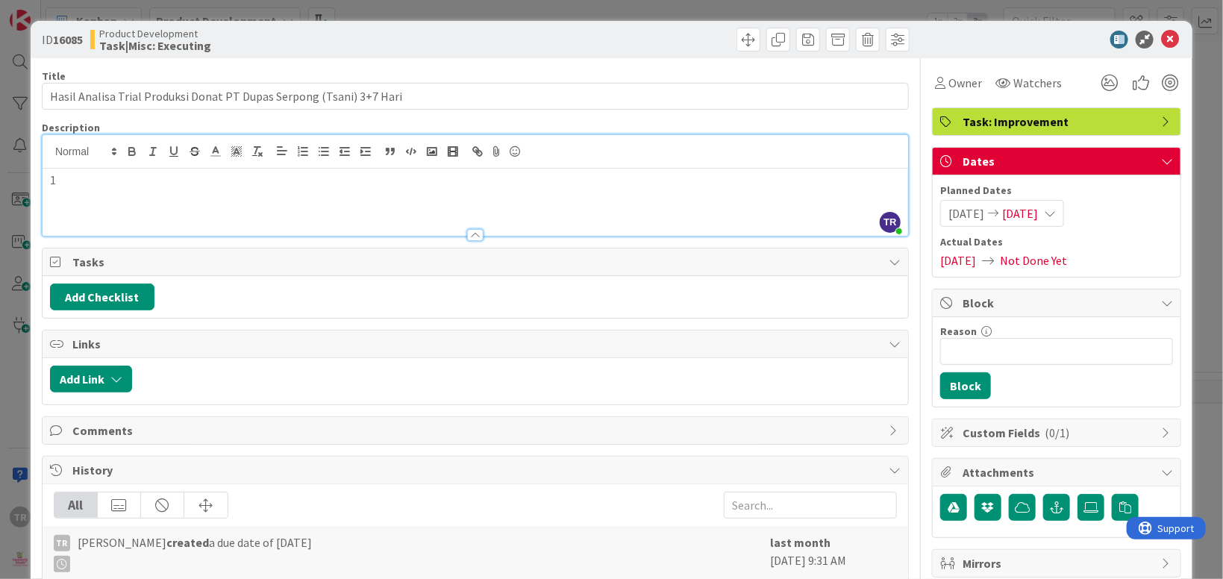
click at [225, 180] on p "1" at bounding box center [475, 180] width 851 height 17
copy p "[DATE]:"
click at [9, 339] on div "ID 16085 Product Development Task|Misc: Executing Title 69 / 128 Hasil Analisa …" at bounding box center [611, 289] width 1223 height 579
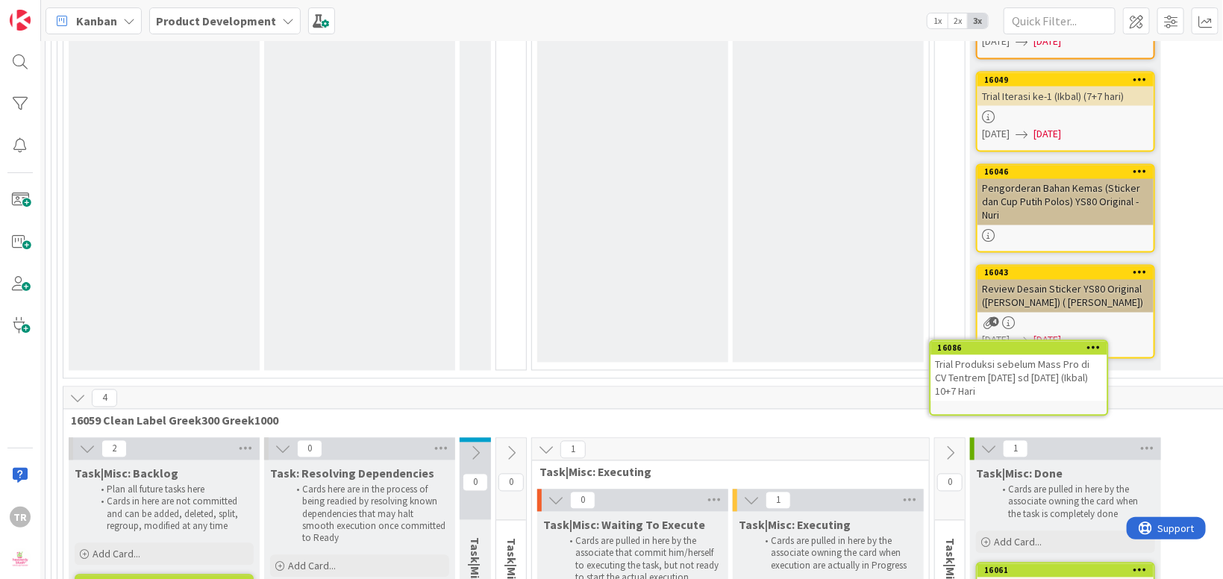
scroll to position [19526, 91]
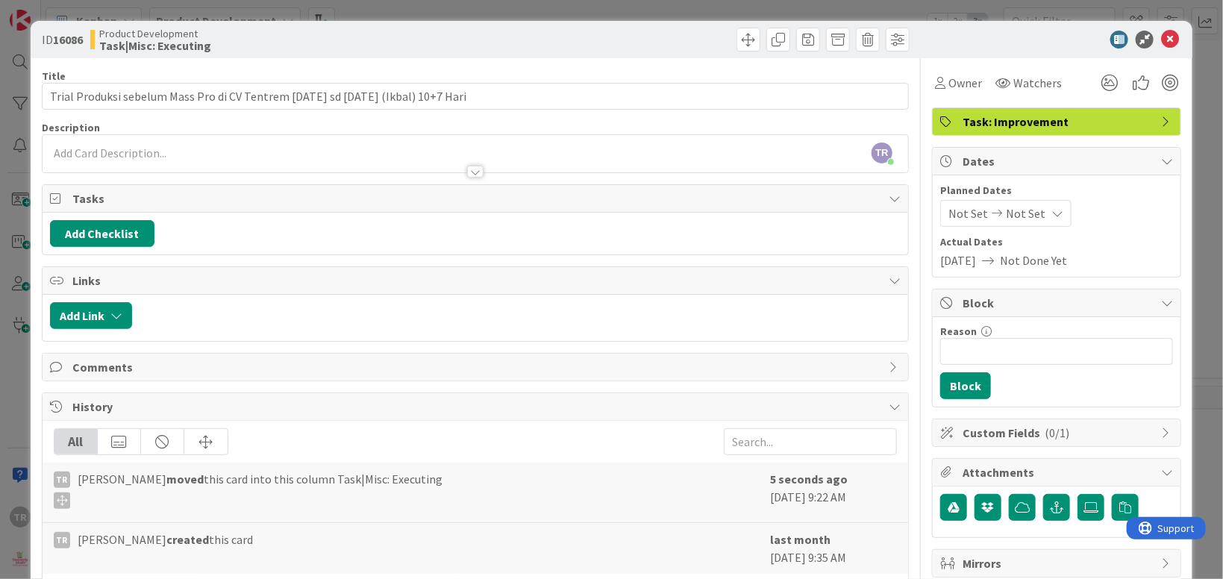
click at [969, 213] on span "Not Set" at bounding box center [968, 213] width 40 height 18
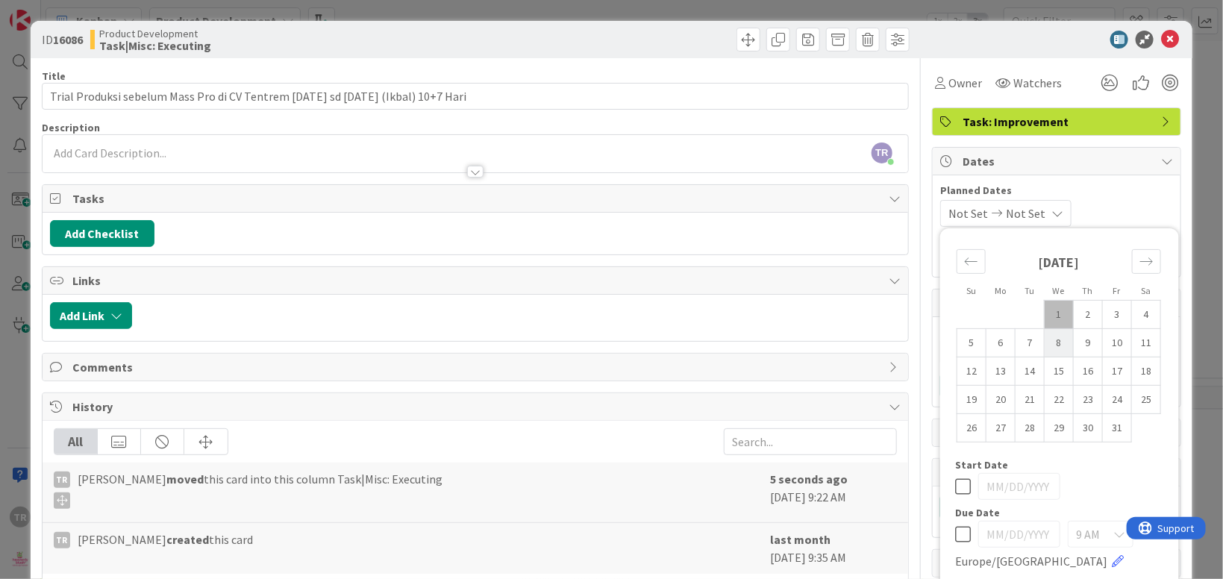
click at [1065, 344] on td "8" at bounding box center [1059, 342] width 29 height 28
click at [1055, 313] on td "1" at bounding box center [1059, 314] width 29 height 28
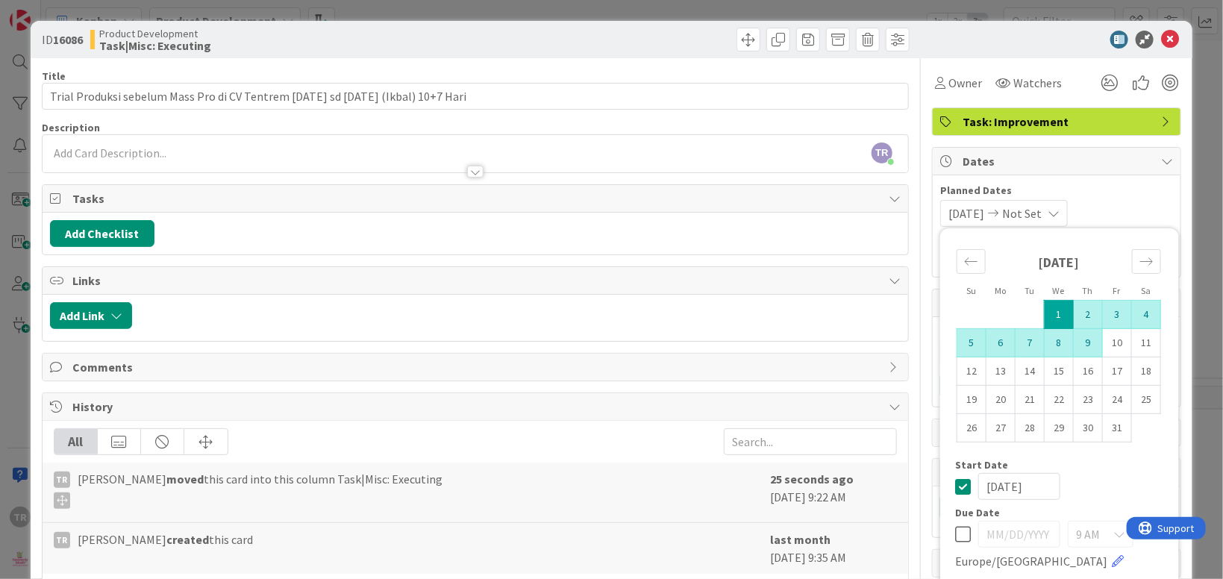
click at [1095, 348] on td "9" at bounding box center [1088, 342] width 29 height 28
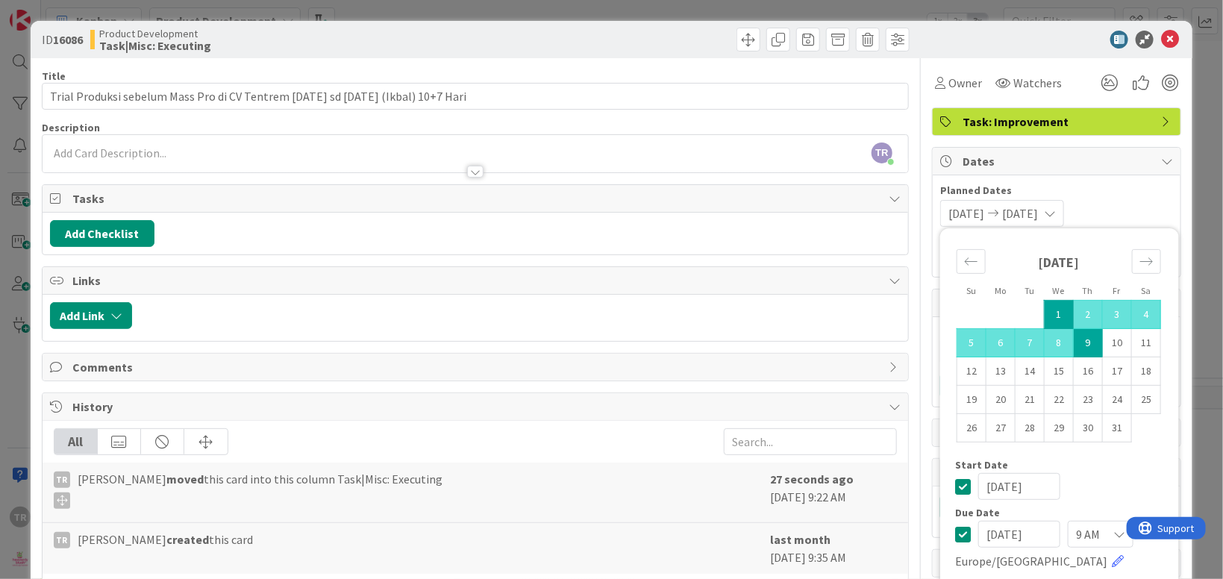
click at [14, 257] on div "ID 16086 Product Development Task|Misc: Executing Title 89 / 128 Trial Produksi…" at bounding box center [611, 289] width 1223 height 579
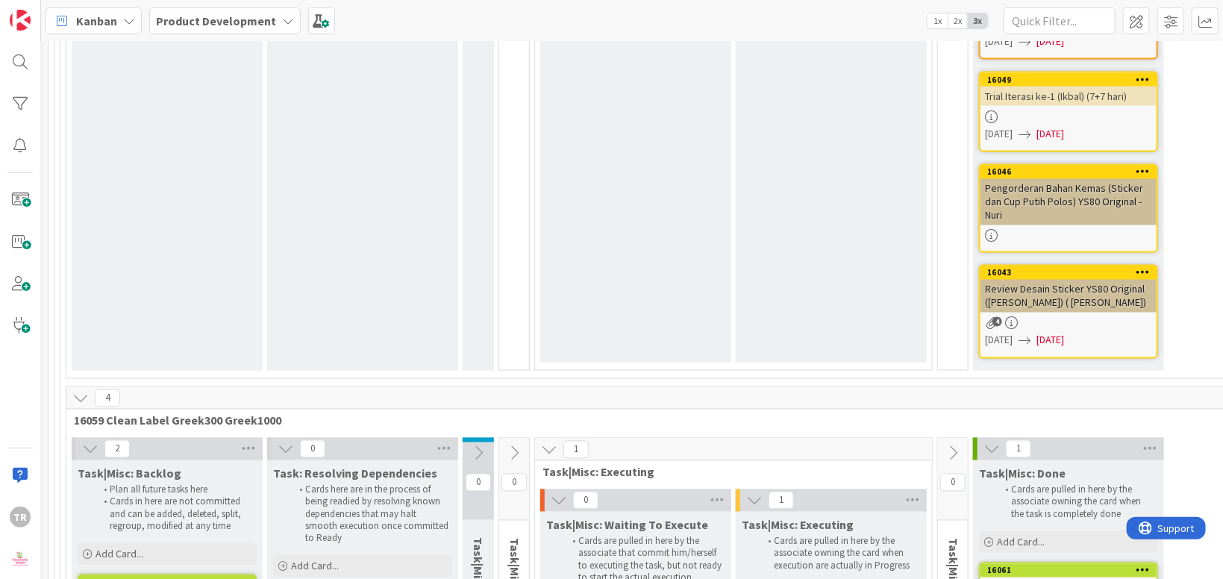
scroll to position [19526, 0]
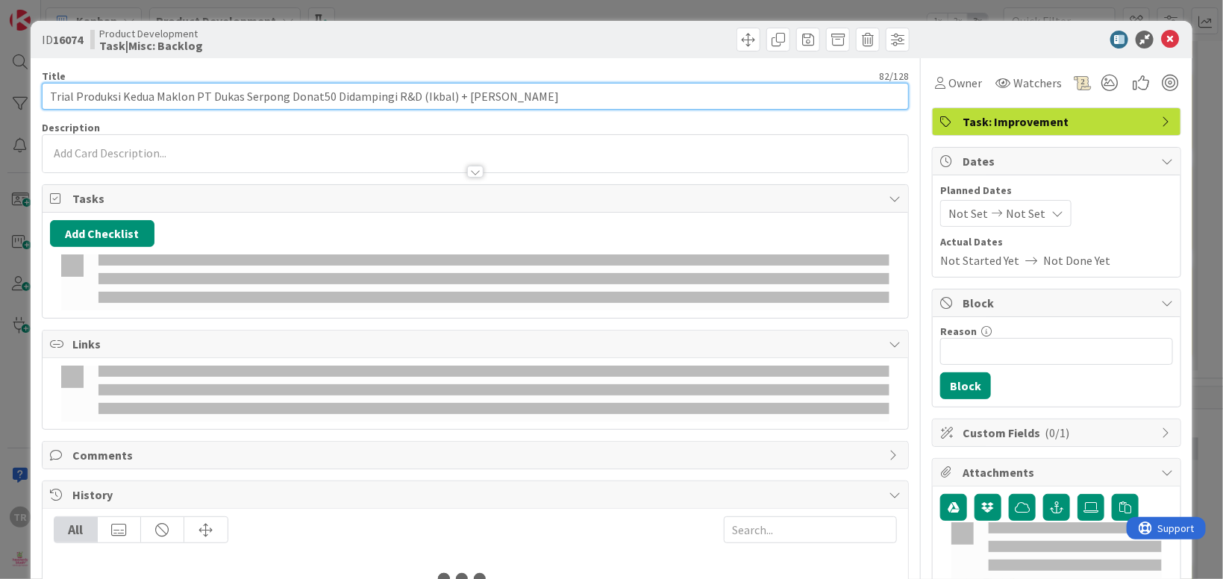
click at [228, 101] on input "Trial Produksi Kedua Maklon PT Dukas Serpong Donat50 Didampingi R&D (Ikbal) + […" at bounding box center [475, 96] width 867 height 27
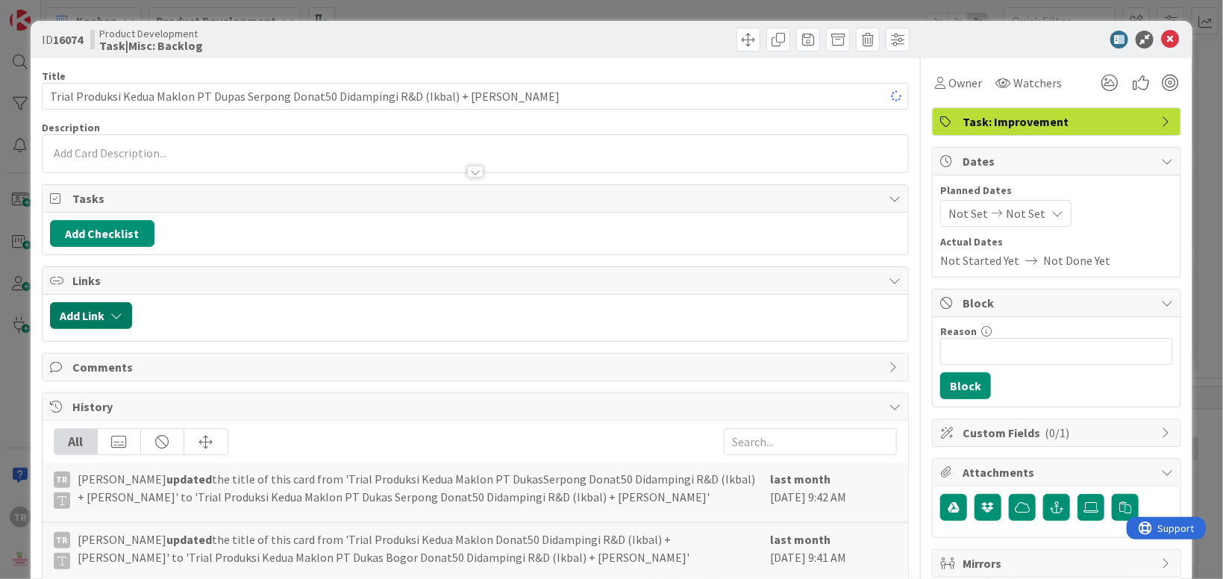
click at [104, 323] on button "Add Link" at bounding box center [91, 315] width 82 height 27
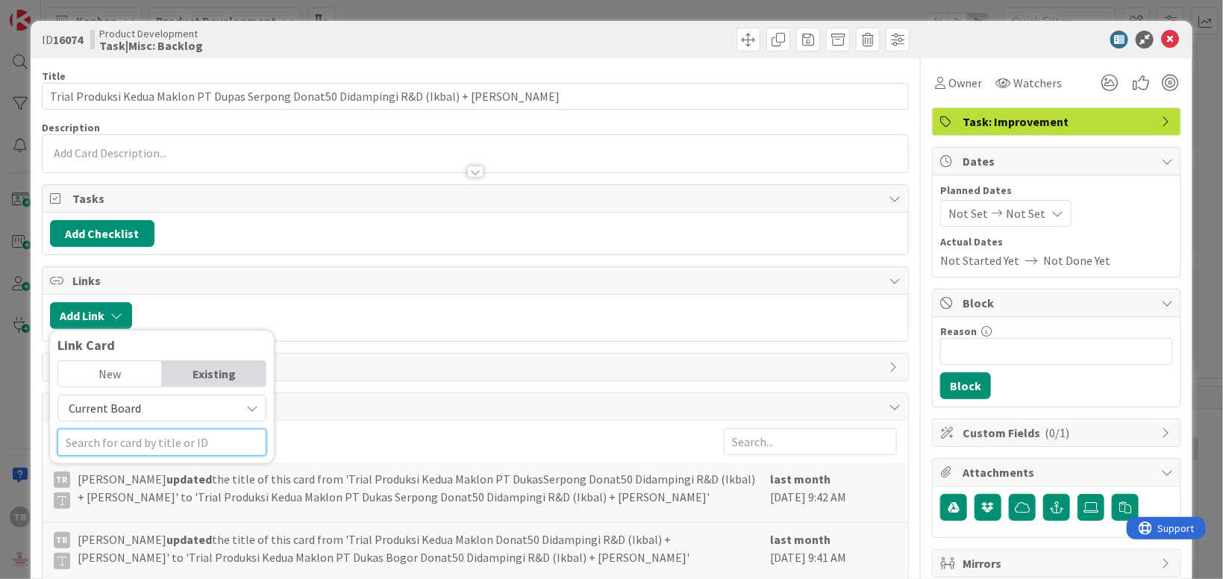
click at [139, 442] on input "text" at bounding box center [161, 442] width 209 height 27
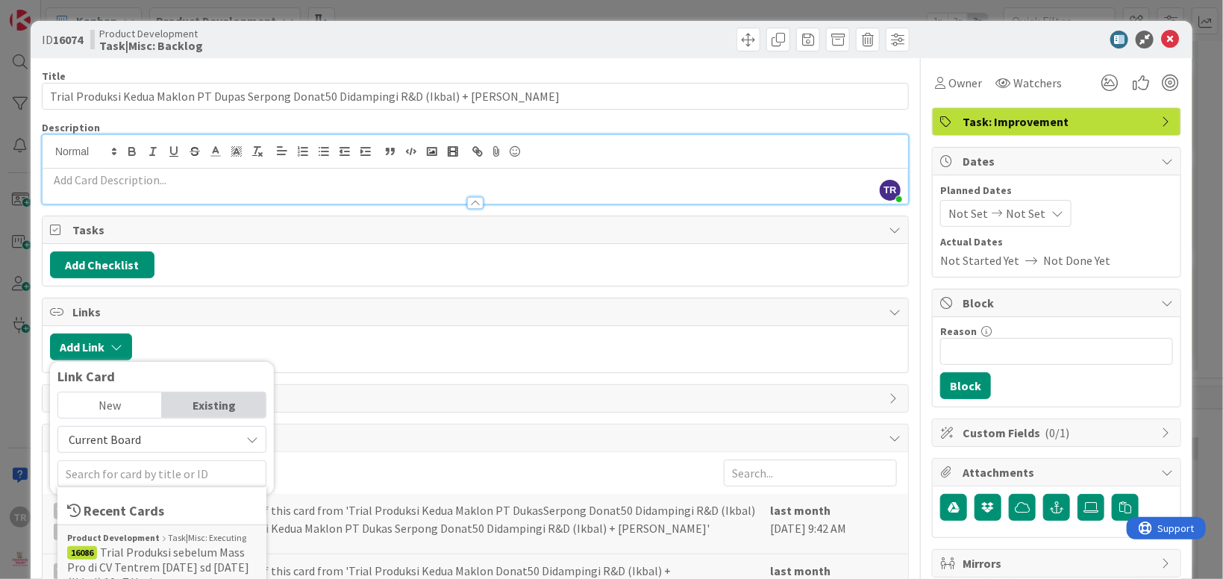
click at [127, 169] on div at bounding box center [475, 186] width 865 height 35
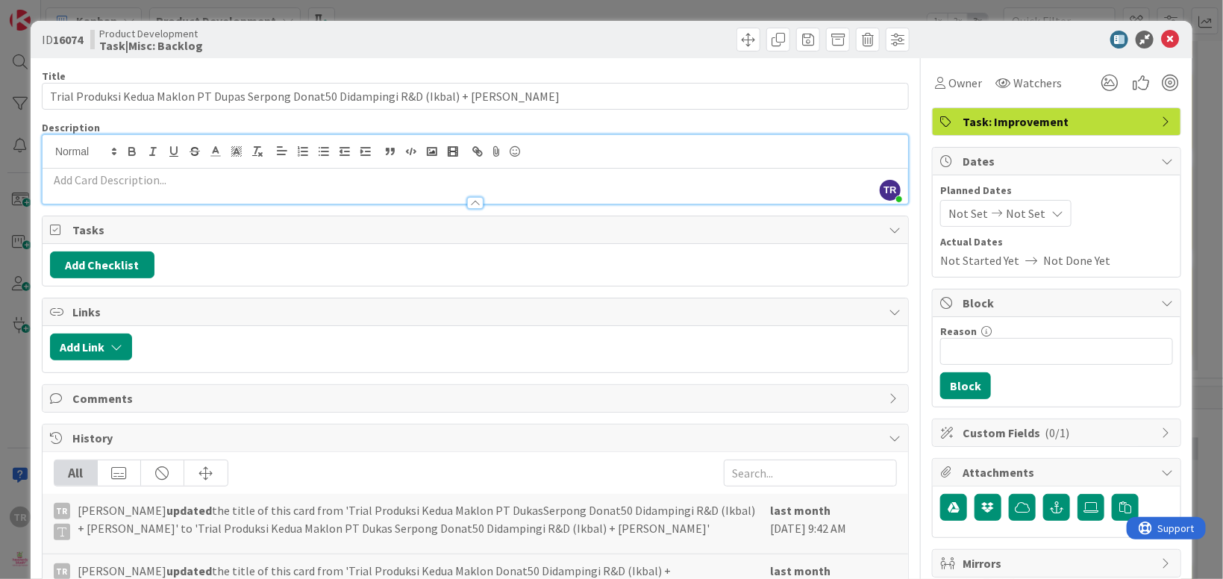
click at [12, 237] on div "ID 16074 Product Development Task|Misc: Backlog Title 82 / 128 Trial Produksi K…" at bounding box center [611, 289] width 1223 height 579
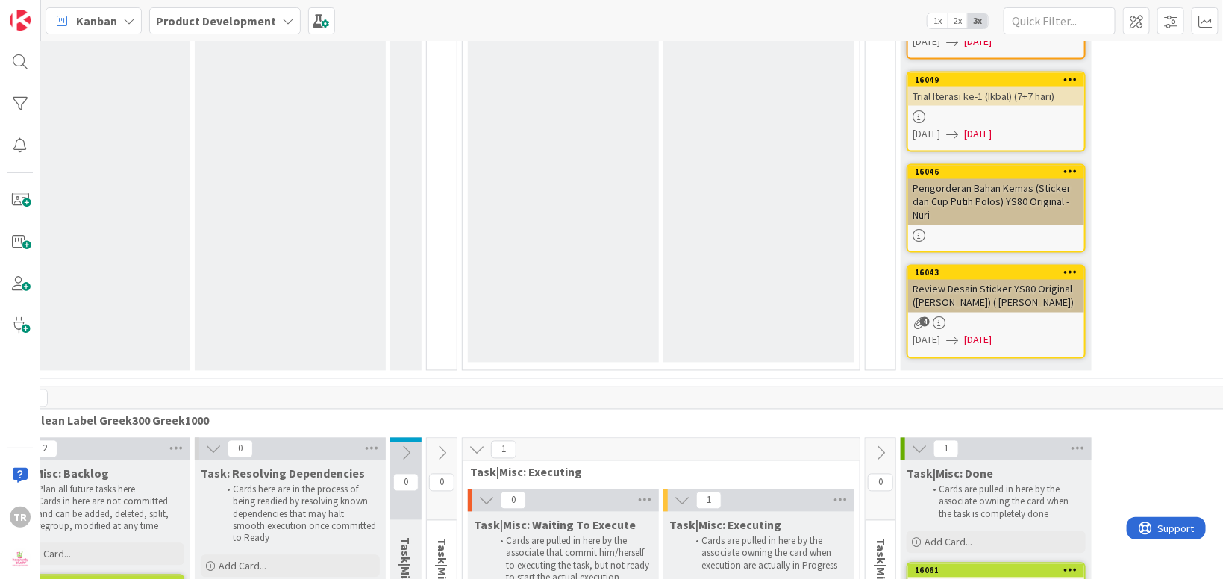
scroll to position [19526, 0]
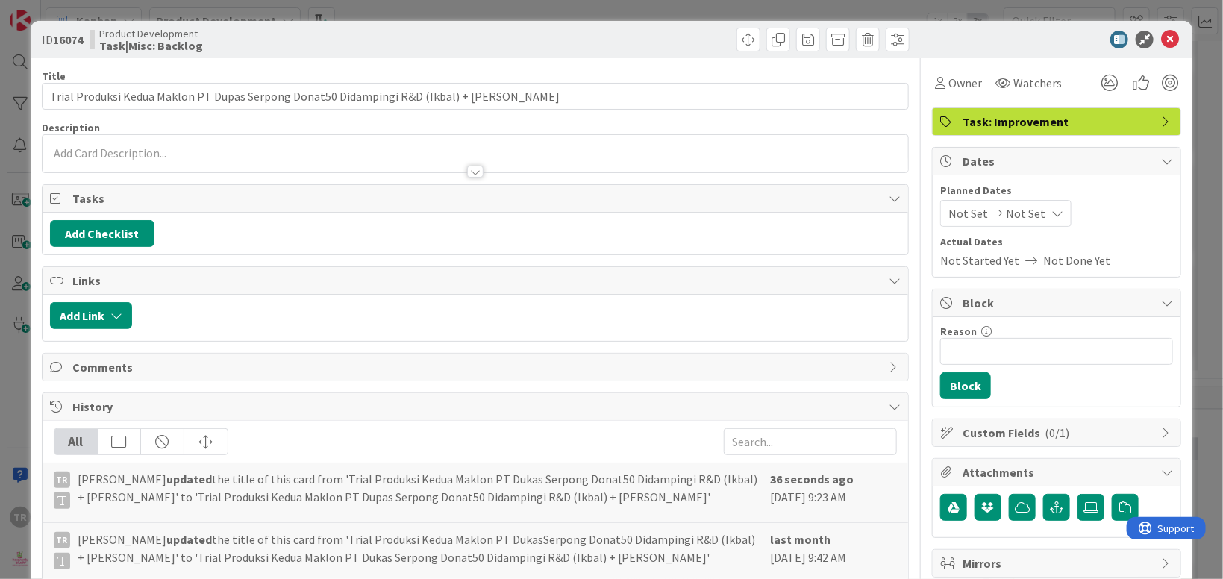
click at [968, 212] on span "Not Set" at bounding box center [968, 213] width 40 height 18
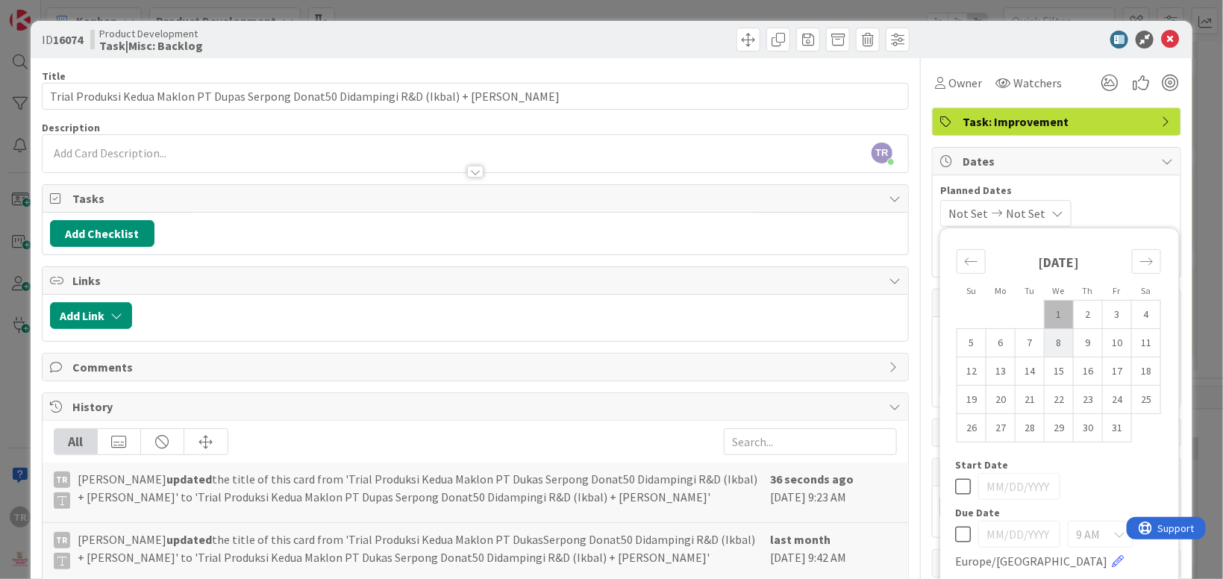
click at [1059, 343] on td "8" at bounding box center [1059, 342] width 29 height 28
click at [1087, 346] on td "9" at bounding box center [1088, 342] width 29 height 28
click at [206, 157] on div at bounding box center [475, 165] width 865 height 16
click at [189, 162] on p at bounding box center [475, 153] width 851 height 17
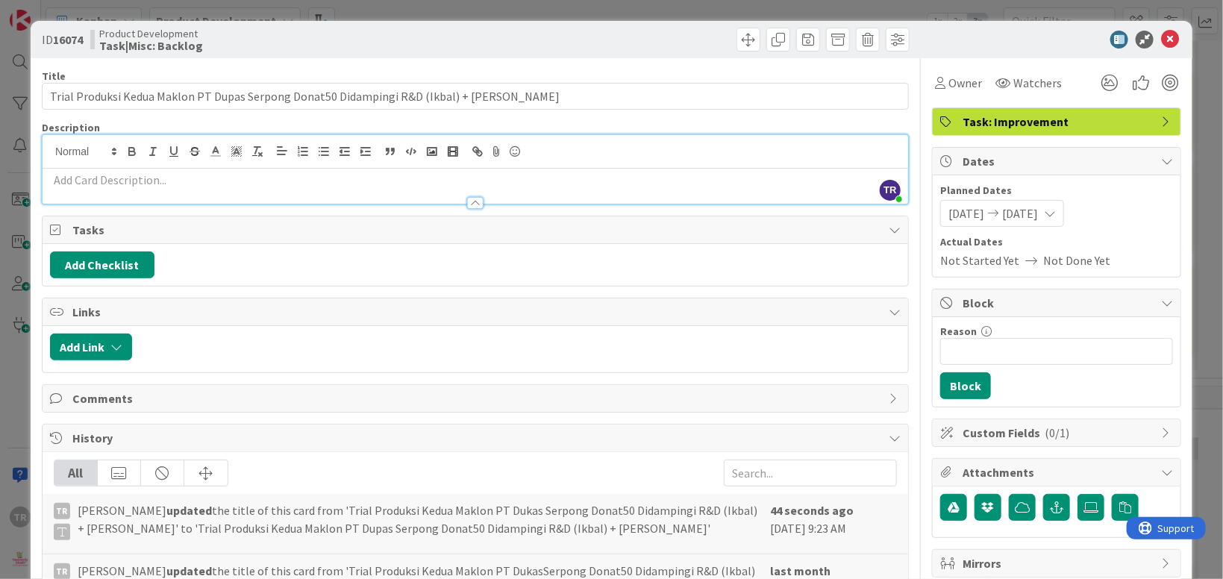
click at [189, 179] on p at bounding box center [475, 180] width 851 height 17
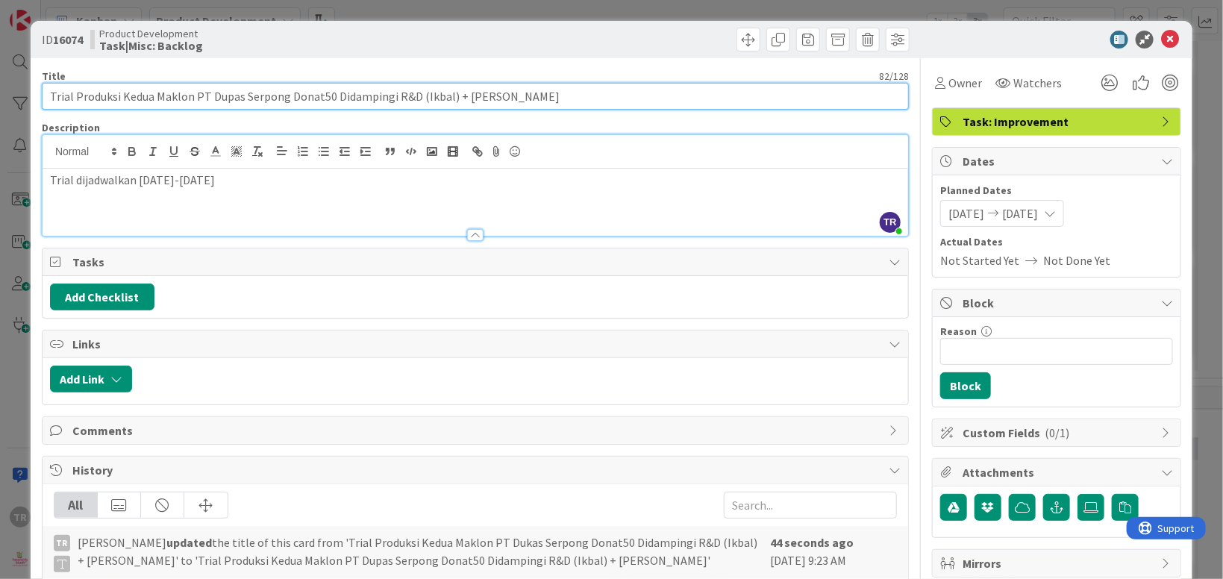
click at [454, 92] on input "Trial Produksi Kedua Maklon PT Dupas Serpong Donat50 Didampingi R&D (Ikbal) + […" at bounding box center [475, 96] width 867 height 27
click at [452, 97] on input "Trial Produksi Kedua Maklon PT Dupas Serpong Donat50 Didampingi R&D (Ikbal) + […" at bounding box center [475, 96] width 867 height 27
click at [452, 93] on input "Trial Produksi Kedua Maklon PT Dupas Serpong Donat50 Didampingi R&D (Ikbal) + […" at bounding box center [475, 96] width 867 height 27
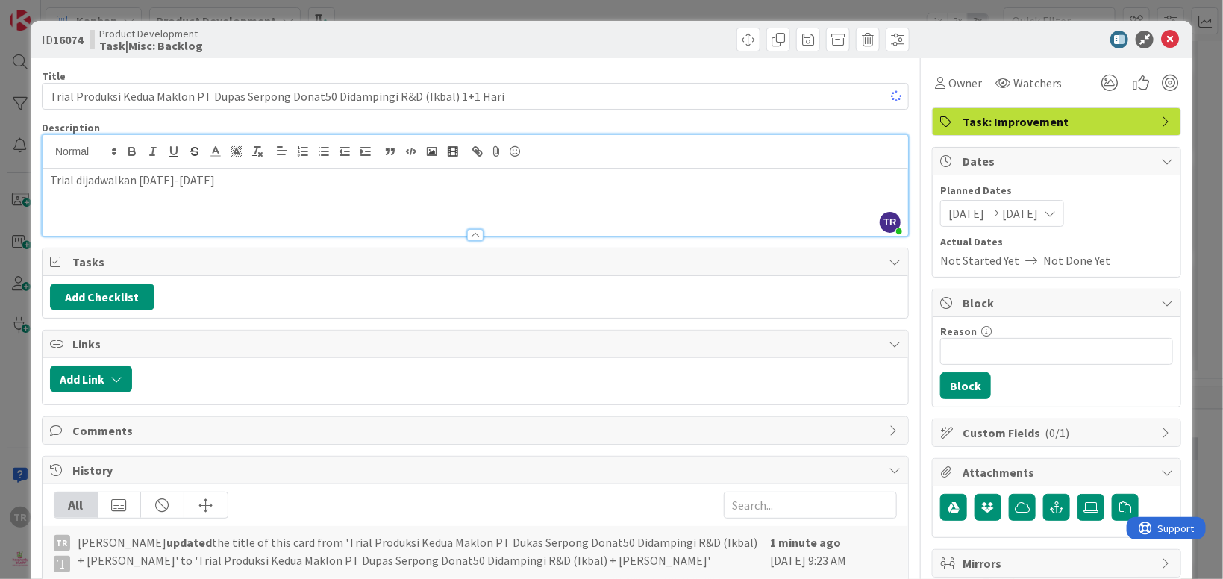
click at [48, 183] on div "Trial dijadwalkan [DATE]-[DATE]" at bounding box center [475, 202] width 865 height 67
click at [25, 239] on div "ID 16074 Product Development Task|Misc: Backlog Title 84 / 128 Trial Produksi K…" at bounding box center [611, 289] width 1223 height 579
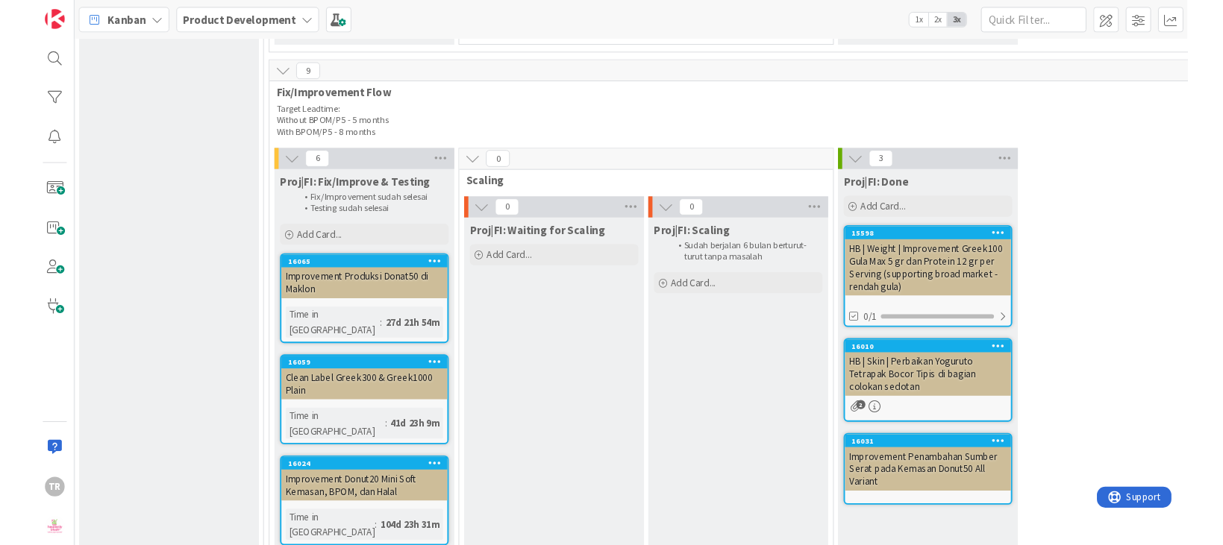
scroll to position [2017, 854]
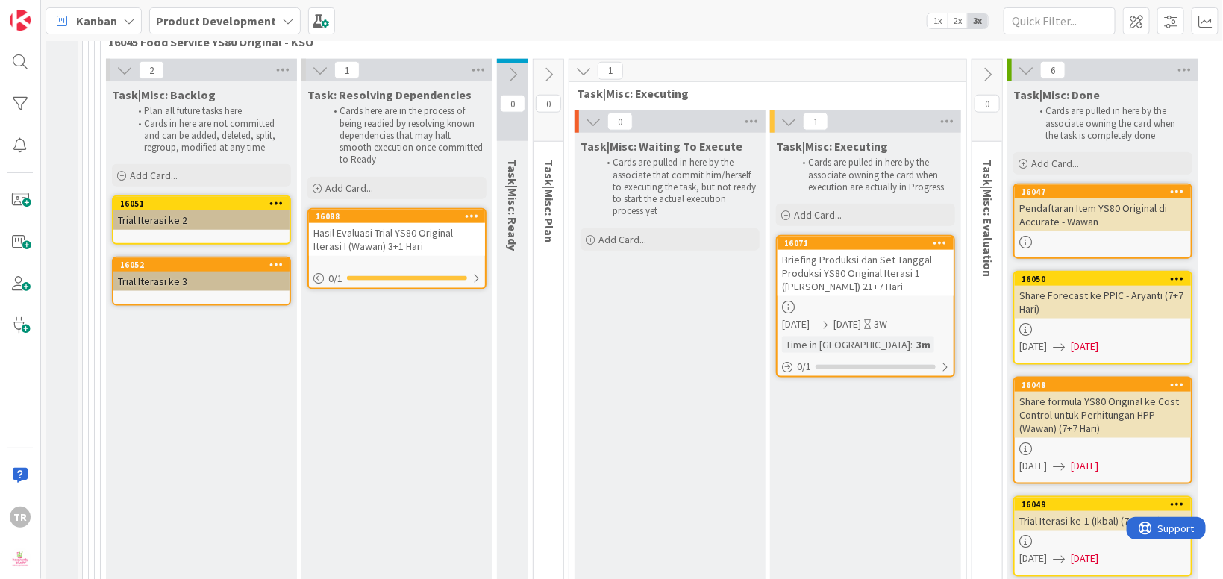
scroll to position [19101, 142]
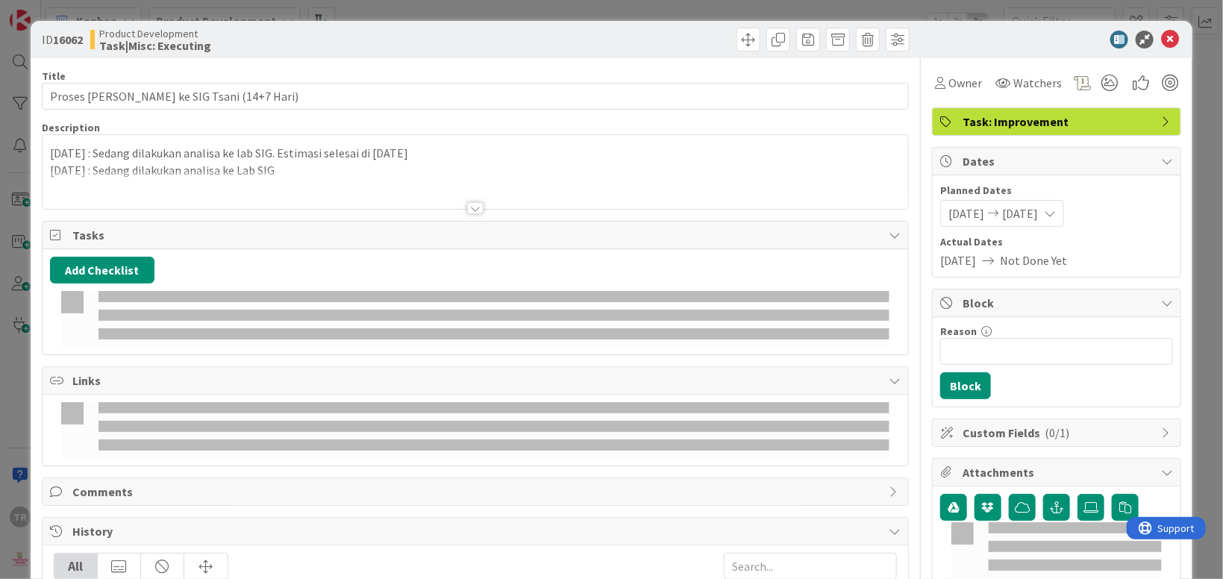
click at [299, 166] on p "[DATE] : Sedang dilakukan analisa ke Lab SIG" at bounding box center [475, 170] width 851 height 17
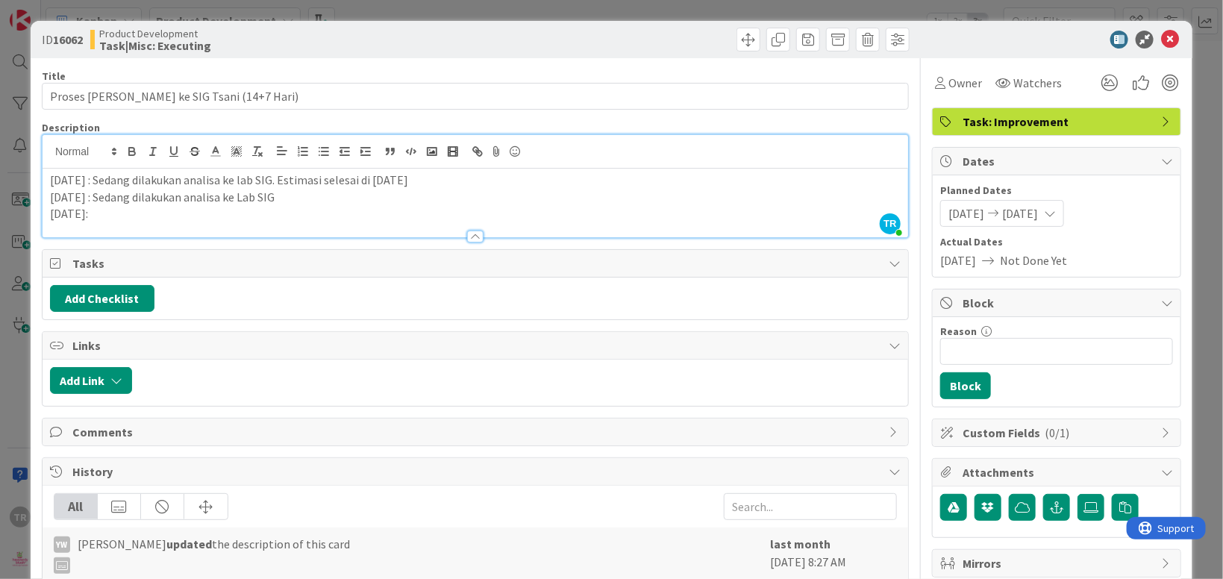
click at [284, 218] on p "[DATE]:" at bounding box center [475, 213] width 851 height 17
click at [16, 342] on div "ID 16062 Product Development Task|Misc: Executing Title 39 / 128 Proses Analisa…" at bounding box center [611, 289] width 1223 height 579
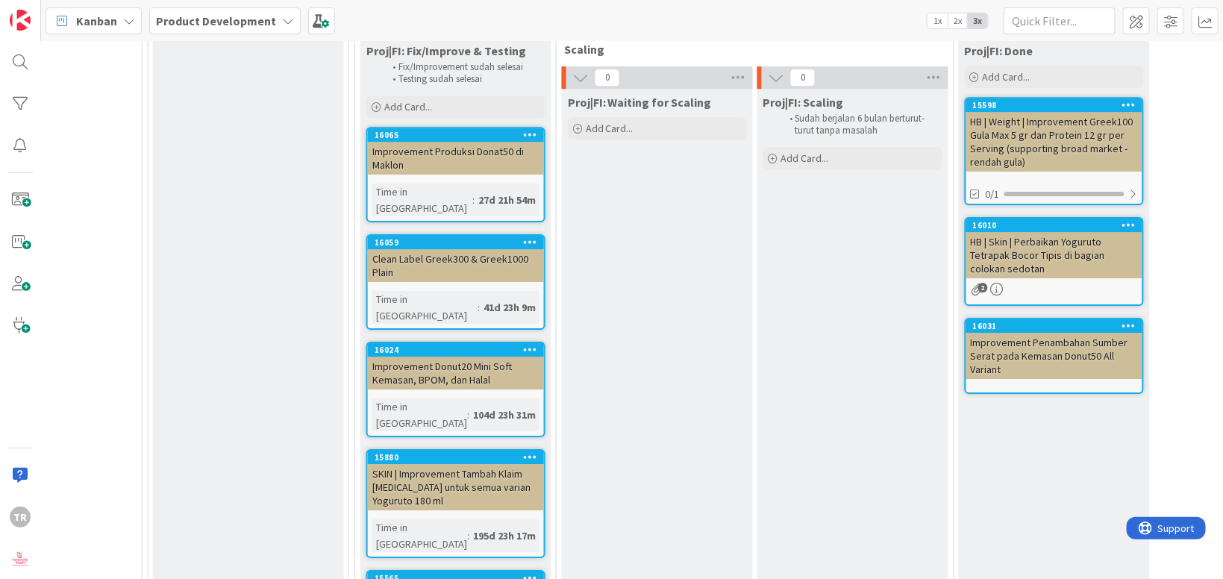
scroll to position [1991, 747]
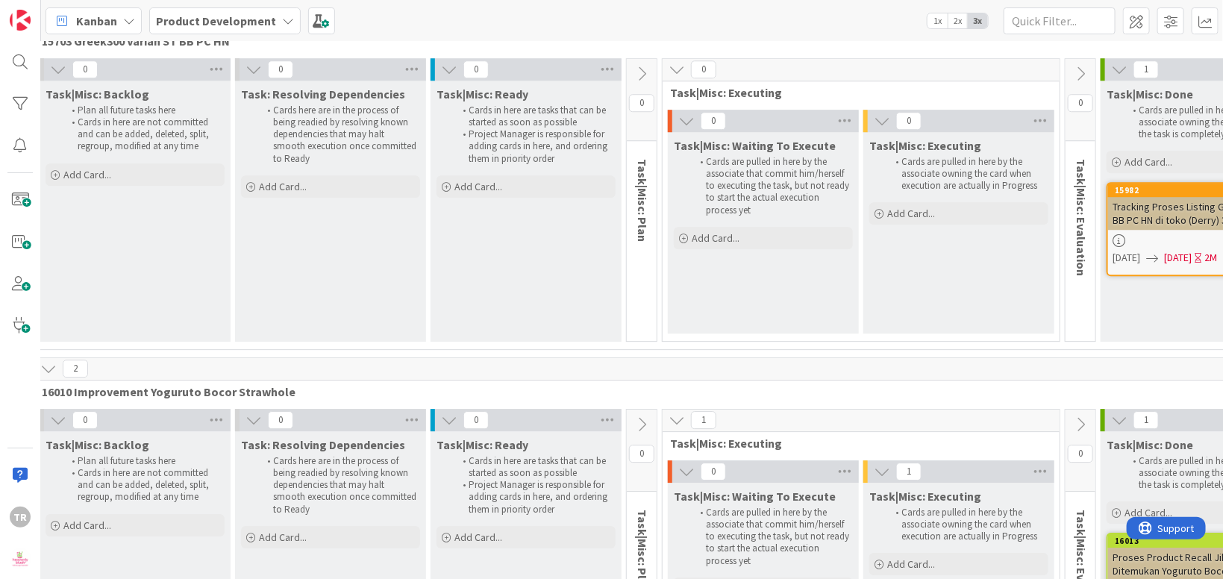
scroll to position [17661, 137]
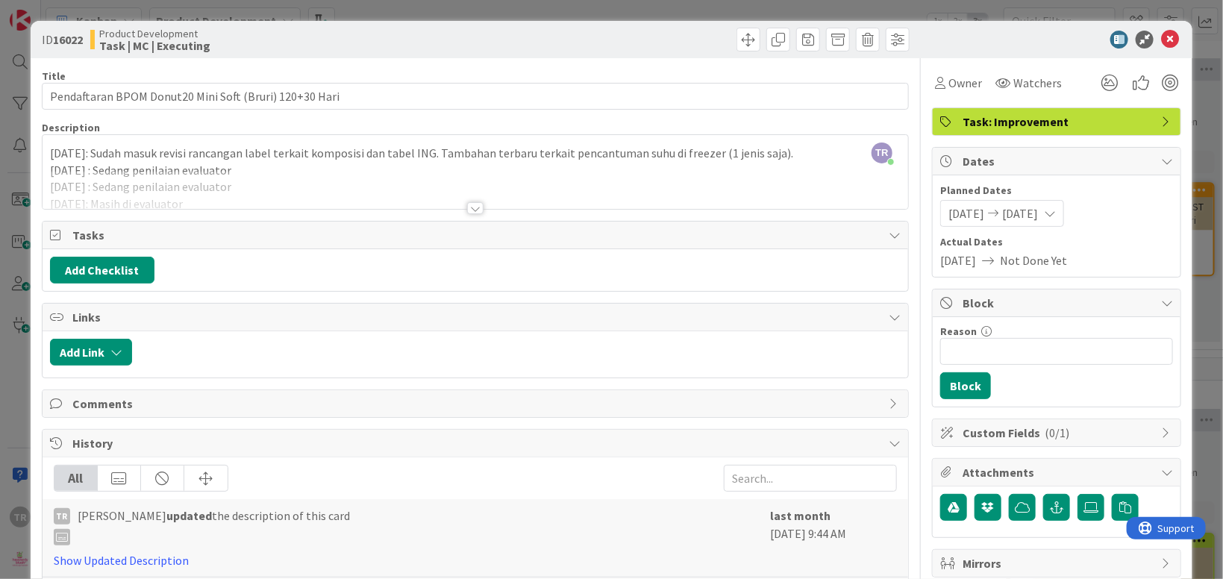
click at [234, 195] on div at bounding box center [475, 190] width 865 height 38
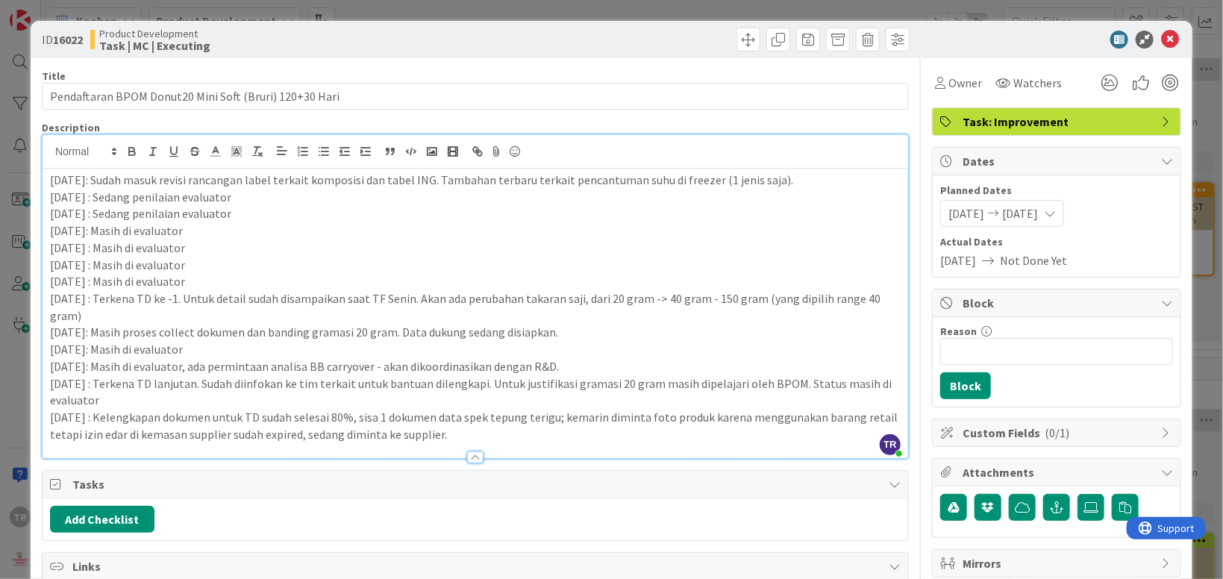
click at [517, 430] on p "[DATE] : Kelengkapan dokumen untuk TD sudah selesai 80%, sisa 1 dokumen data sp…" at bounding box center [475, 426] width 851 height 34
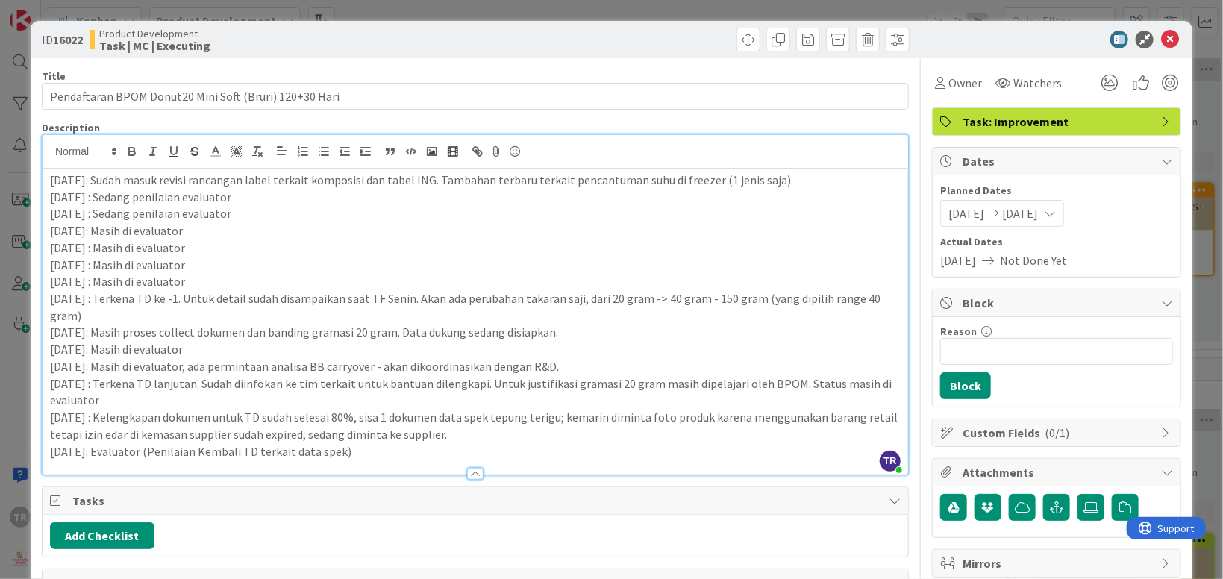
click at [11, 364] on div "ID 16022 Product Development Task | MC | Executing Title 54 / 128 Pendaftaran B…" at bounding box center [611, 289] width 1223 height 579
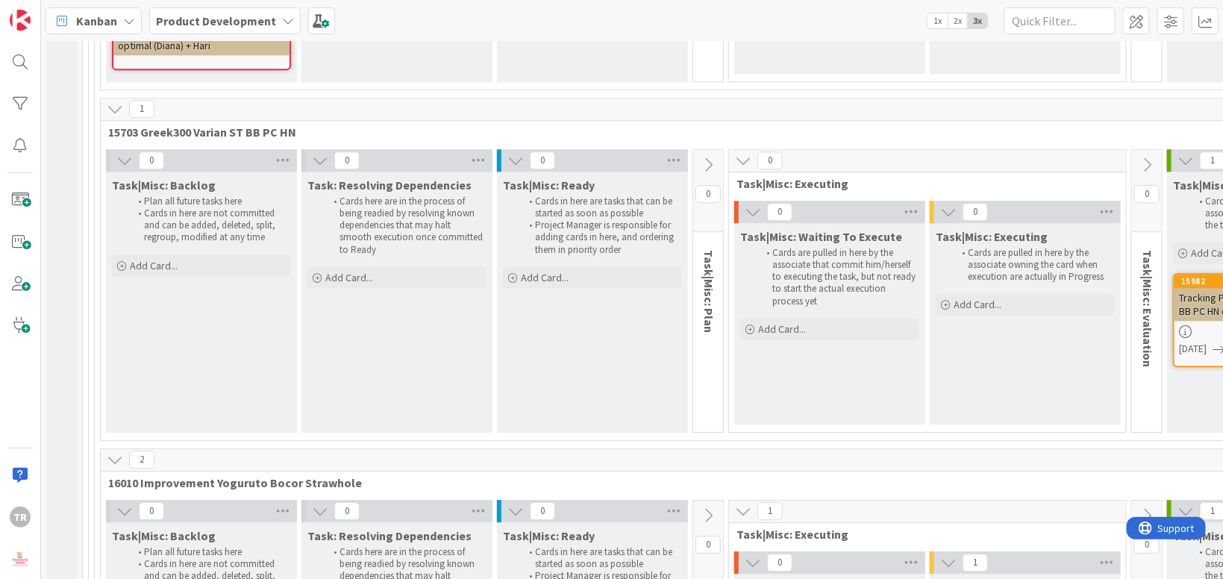
scroll to position [17570, 35]
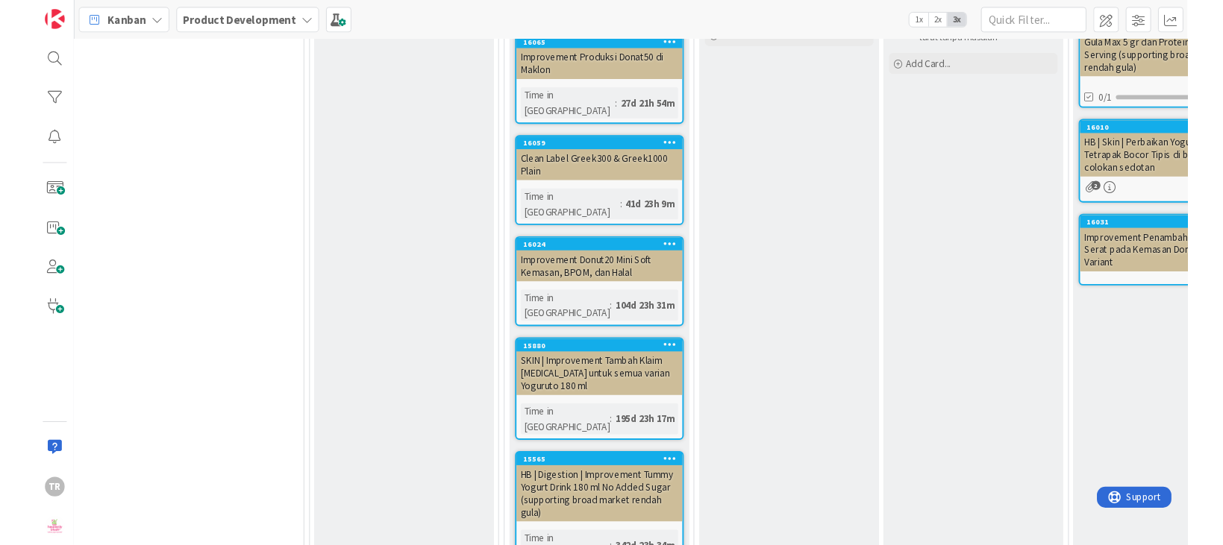
scroll to position [2173, 604]
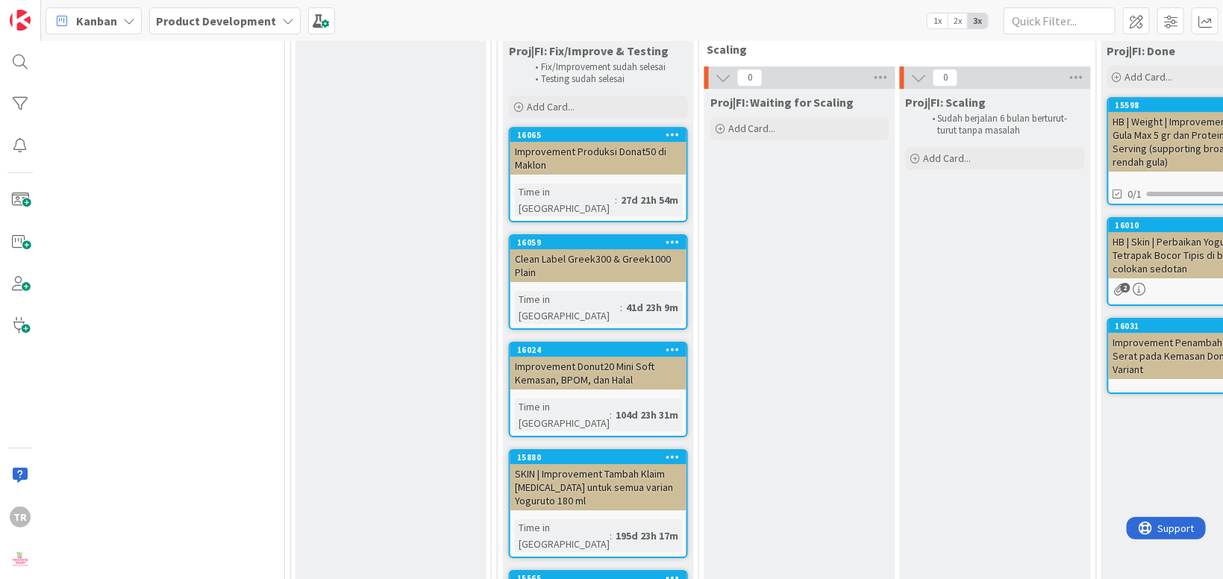
click at [801, 251] on div "Proj|FI: Waiting for Scaling Add Card..." at bounding box center [799, 446] width 191 height 715
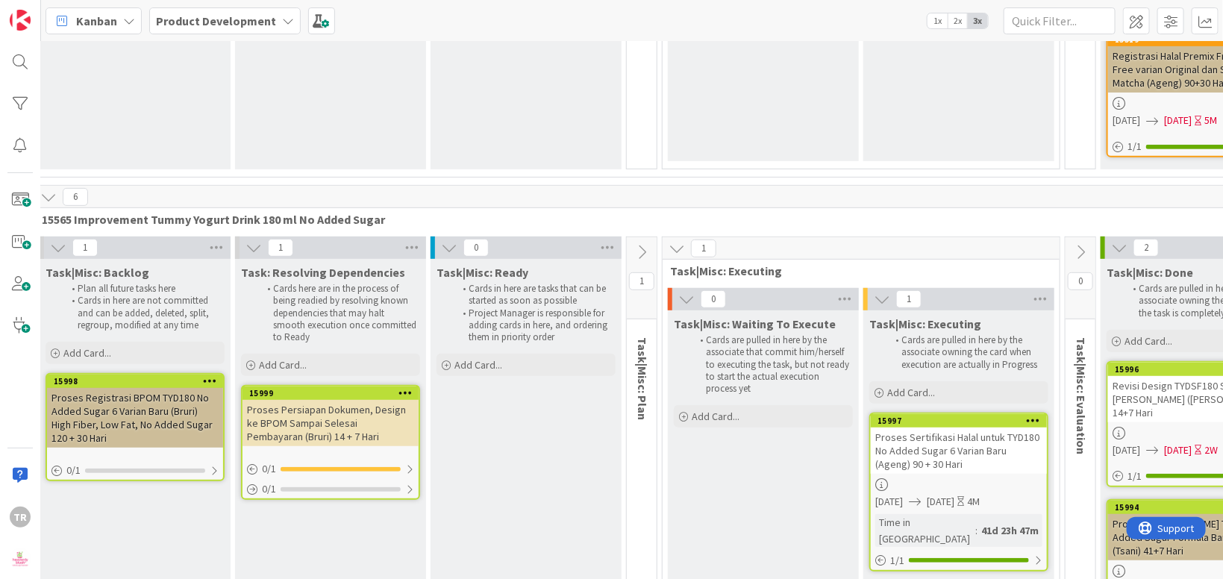
scroll to position [16001, 244]
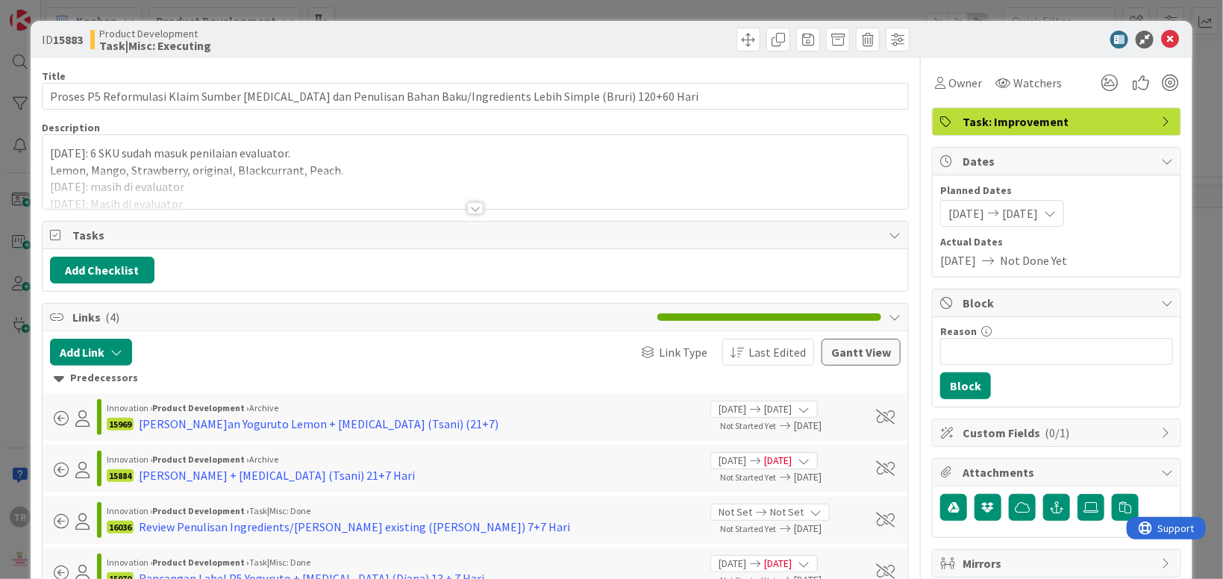
click at [238, 193] on div at bounding box center [475, 190] width 865 height 38
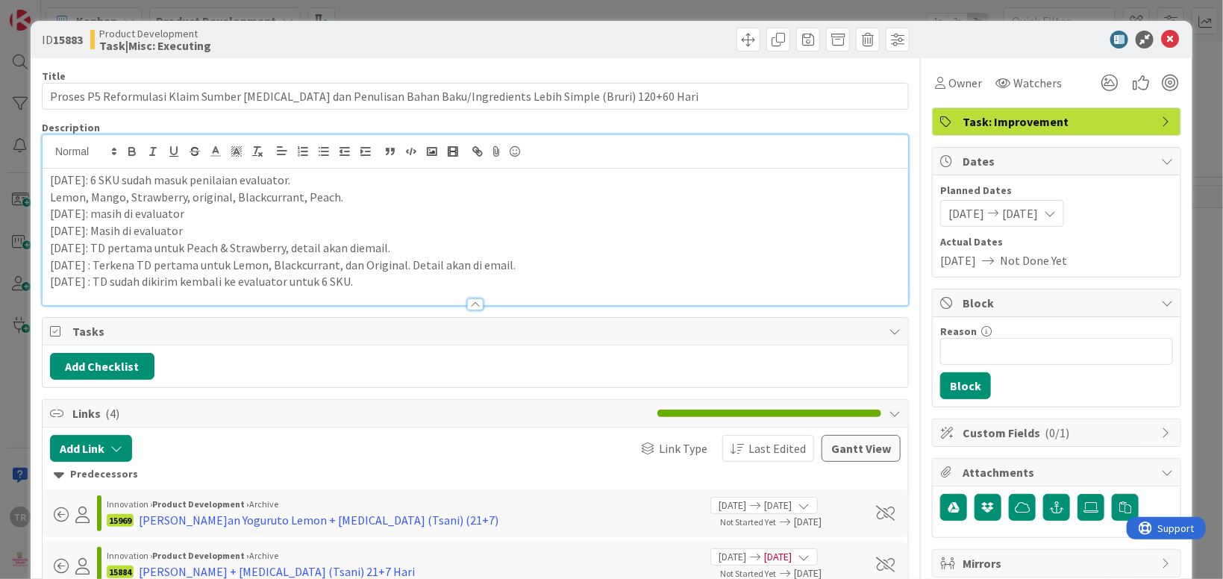
click at [394, 283] on p "[DATE] : TD sudah dikirim kembali ke evaluator untuk 6 SKU." at bounding box center [475, 281] width 851 height 17
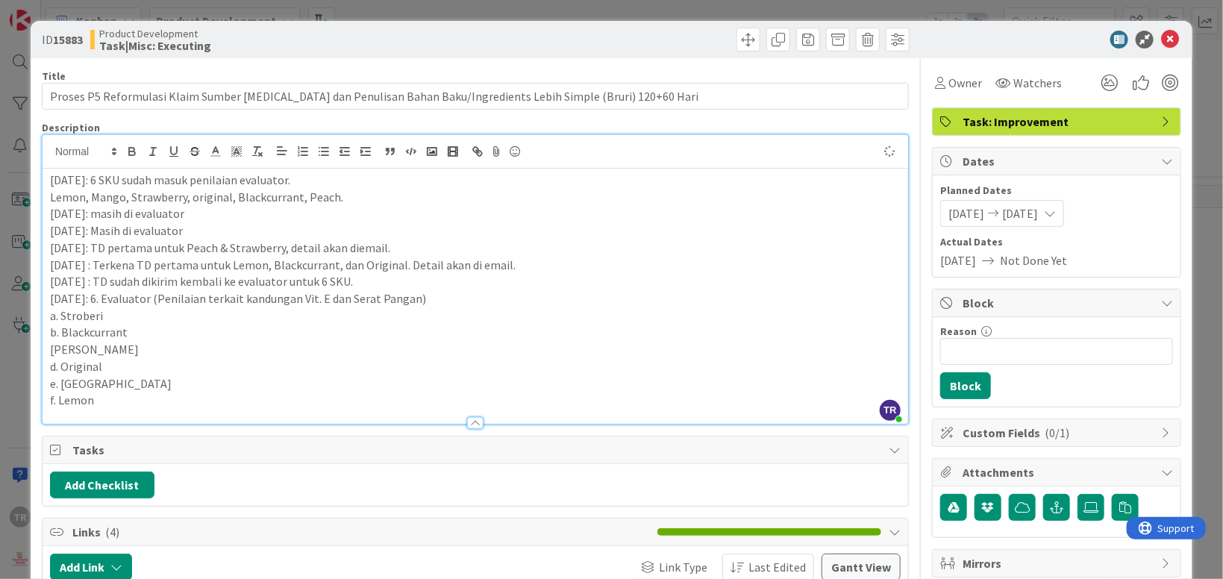
click at [135, 408] on div at bounding box center [475, 416] width 865 height 16
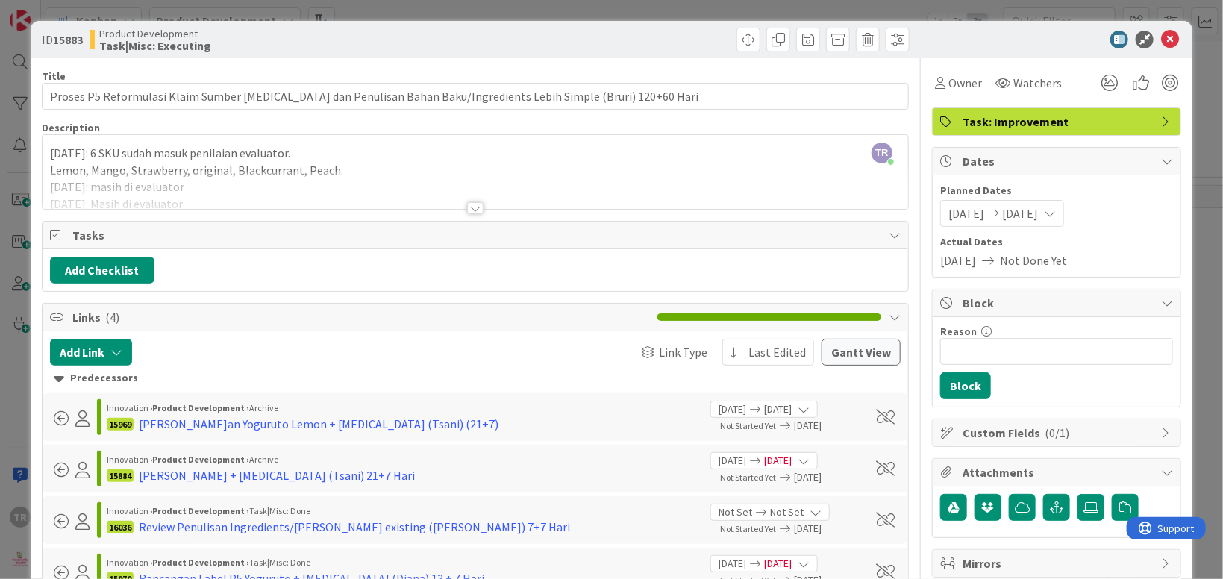
click at [288, 190] on div at bounding box center [475, 190] width 865 height 38
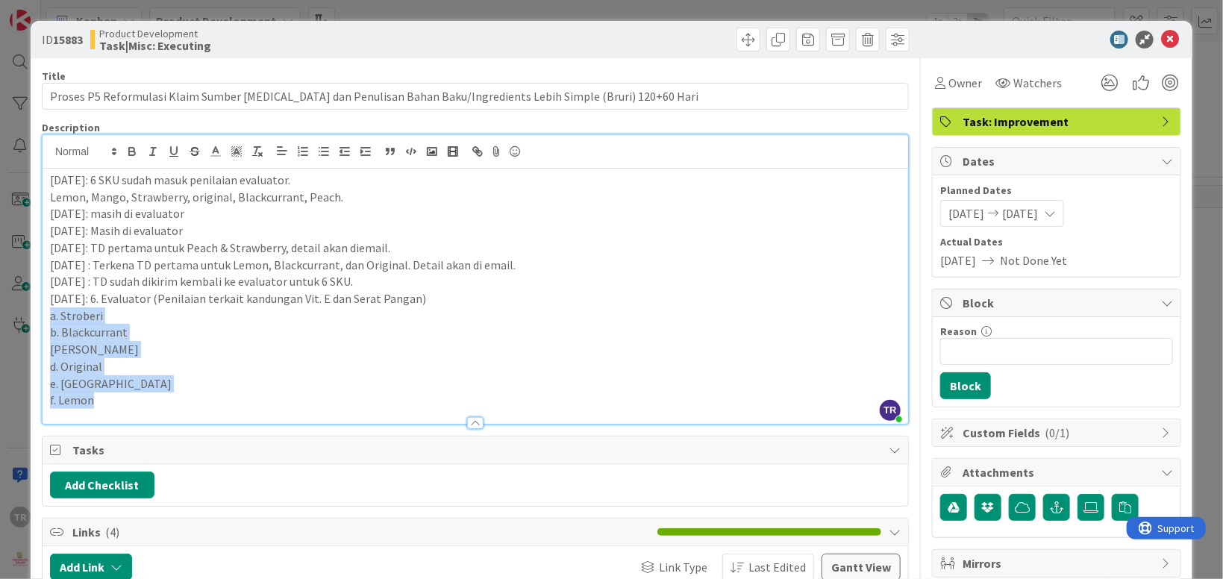
drag, startPoint x: 124, startPoint y: 395, endPoint x: 47, endPoint y: 316, distance: 110.3
click at [47, 316] on div "[DATE]: 6 SKU sudah masuk penilaian evaluator. Lemon, Mango, Strawberry, origin…" at bounding box center [475, 296] width 865 height 255
click at [171, 347] on p "[PERSON_NAME]" at bounding box center [475, 349] width 851 height 17
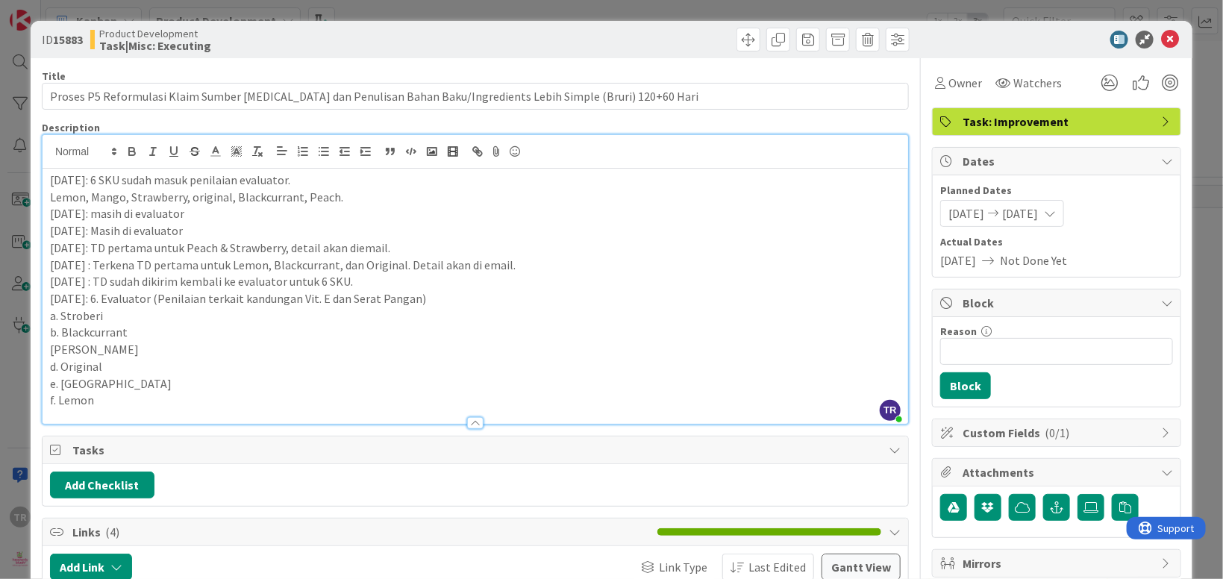
click at [20, 345] on div "ID 15883 Product Development Task|Misc: Executing Title 114 / 128 Proses P5 Ref…" at bounding box center [611, 289] width 1223 height 579
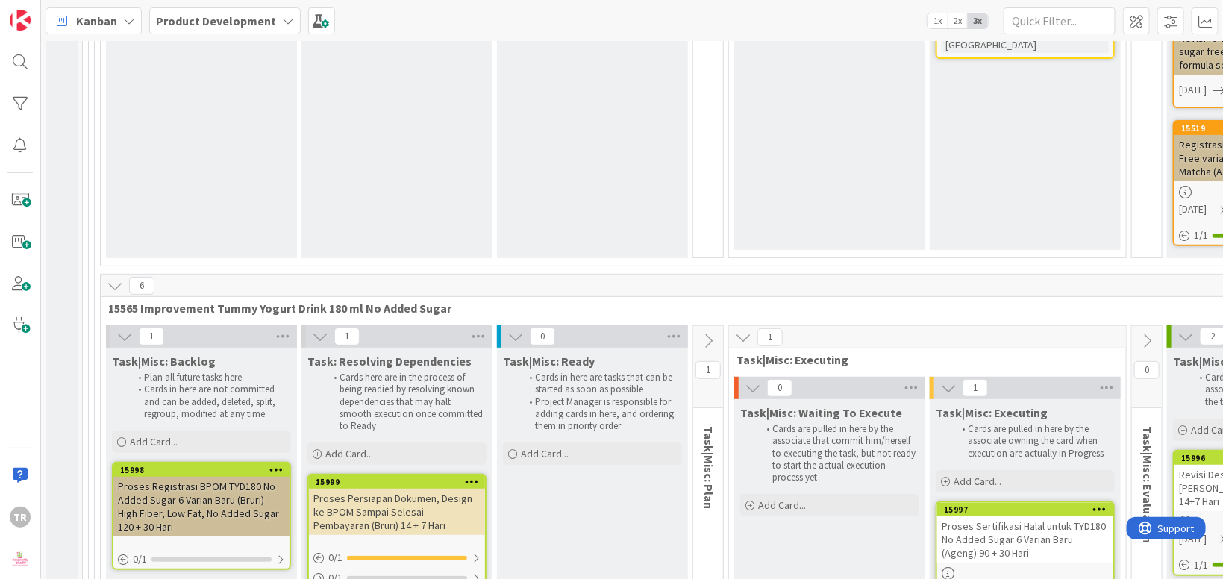
scroll to position [15910, 0]
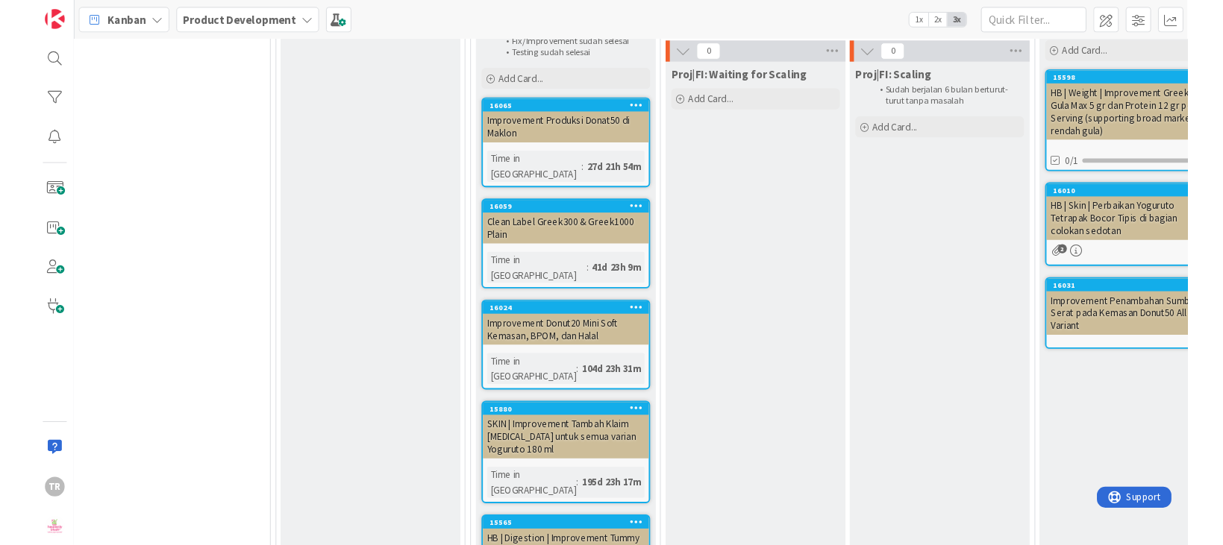
scroll to position [2196, 676]
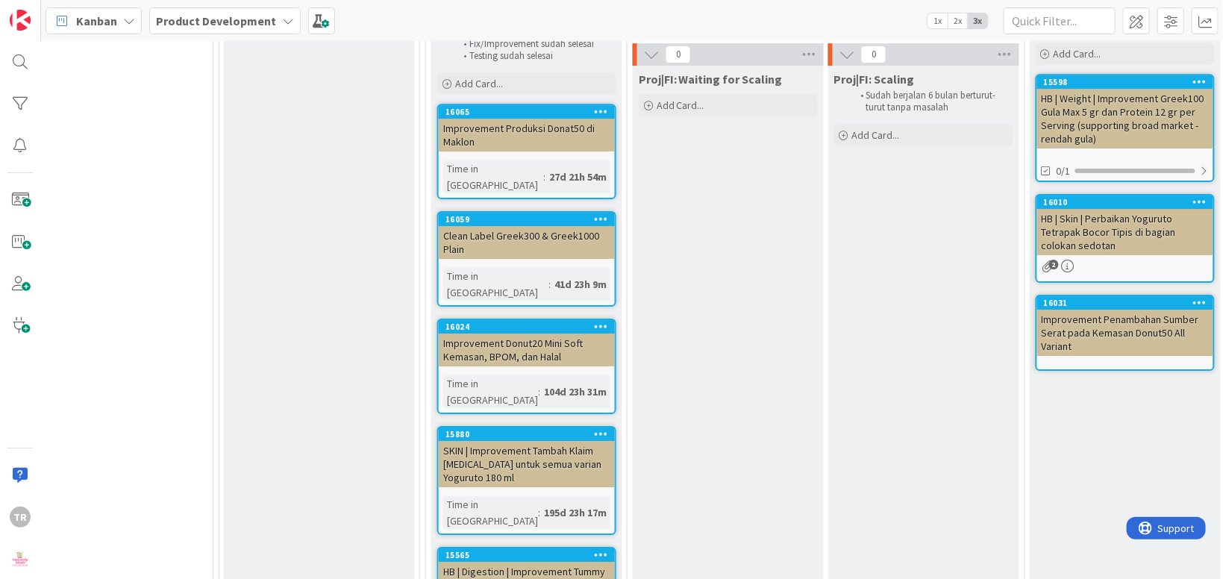
click at [742, 212] on div "Proj|FI: Waiting for Scaling Add Card..." at bounding box center [728, 423] width 191 height 715
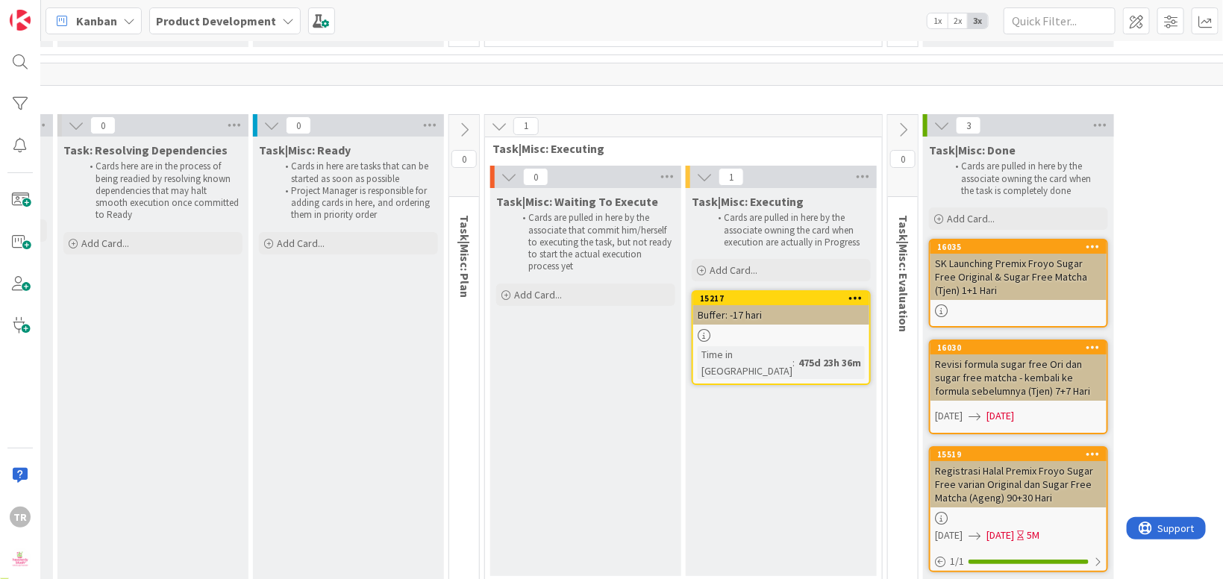
scroll to position [15495, 244]
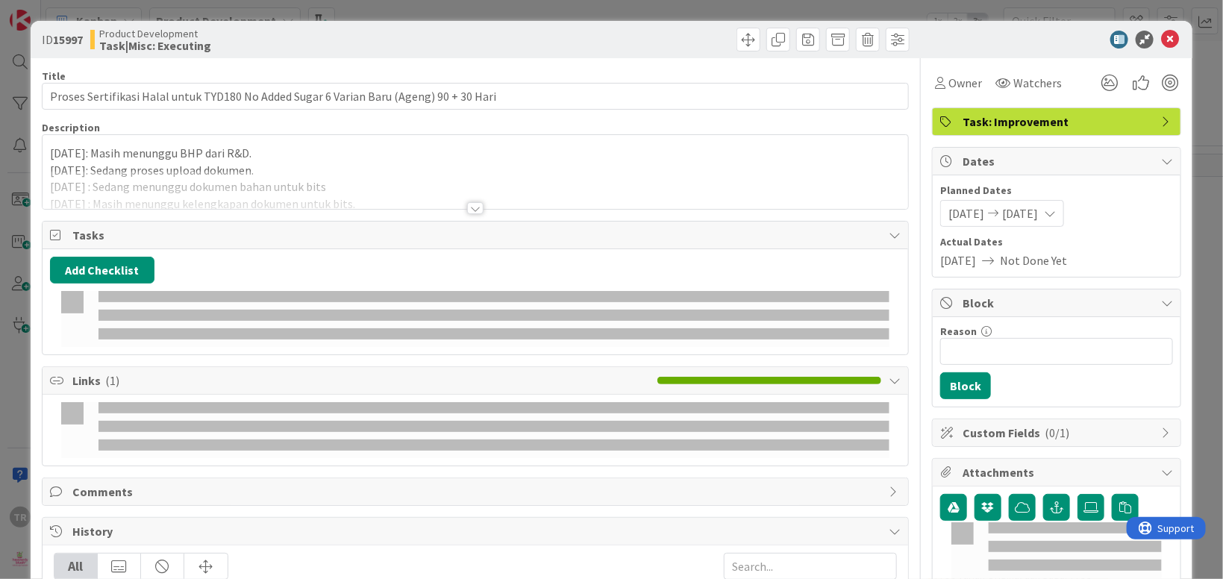
click at [179, 180] on div at bounding box center [475, 190] width 865 height 38
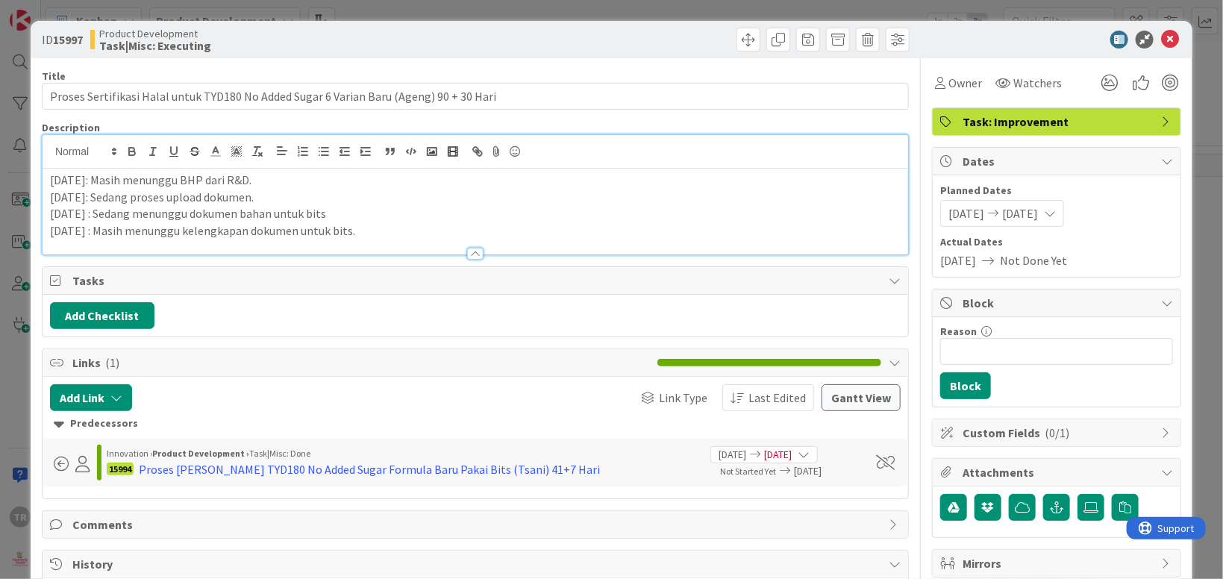
click at [385, 235] on p "[DATE] : Masih menunggu kelengkapan dokumen untuk bits." at bounding box center [475, 230] width 851 height 17
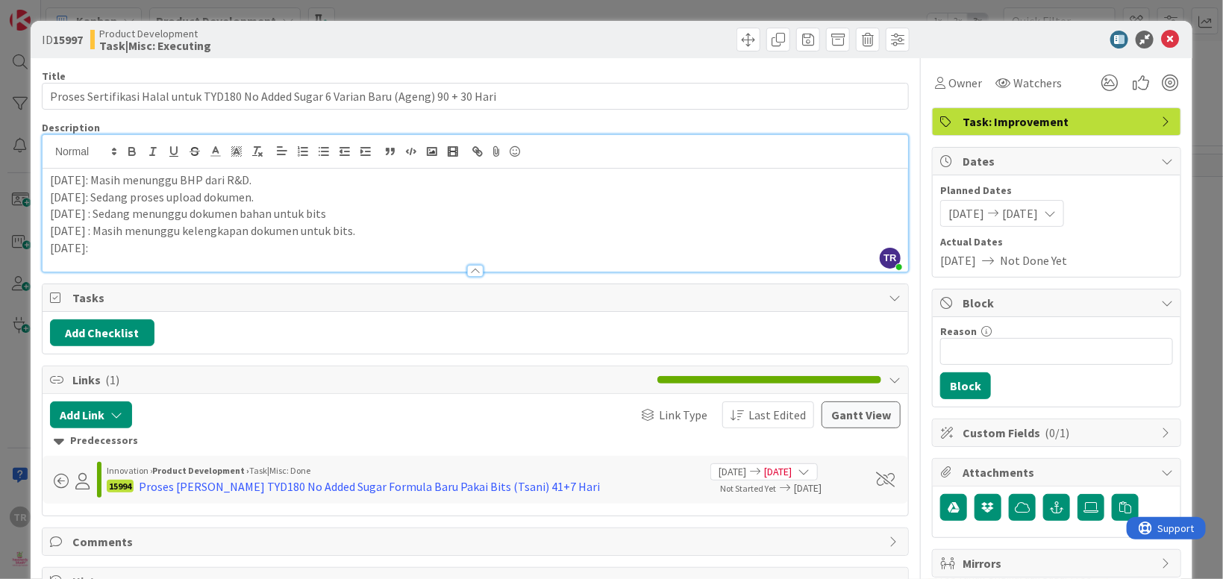
drag, startPoint x: 110, startPoint y: 246, endPoint x: 52, endPoint y: 239, distance: 57.9
click at [52, 239] on div "[DATE]: Masih menunggu BHP dari R&D. [DATE]: Sedang proses upload dokumen. [DAT…" at bounding box center [475, 220] width 865 height 103
click at [110, 253] on p "[DATE]:" at bounding box center [475, 247] width 851 height 17
drag, startPoint x: 126, startPoint y: 248, endPoint x: 51, endPoint y: 247, distance: 75.4
click at [51, 247] on p "[DATE]:" at bounding box center [475, 247] width 851 height 17
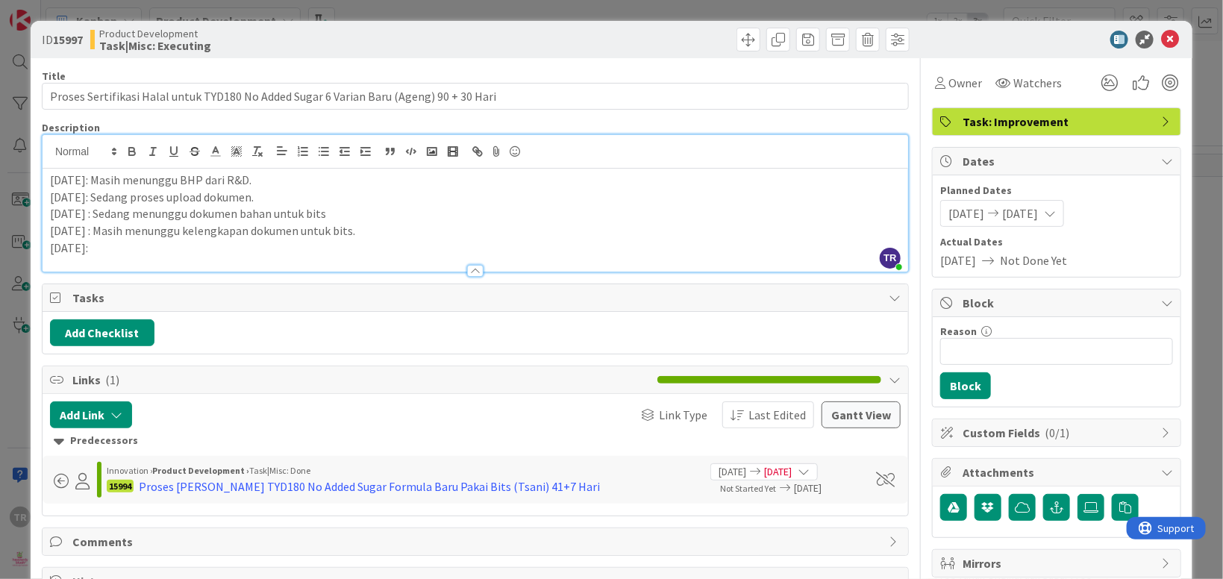
copy p "[DATE]:"
click at [142, 255] on p "[DATE]:" at bounding box center [475, 247] width 851 height 17
click at [10, 333] on div "ID 15997 Product Development Task|Misc: Executing Title 87 / 128 Proses Sertifi…" at bounding box center [611, 289] width 1223 height 579
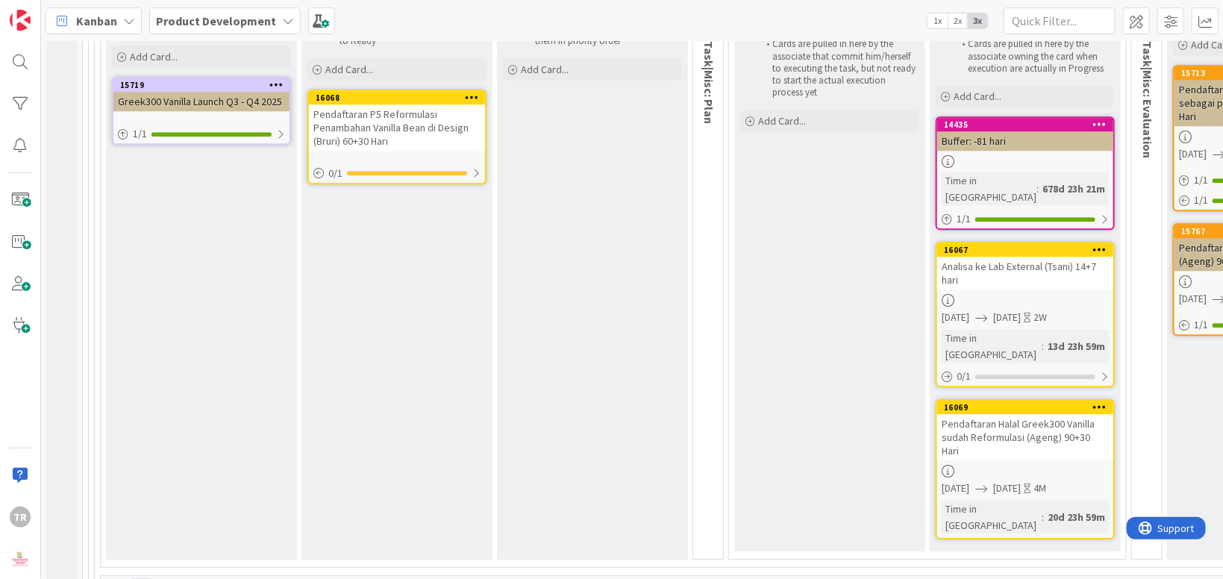
scroll to position [2123, 0]
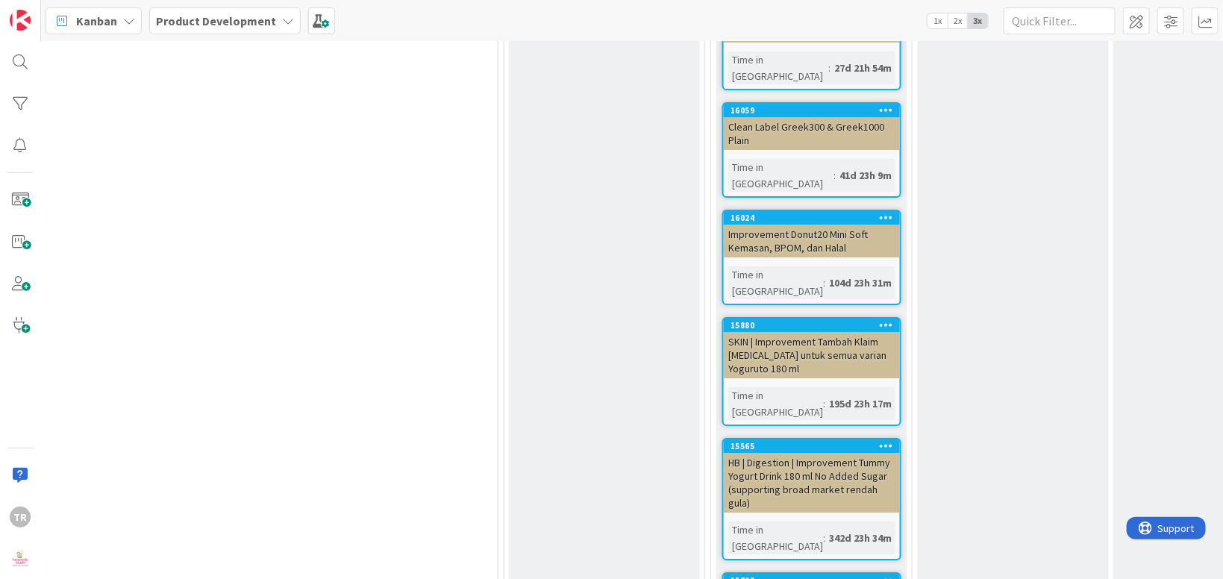
click at [1065, 238] on div "Proj|FI: Waiting for Scaling Add Card..." at bounding box center [1013, 314] width 191 height 715
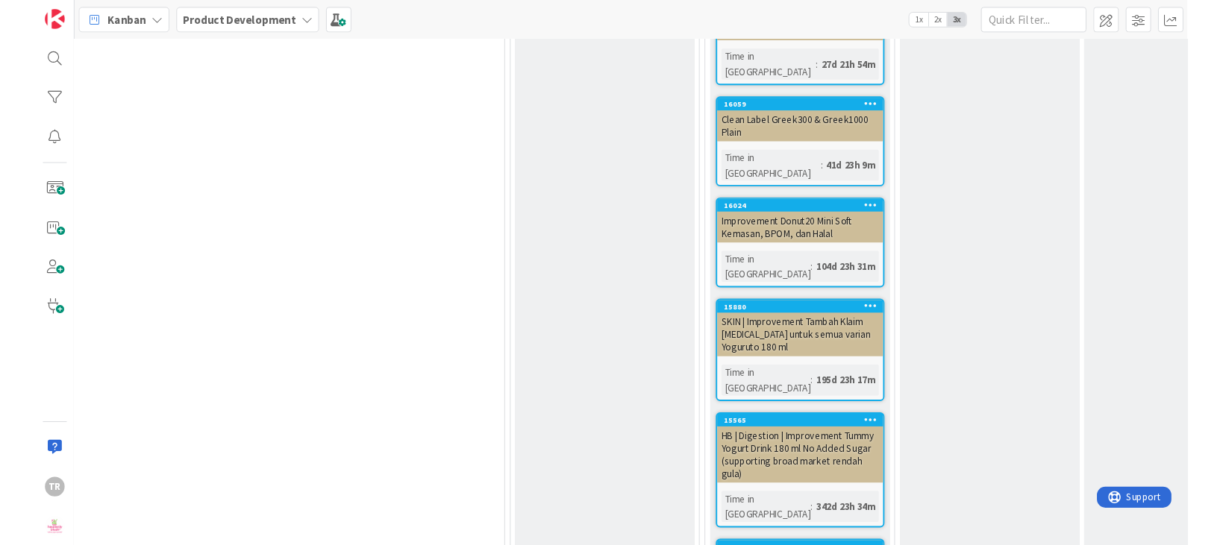
scroll to position [2305, 569]
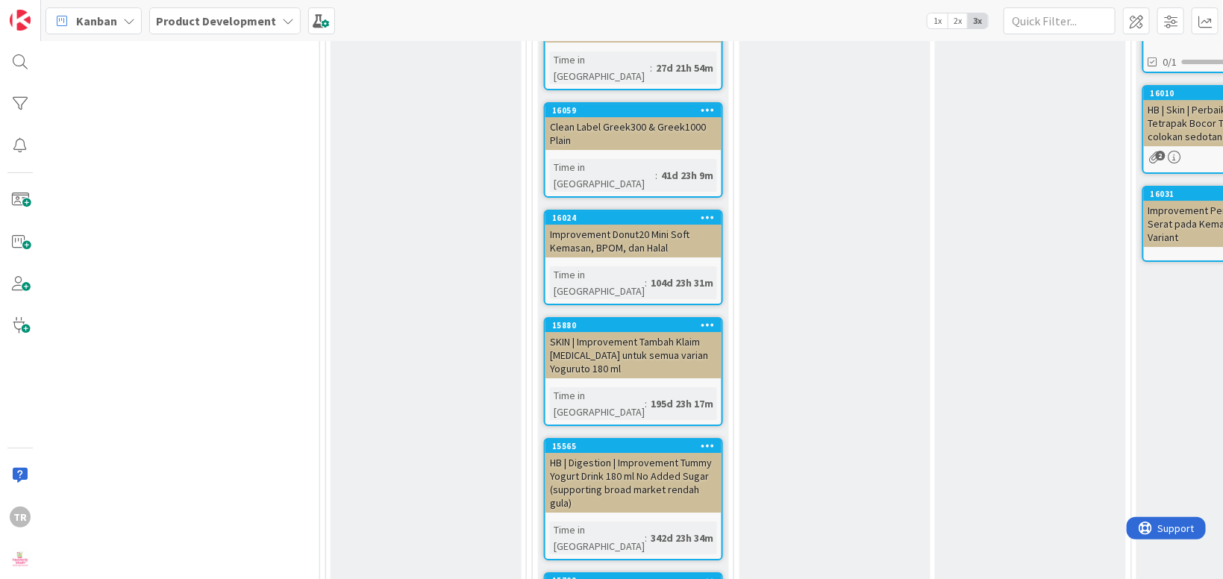
click at [1048, 238] on div "Proj|FI: Scaling Sudah berjalan 6 bulan berturut-turut tanpa masalah Add Card..." at bounding box center [1030, 314] width 191 height 715
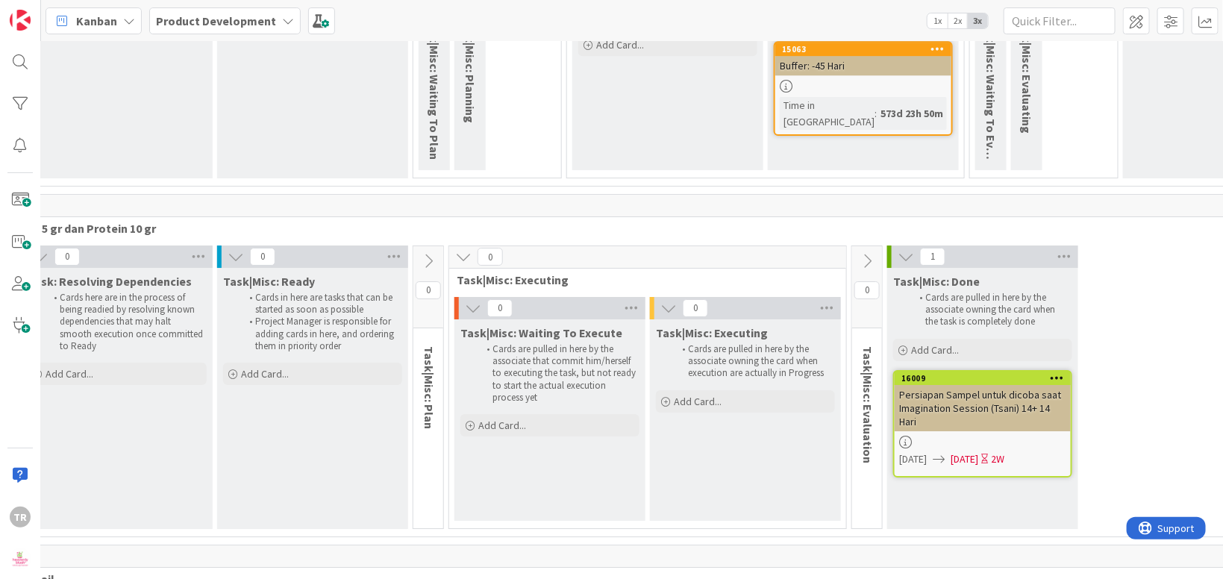
scroll to position [10115, 386]
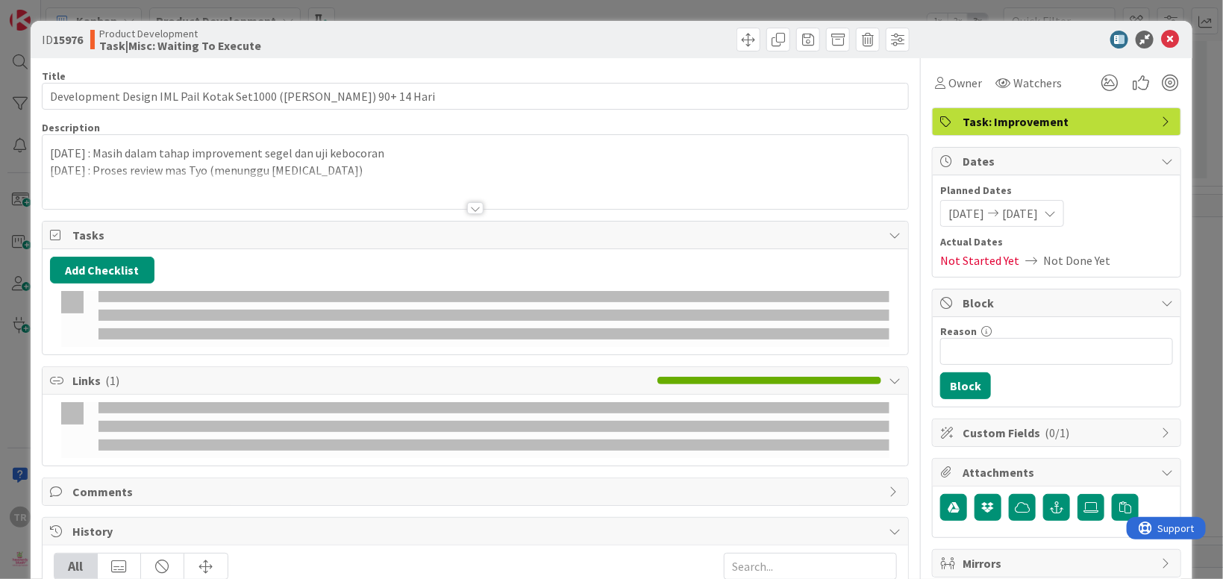
click at [324, 166] on p "[DATE] : Proses review mas Tyo (menunggu [MEDICAL_DATA])" at bounding box center [475, 170] width 851 height 17
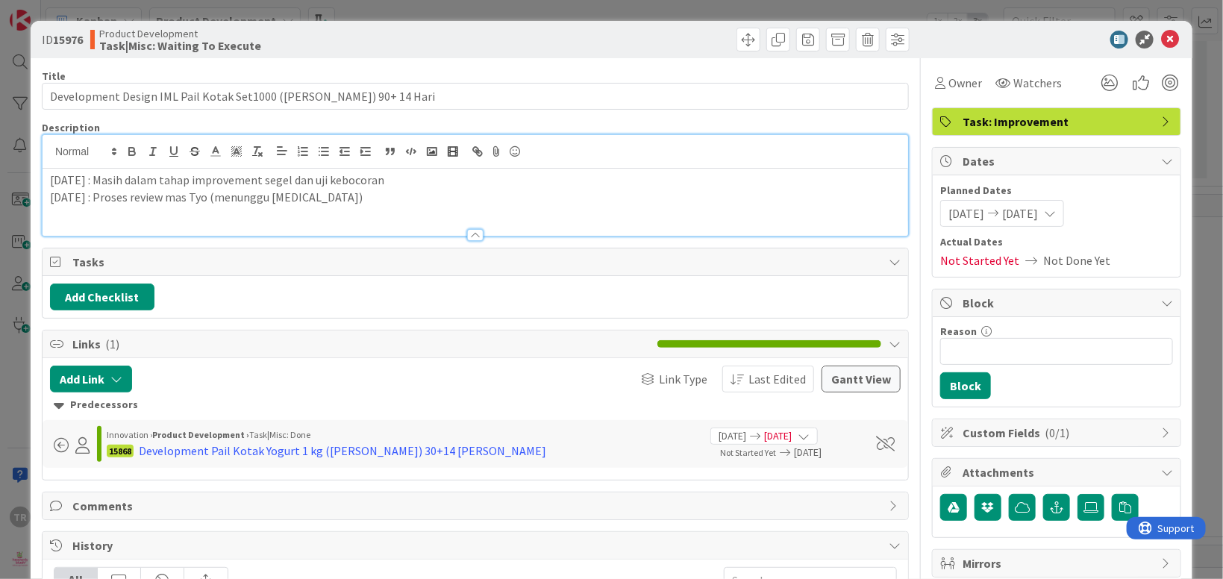
click at [321, 195] on p "[DATE] : Proses review mas Tyo (menunggu [MEDICAL_DATA])" at bounding box center [475, 197] width 851 height 17
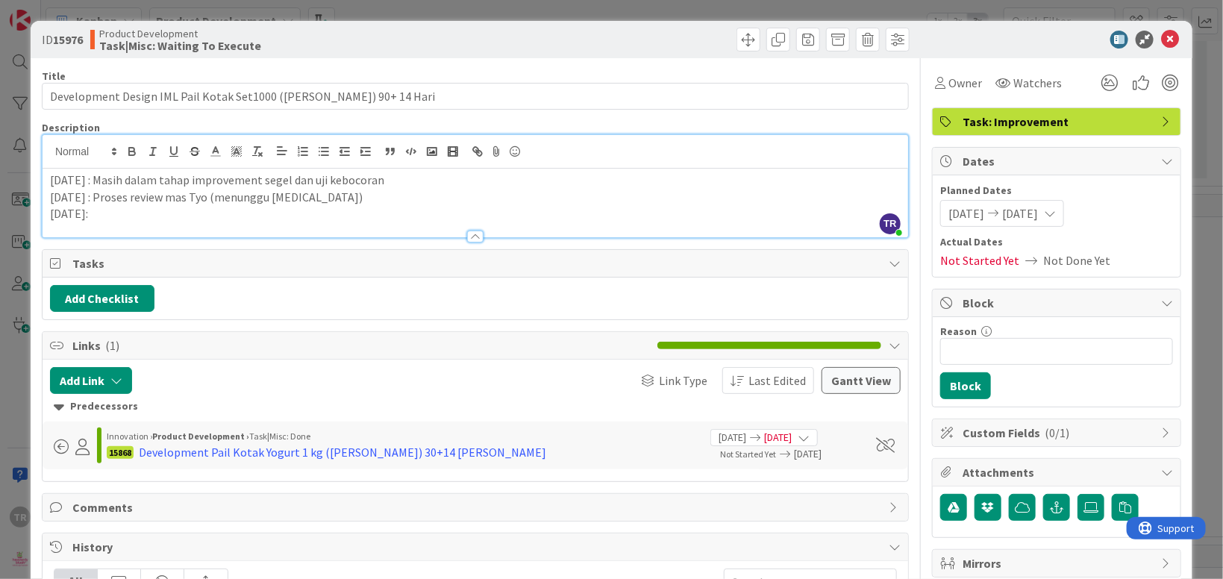
click at [333, 212] on p "[DATE]:" at bounding box center [475, 213] width 851 height 17
click at [21, 294] on div "ID 15976 Product Development Task|Misc: Waiting To Execute Title 61 / 128 Devel…" at bounding box center [611, 289] width 1223 height 579
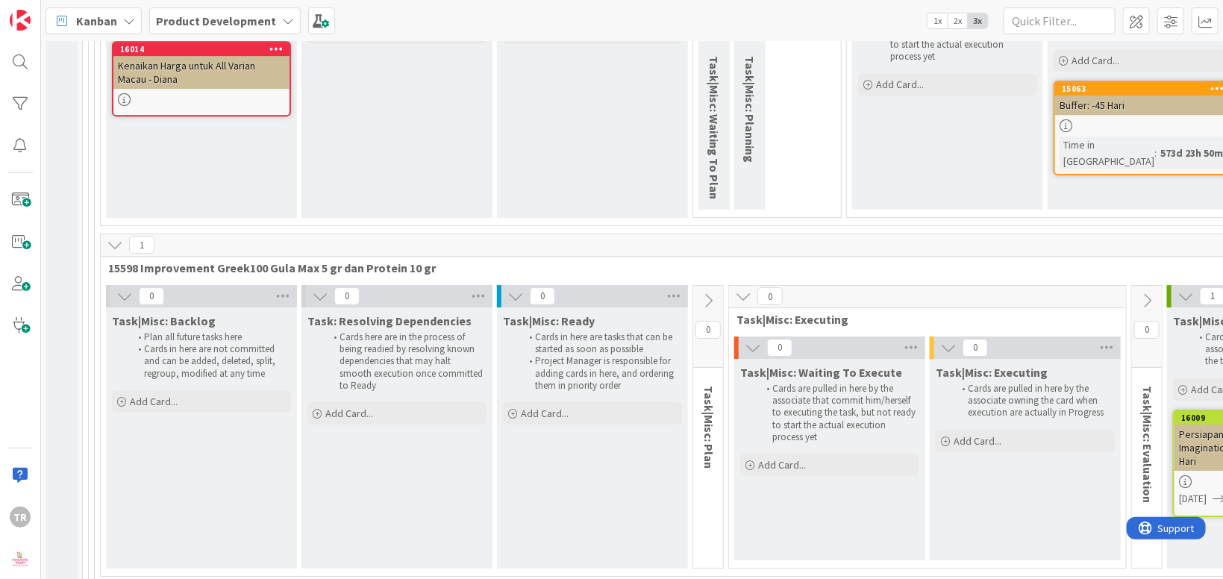
scroll to position [10074, 0]
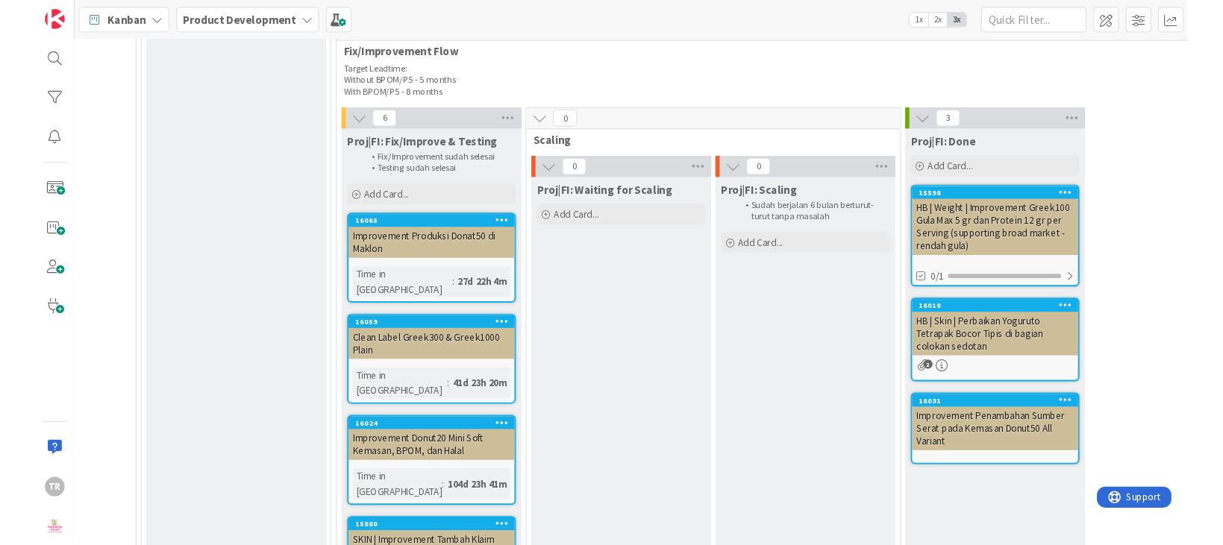
scroll to position [2271, 783]
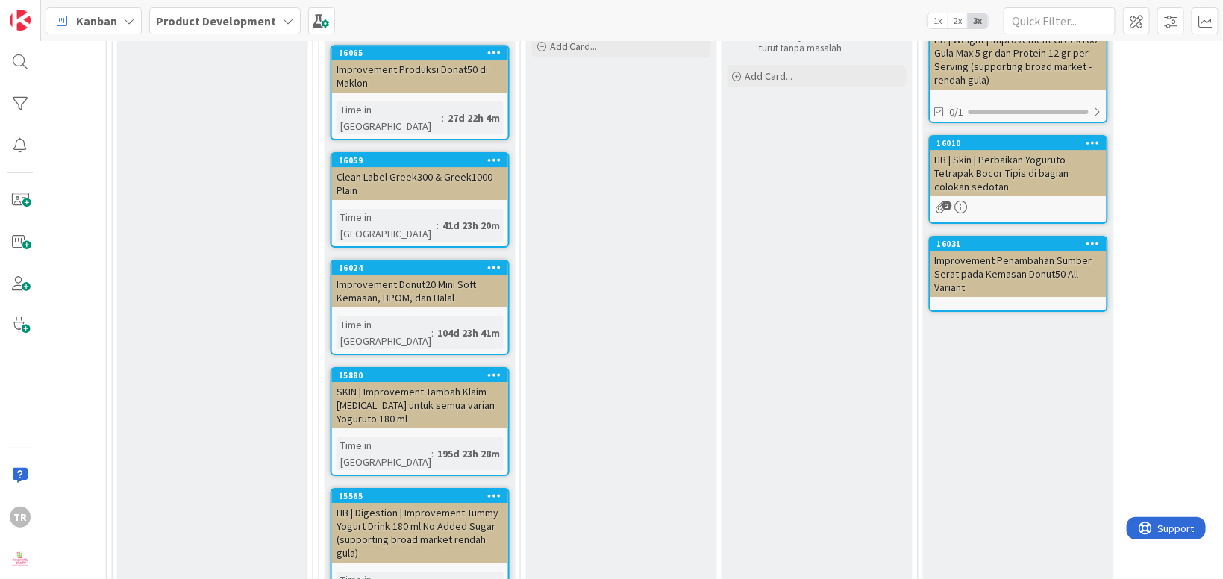
click at [737, 349] on div "Proj|FI: Scaling Sudah berjalan 6 bulan berturut-turut tanpa masalah Add Card..." at bounding box center [816, 364] width 191 height 715
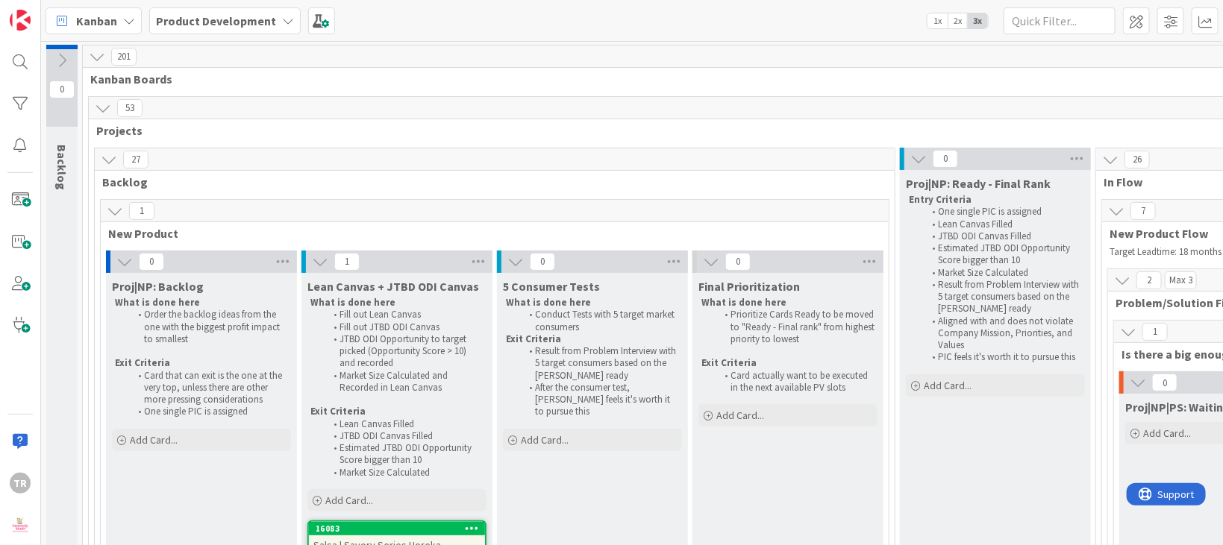
scroll to position [181, 0]
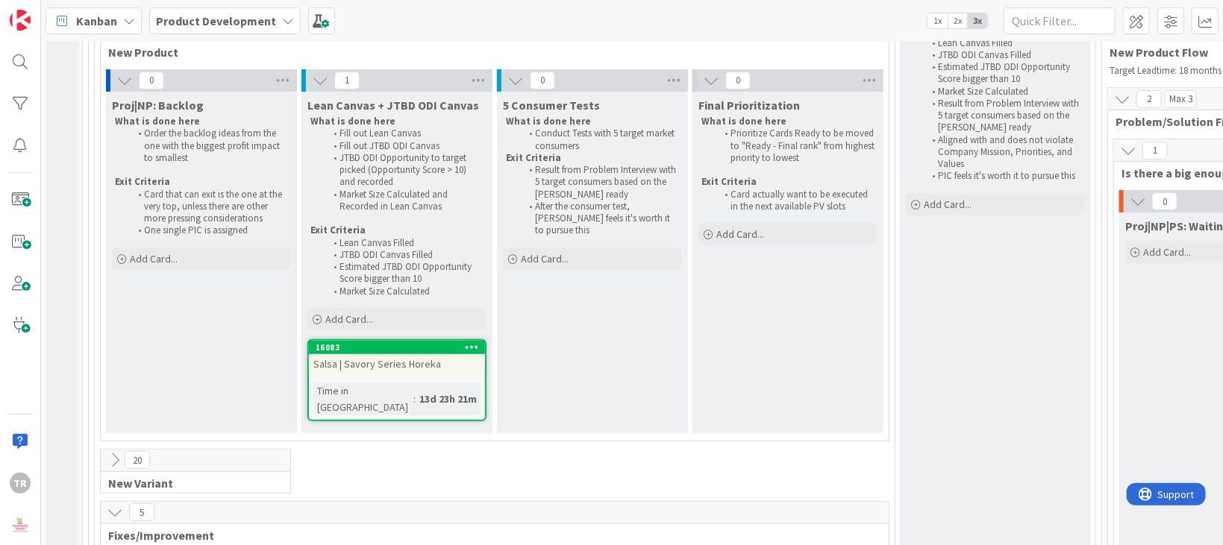
click at [218, 306] on div "Proj|NP: Backlog What is done here Order the backlog ideas from the one with th…" at bounding box center [201, 263] width 191 height 342
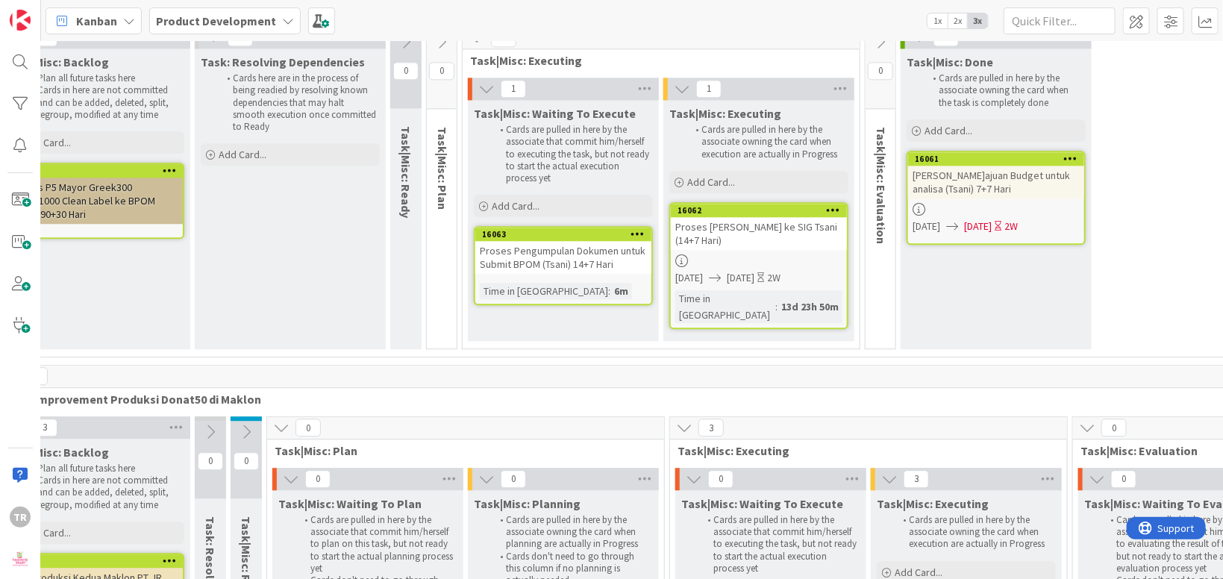
scroll to position [19970, 0]
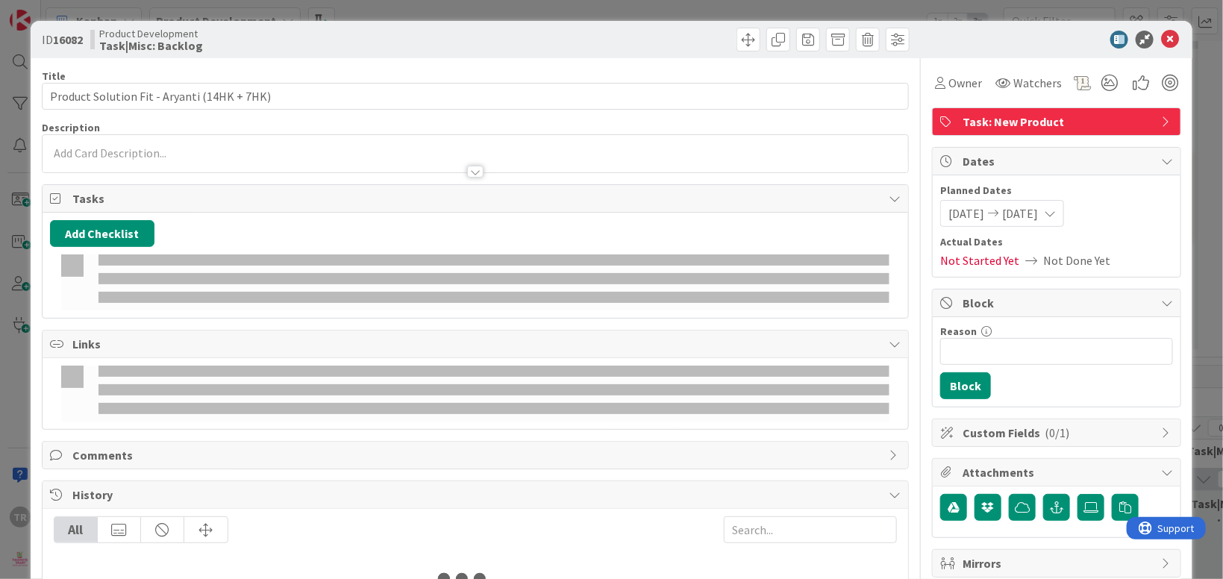
click at [221, 155] on p at bounding box center [475, 153] width 851 height 17
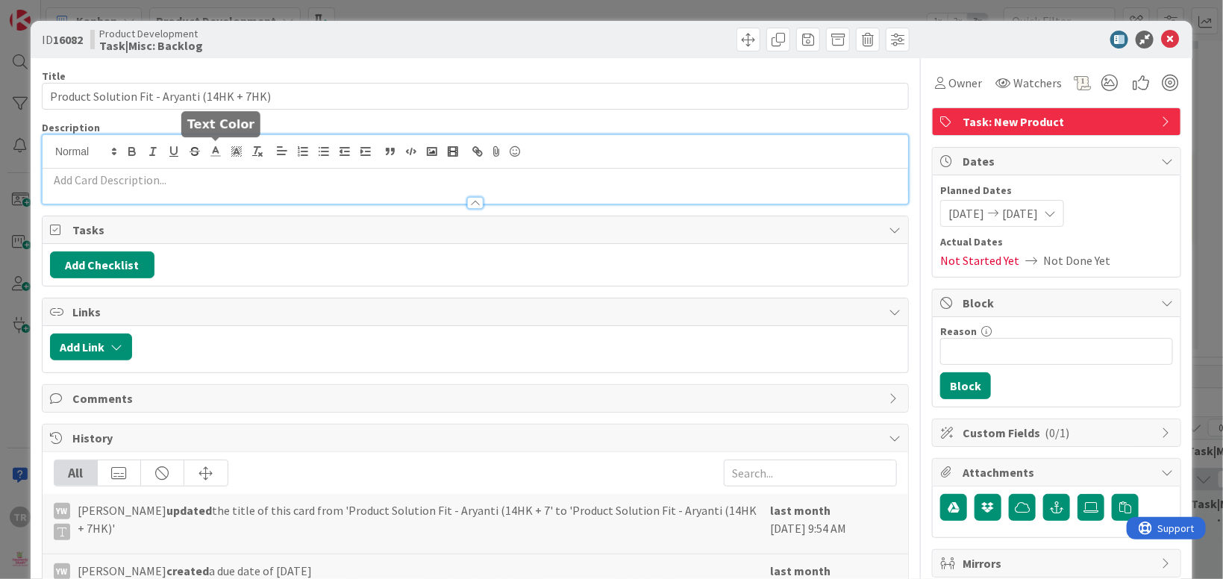
click at [221, 184] on p at bounding box center [475, 180] width 851 height 17
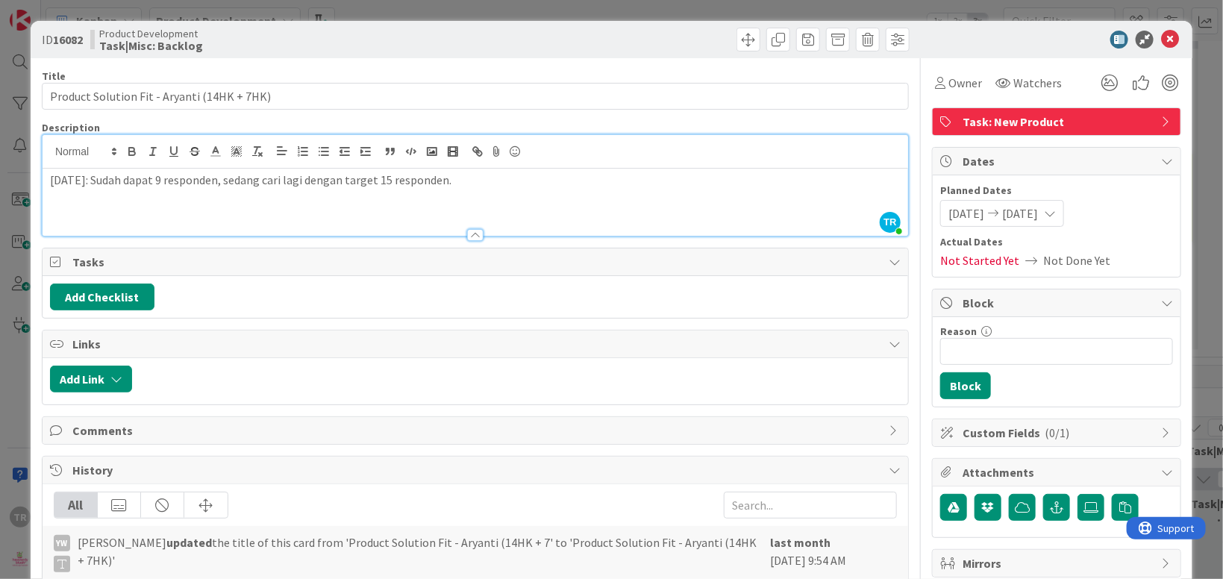
click at [29, 372] on div "ID 16082 Product Development Task|Misc: Backlog Title 43 / 128 Product Solution…" at bounding box center [611, 289] width 1223 height 579
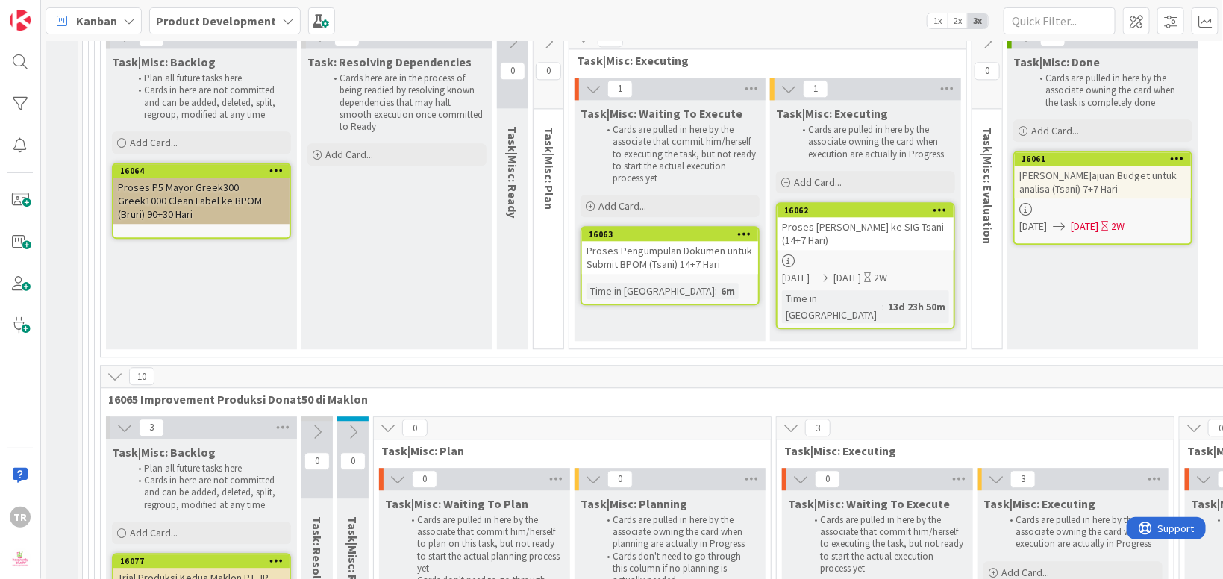
click at [25, 375] on div "TR" at bounding box center [20, 289] width 41 height 579
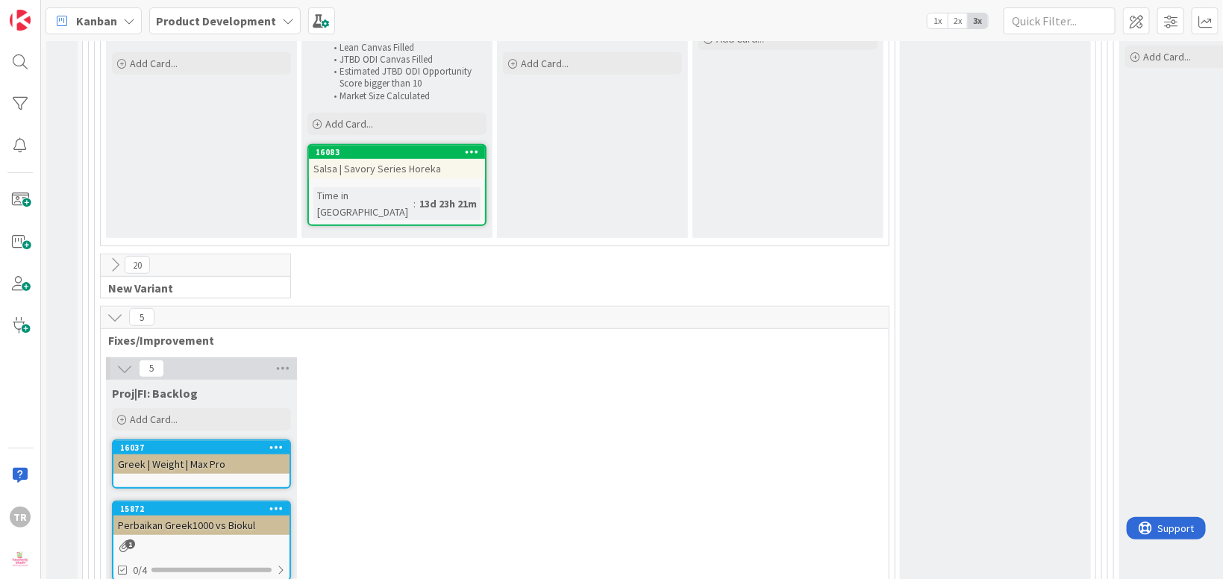
scroll to position [363, 0]
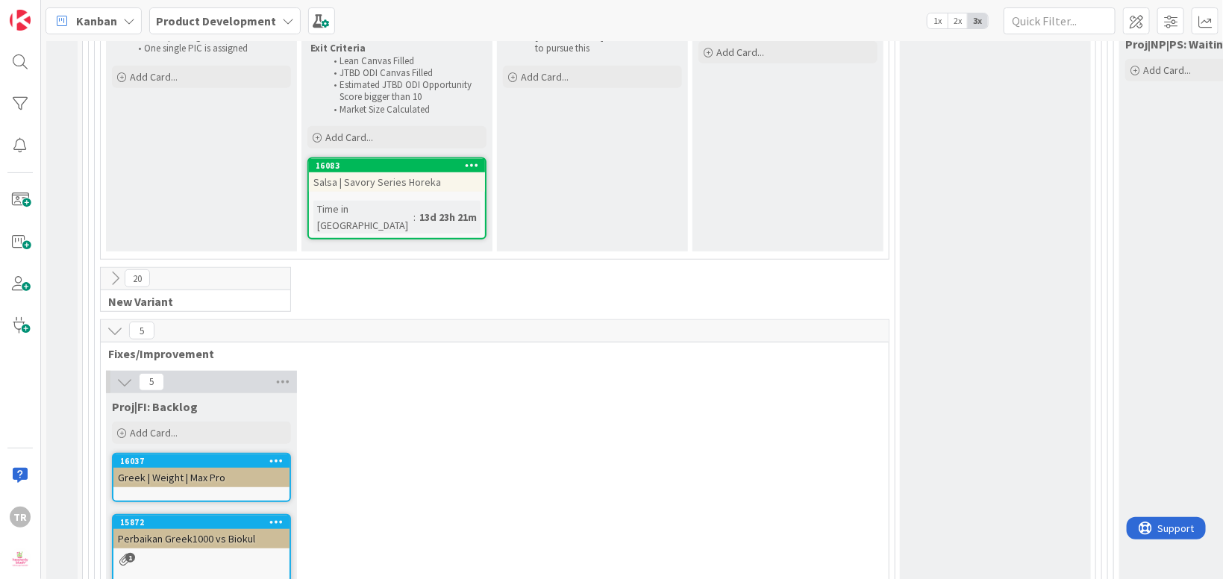
click at [113, 270] on icon at bounding box center [115, 278] width 16 height 16
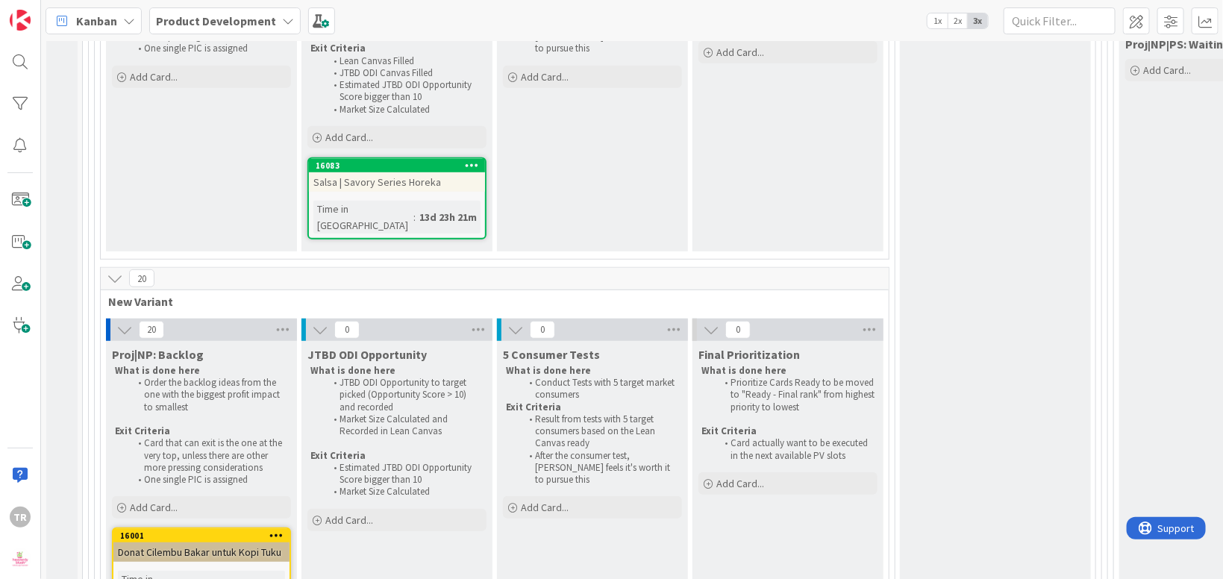
click at [121, 270] on icon at bounding box center [115, 278] width 16 height 16
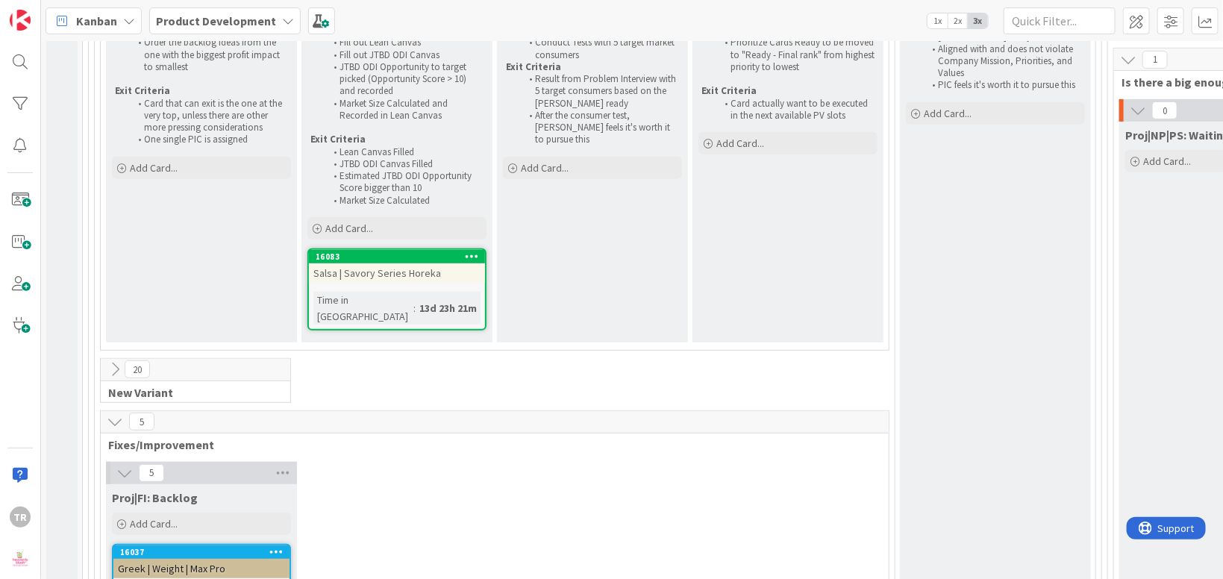
scroll to position [454, 0]
